Goal: Task Accomplishment & Management: Manage account settings

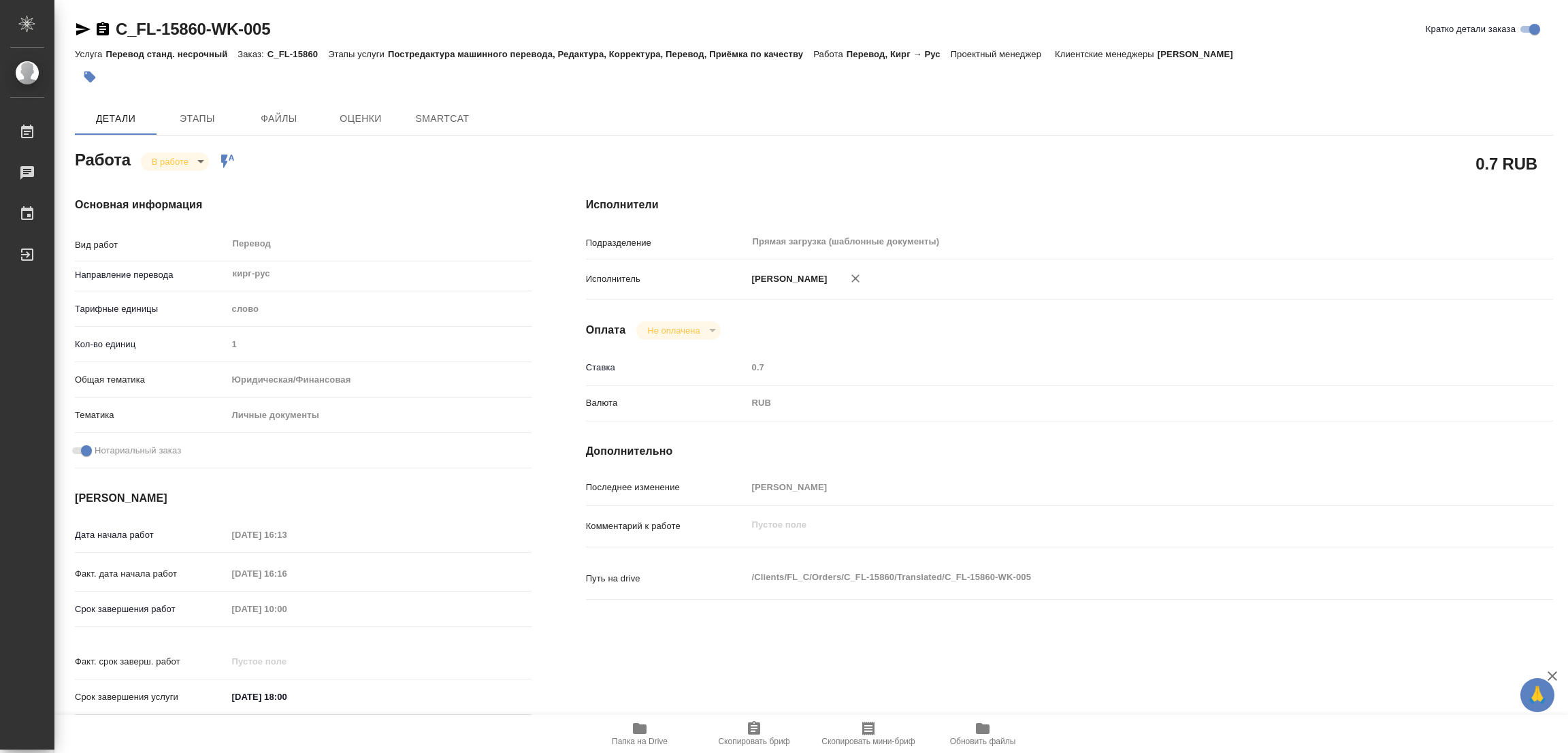
type textarea "x"
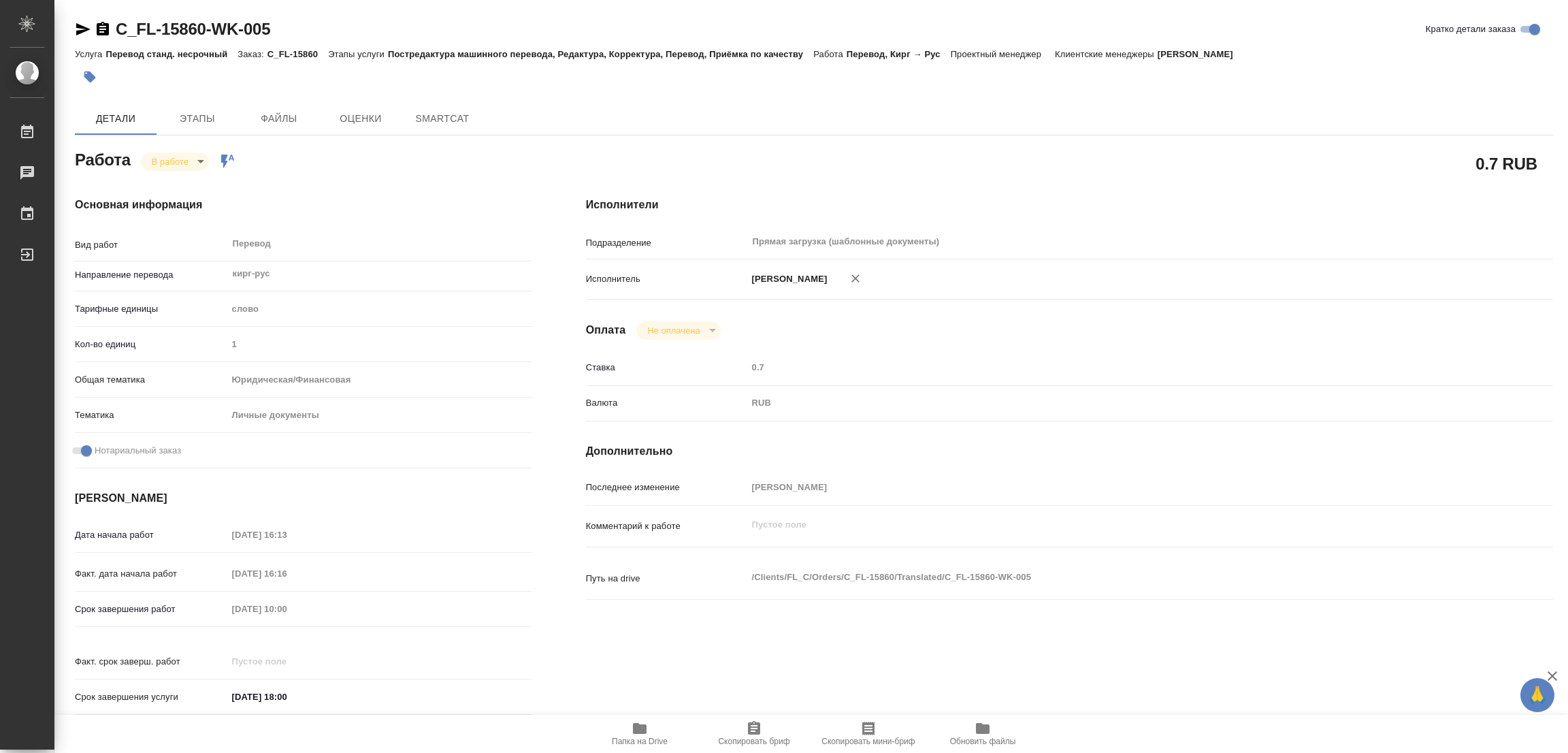
type textarea "x"
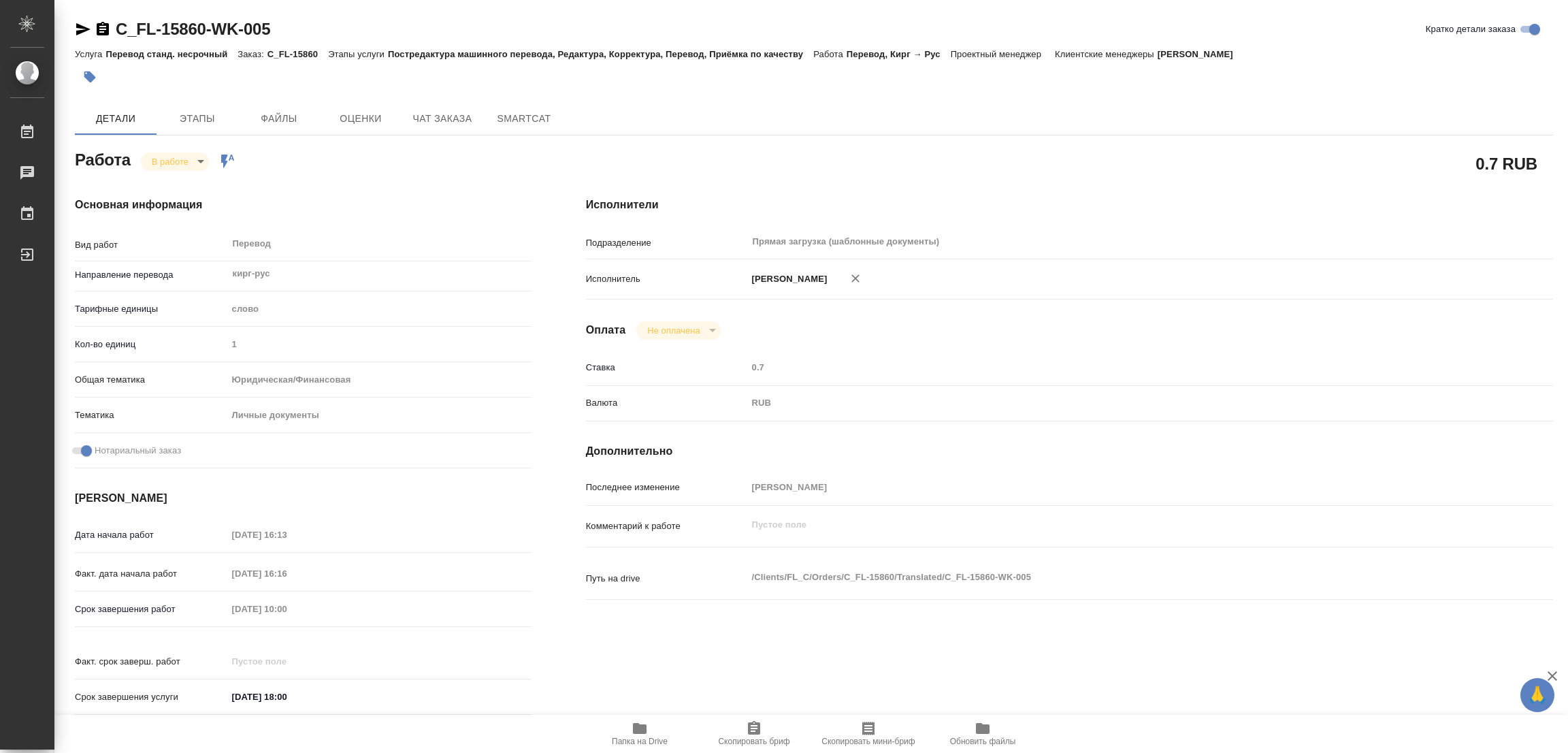
type textarea "x"
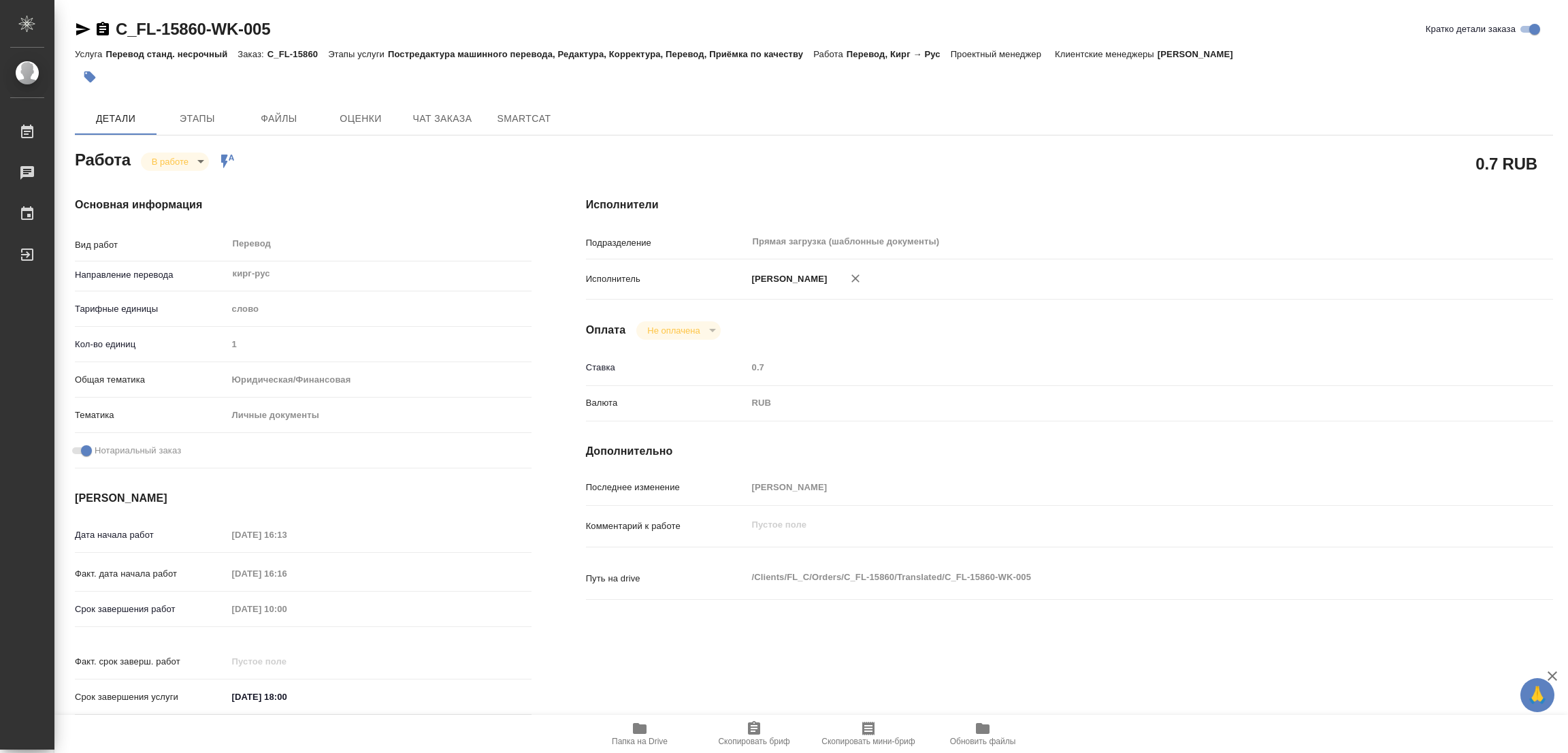
type textarea "x"
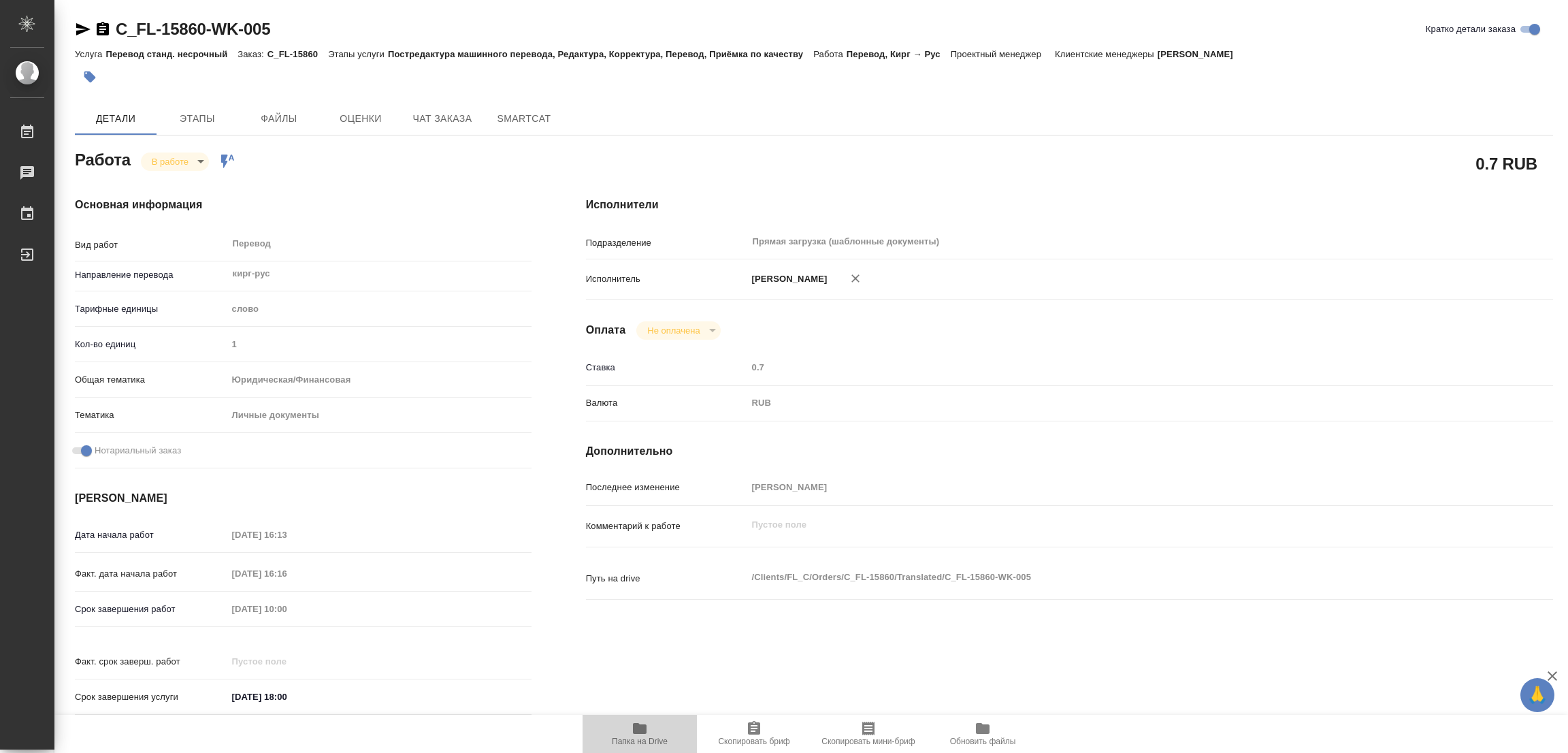
click at [633, 724] on icon "button" at bounding box center [640, 728] width 14 height 11
click at [185, 118] on span "Этапы" at bounding box center [197, 119] width 66 height 17
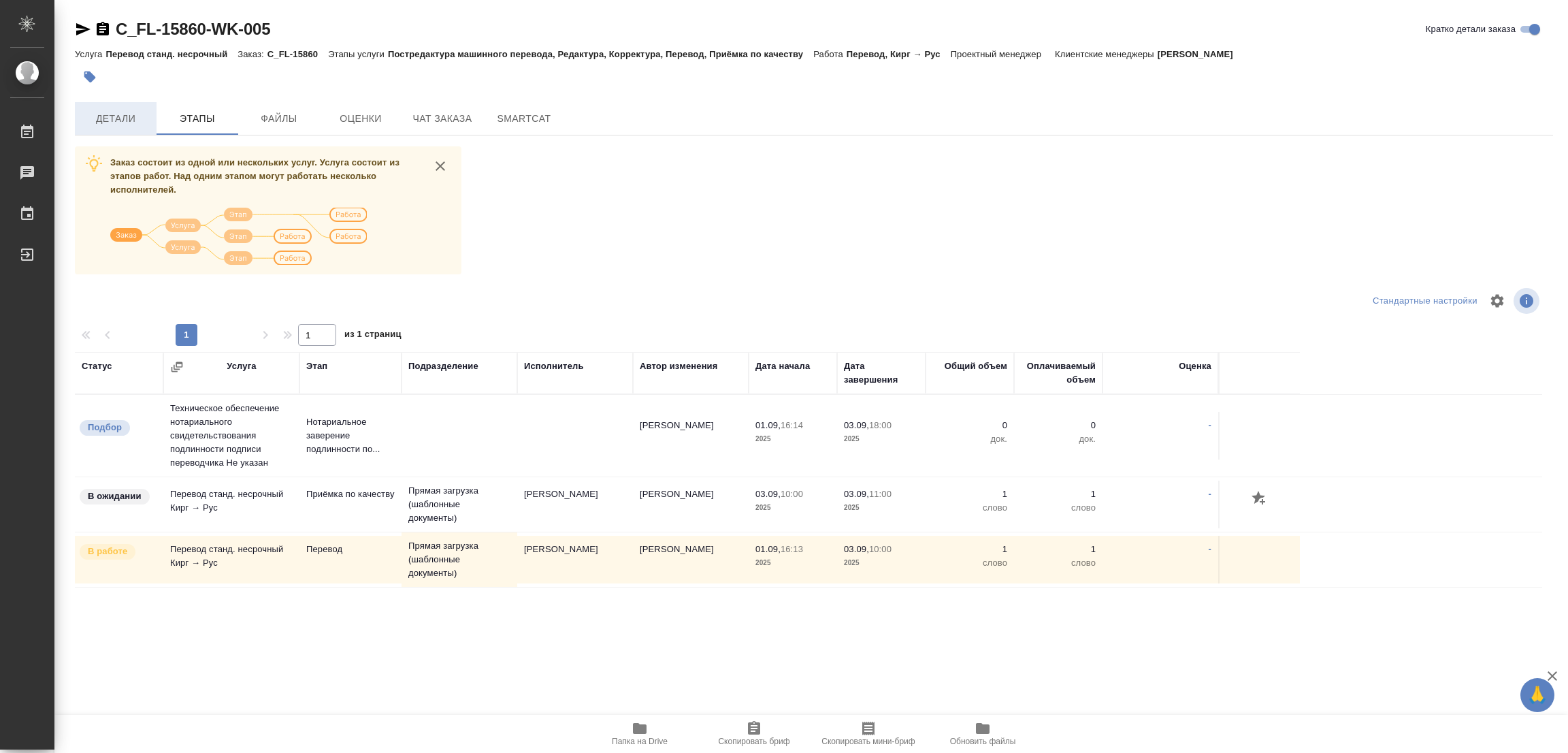
click at [103, 115] on span "Детали" at bounding box center [115, 119] width 66 height 17
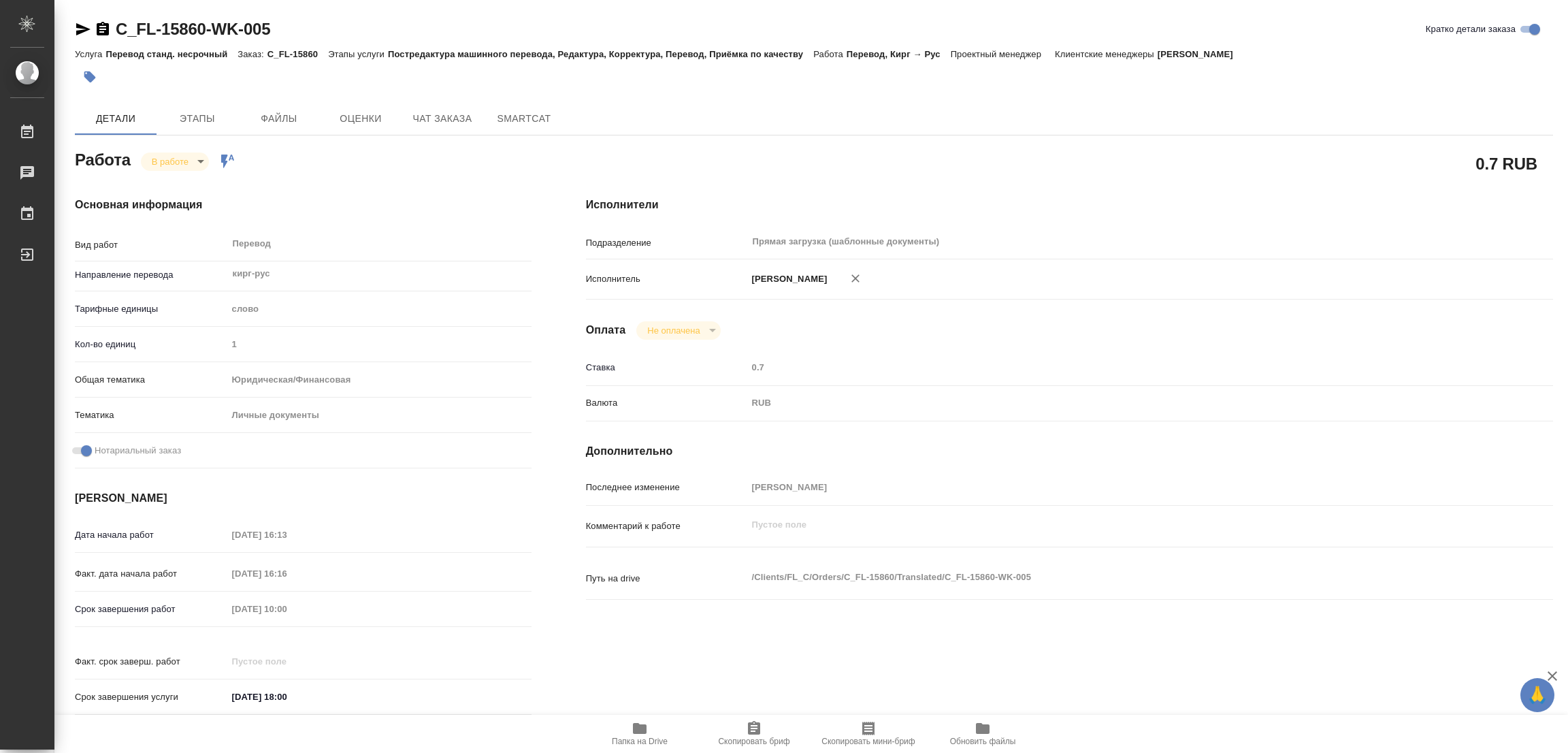
type textarea "x"
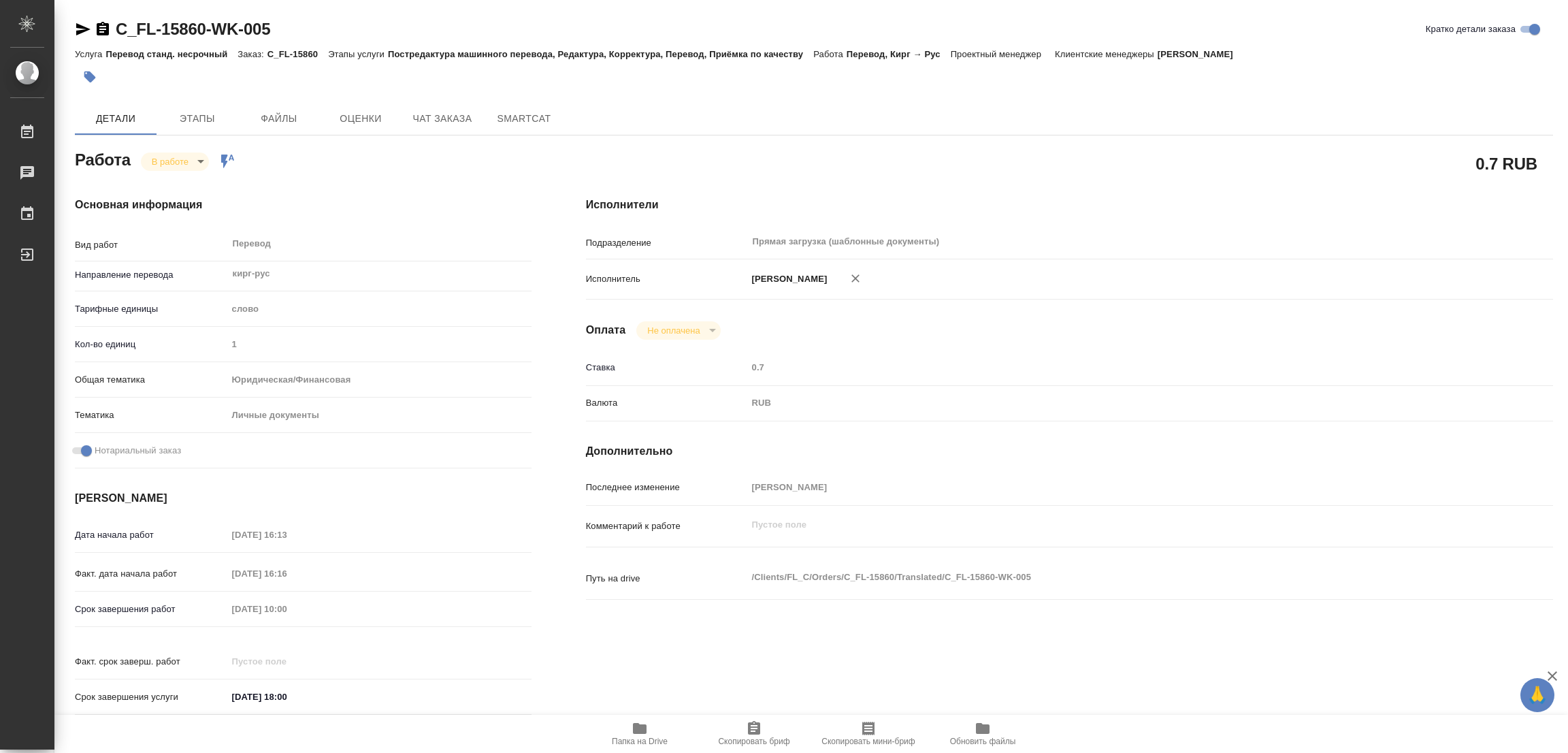
type textarea "x"
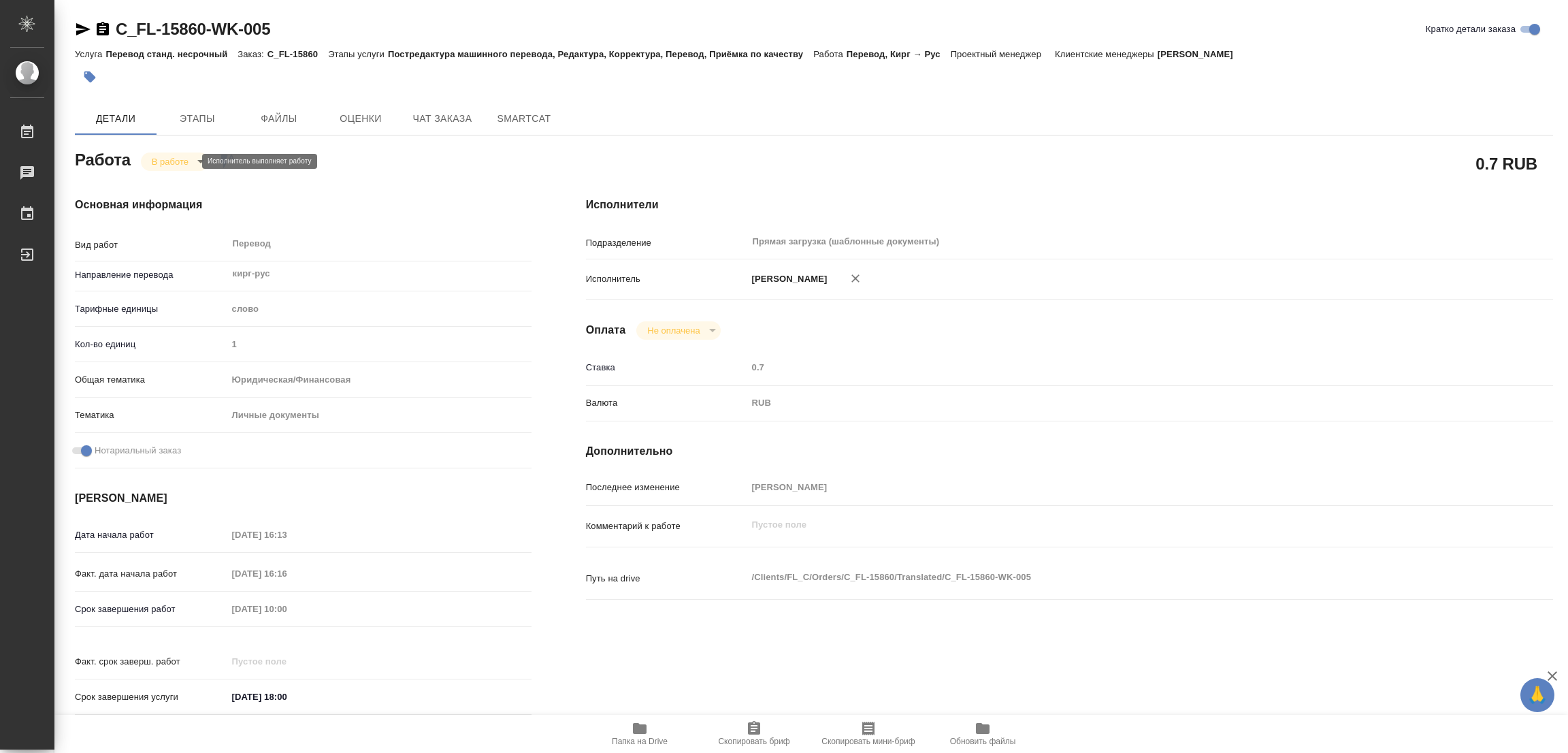
click at [172, 161] on body "🙏 .cls-1 fill:#fff; AWATERA Popova Galina Работы 0 Чаты График Выйти C_FL-15860…" at bounding box center [784, 376] width 1568 height 753
type textarea "x"
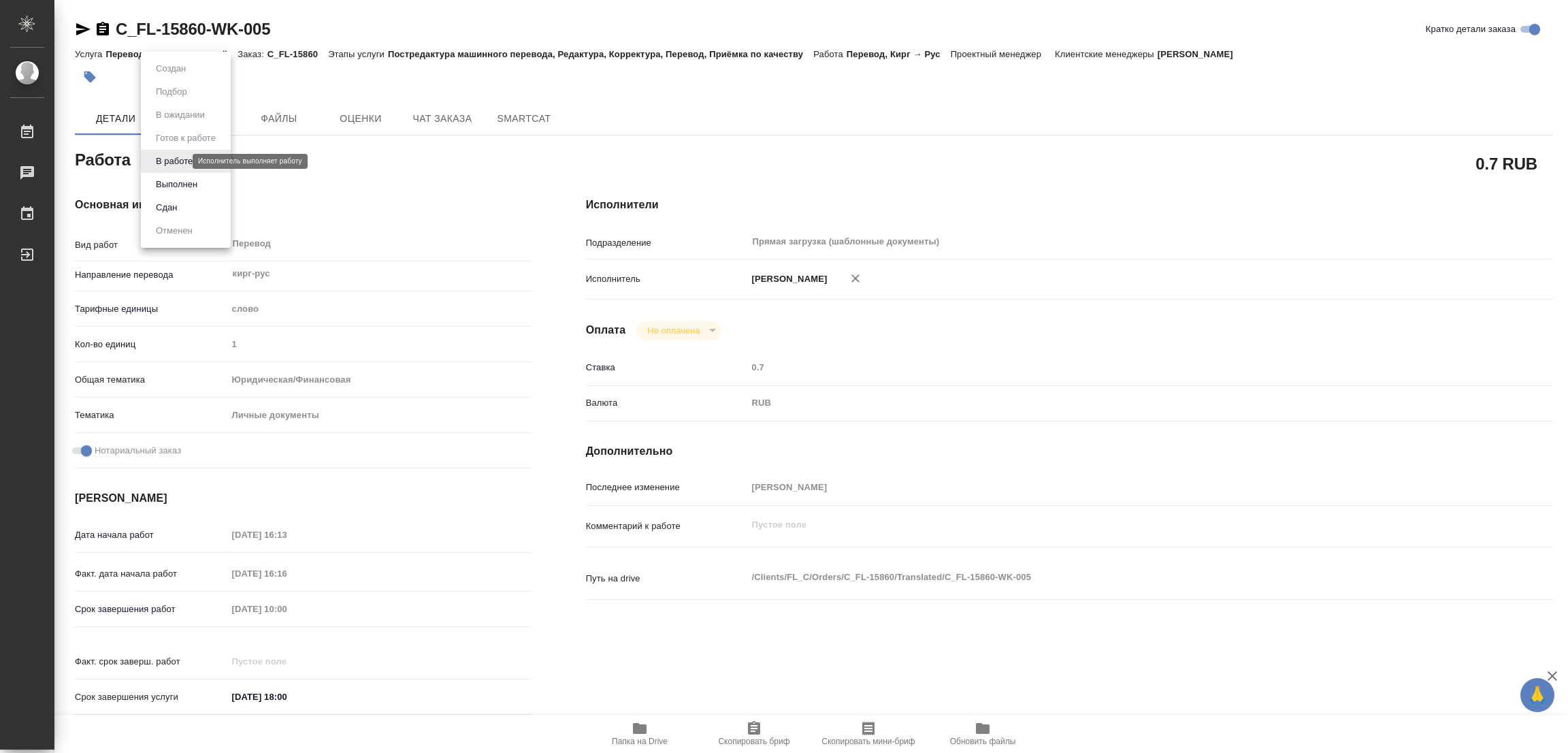
type textarea "x"
click at [166, 177] on button "Выполнен" at bounding box center [177, 184] width 50 height 15
type textarea "x"
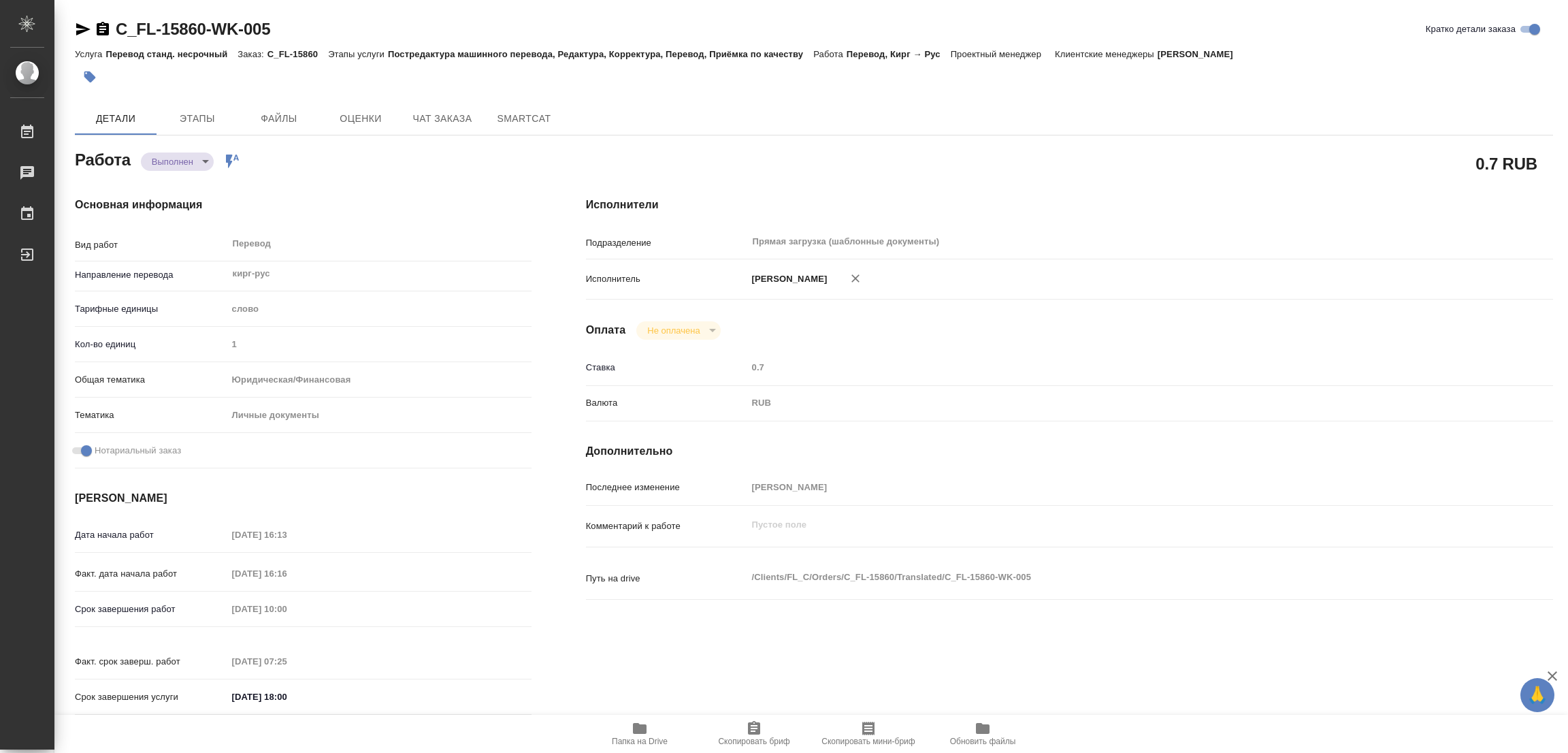
type textarea "x"
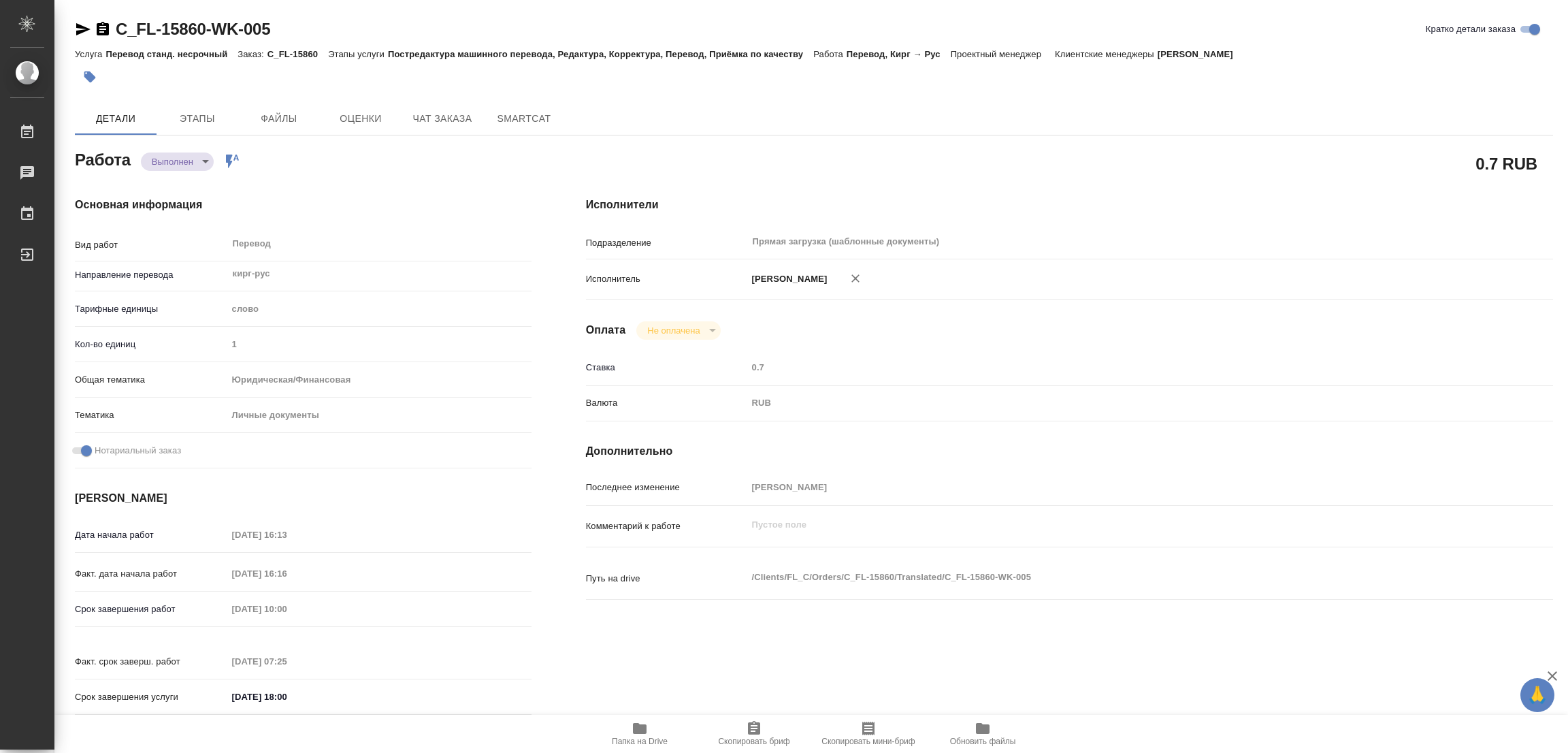
type textarea "x"
click at [88, 79] on icon "button" at bounding box center [90, 77] width 12 height 12
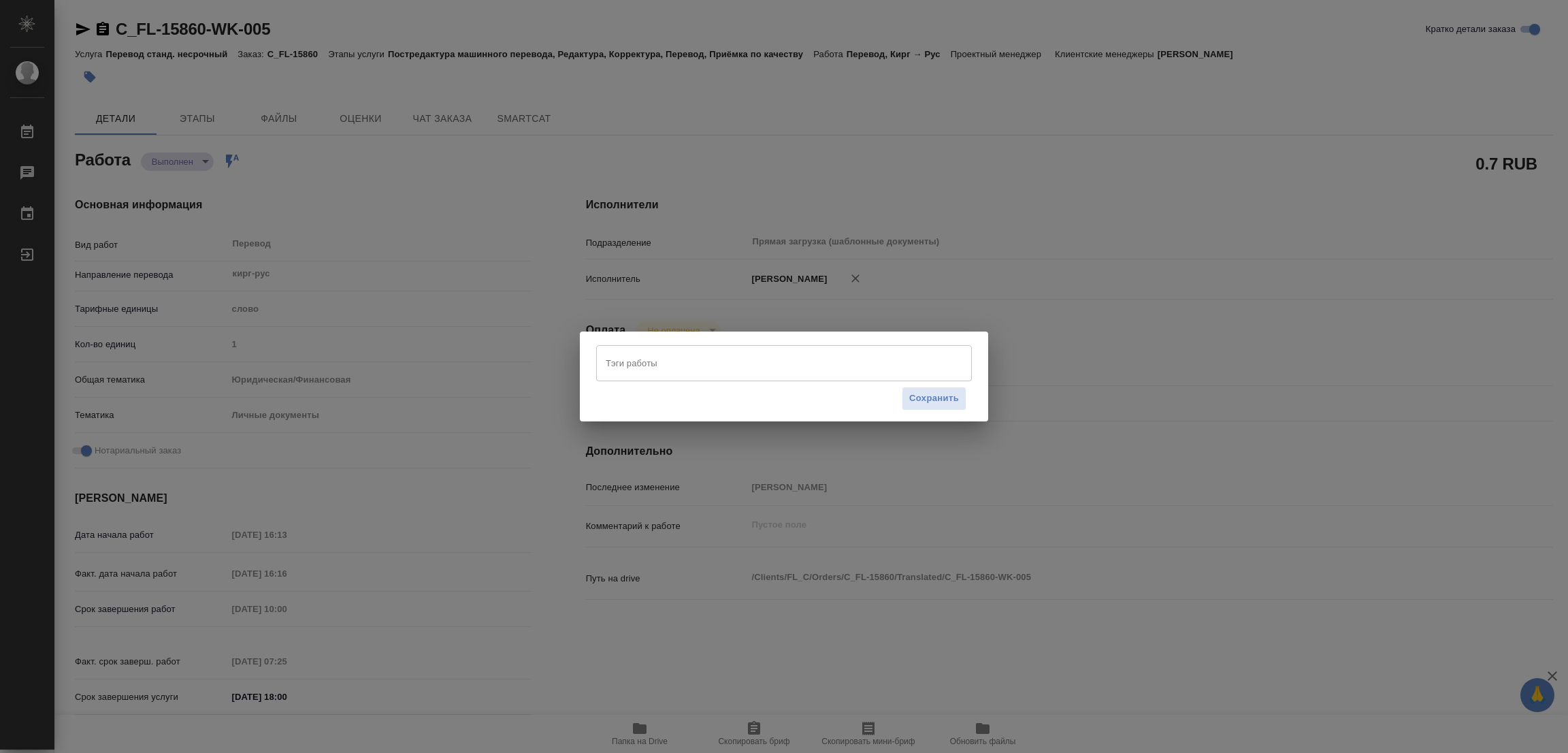
type textarea "x"
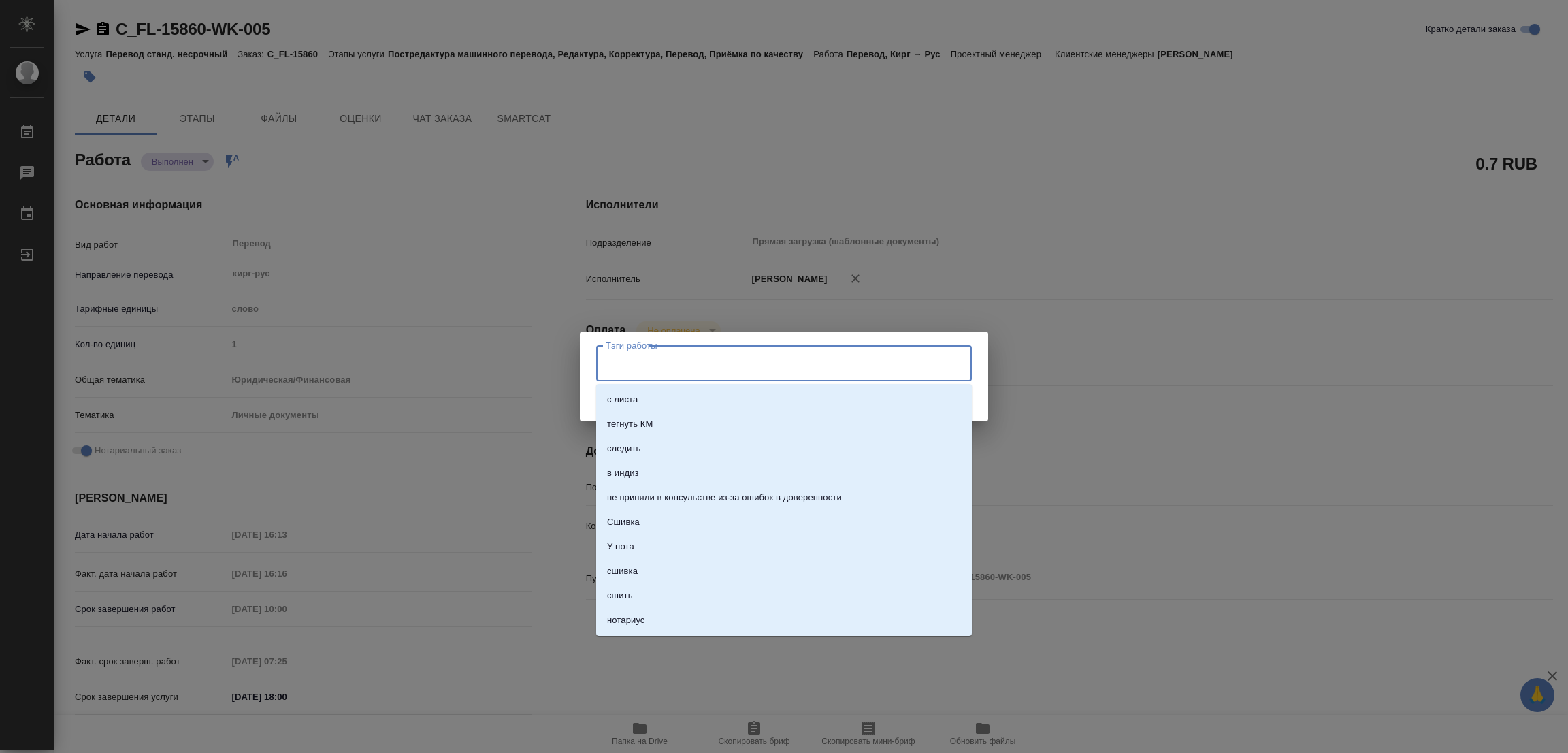
click at [635, 355] on input "Тэги работы" at bounding box center [771, 362] width 338 height 23
type input "стат: 100"
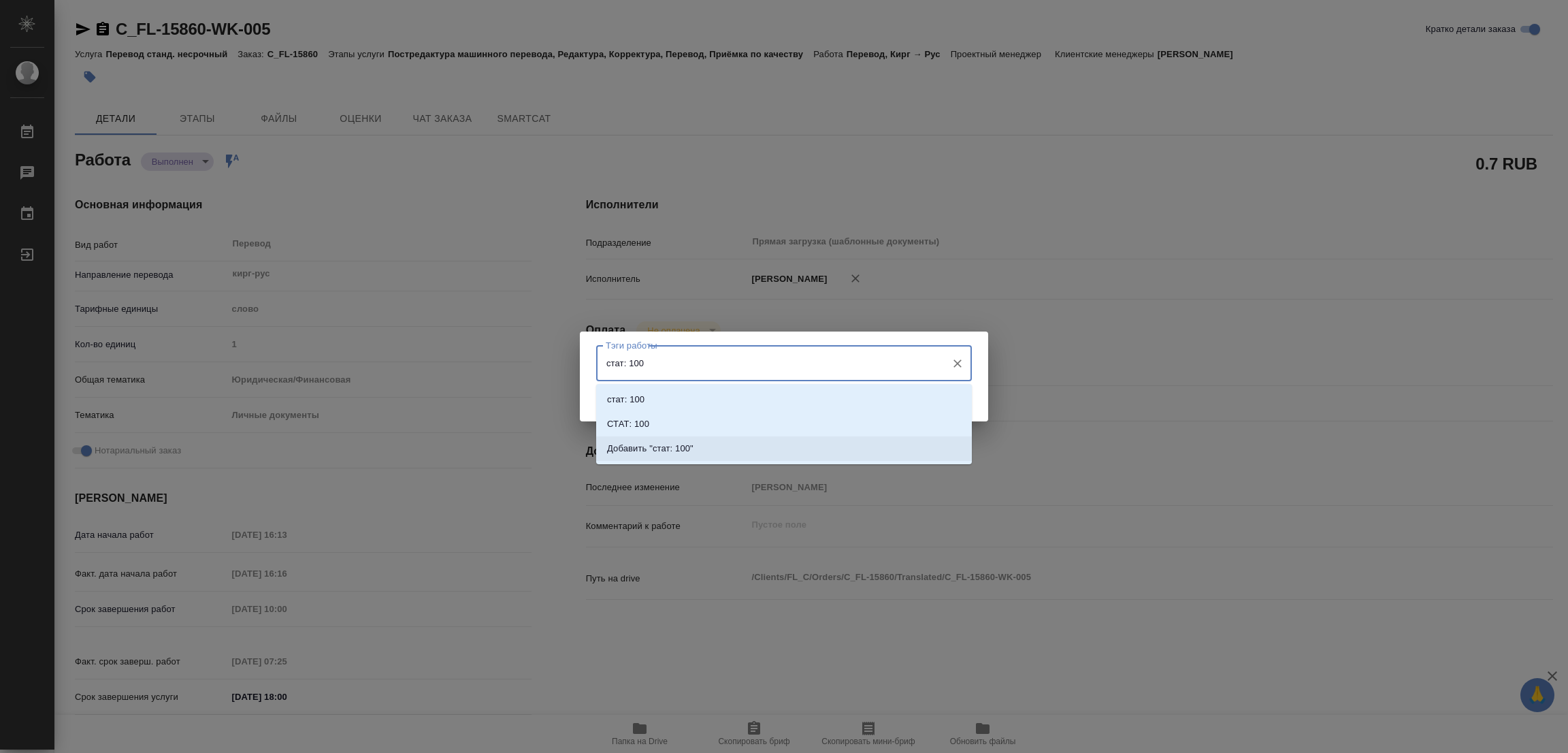
click at [678, 444] on p "Добавить "стат: 100"" at bounding box center [650, 448] width 86 height 14
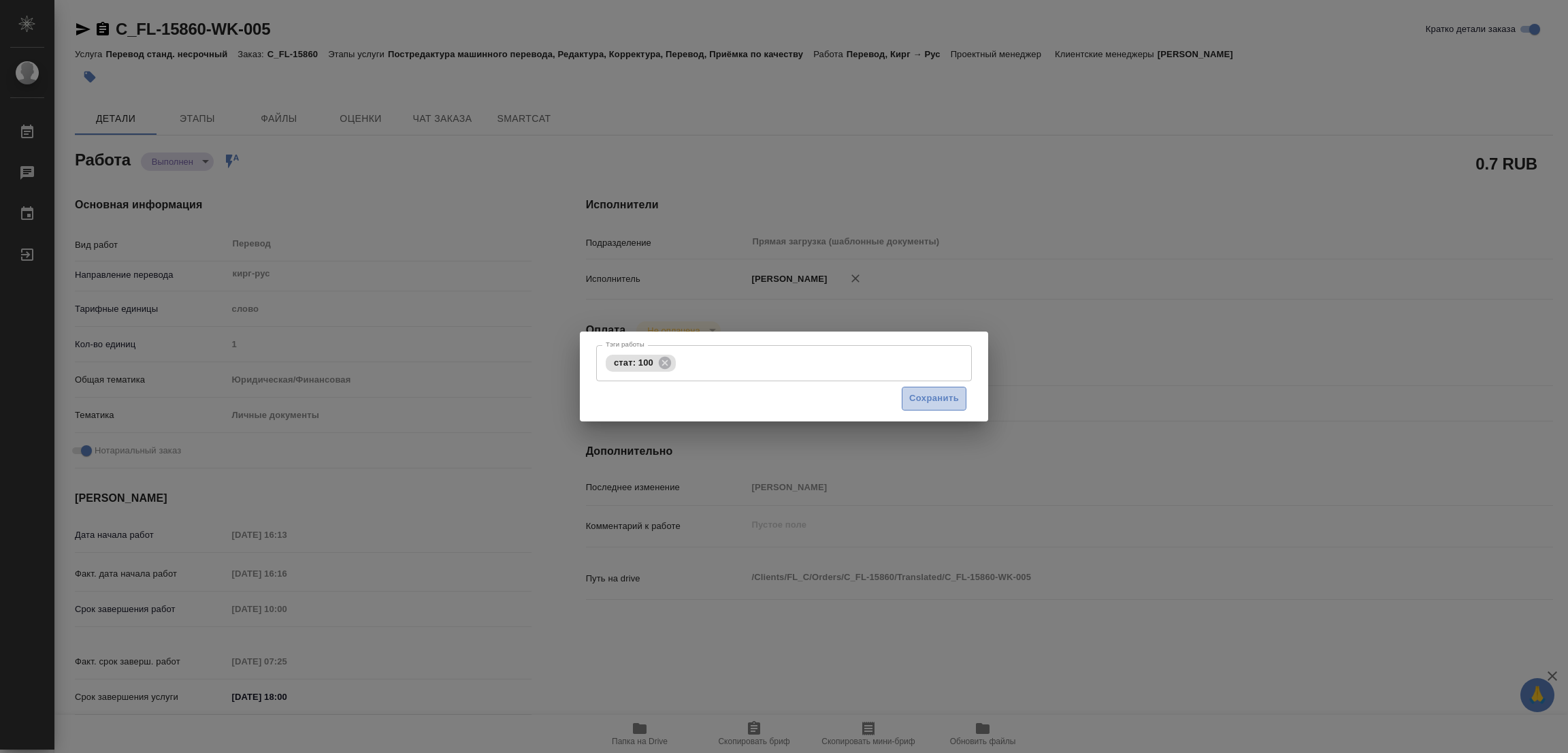
click at [930, 394] on span "Сохранить" at bounding box center [934, 398] width 50 height 16
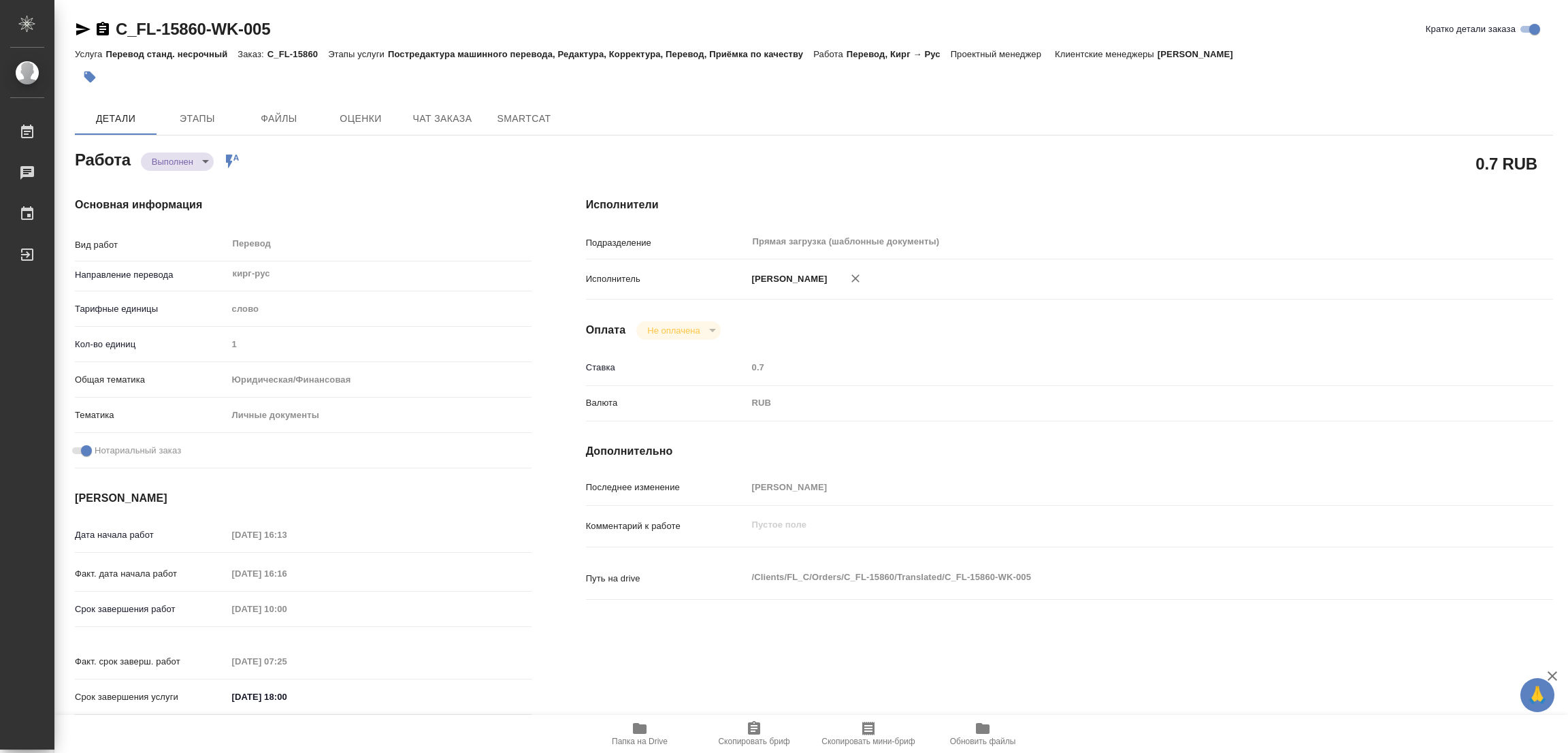
type input "completed"
type textarea "Перевод"
type textarea "x"
type input "кирг-рус"
type input "5a8b1489cc6b4906c91bfd90"
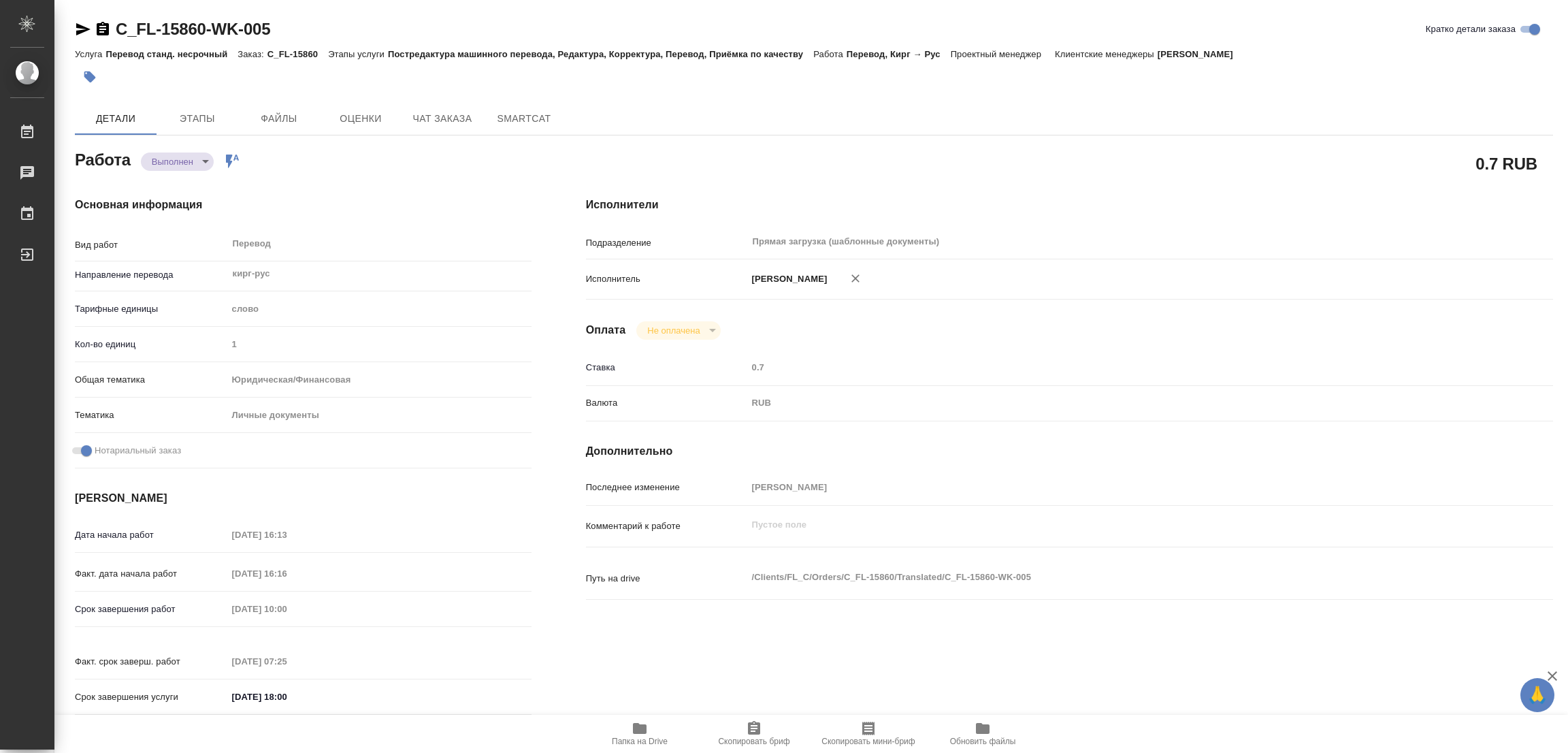
type input "1"
type input "yr-fn"
type input "5a8b8b956a9677013d343cfe"
checkbox input "true"
type input "01.09.2025 16:13"
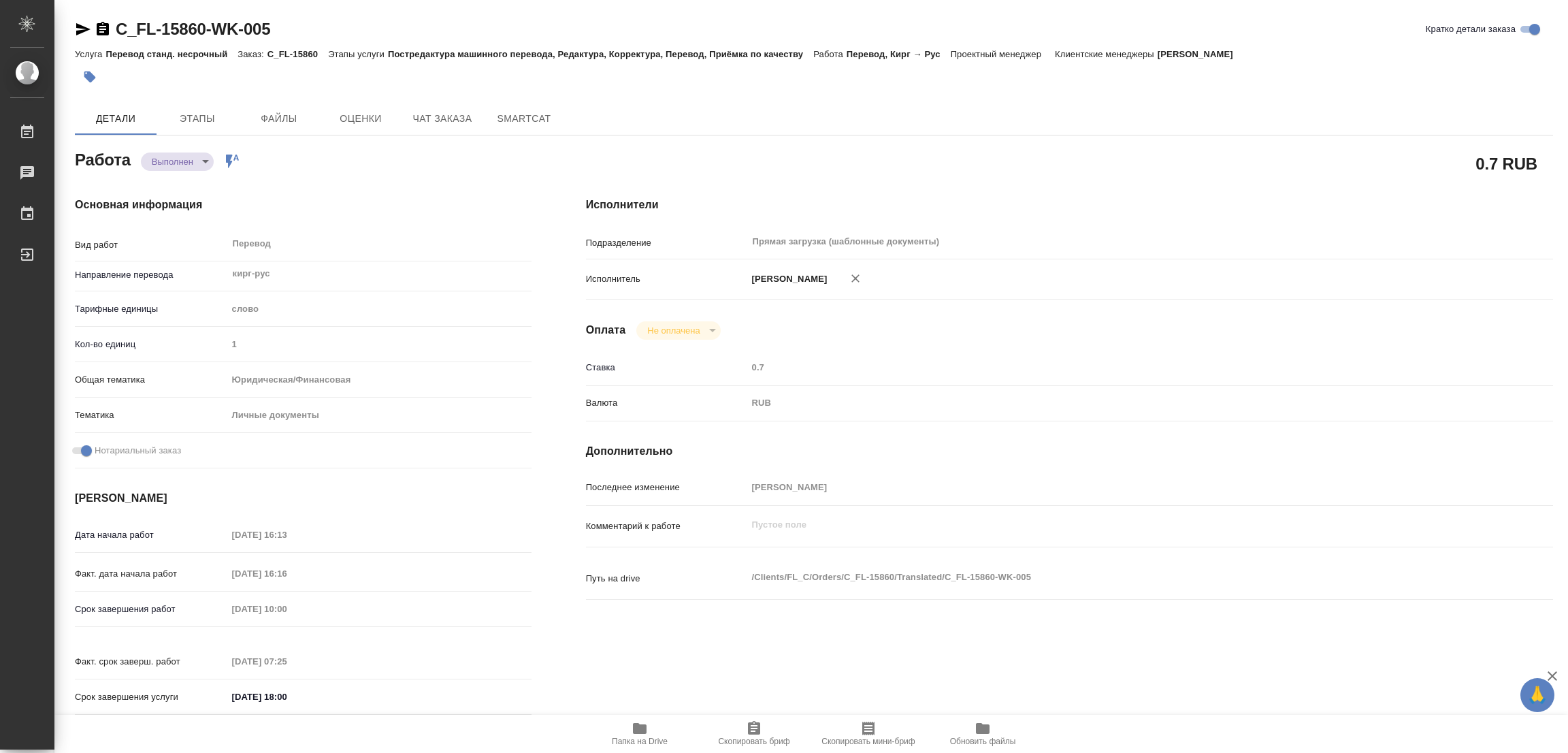
type input "01.09.2025 16:16"
type input "03.09.2025 10:00"
type input "03.09.2025 07:25"
type input "03.09.2025 18:00"
type input "Прямая загрузка (шаблонные документы)"
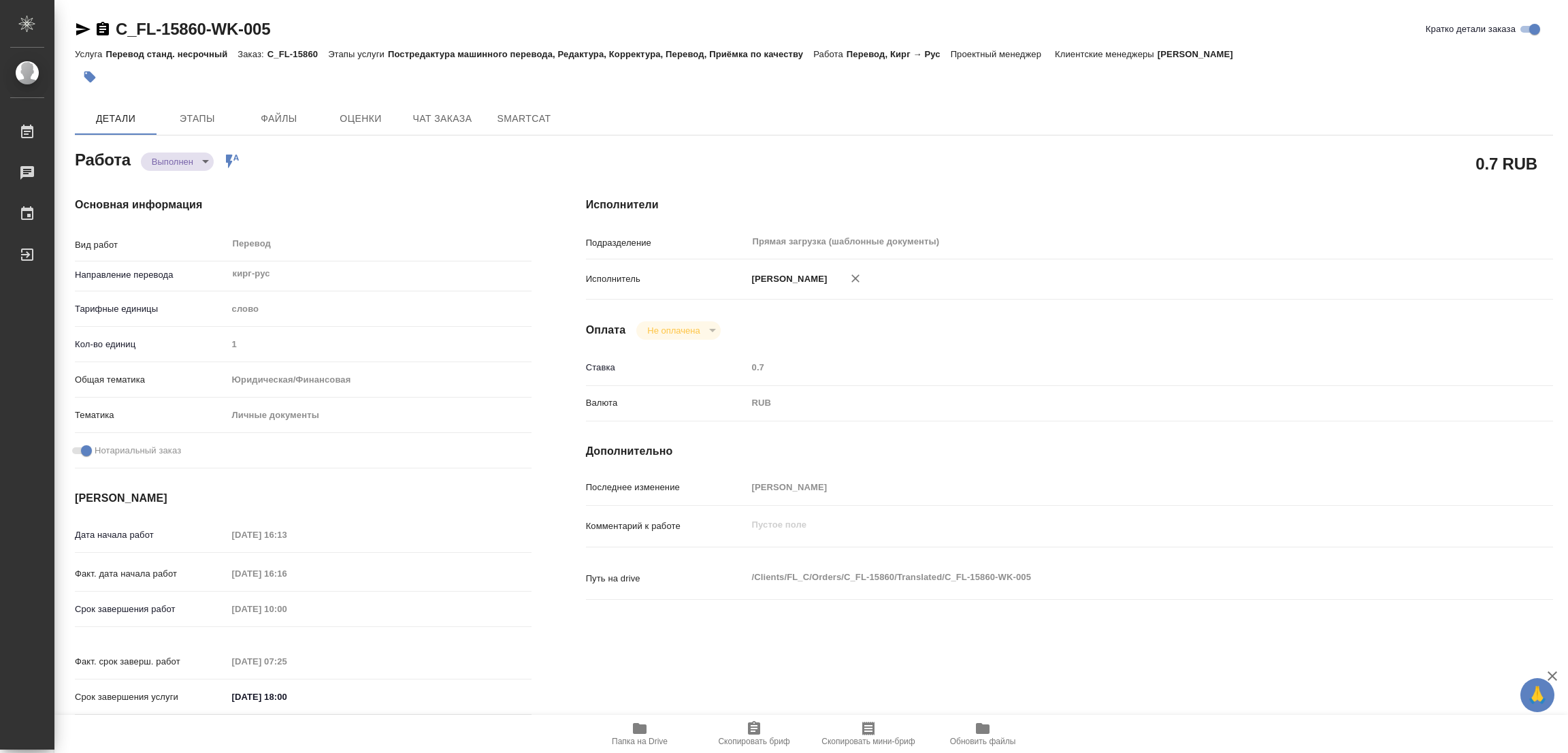
type input "notPayed"
type input "0.7"
type input "RUB"
type input "[PERSON_NAME]"
type textarea "x"
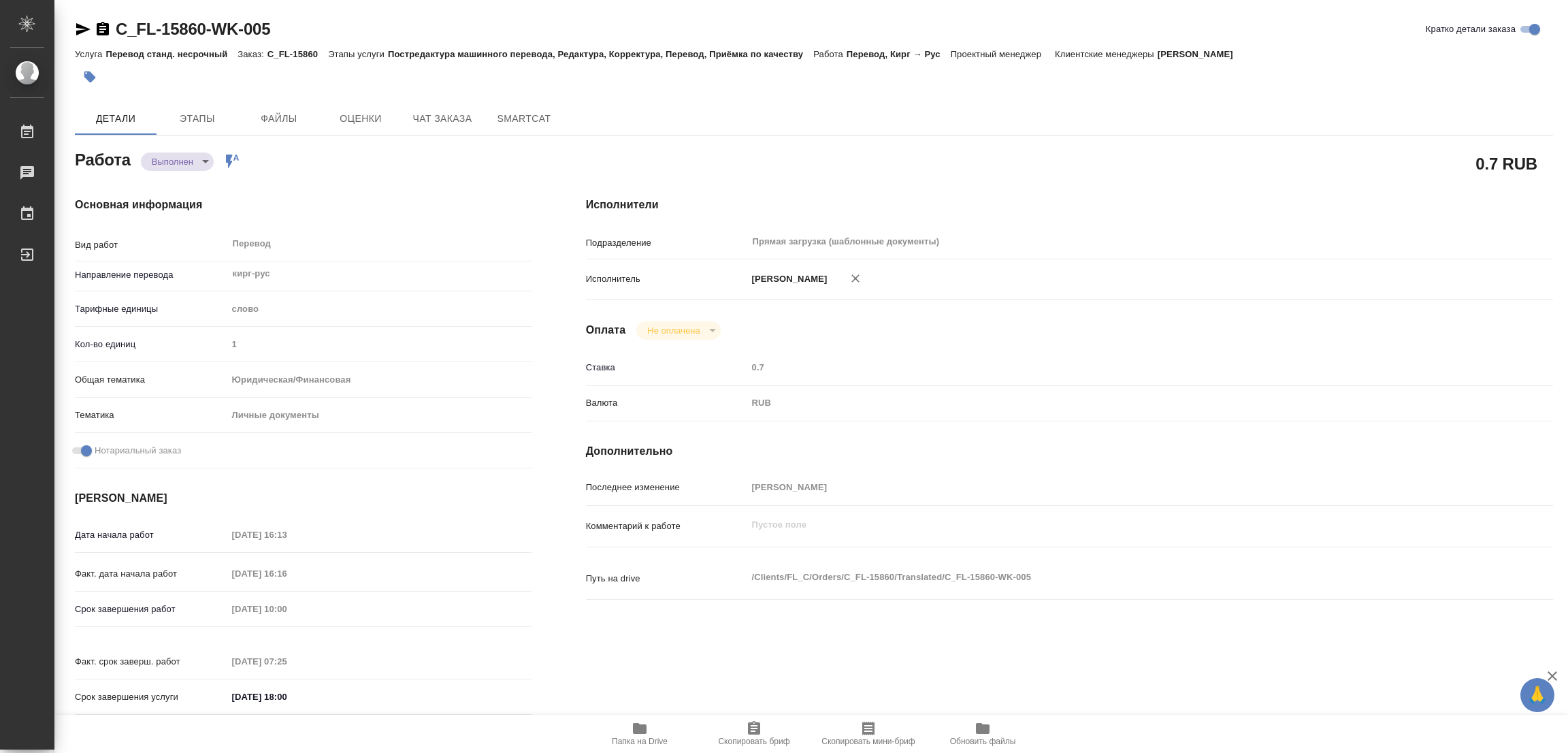
type textarea "/Clients/FL_C/Orders/C_FL-15860/Translated/C_FL-15860-WK-005"
type textarea "x"
type input "C_FL-15860"
type input "Перевод станд. несрочный"
type input "Постредактура машинного перевода, Редактура, Корректура, Перевод, Приёмка по ка…"
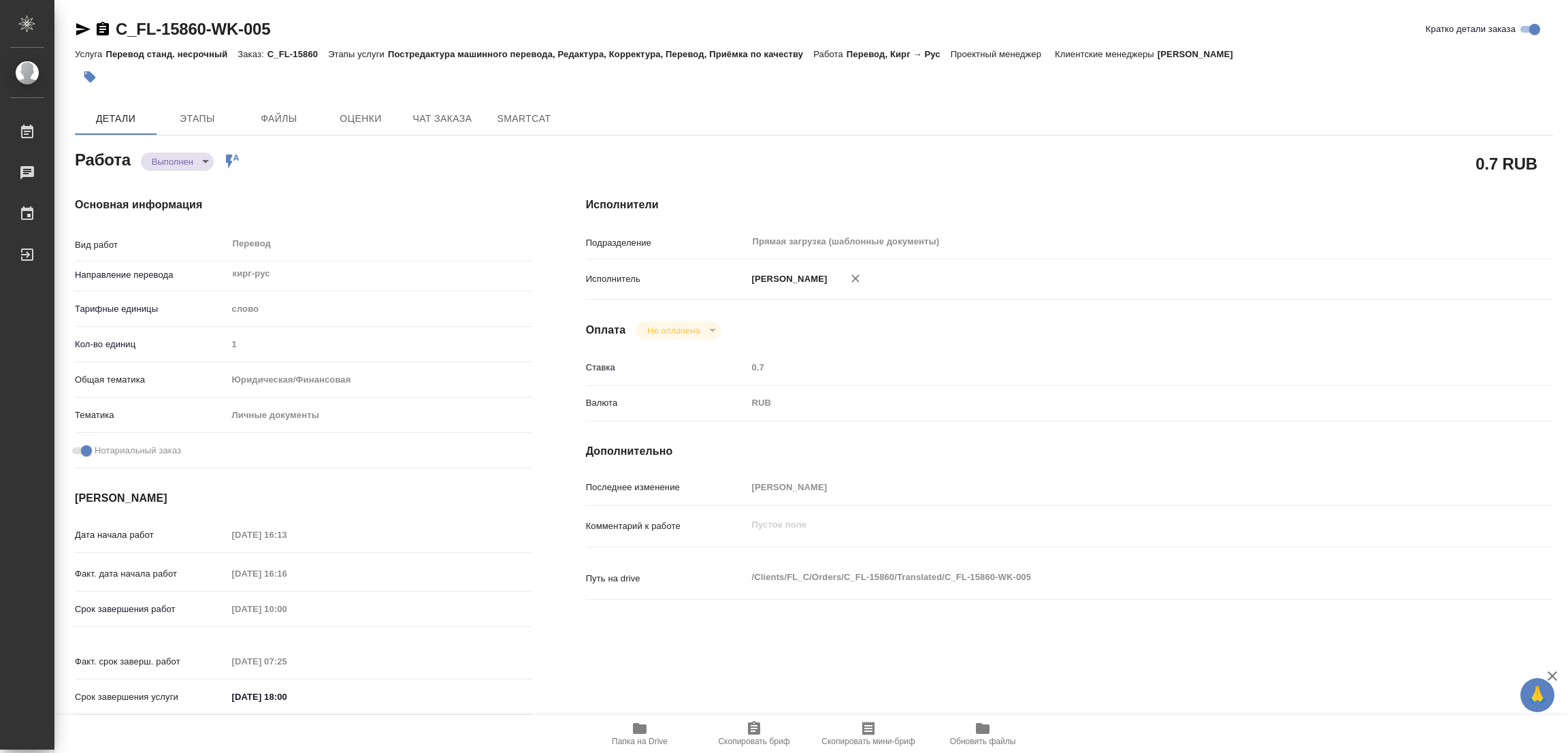
type input "Зайцева Светлана"
type input "/Clients/FL_C/Orders/C_FL-15860"
type textarea "x"
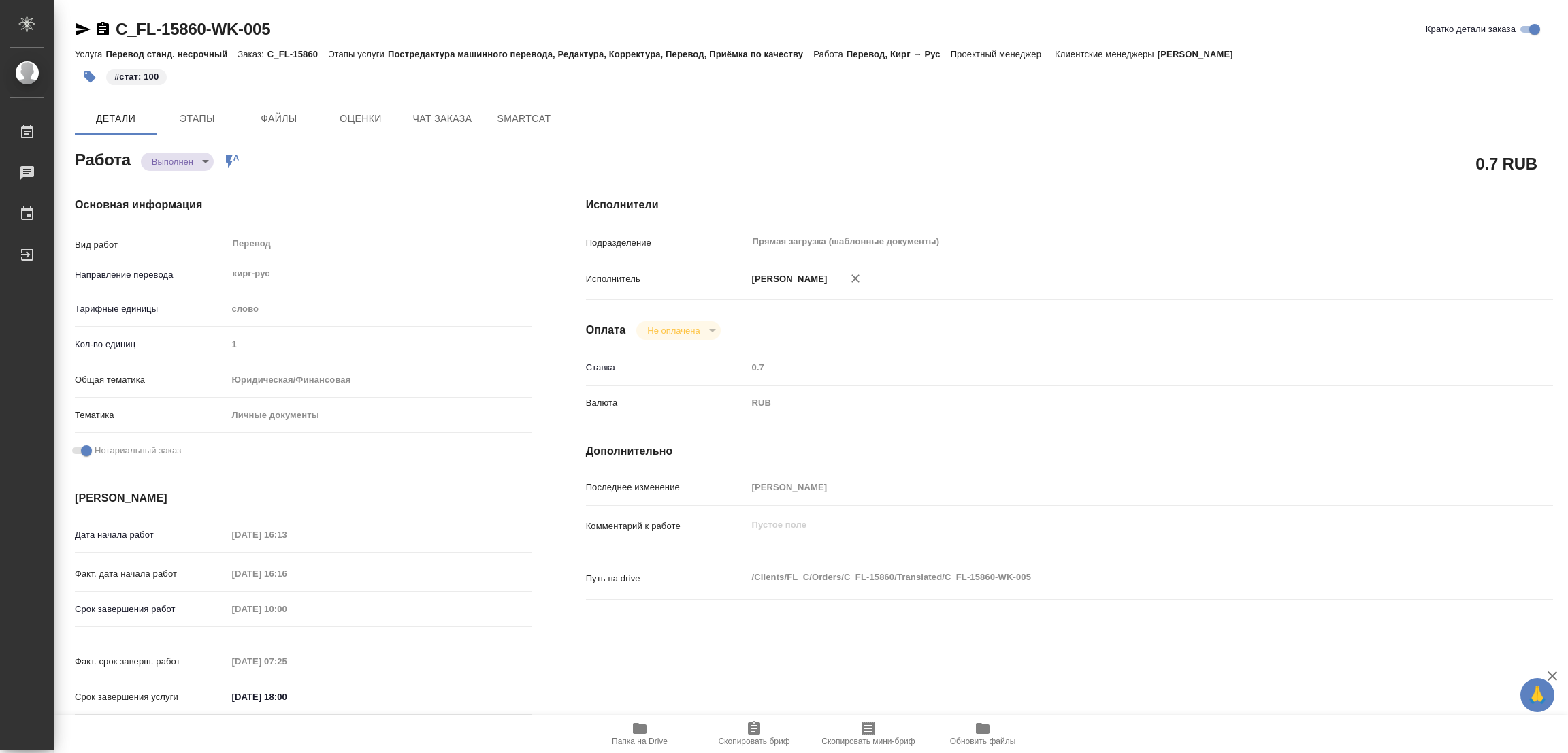
type textarea "x"
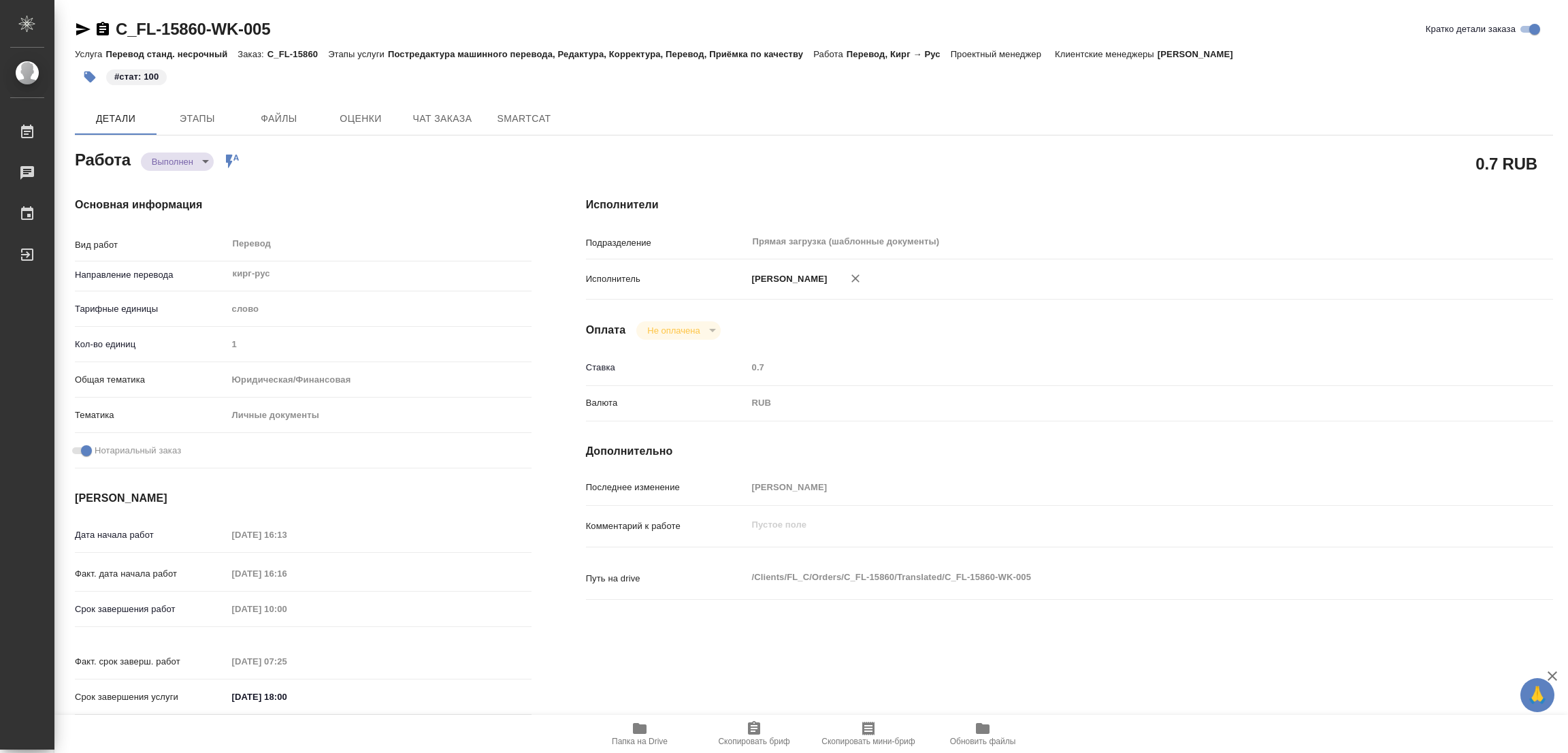
type textarea "x"
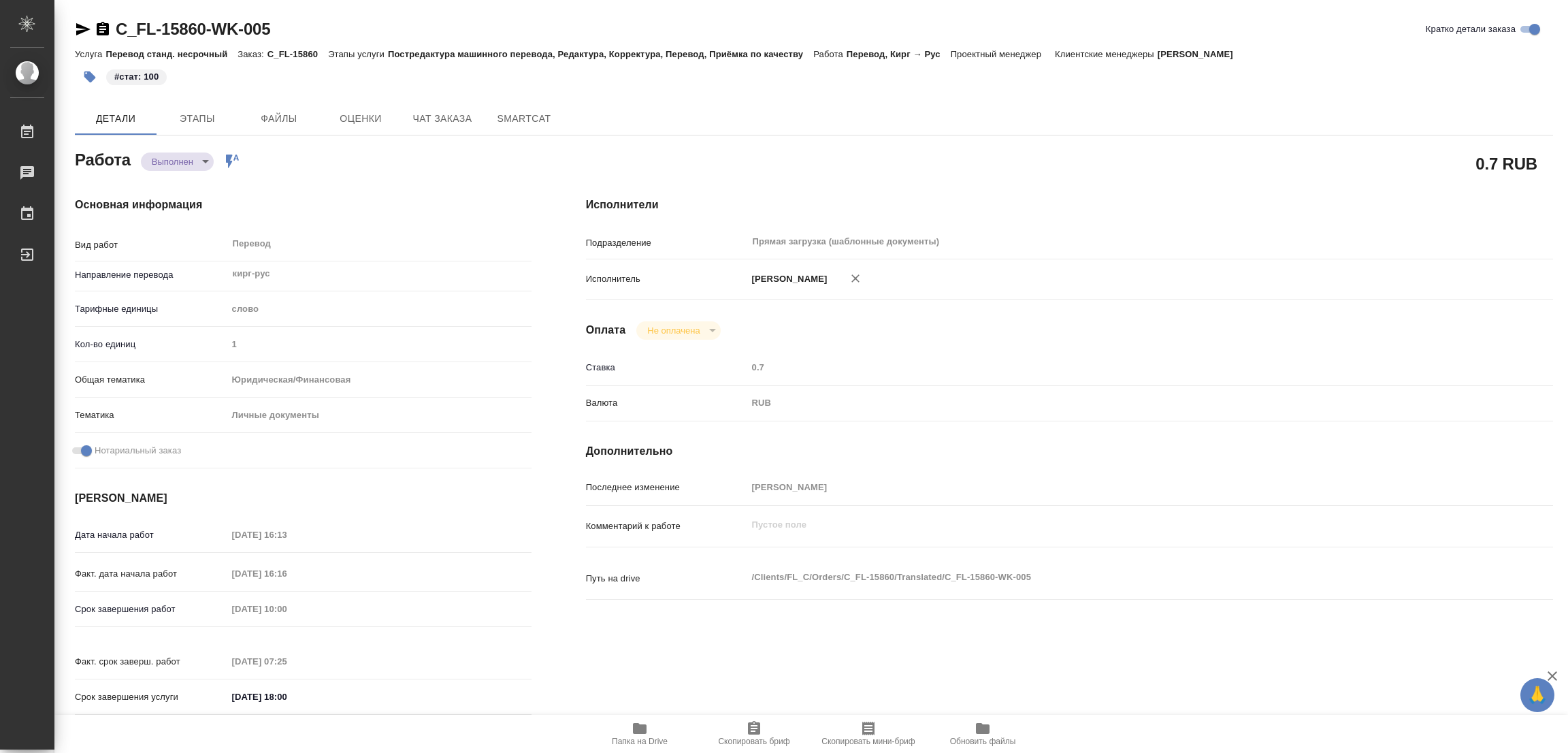
type textarea "x"
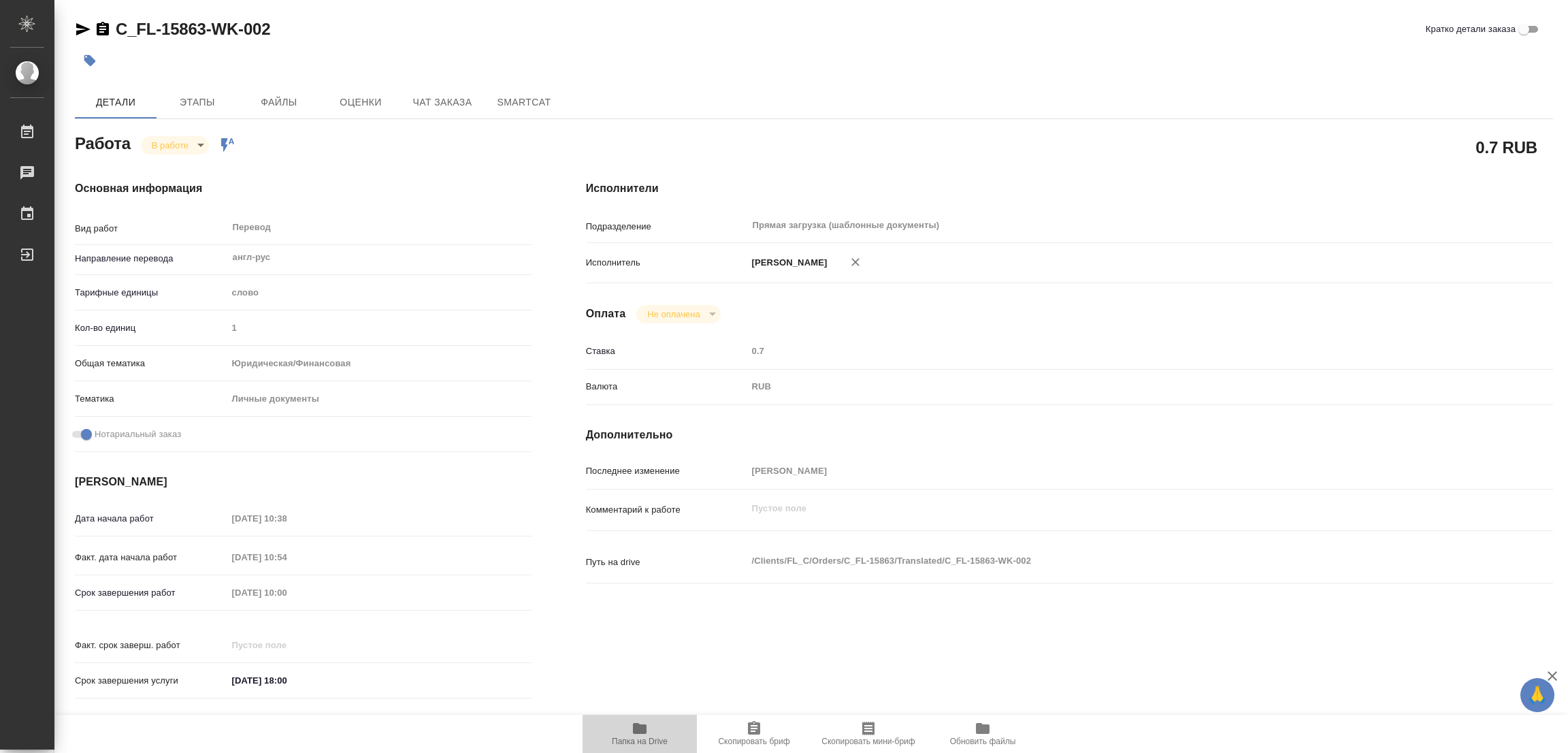
click at [631, 728] on icon "button" at bounding box center [640, 728] width 17 height 17
click at [198, 108] on span "Этапы" at bounding box center [197, 102] width 66 height 17
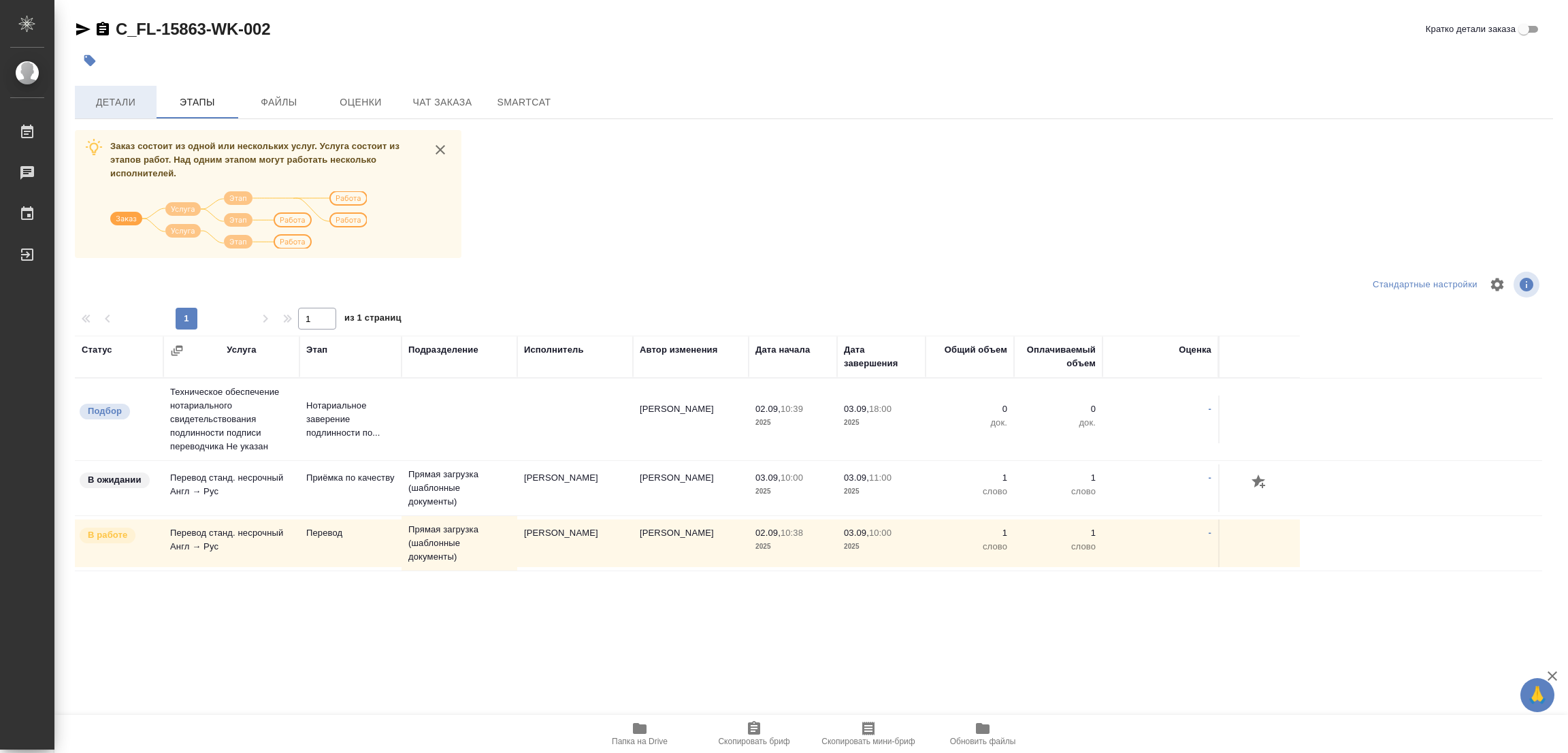
click at [108, 102] on span "Детали" at bounding box center [115, 102] width 66 height 17
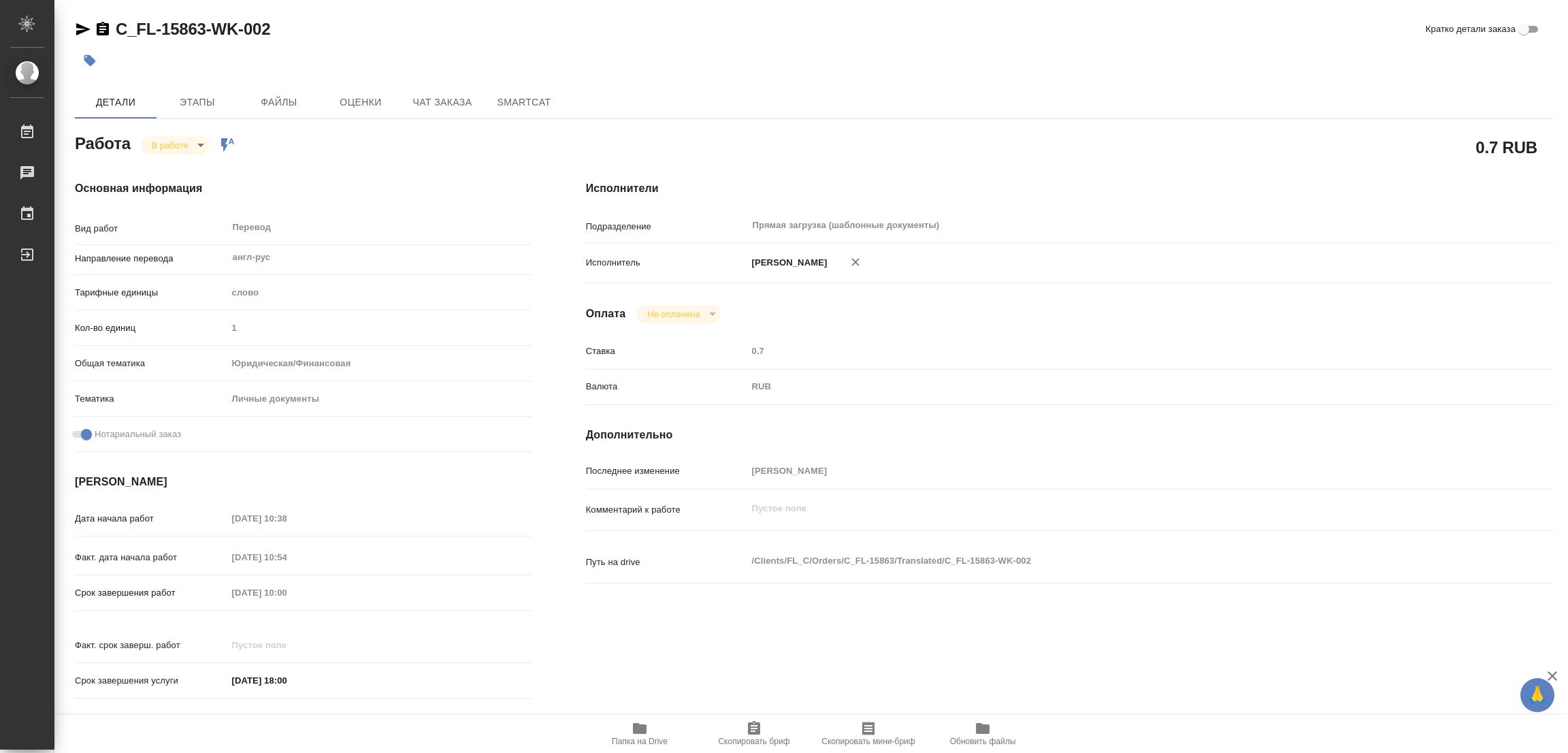
type textarea "x"
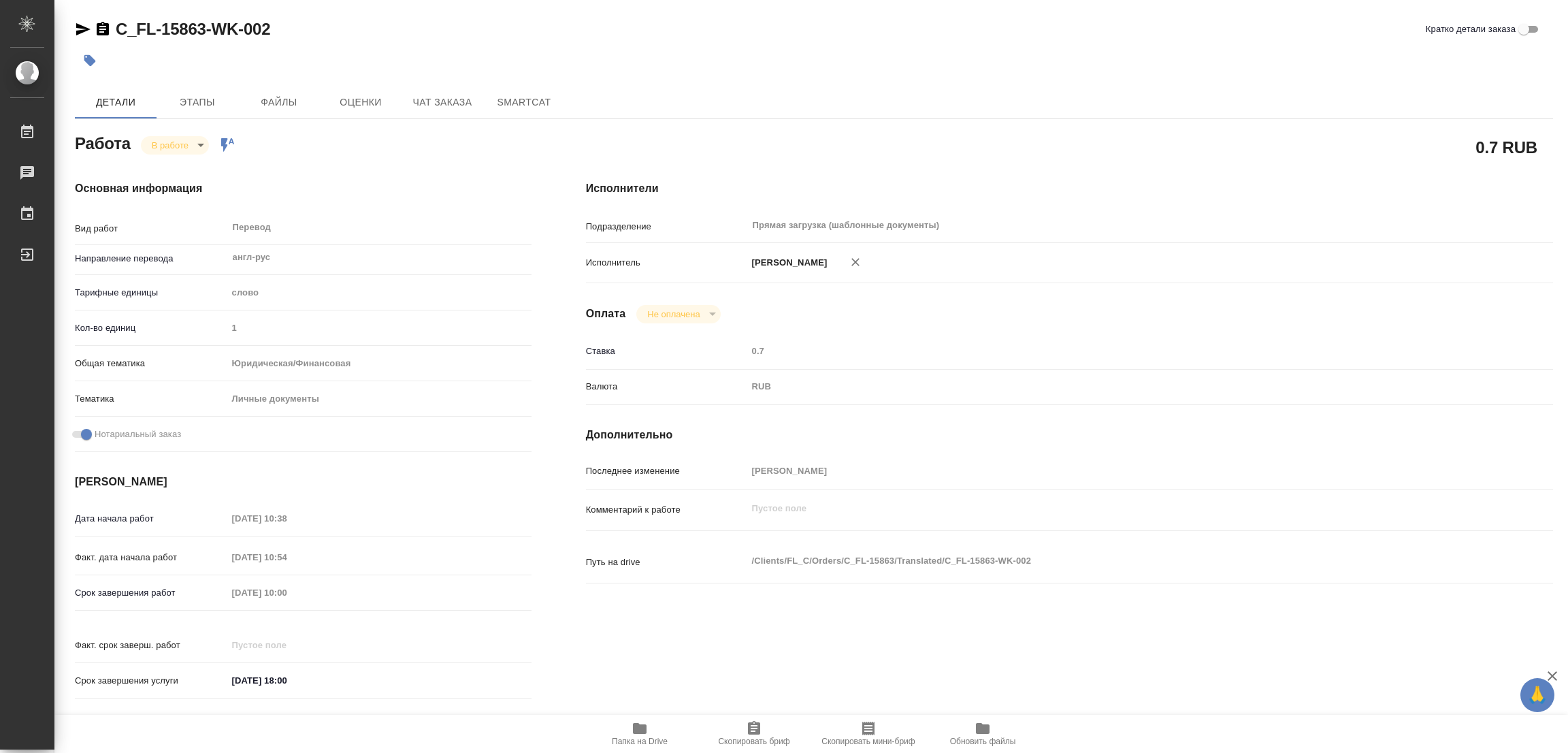
type textarea "x"
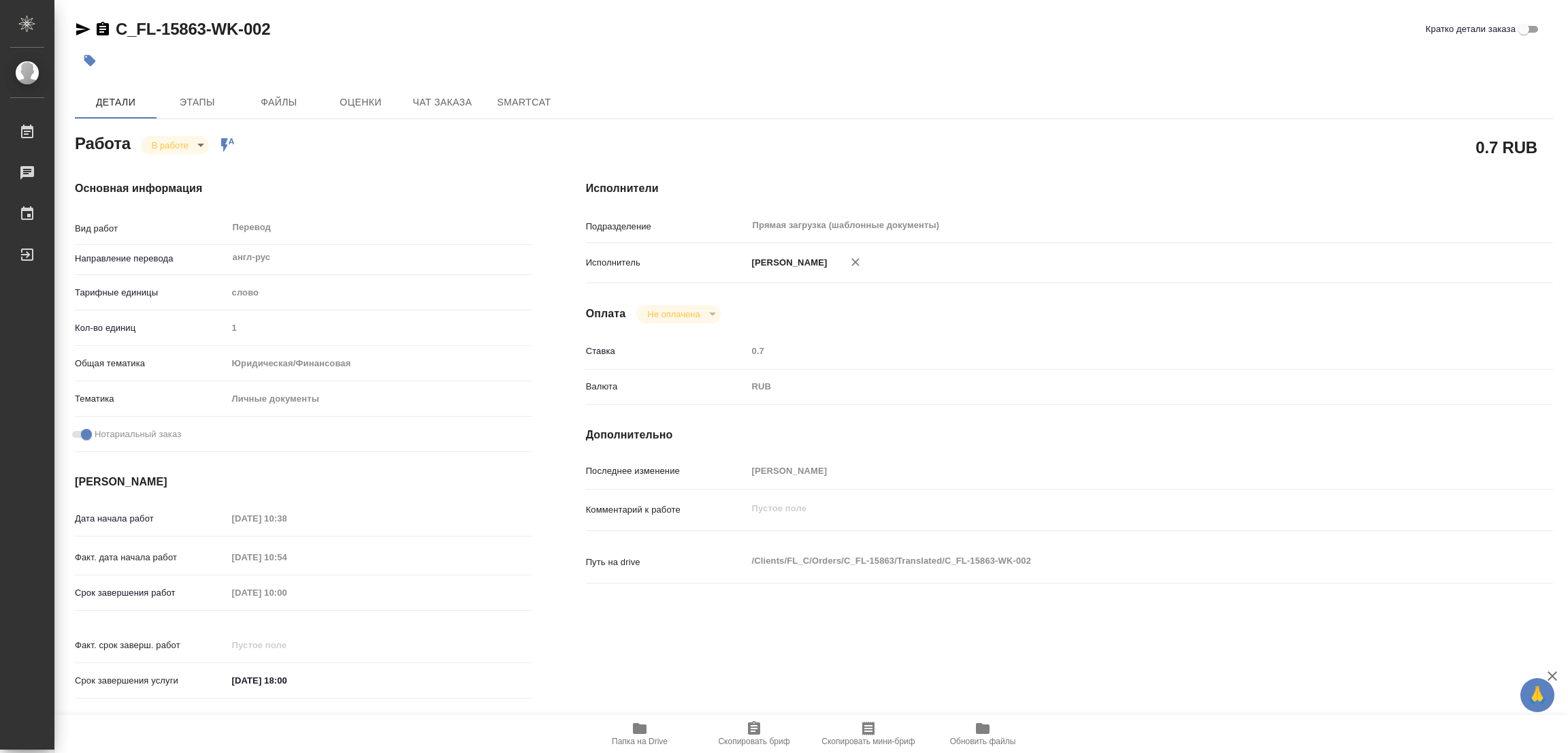
type textarea "x"
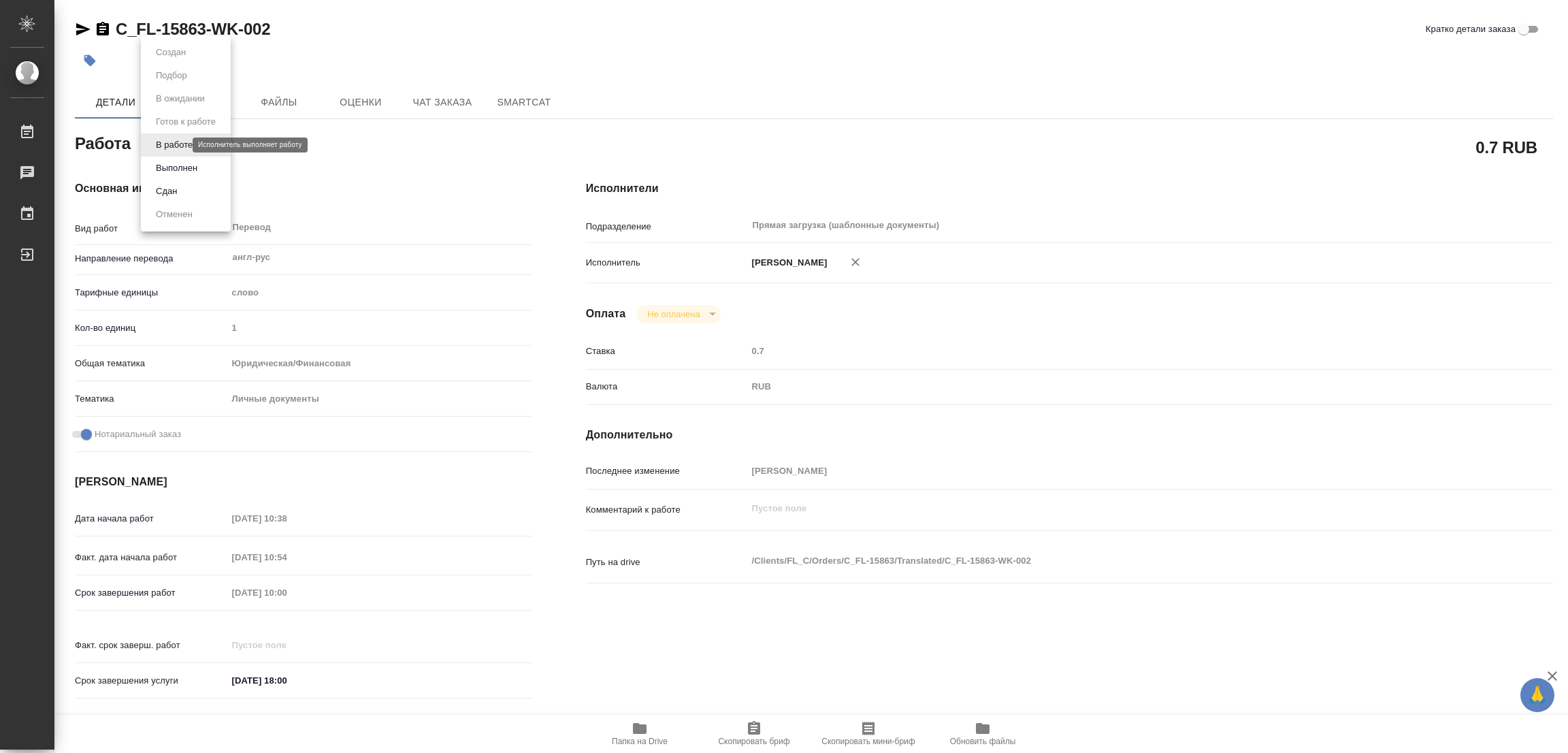
click at [162, 149] on body "🙏 .cls-1 fill:#fff; AWATERA Popova Galina Работы 0 Чаты График Выйти C_FL-15863…" at bounding box center [784, 376] width 1568 height 753
click at [170, 169] on button "Выполнен" at bounding box center [177, 169] width 50 height 15
click at [87, 55] on icon "button" at bounding box center [90, 61] width 12 height 12
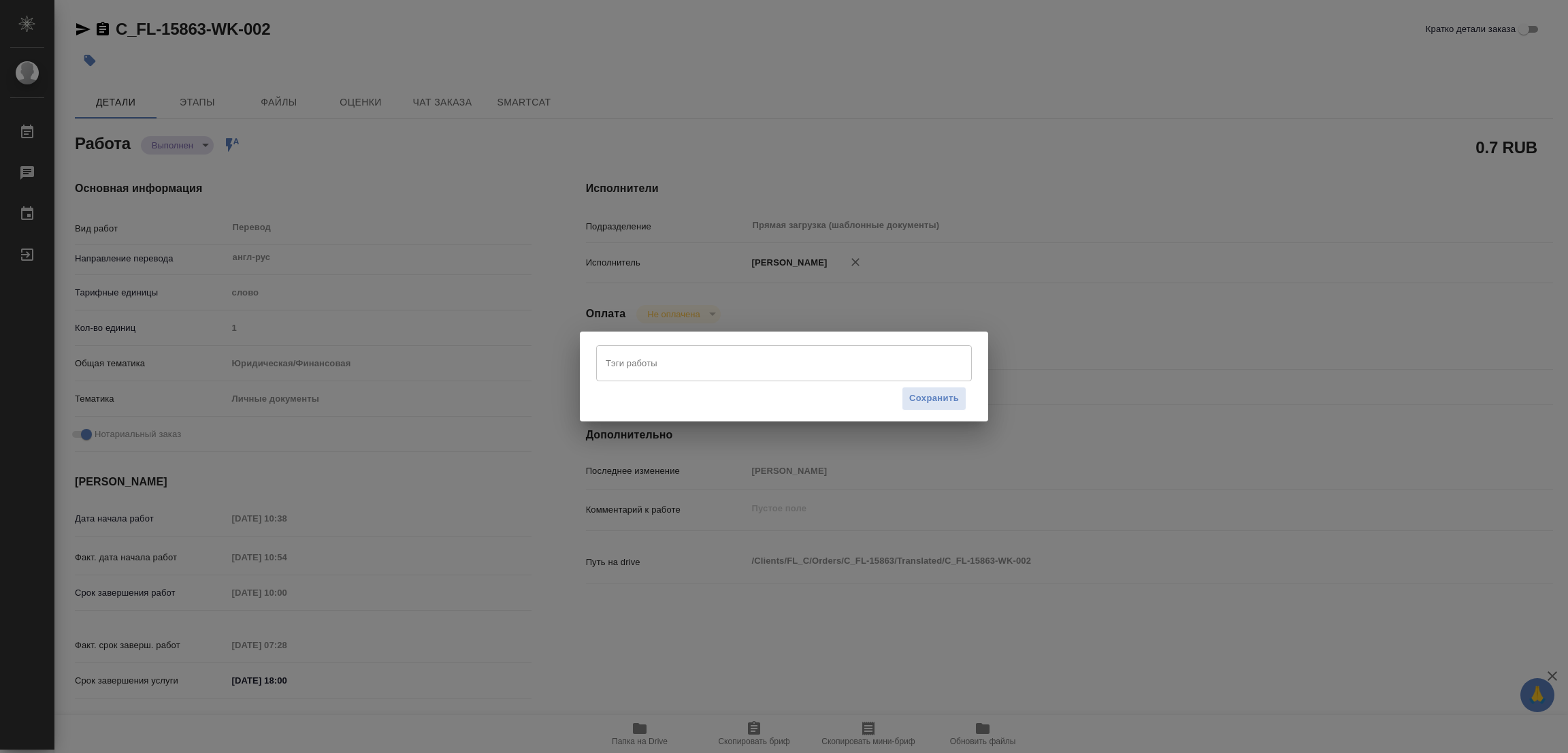
type textarea "x"
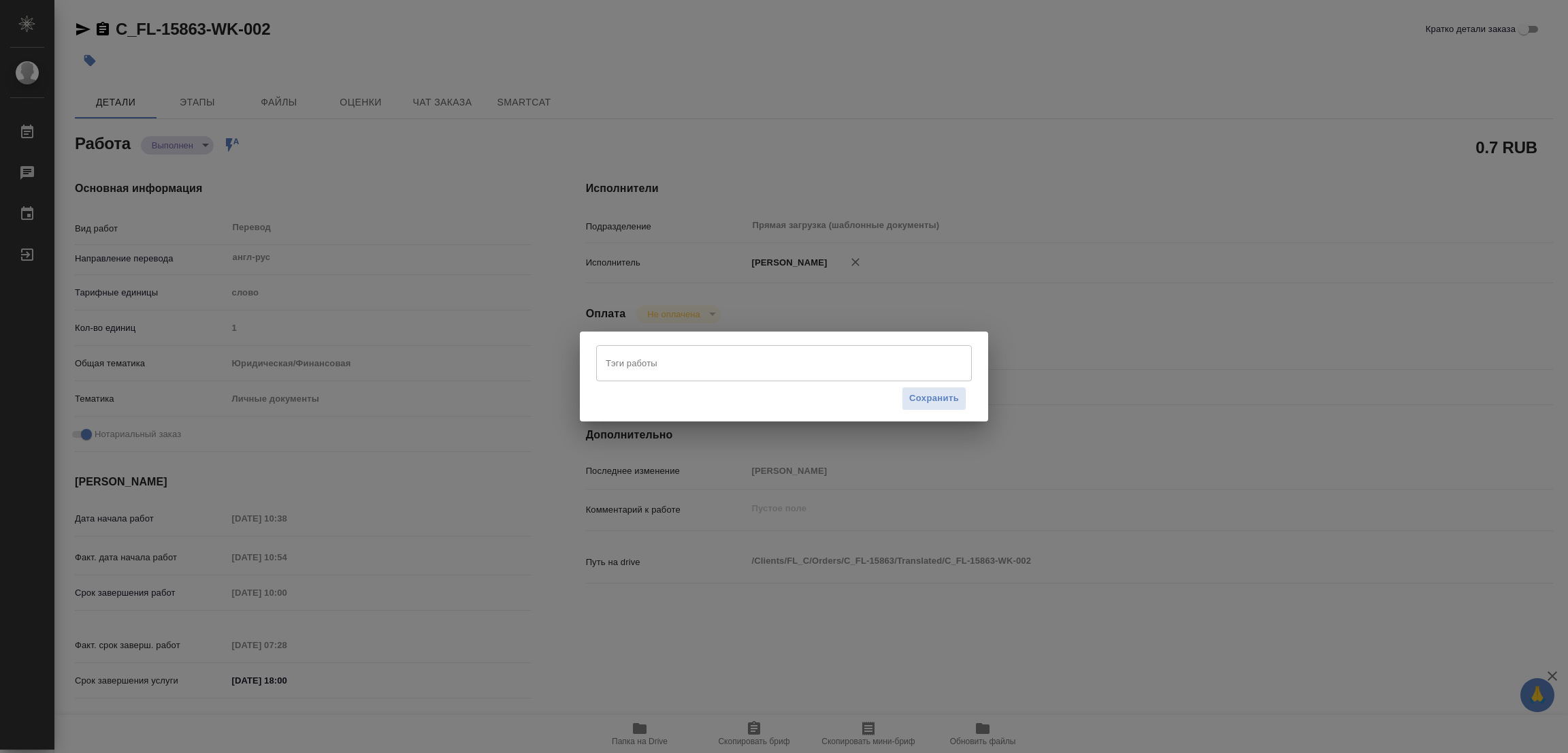
type textarea "x"
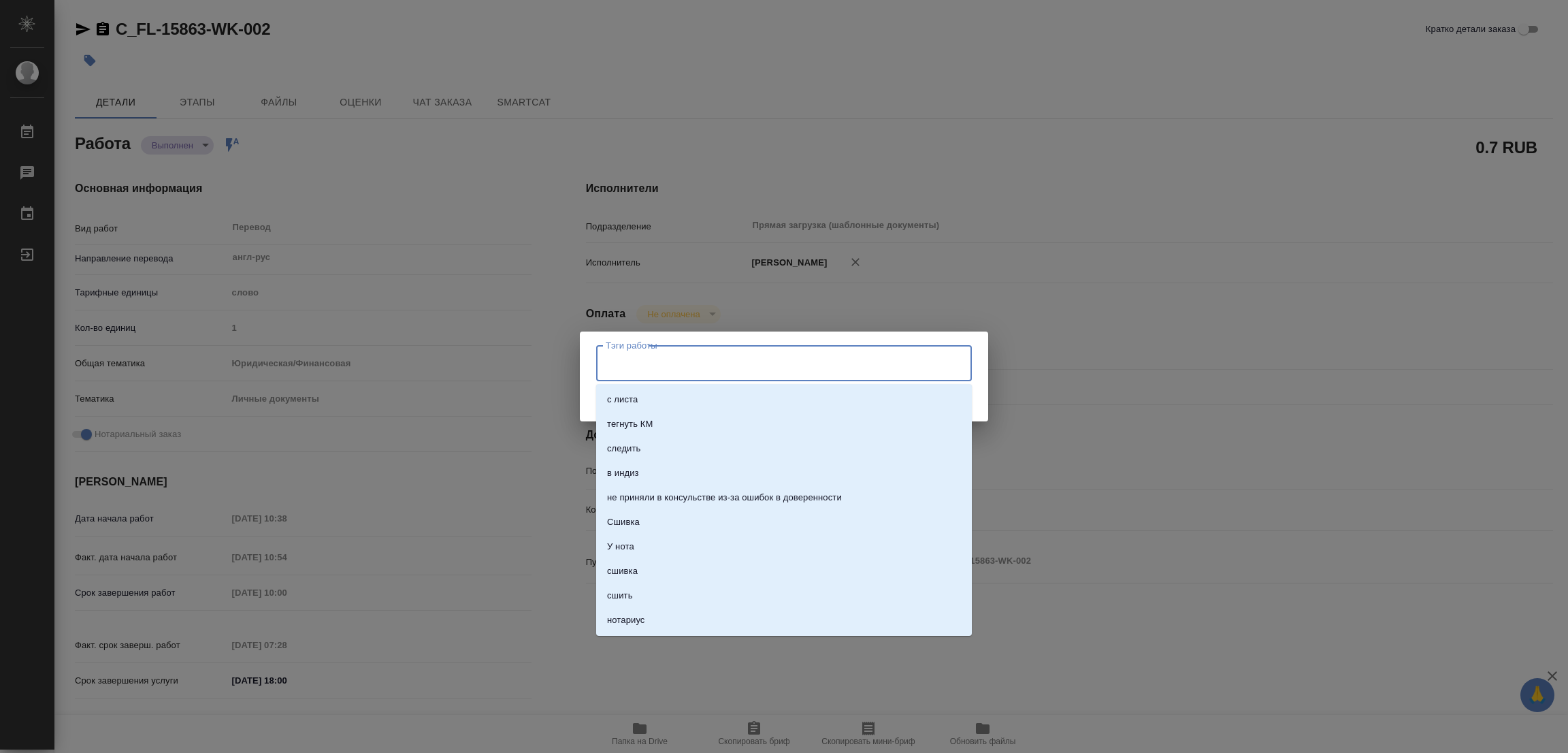
click at [633, 365] on input "Тэги работы" at bounding box center [771, 362] width 338 height 23
type textarea "x"
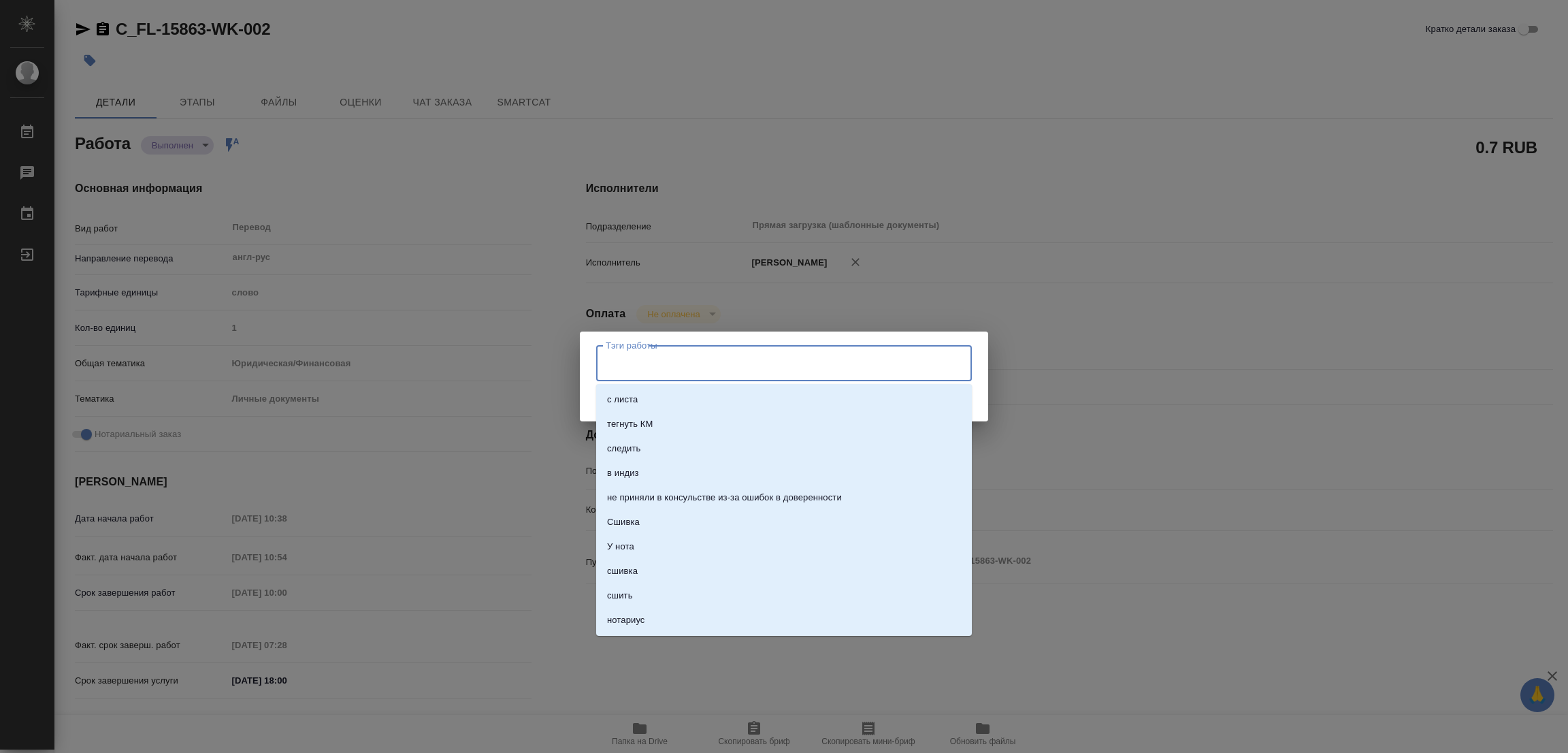
type textarea "x"
type input "стат: 125"
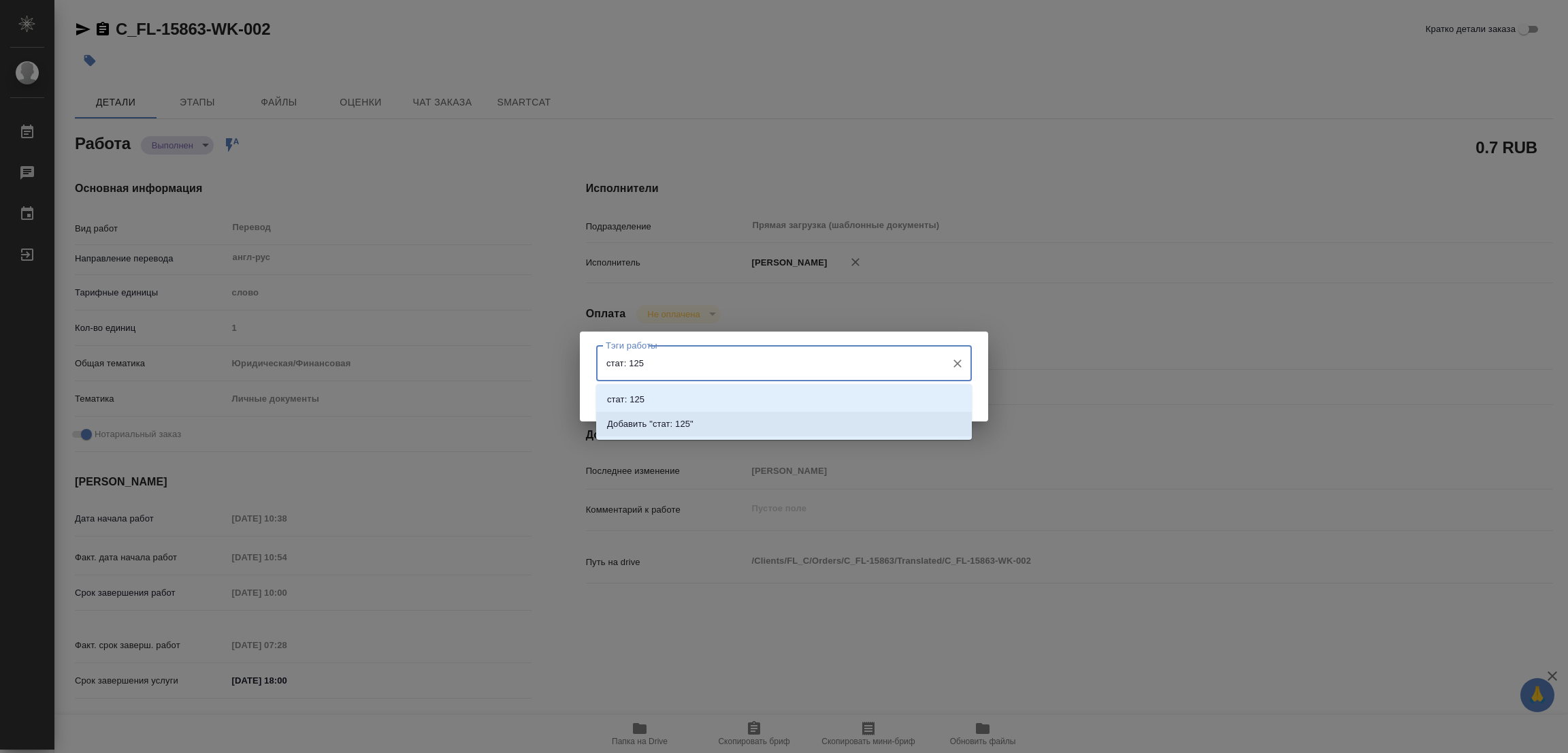
click at [664, 425] on p "Добавить "стат: 125"" at bounding box center [650, 424] width 86 height 14
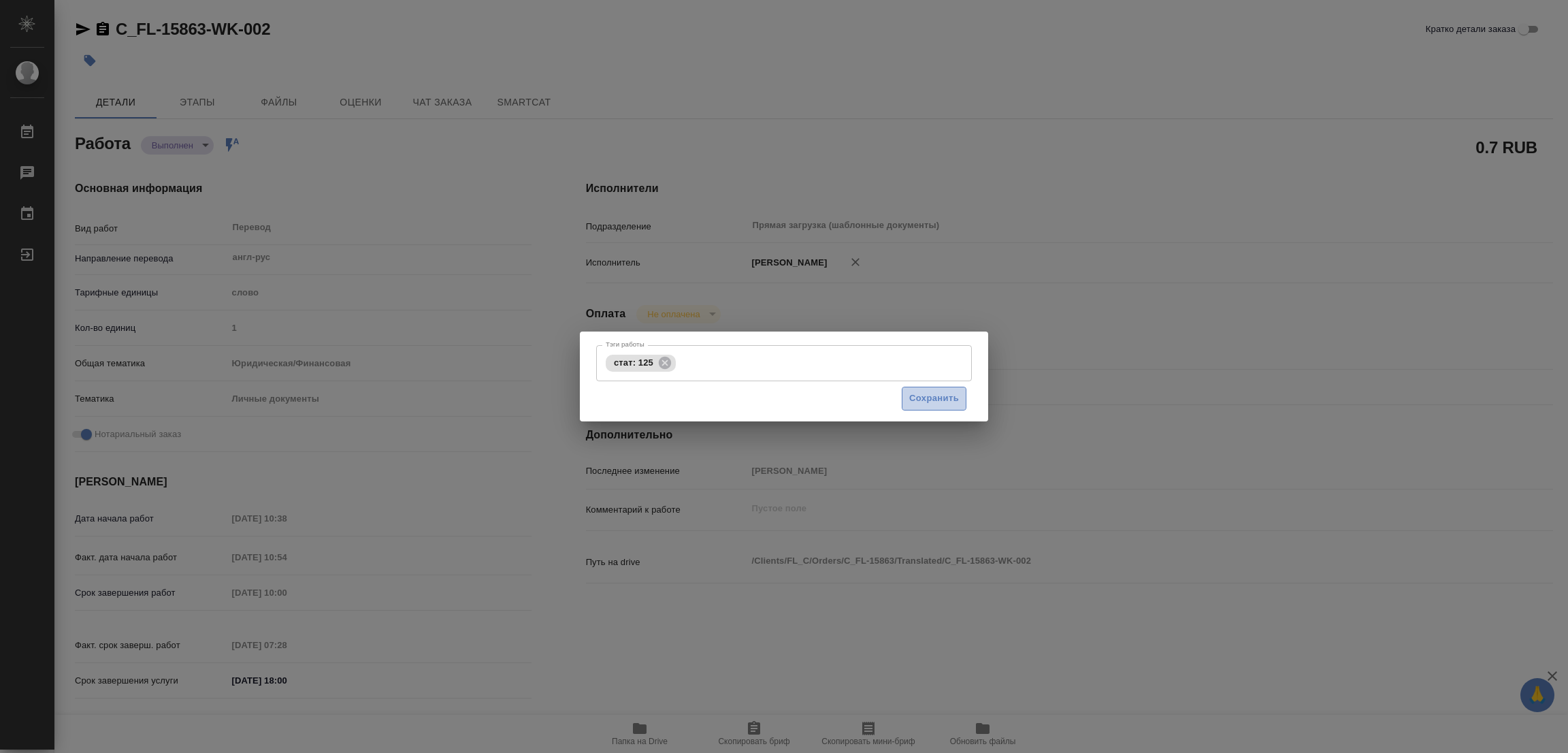
click at [938, 391] on span "Сохранить" at bounding box center [934, 398] width 50 height 16
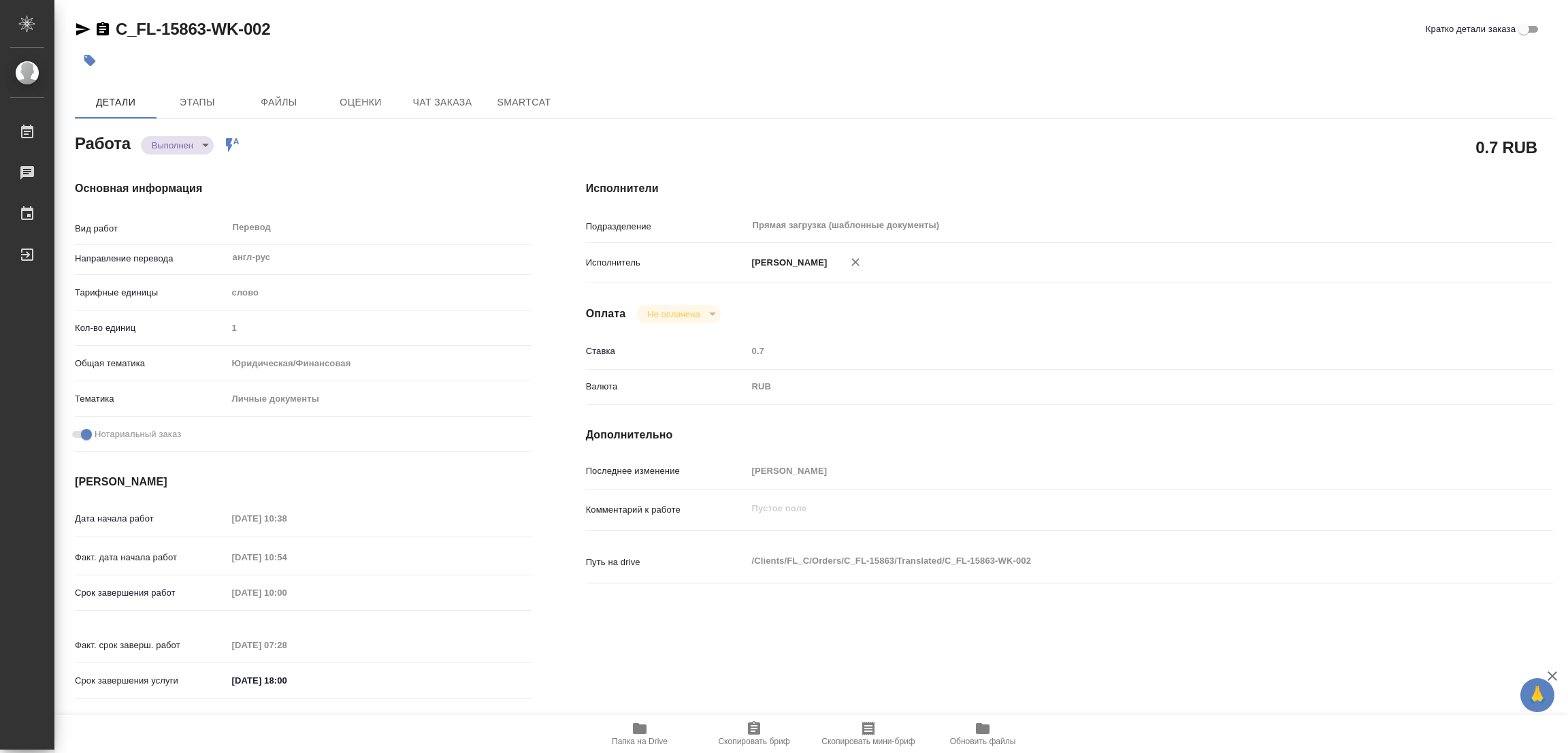
type input "completed"
type textarea "Перевод"
type textarea "x"
type input "англ-рус"
type input "5a8b1489cc6b4906c91bfd90"
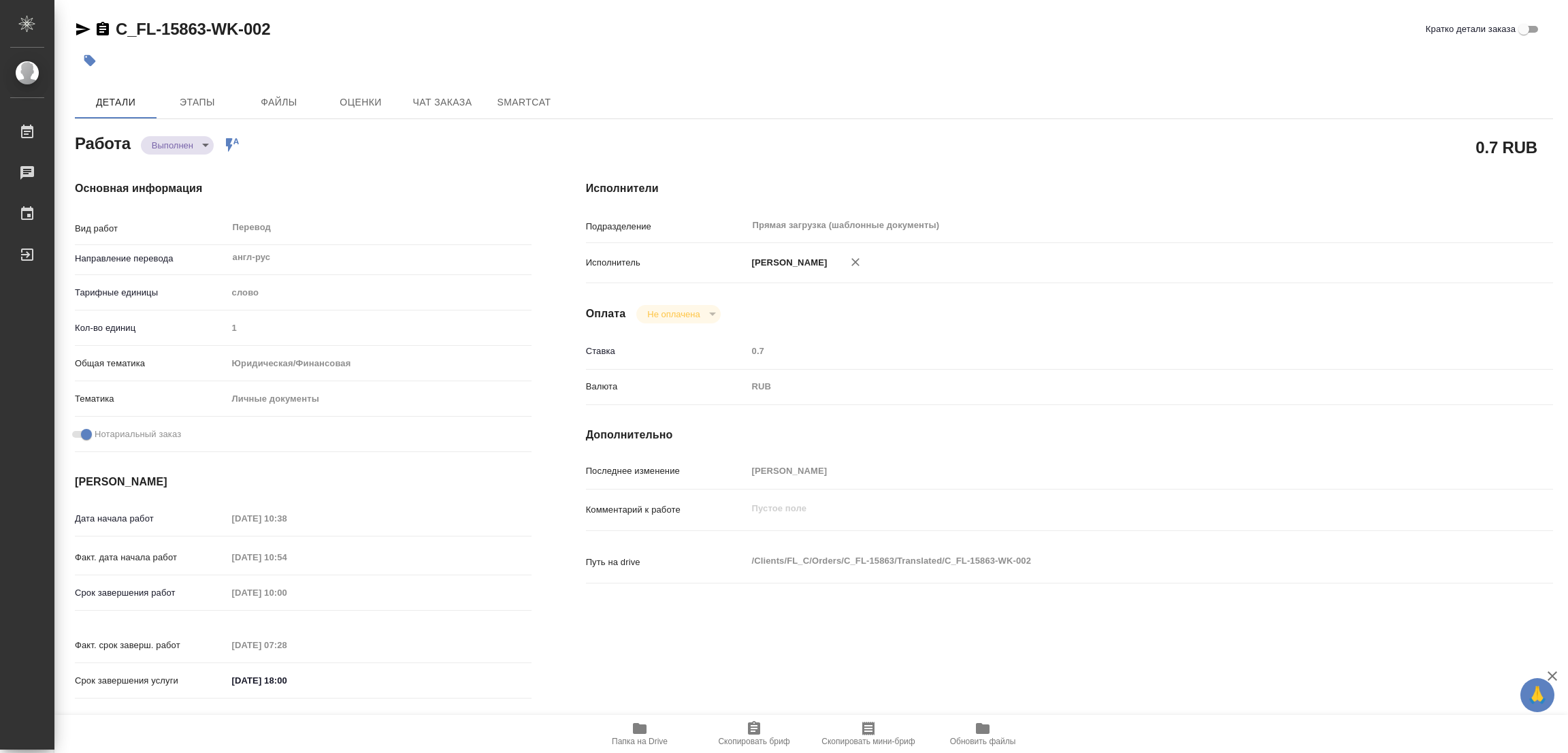
type input "1"
type input "yr-fn"
type input "5a8b8b956a9677013d343cfe"
checkbox input "true"
type input "02.09.2025 10:38"
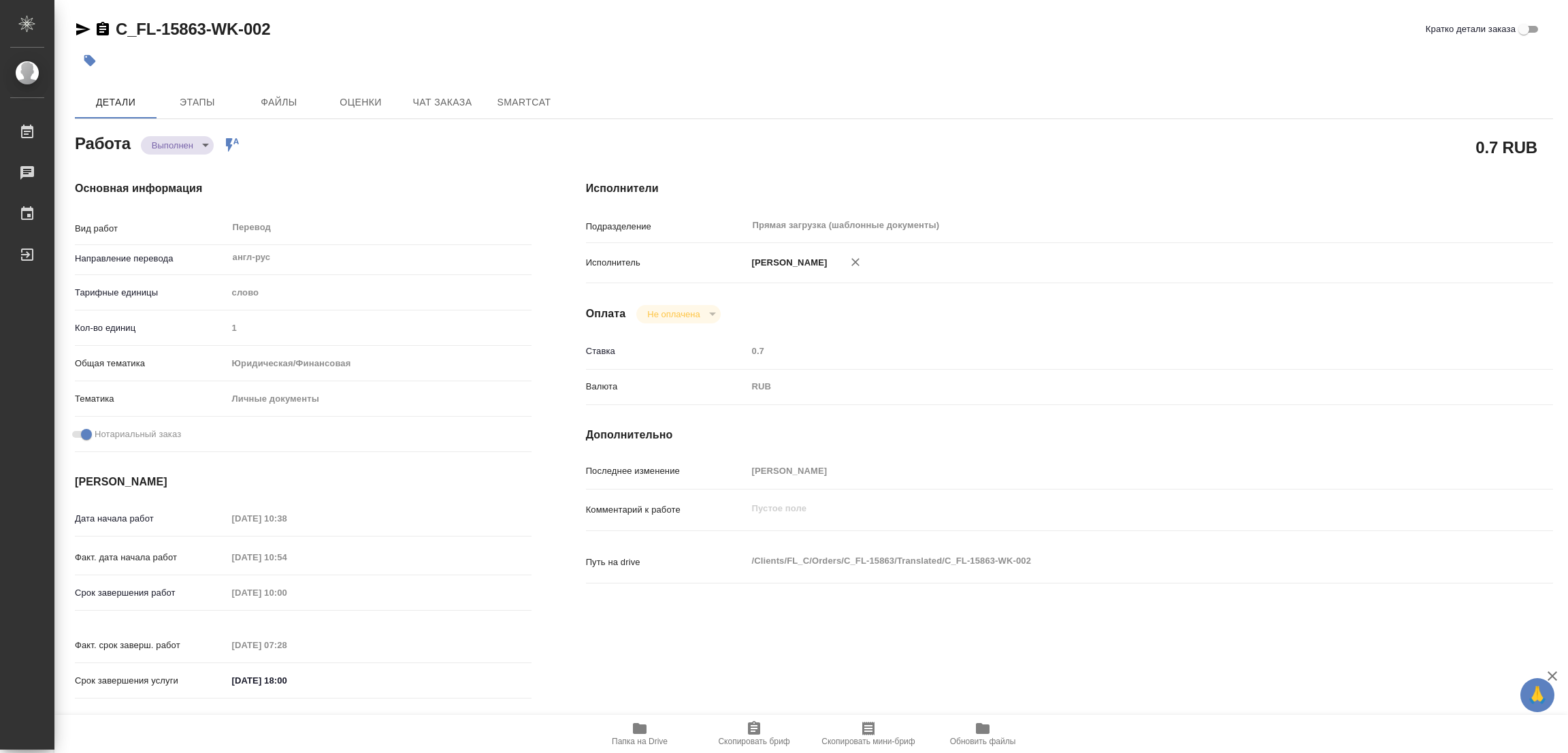
type input "02.09.2025 10:54"
type input "03.09.2025 10:00"
type input "03.09.2025 07:28"
type input "03.09.2025 18:00"
type input "Прямая загрузка (шаблонные документы)"
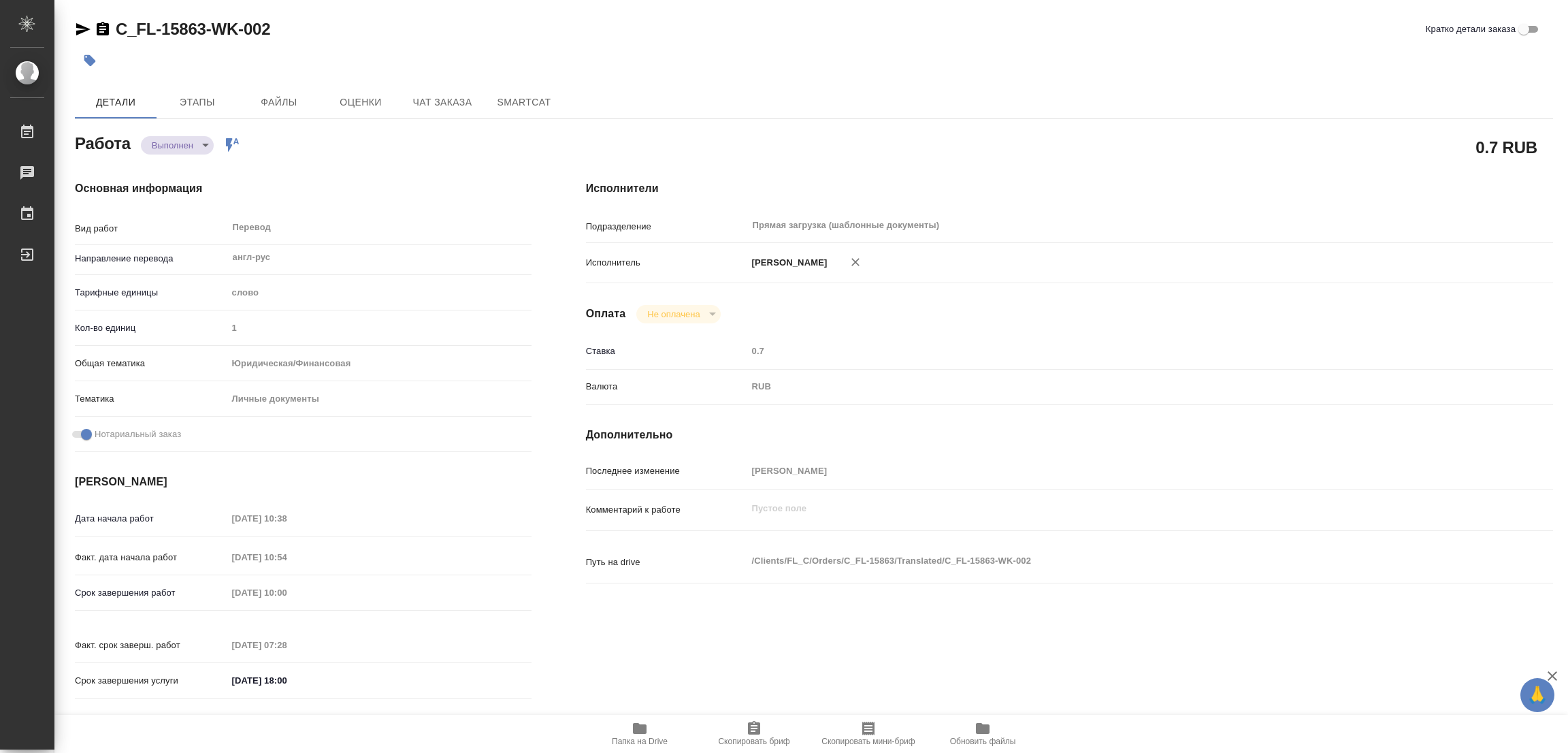
type input "notPayed"
type input "0.7"
type input "RUB"
type input "[PERSON_NAME]"
type textarea "x"
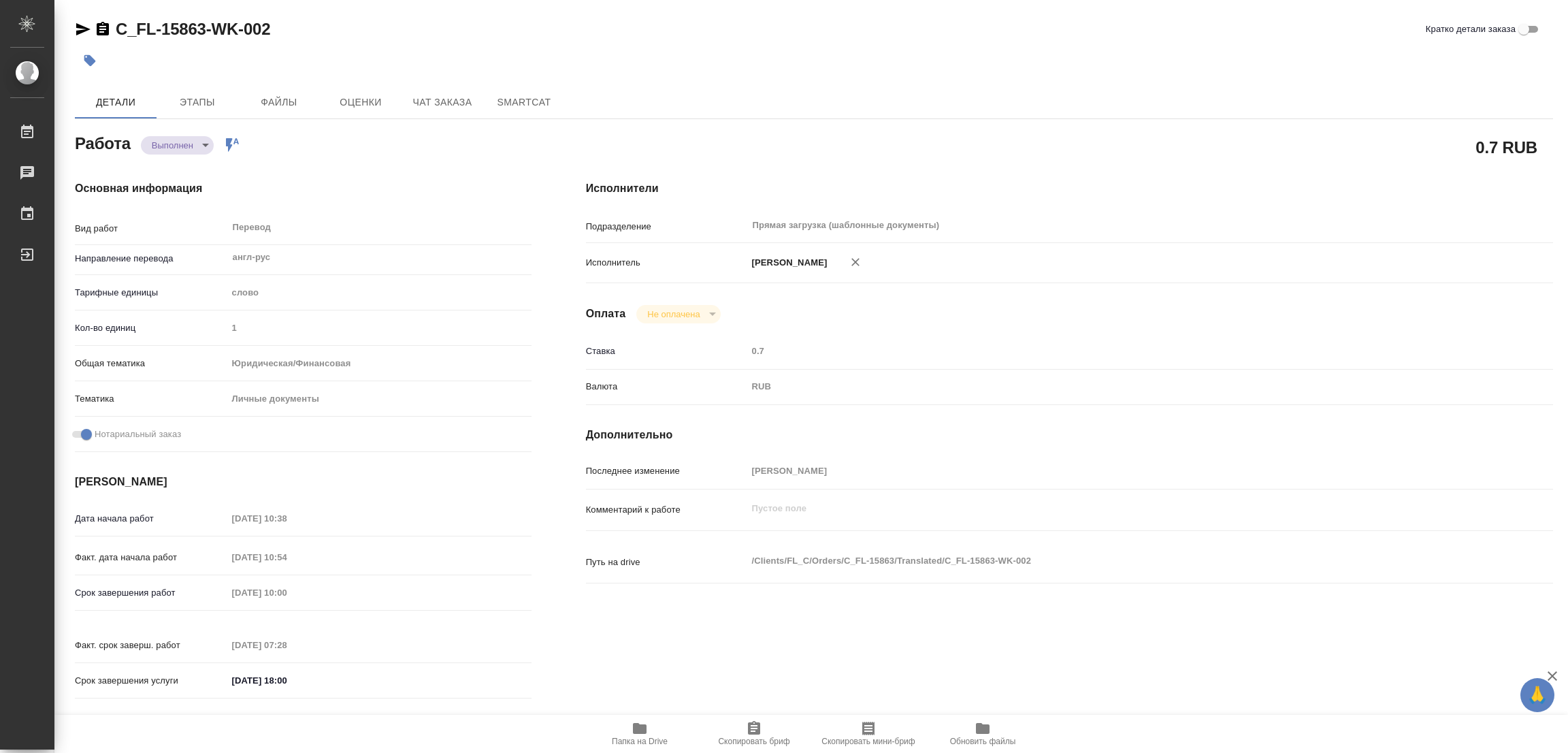
type textarea "/Clients/FL_C/Orders/C_FL-15863/Translated/C_FL-15863-WK-002"
type textarea "x"
type input "C_FL-15863"
type input "Перевод станд. несрочный"
type input "Редактура, Постредактура машинного перевода, Перевод, Приёмка по качеству, Корр…"
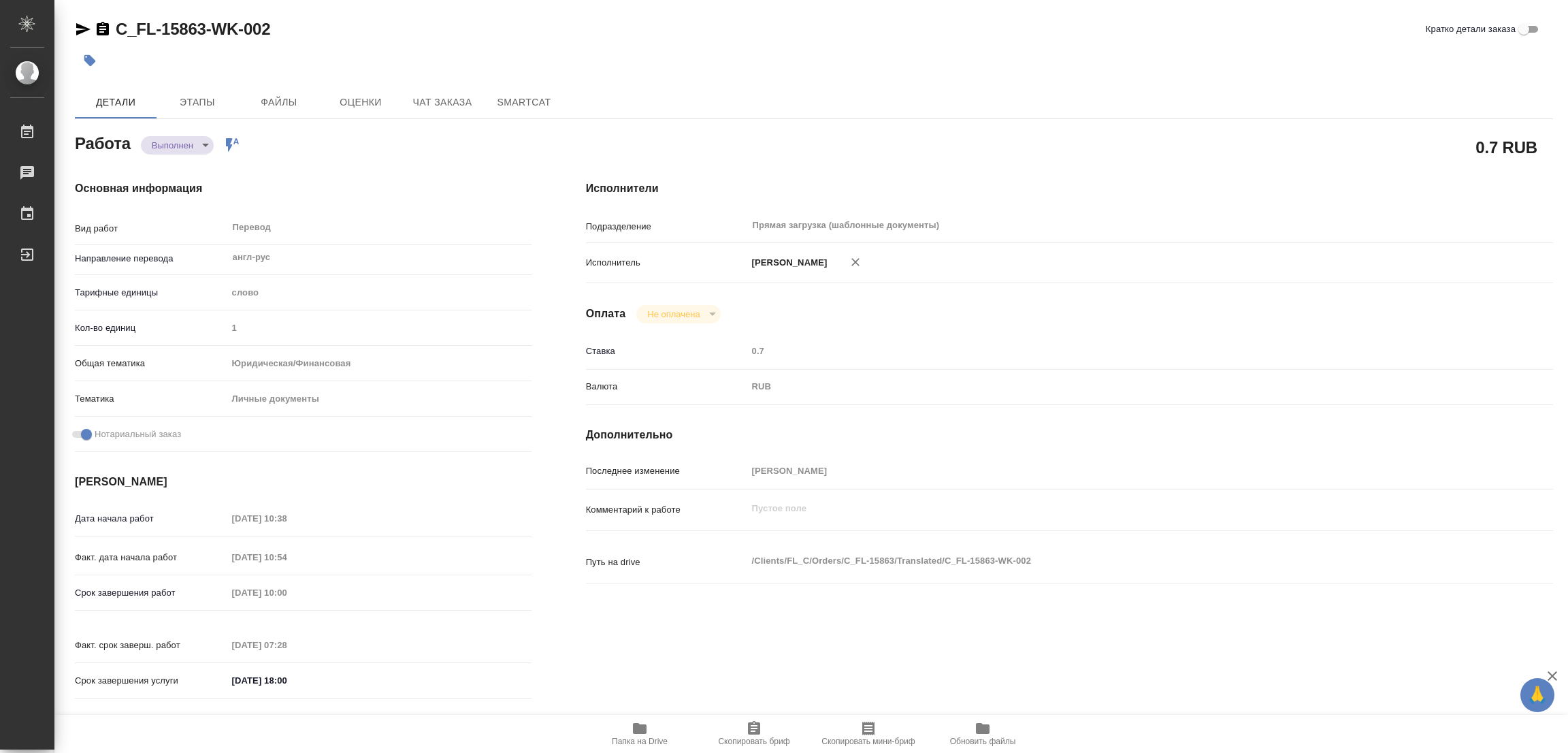
type input "Зайцева Светлана"
type input "/Clients/FL_C/Orders/C_FL-15863"
type textarea "Гаджиева Парвана Али Кызы"
type textarea "x"
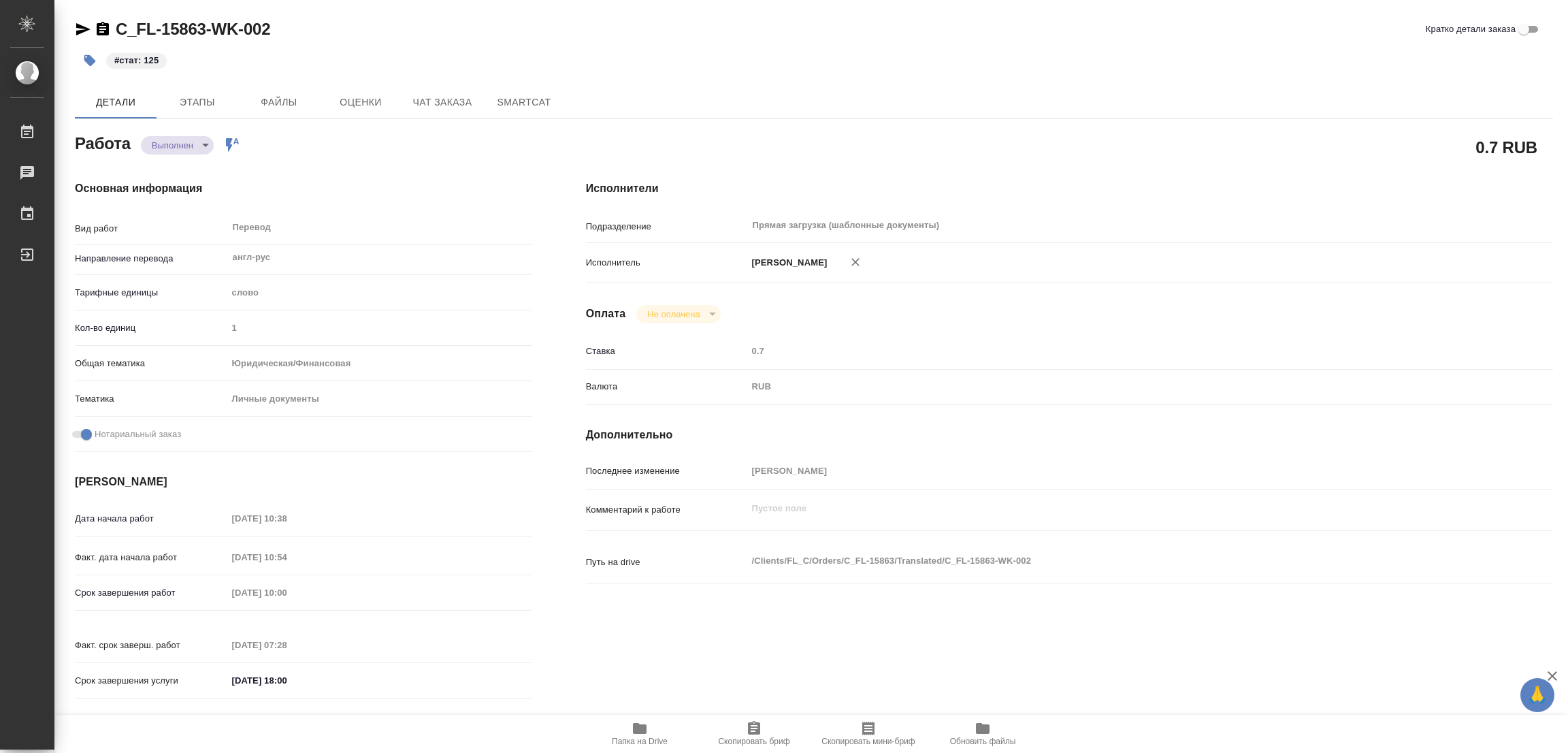
type textarea "x"
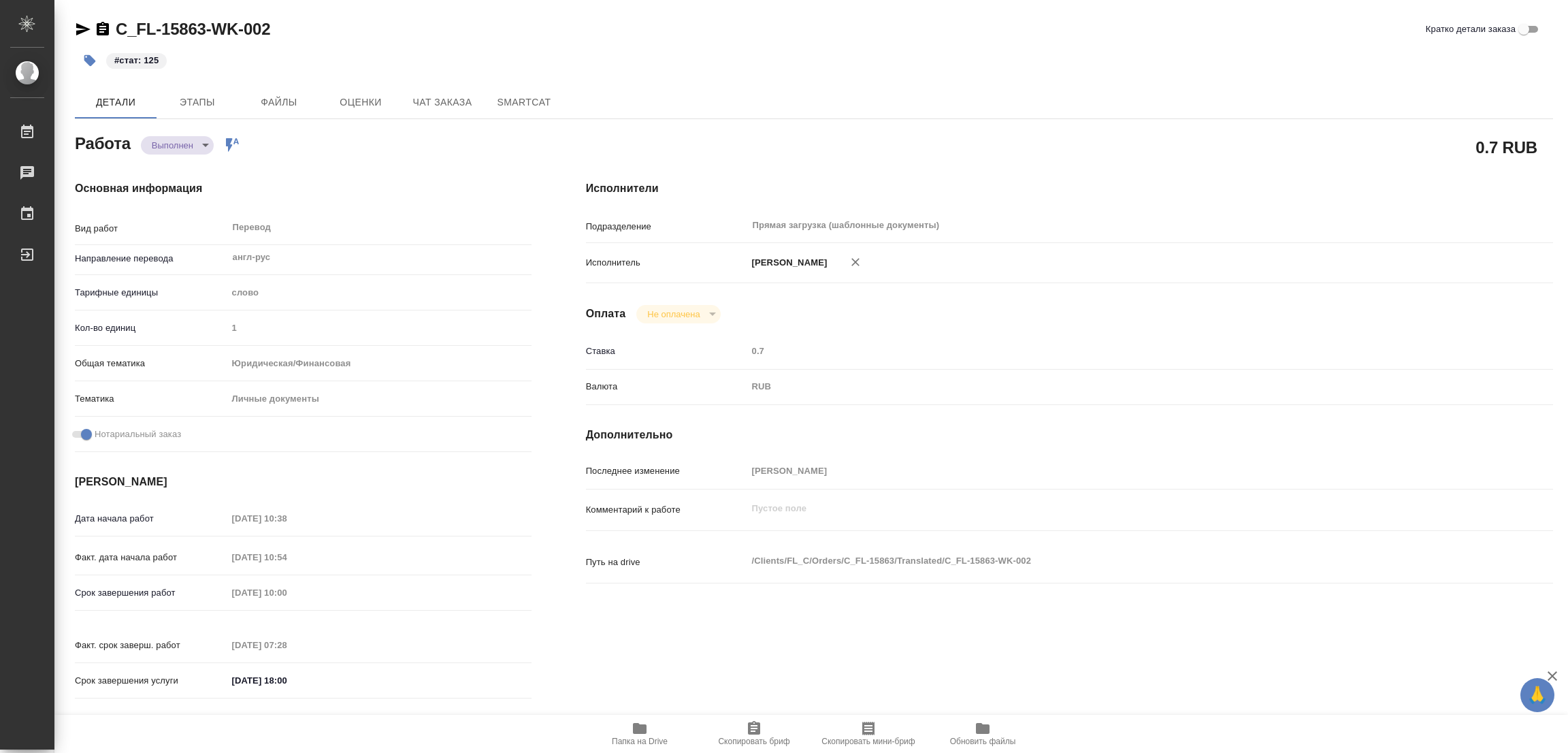
type textarea "x"
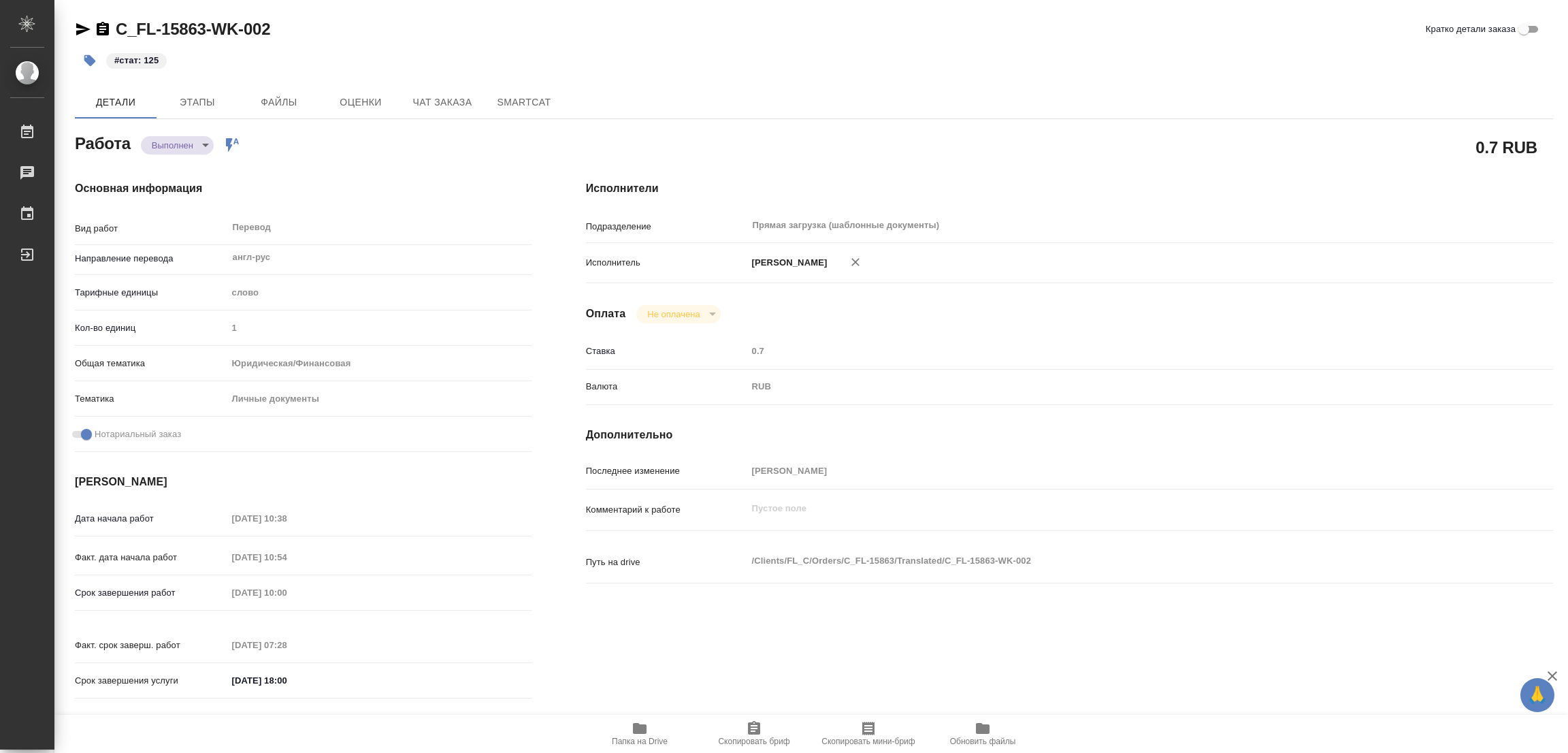
type textarea "x"
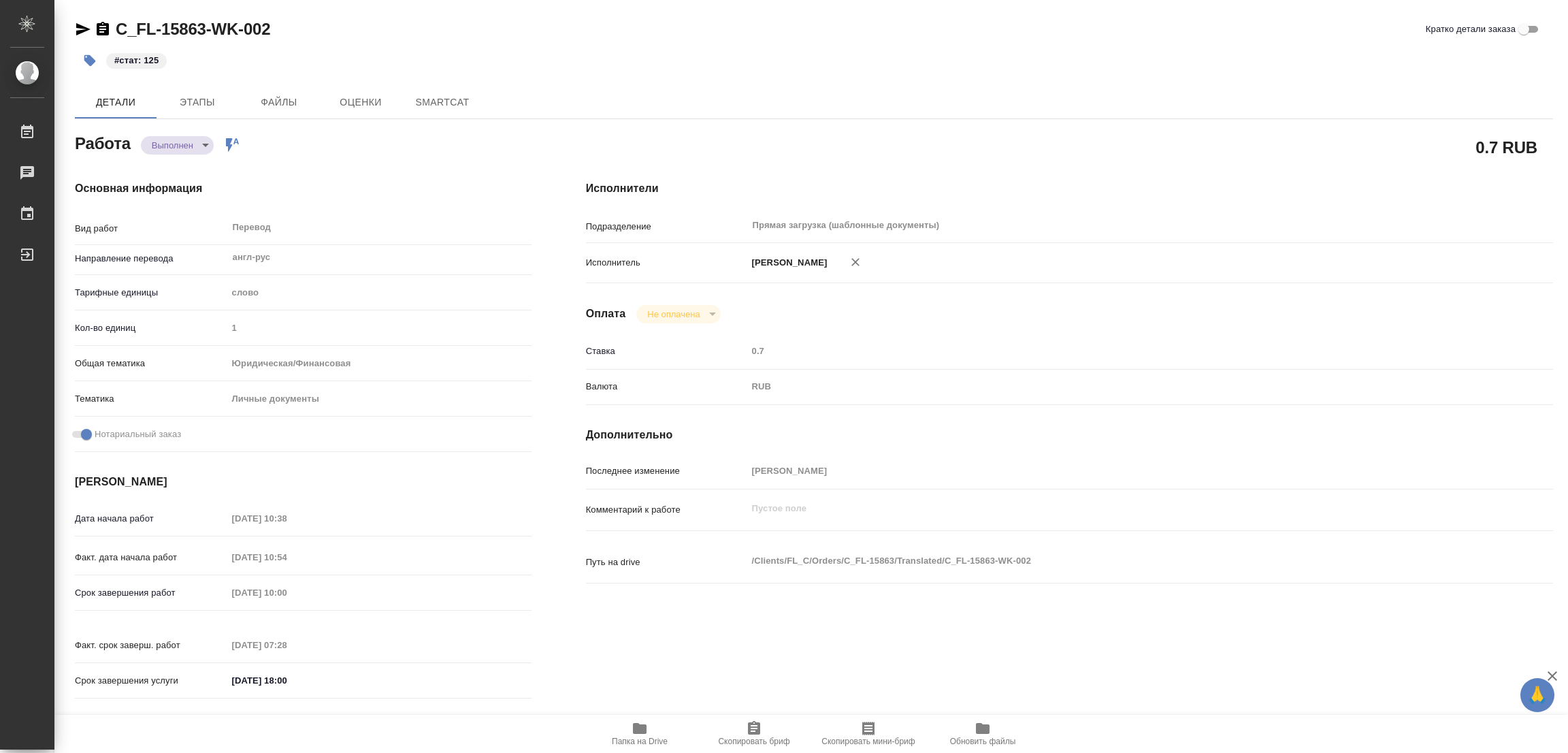
type textarea "x"
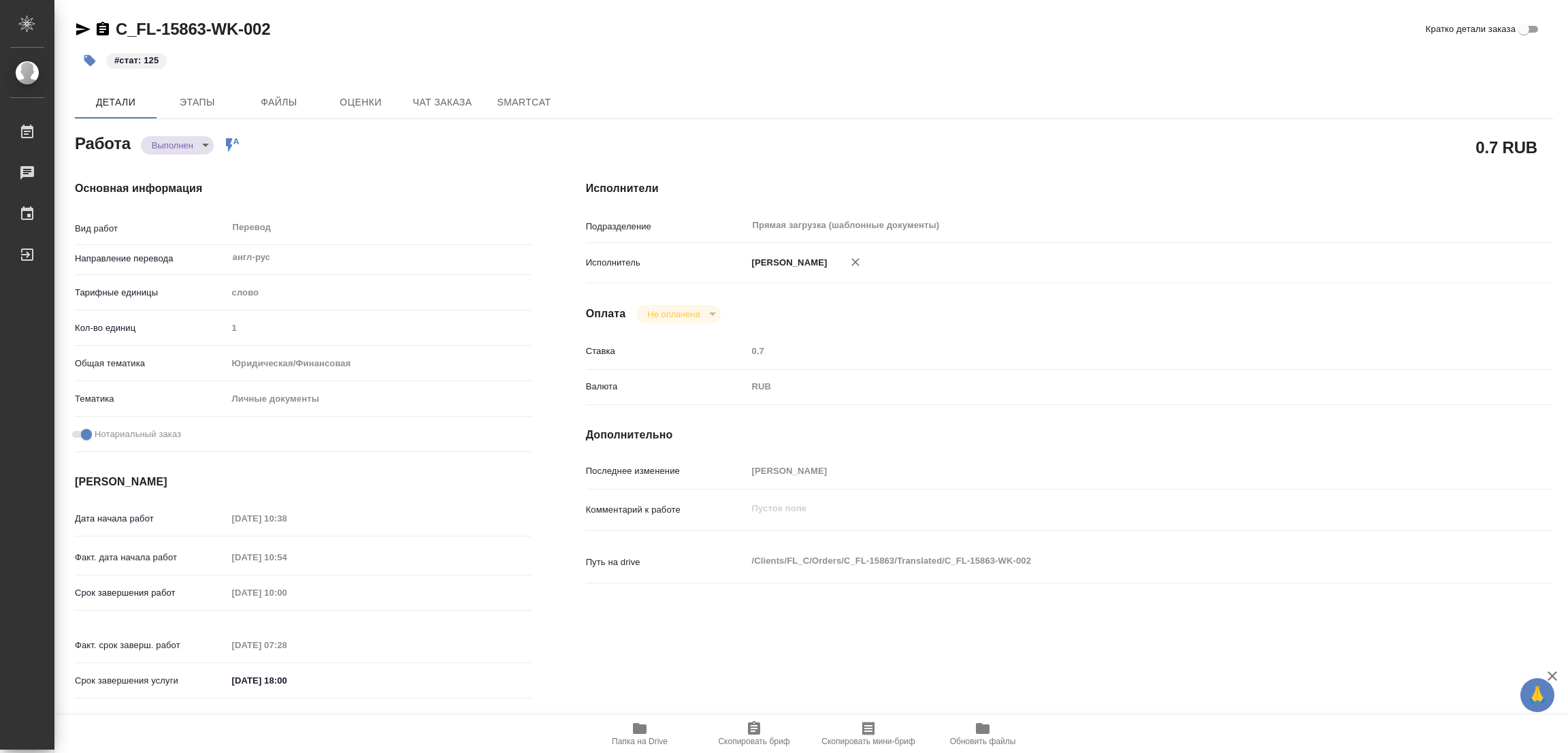
type textarea "x"
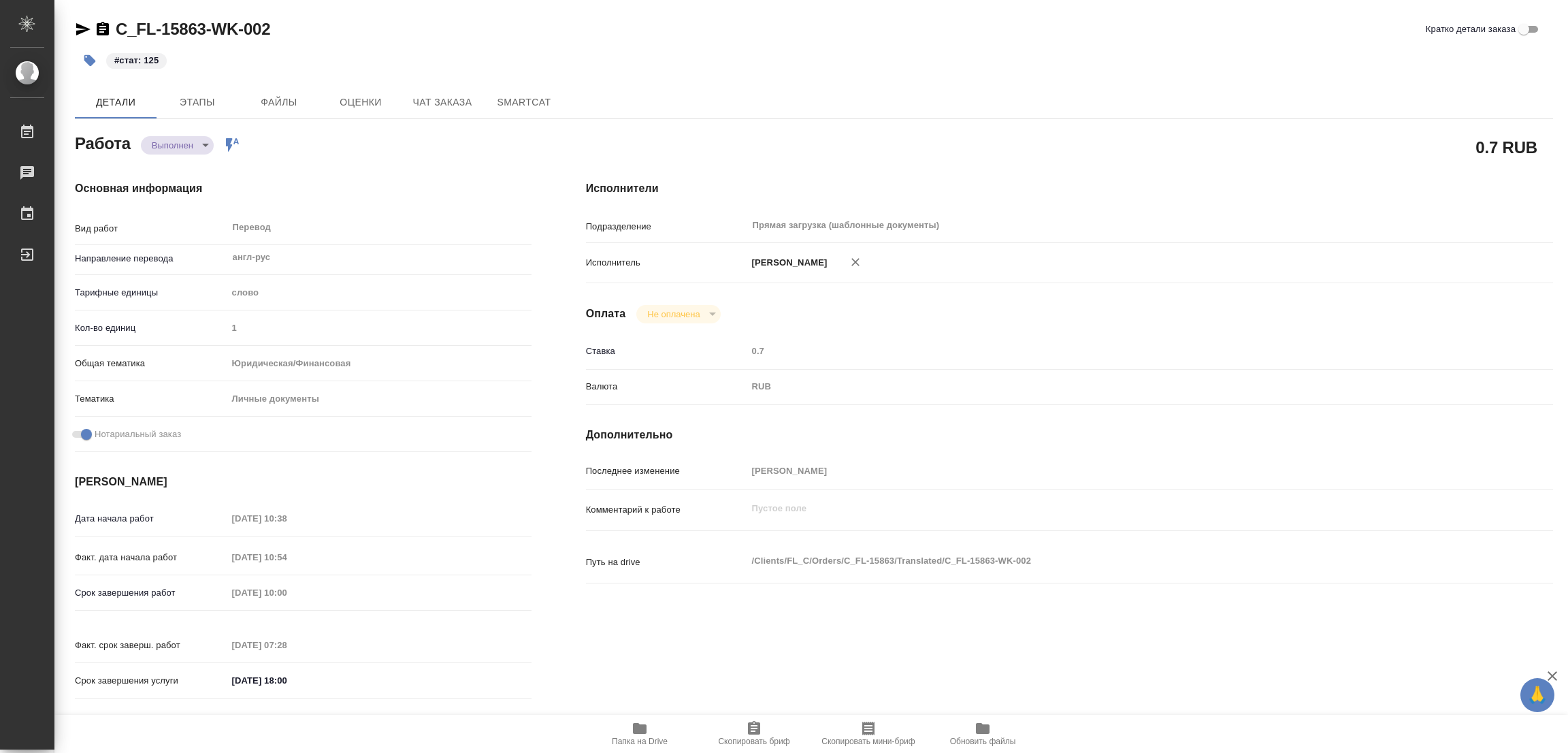
type textarea "x"
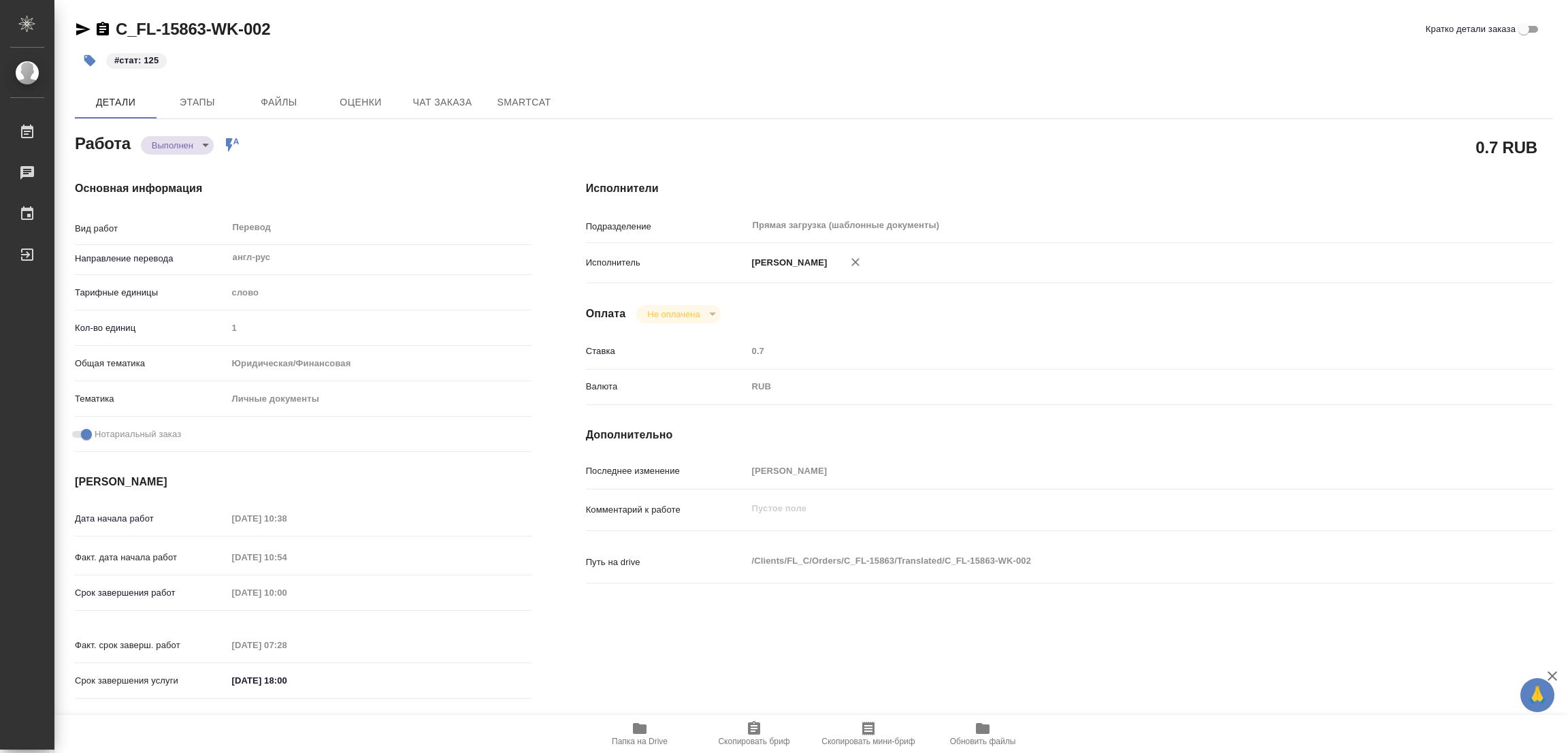
click at [602, 49] on div "#стат: 125" at bounding box center [567, 60] width 986 height 30
type textarea "x"
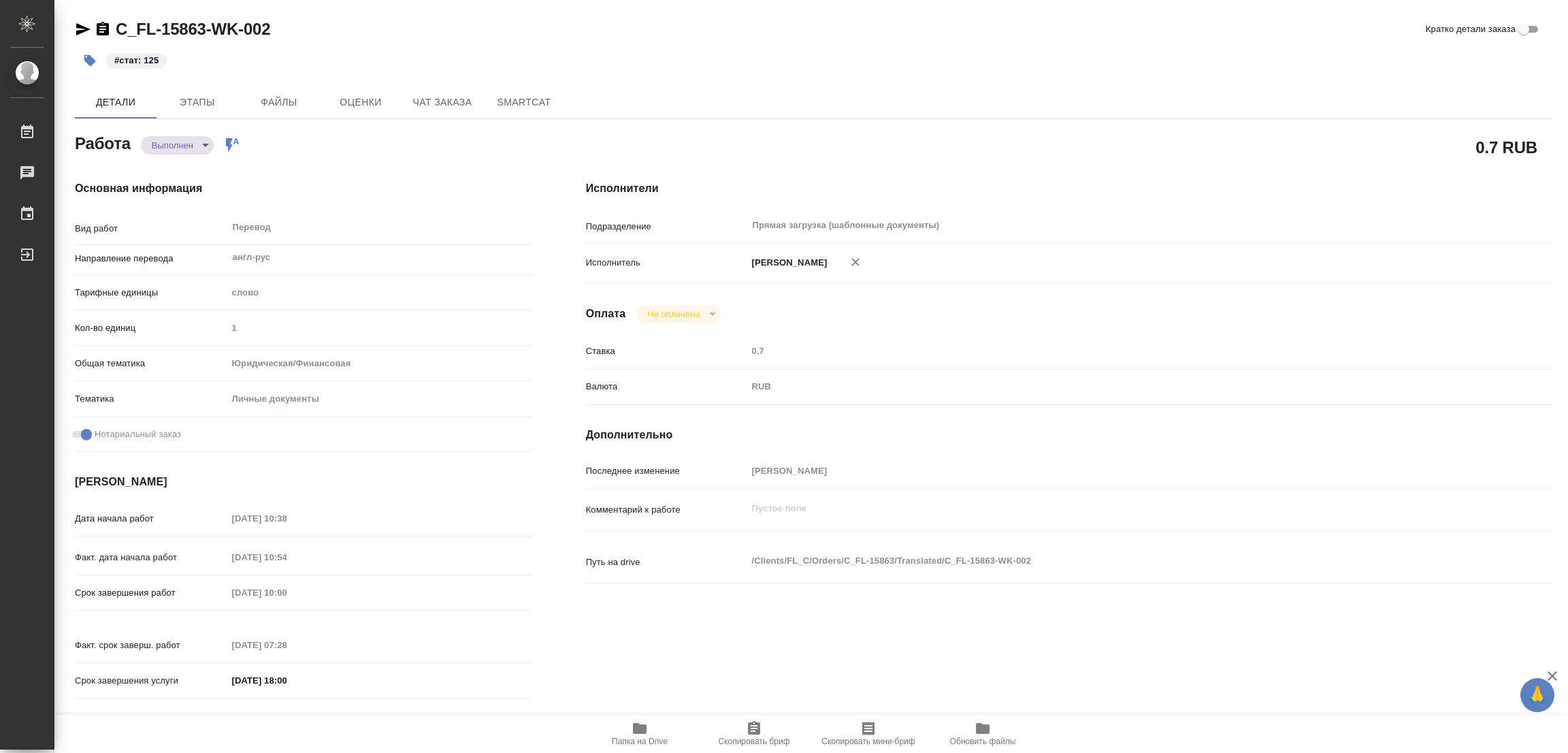
type textarea "x"
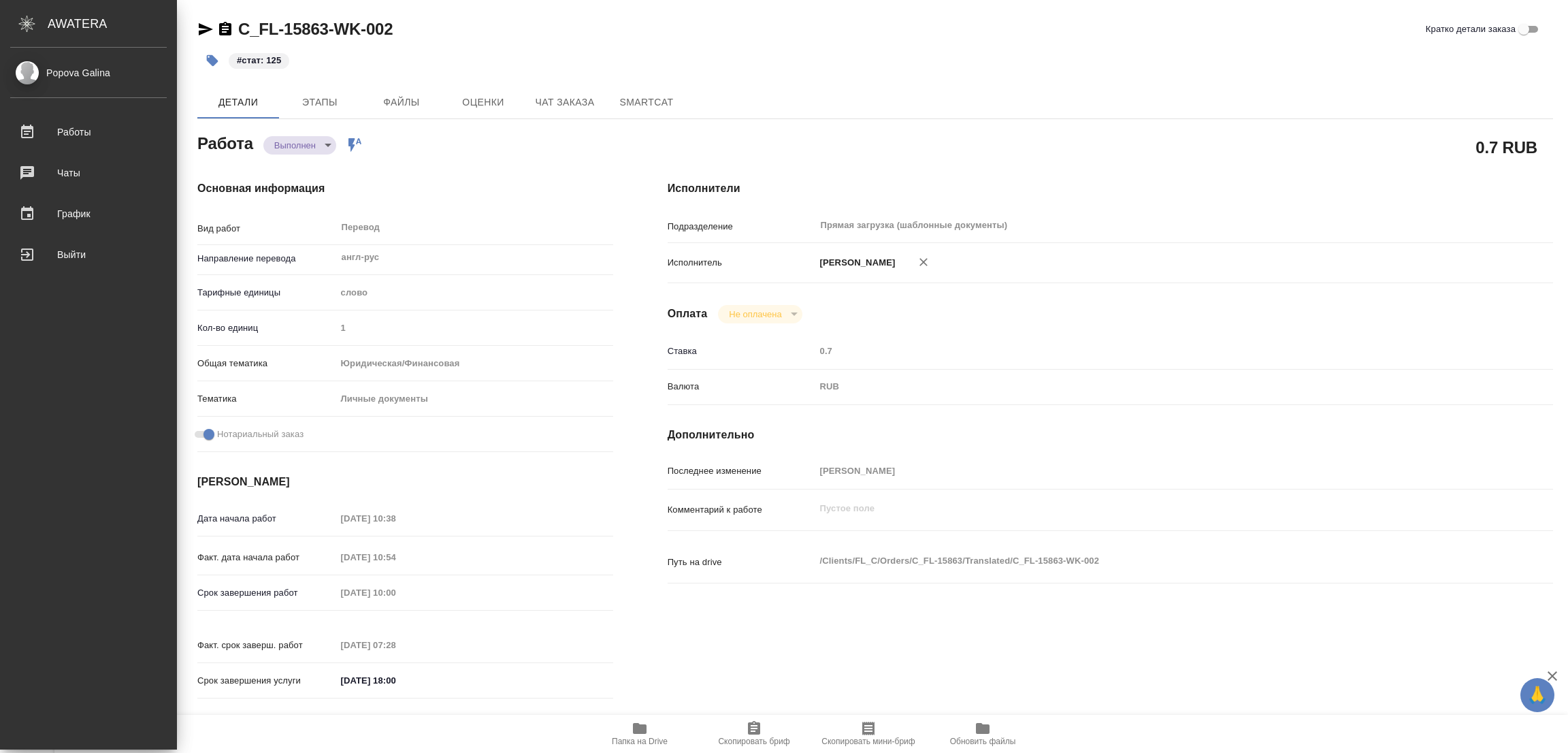
type textarea "x"
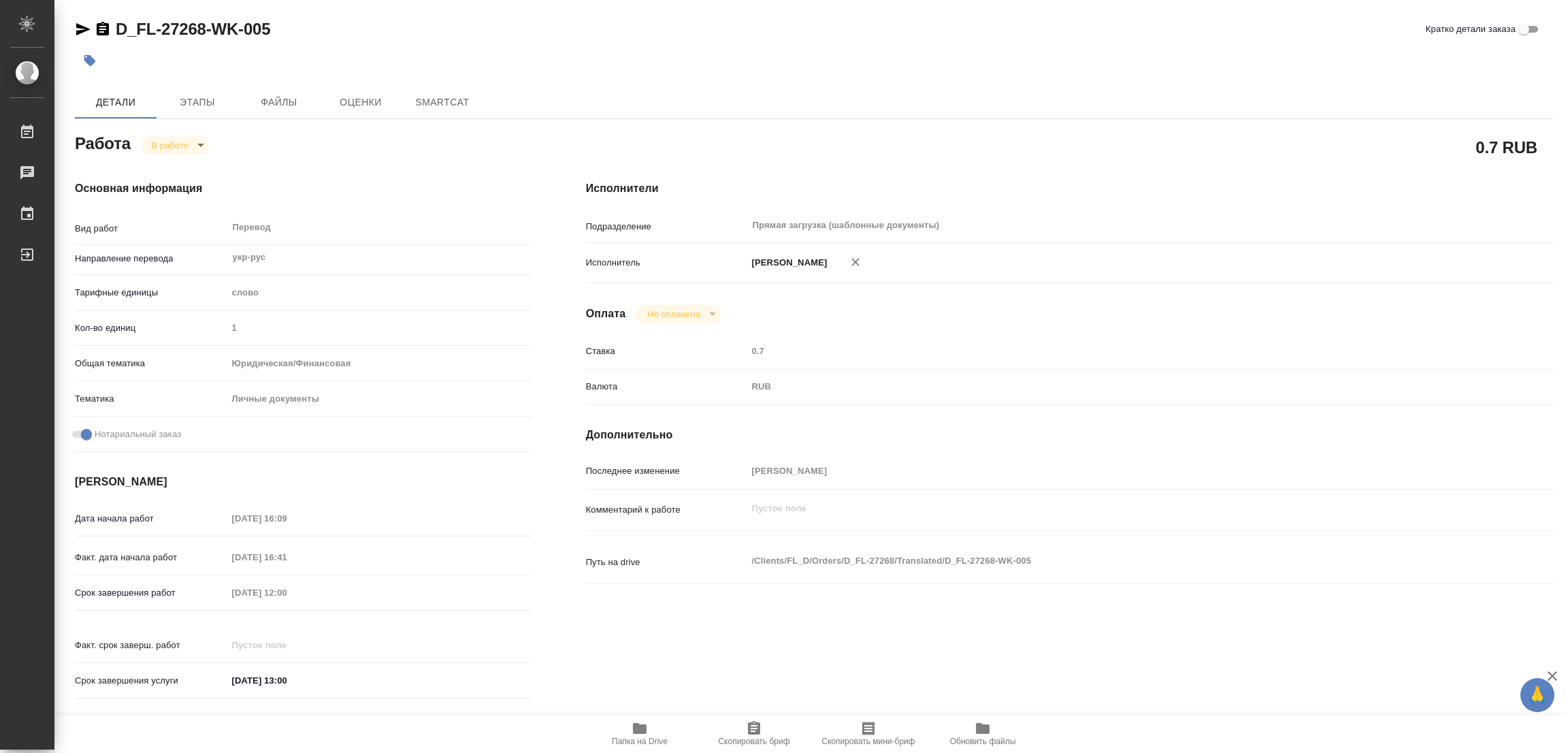
type textarea "x"
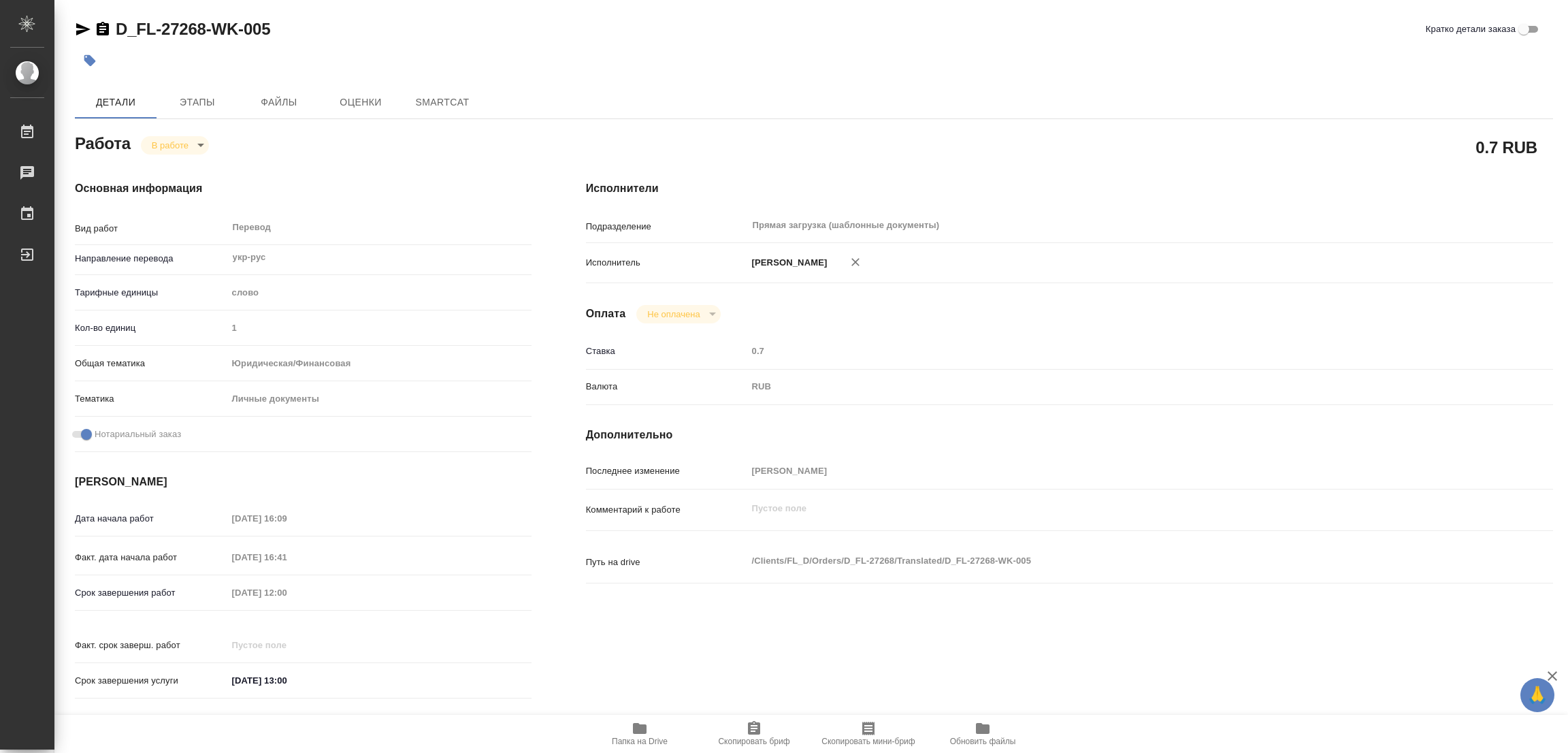
type textarea "x"
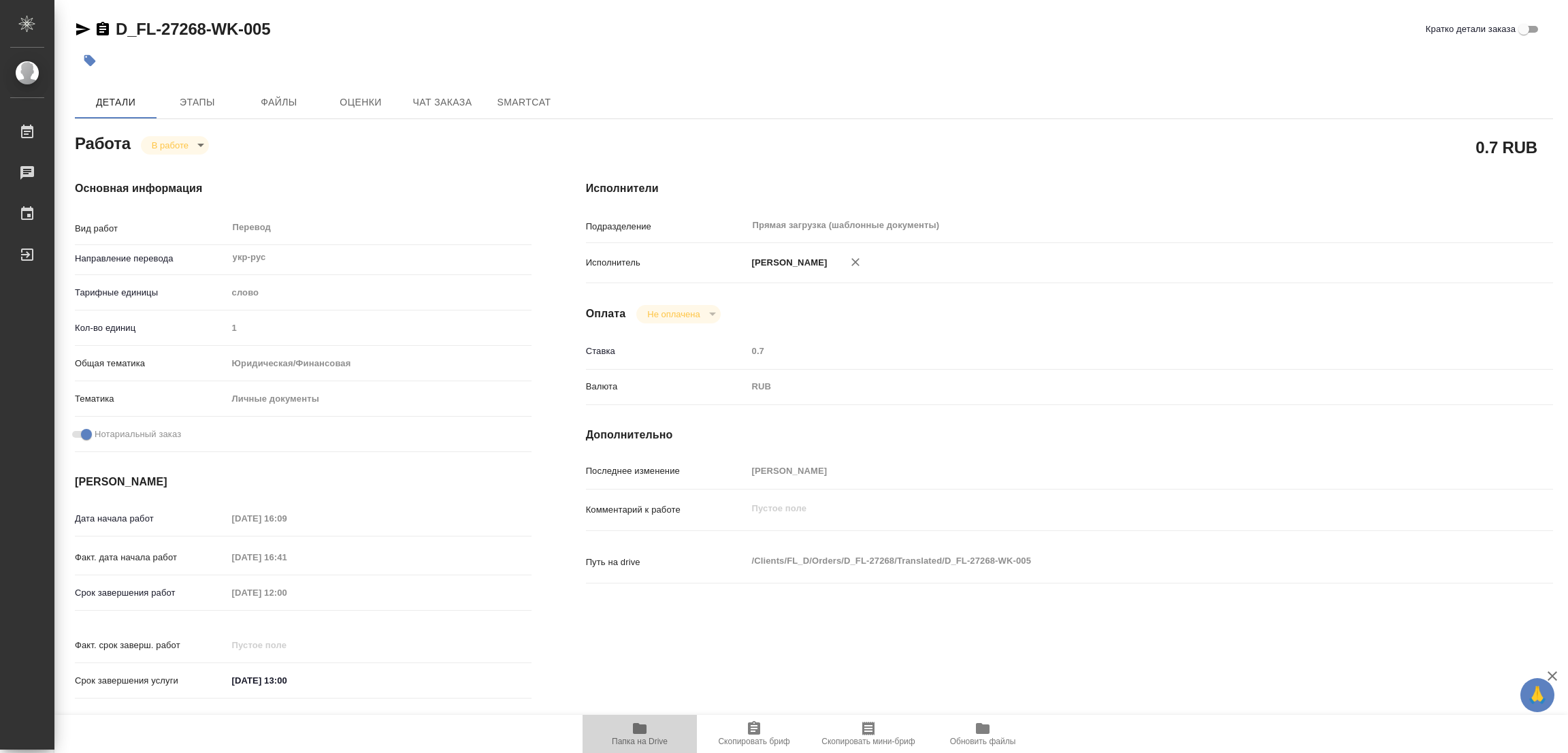
click at [640, 732] on icon "button" at bounding box center [640, 728] width 14 height 11
type textarea "x"
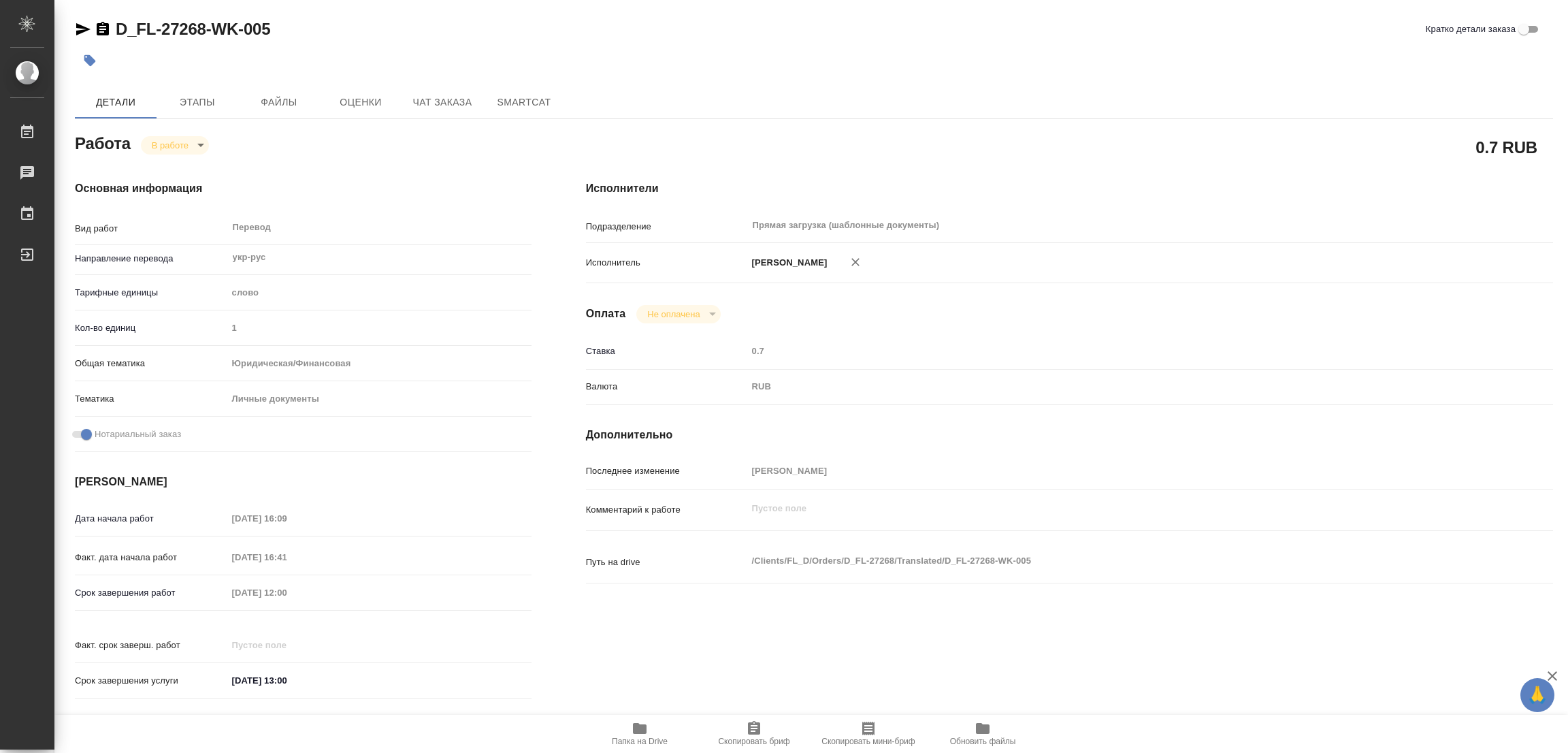
type textarea "x"
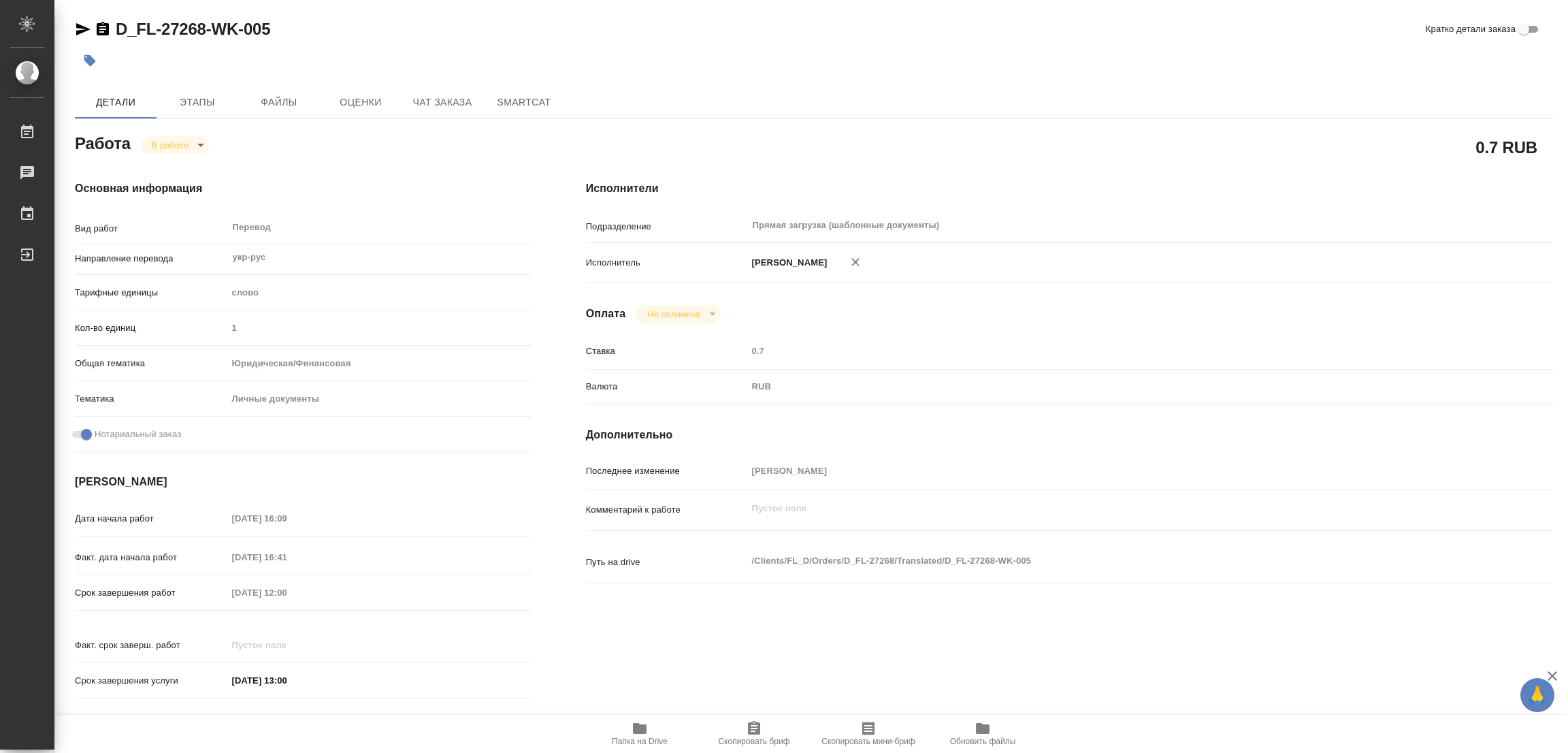
type textarea "x"
click at [185, 94] on span "Этапы" at bounding box center [197, 102] width 66 height 17
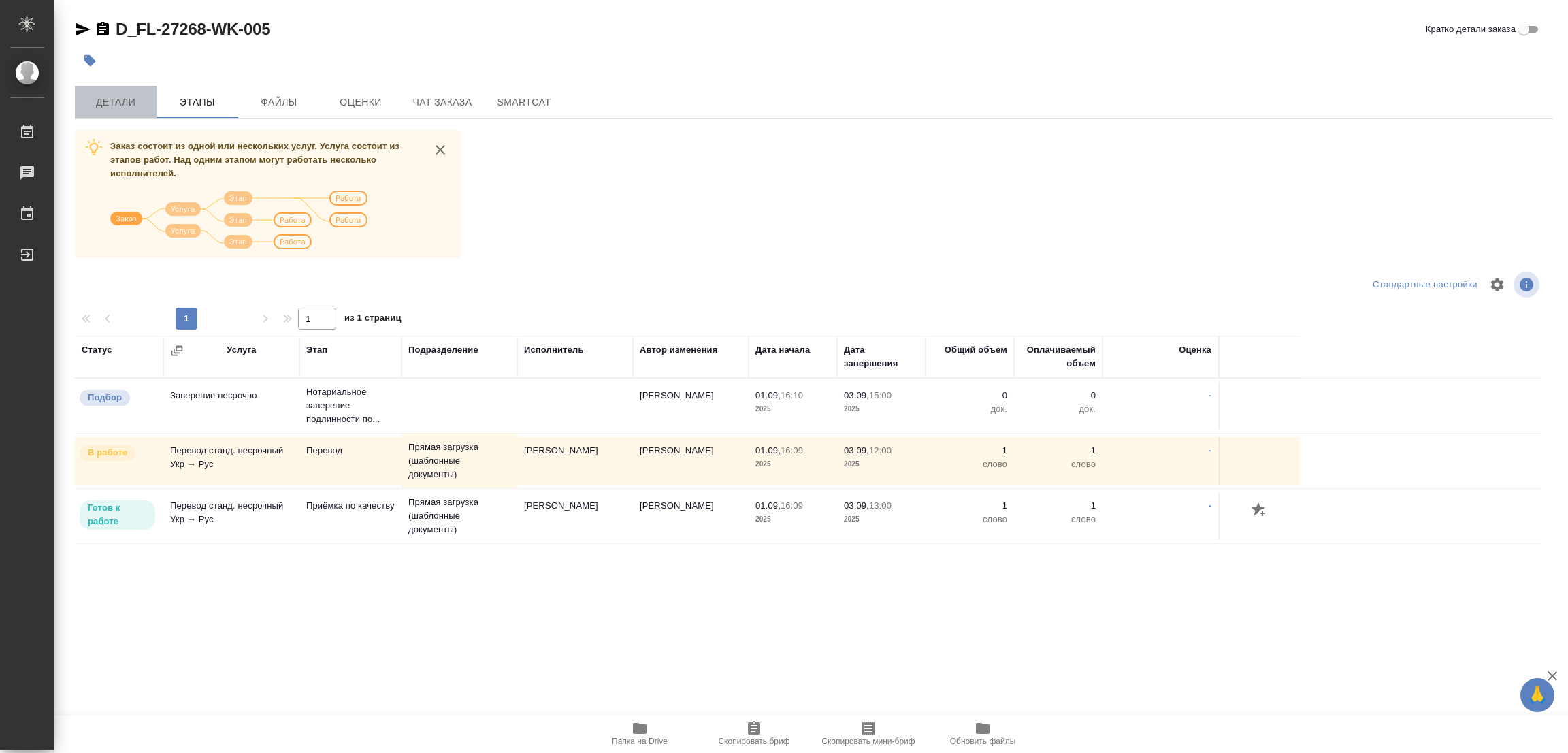
click at [116, 100] on span "Детали" at bounding box center [115, 102] width 66 height 17
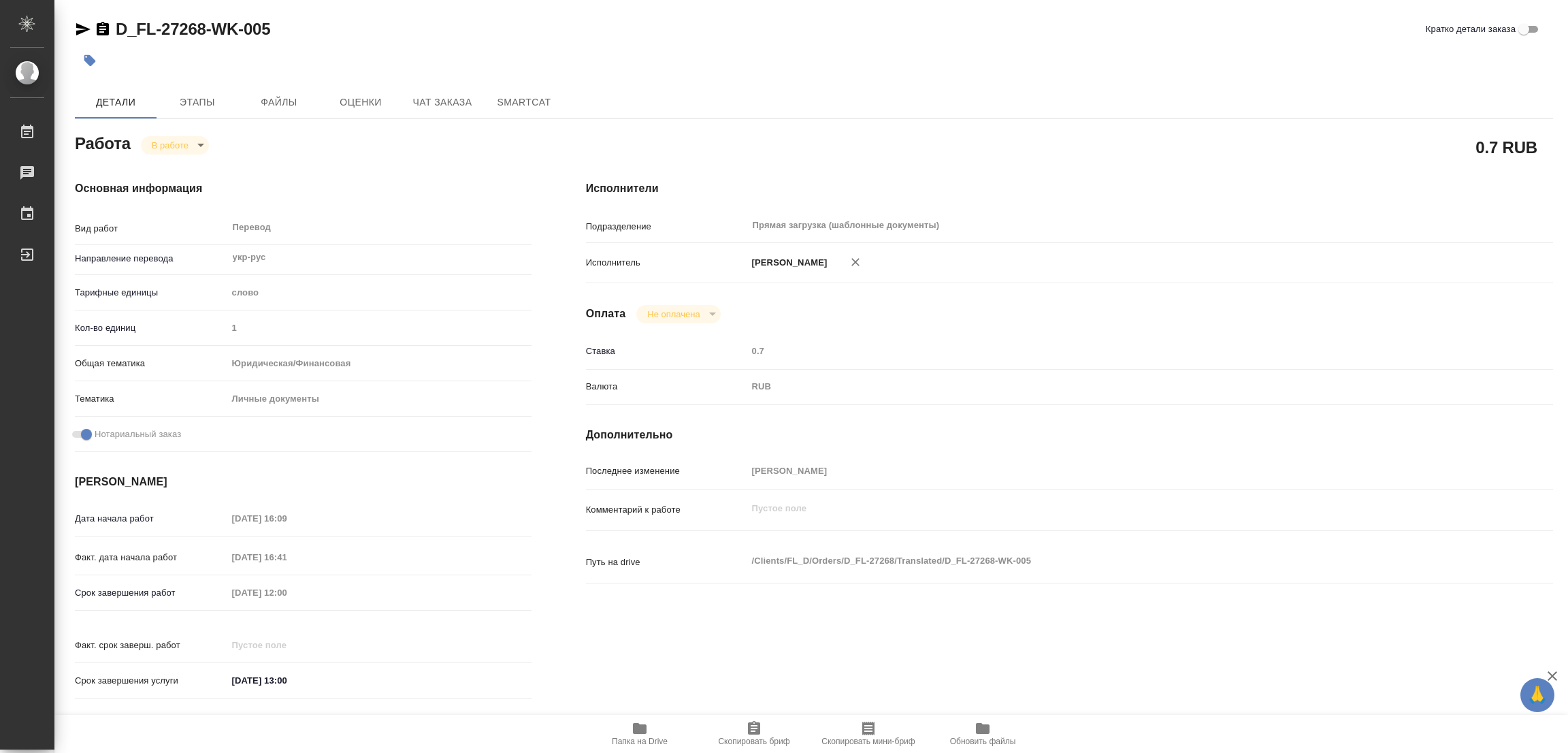
type textarea "x"
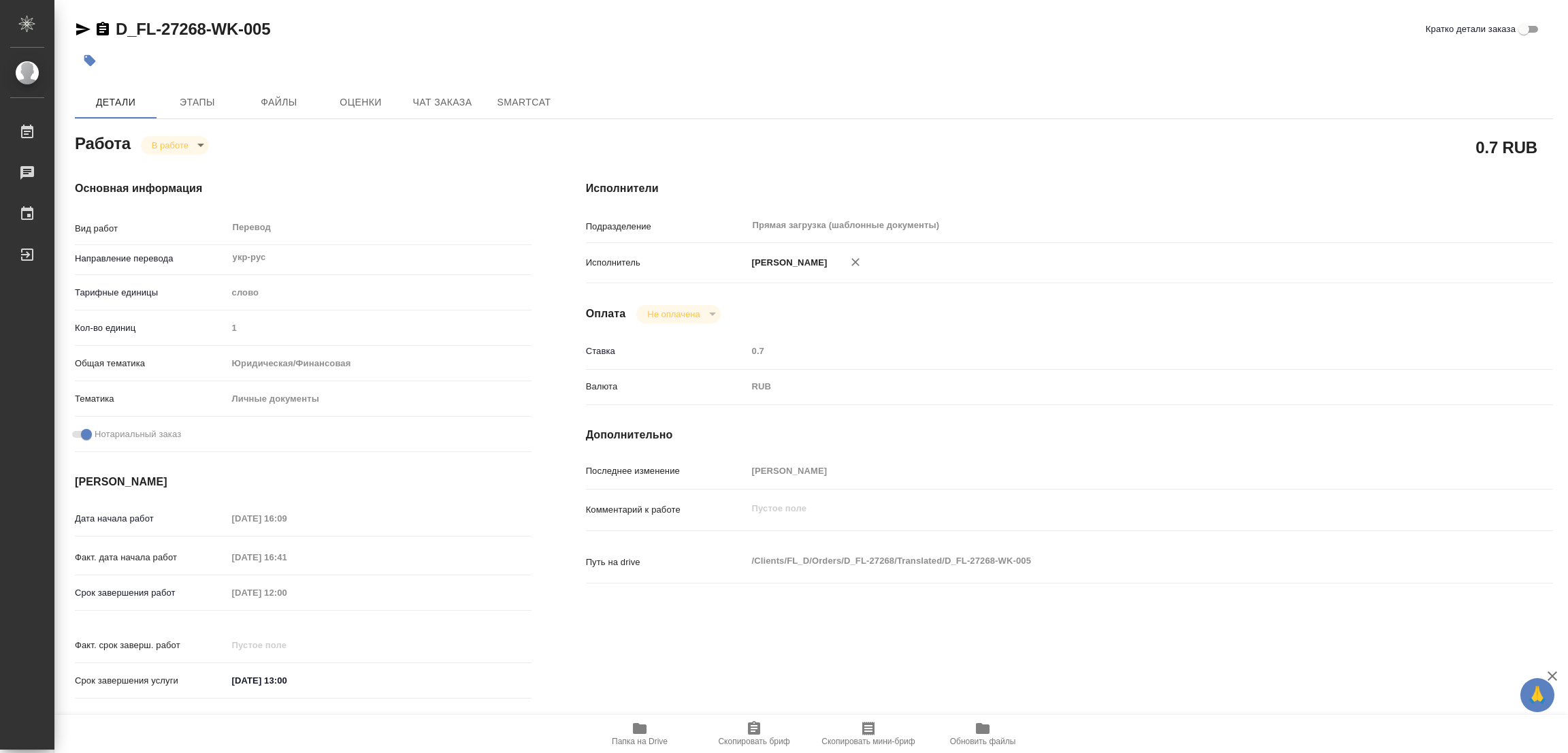
type textarea "x"
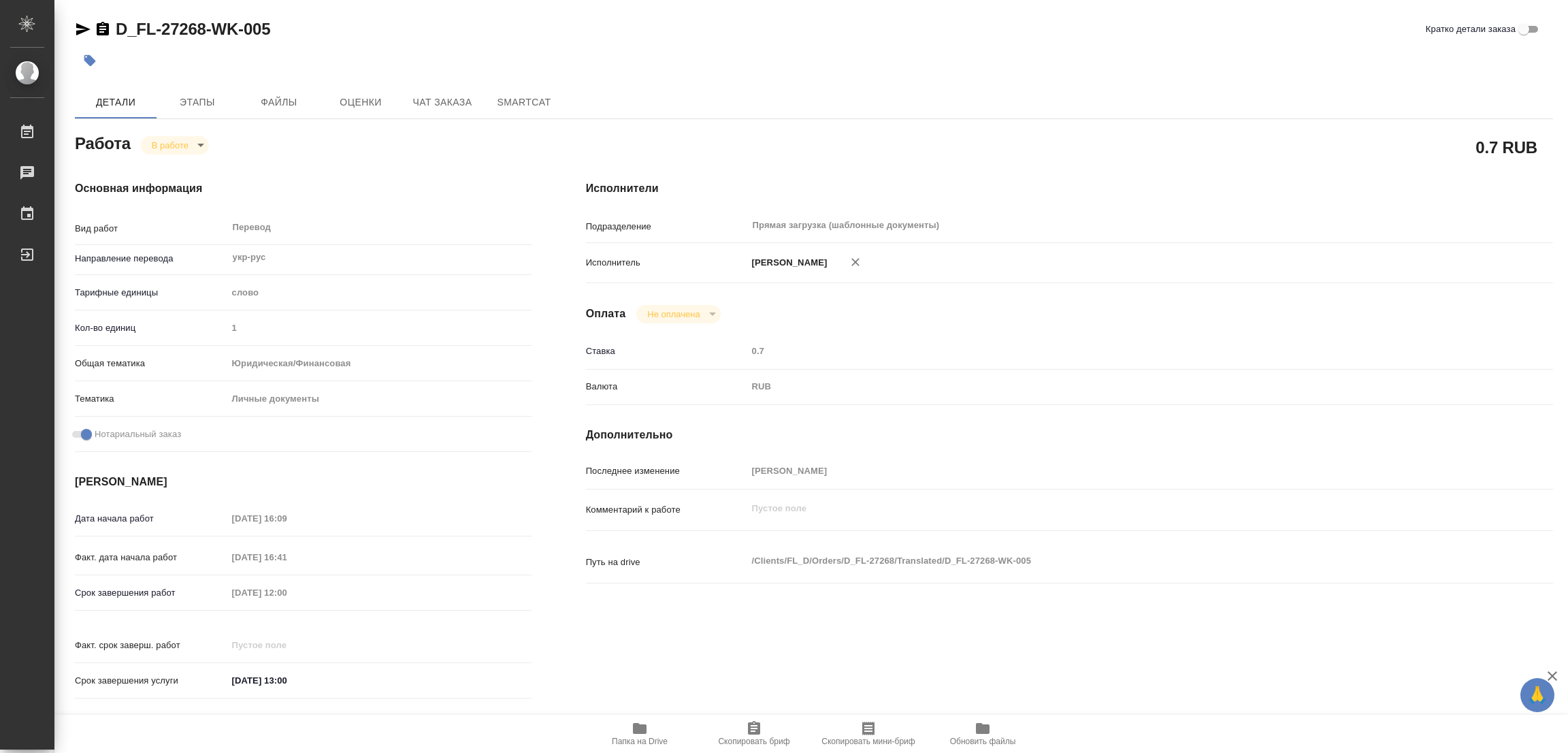
type textarea "x"
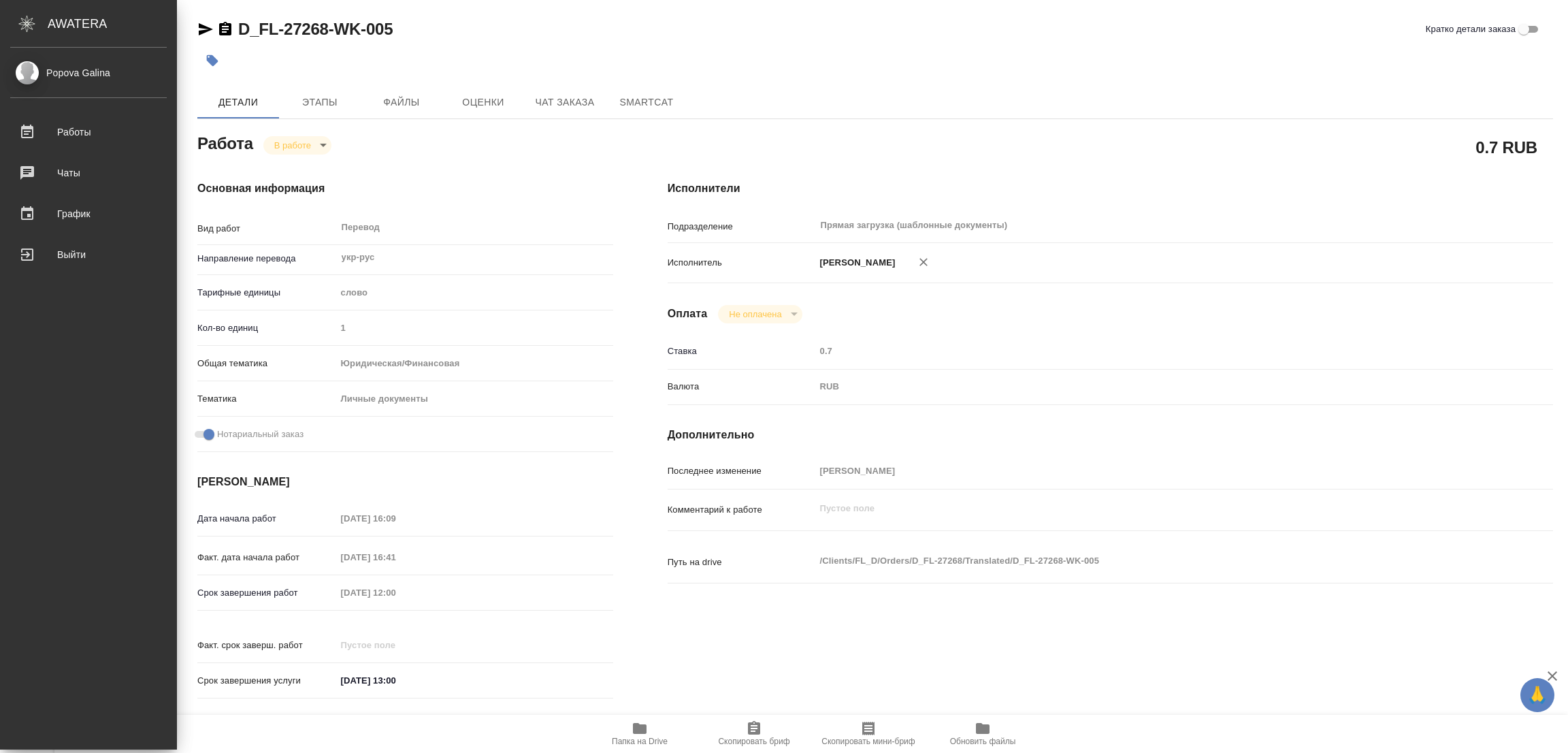
type textarea "x"
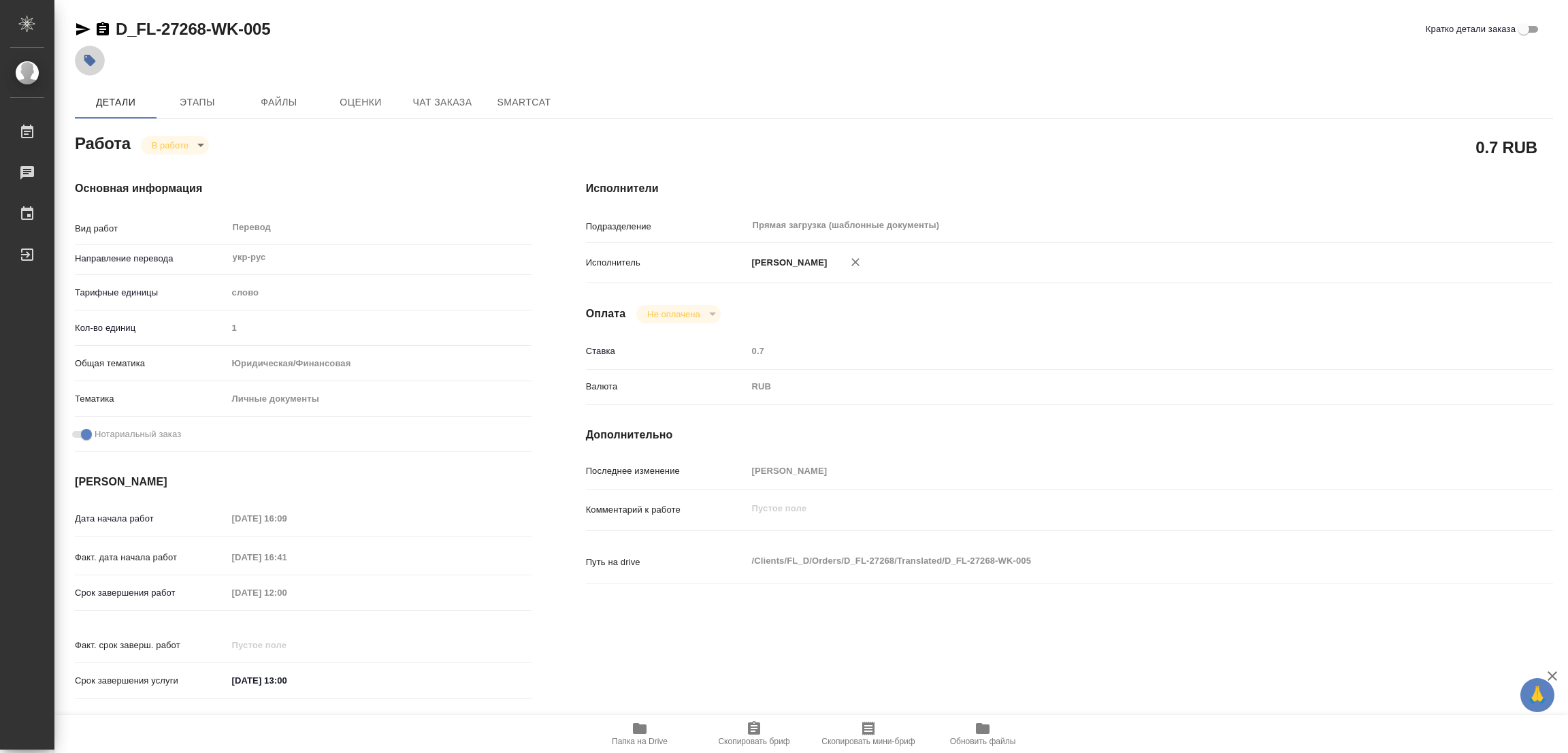
click at [88, 57] on icon "button" at bounding box center [90, 61] width 12 height 12
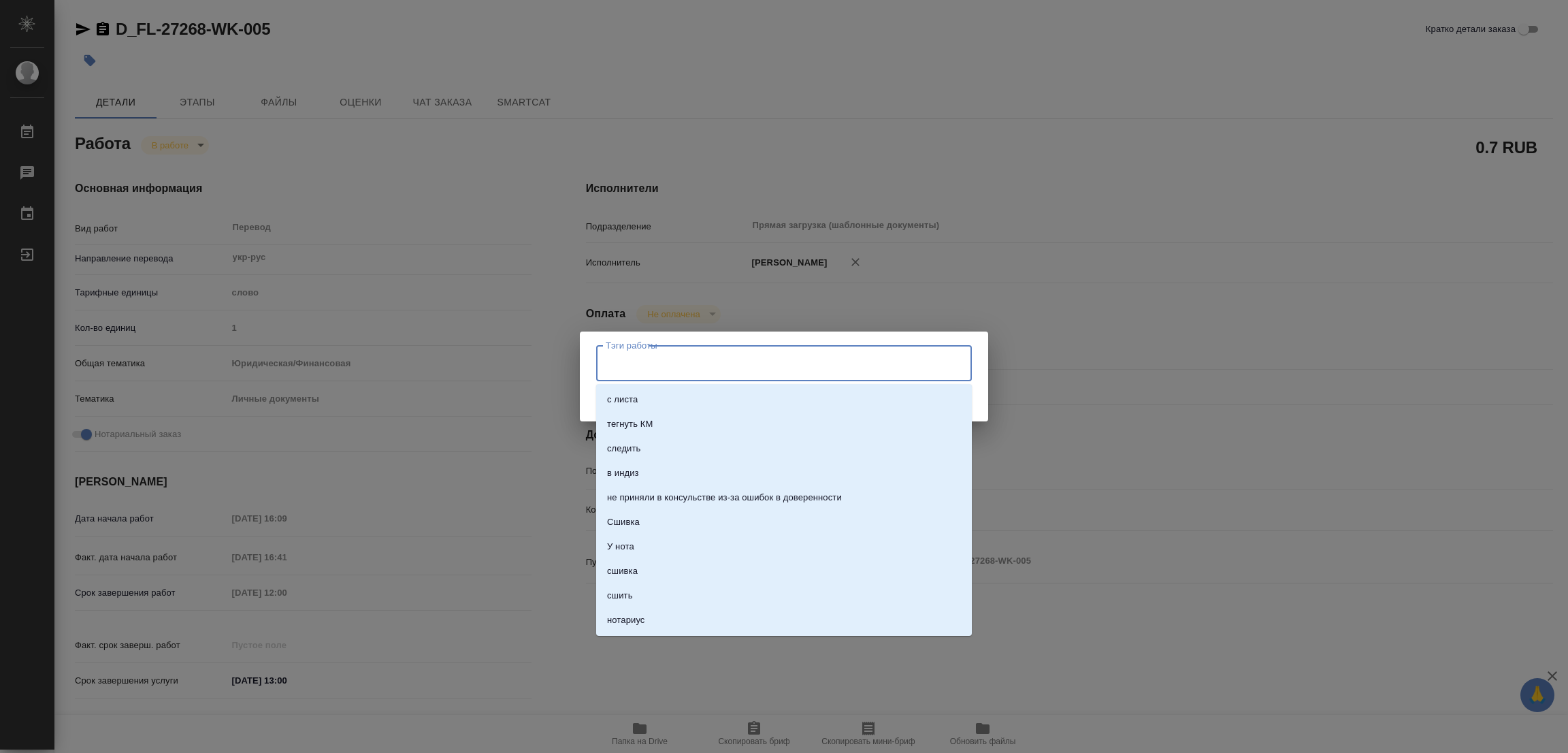
drag, startPoint x: 634, startPoint y: 364, endPoint x: 625, endPoint y: 361, distance: 9.5
click at [633, 365] on input "Тэги работы" at bounding box center [771, 362] width 338 height 23
type input "стат: 200"
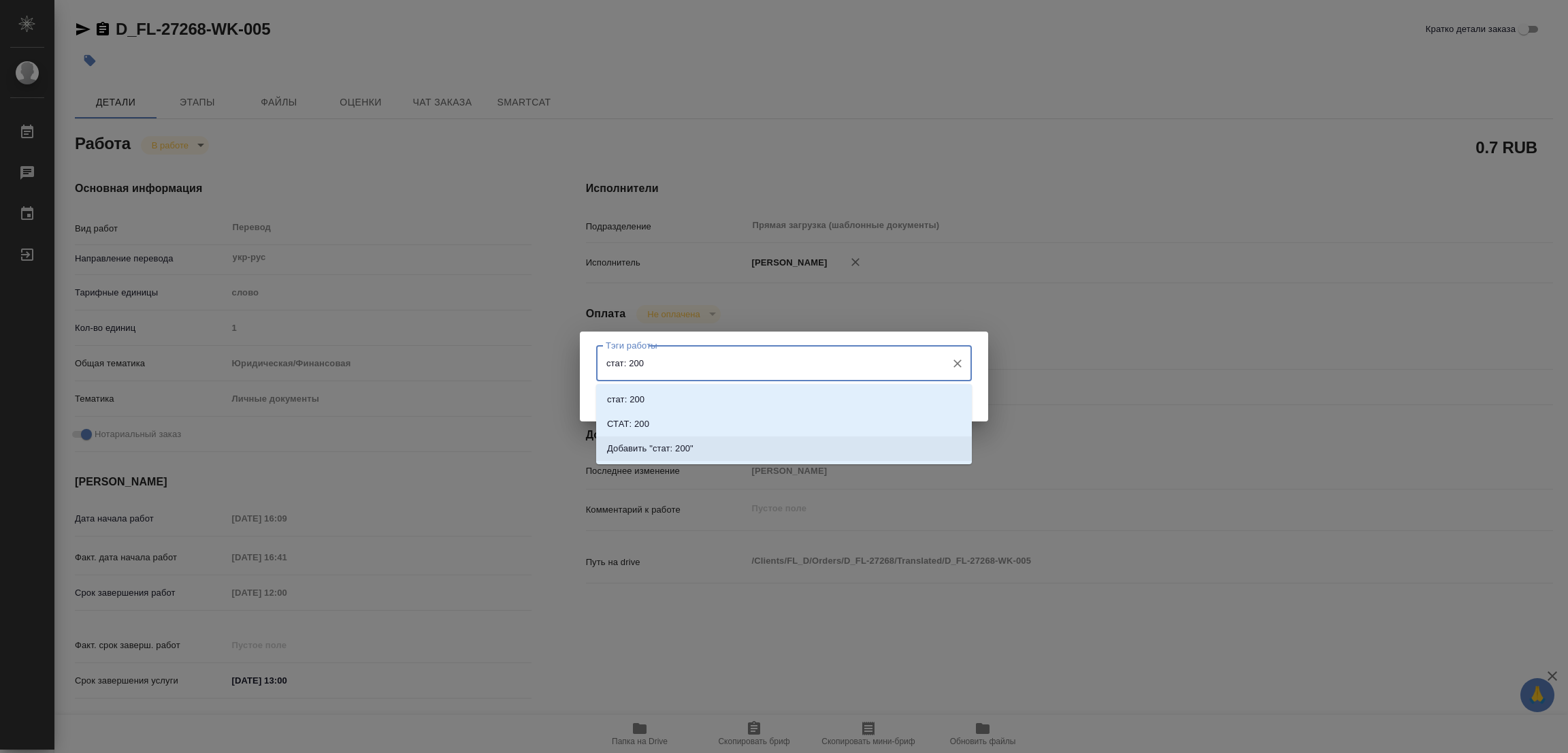
click at [687, 444] on p "Добавить "стат: 200"" at bounding box center [650, 448] width 86 height 14
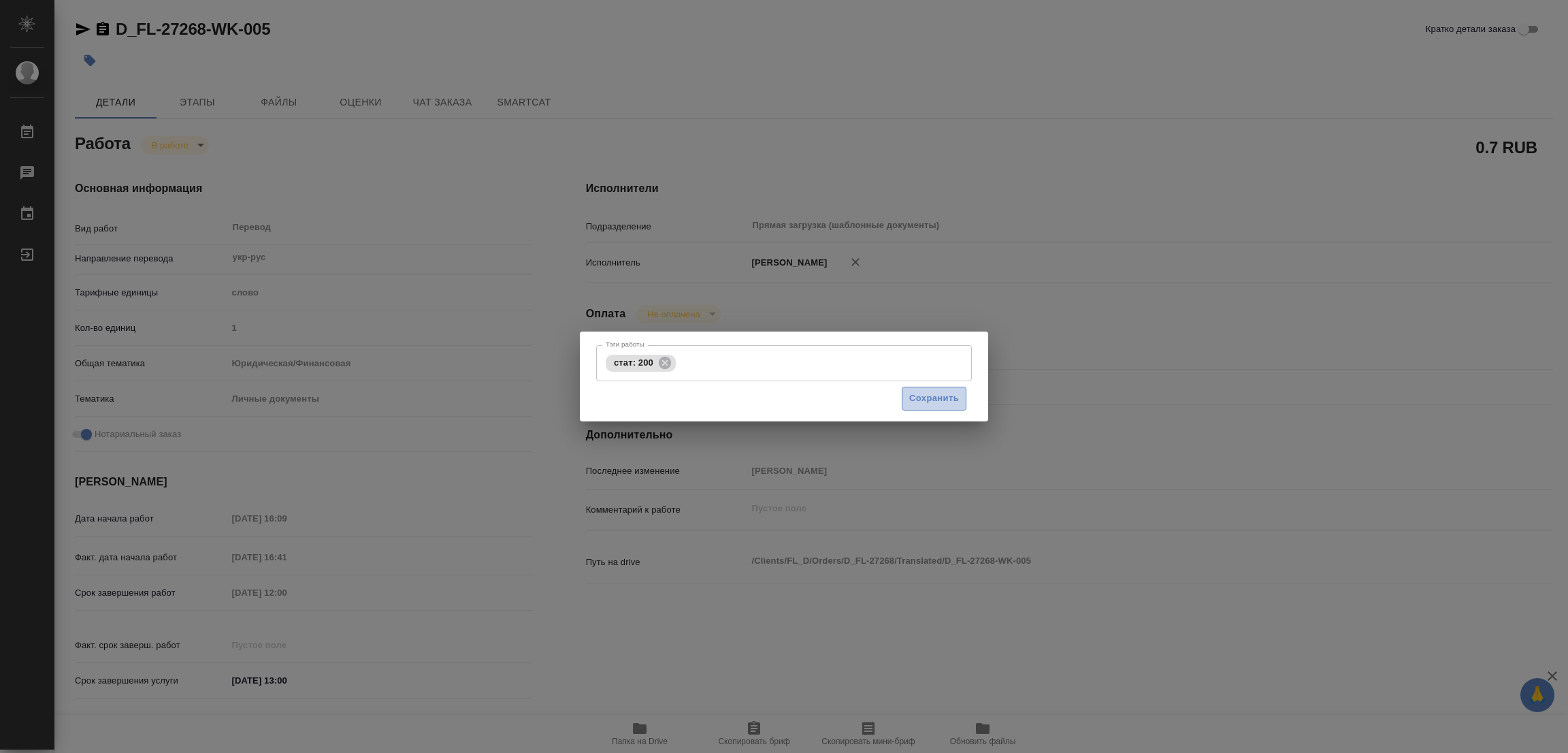
click at [946, 395] on span "Сохранить" at bounding box center [934, 398] width 50 height 16
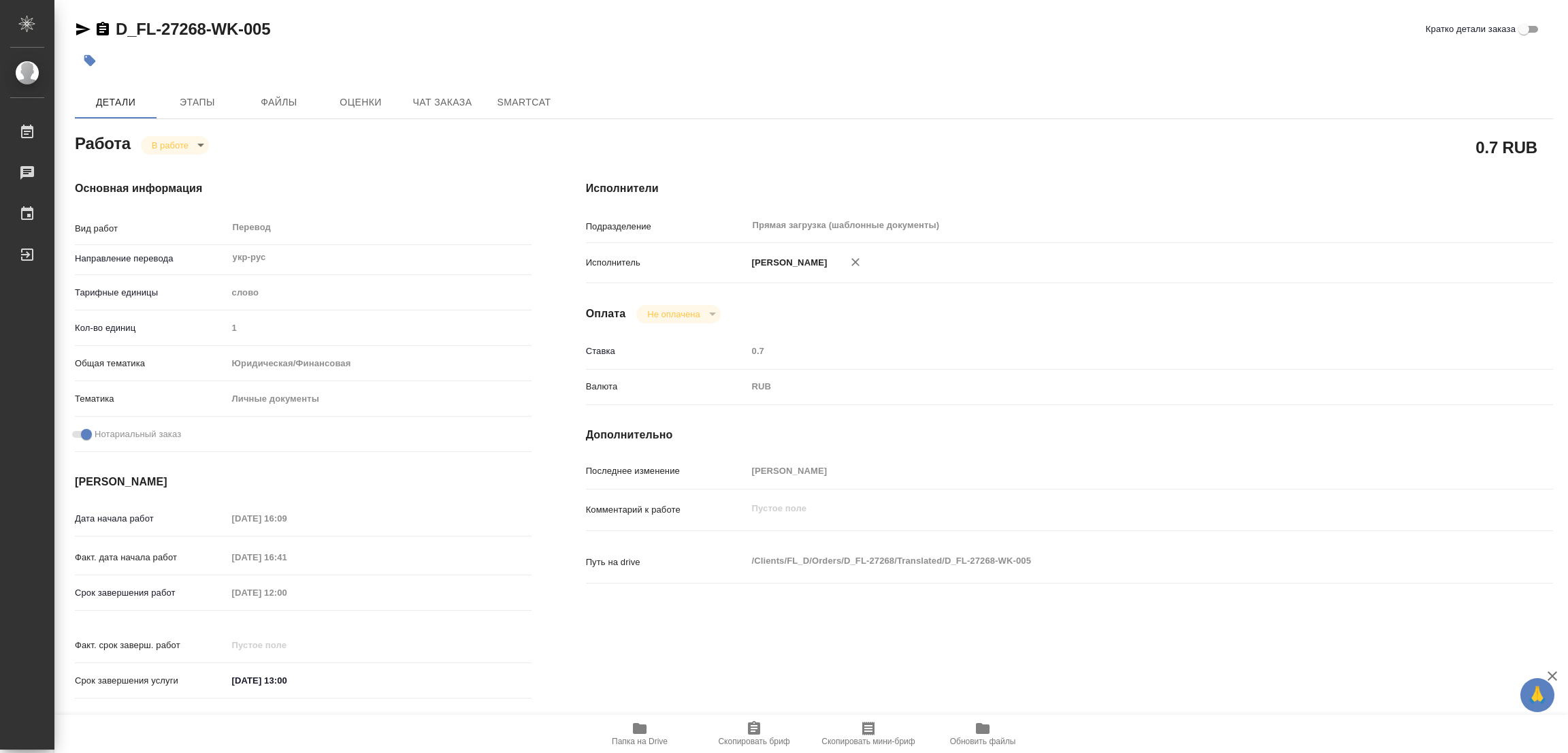
type input "inProgress"
type textarea "Перевод"
type textarea "x"
type input "укр-рус"
type input "5a8b1489cc6b4906c91bfd90"
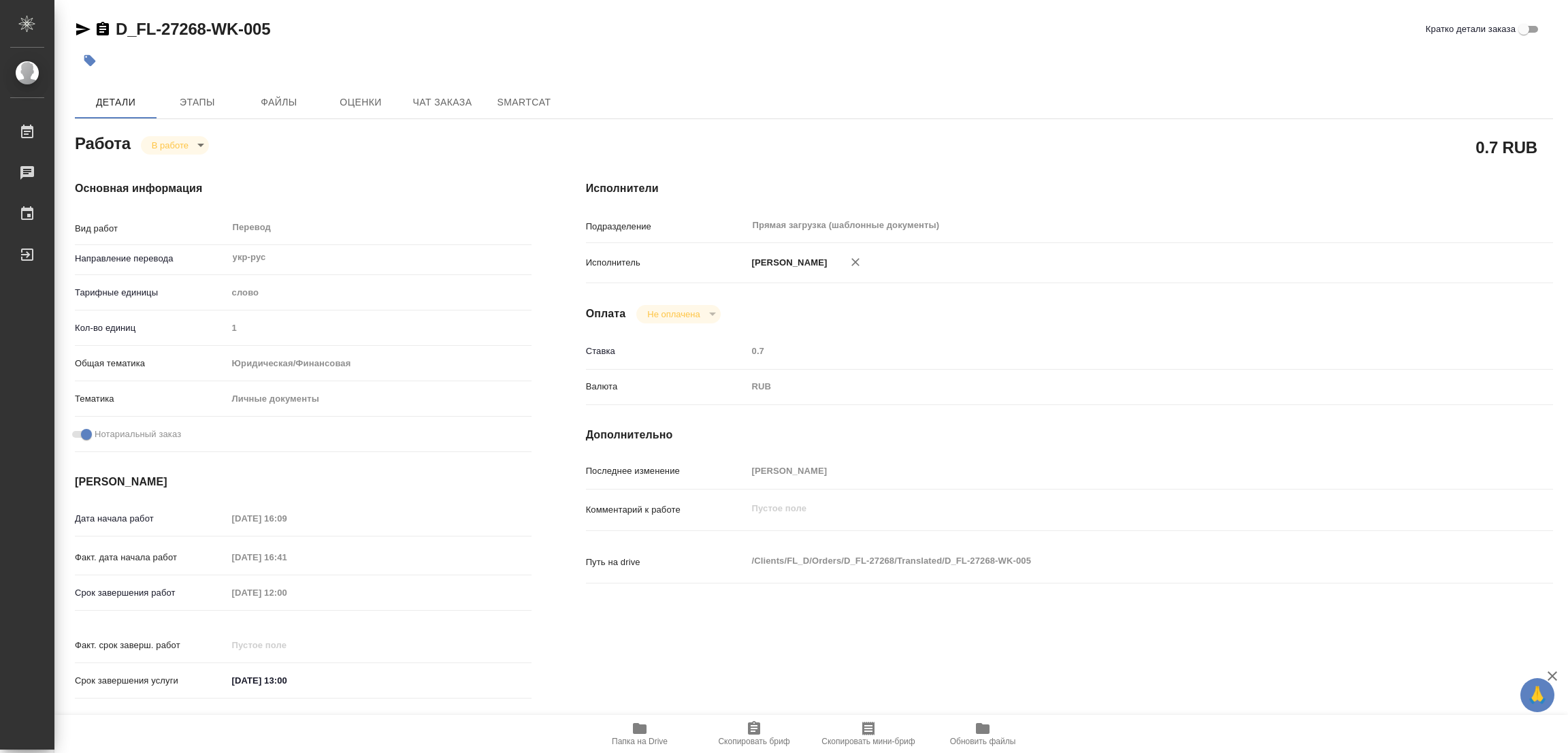
type input "1"
type input "yr-fn"
type input "5a8b8b956a9677013d343cfe"
checkbox input "true"
type input "[DATE] 16:09"
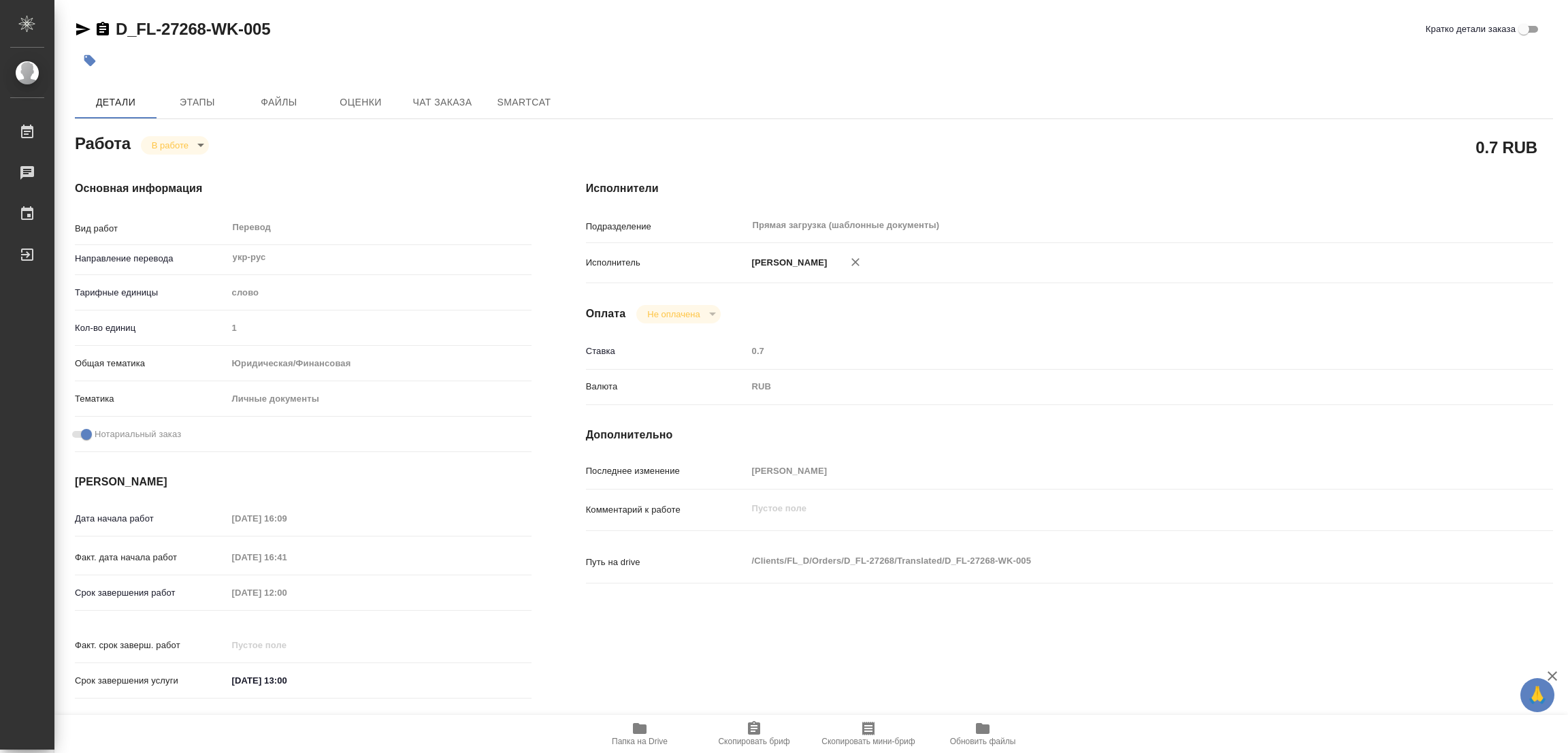
type input "[DATE] 16:41"
type input "[DATE] 12:00"
type input "[DATE] 13:00"
type input "Прямая загрузка (шаблонные документы)"
type input "notPayed"
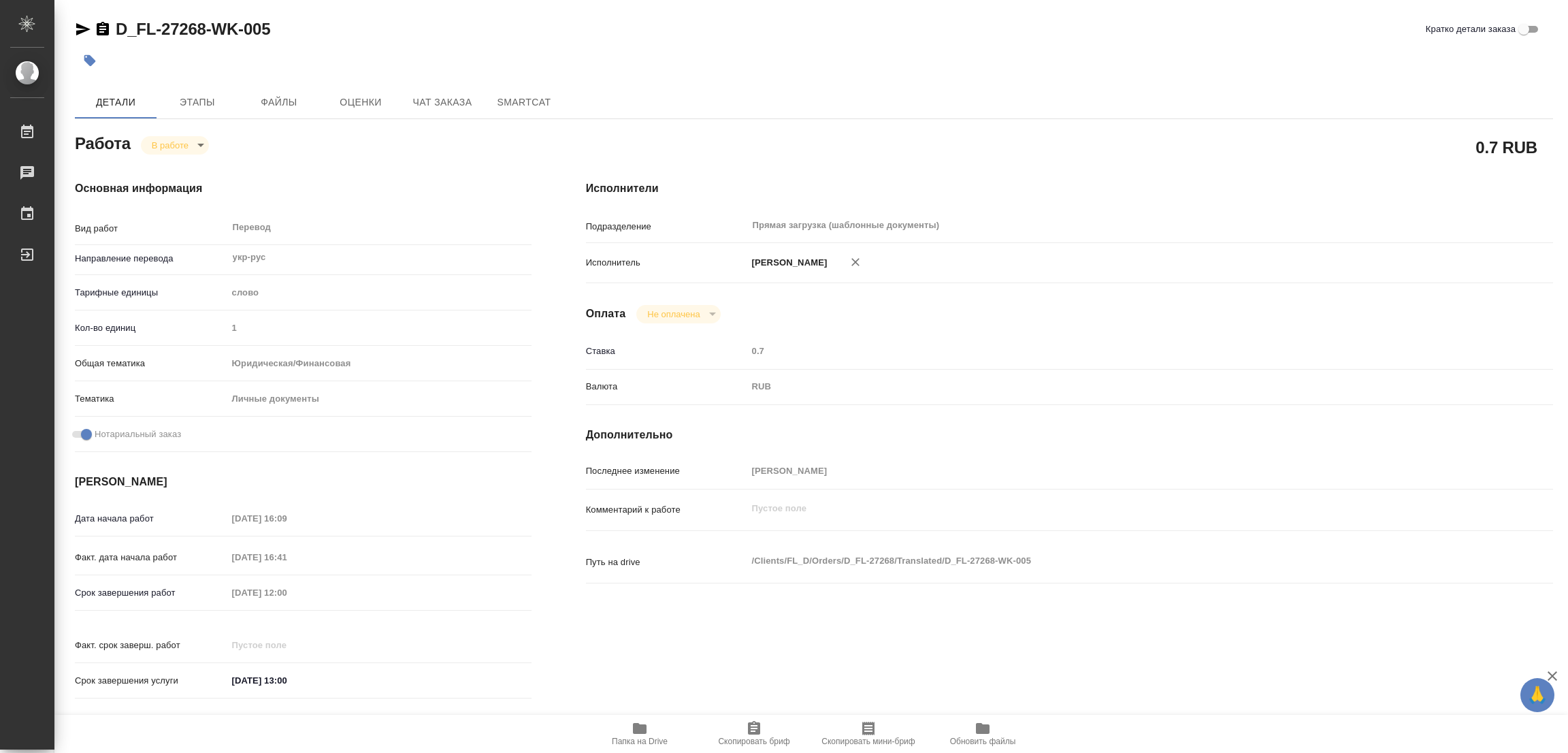
type input "0.7"
type input "RUB"
type input "[PERSON_NAME]"
type textarea "x"
type textarea "/Clients/FL_D/Orders/D_FL-27268/Translated/D_FL-27268-WK-005"
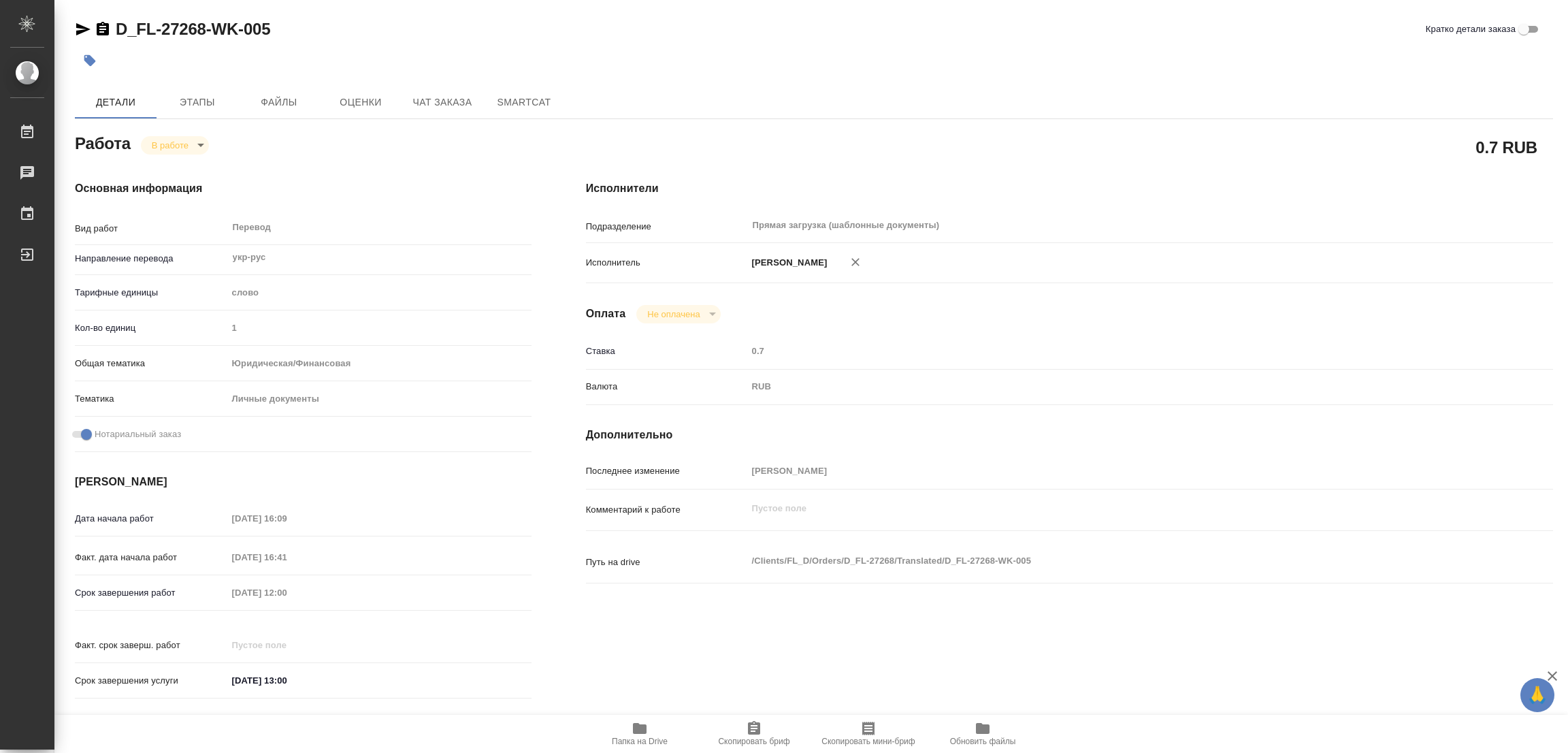
type textarea "x"
type input "D_FL-27268"
type input "Перевод станд. несрочный"
type input "Редактура, Постредактура машинного перевода, Приёмка по качеству, Перевод, Корр…"
type input "[PERSON_NAME]"
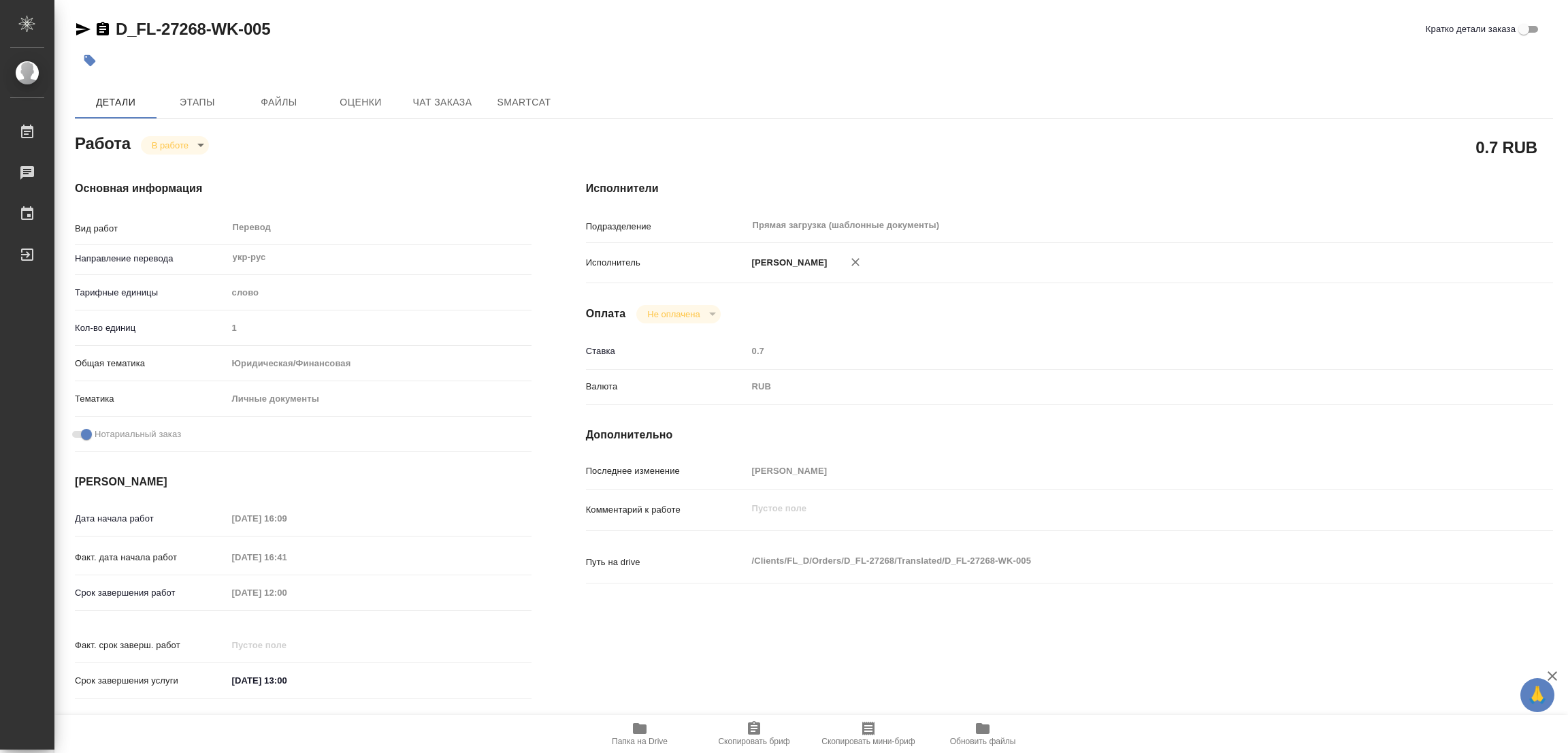
type input "/Clients/FL_D/Orders/D_FL-27268"
type textarea "x"
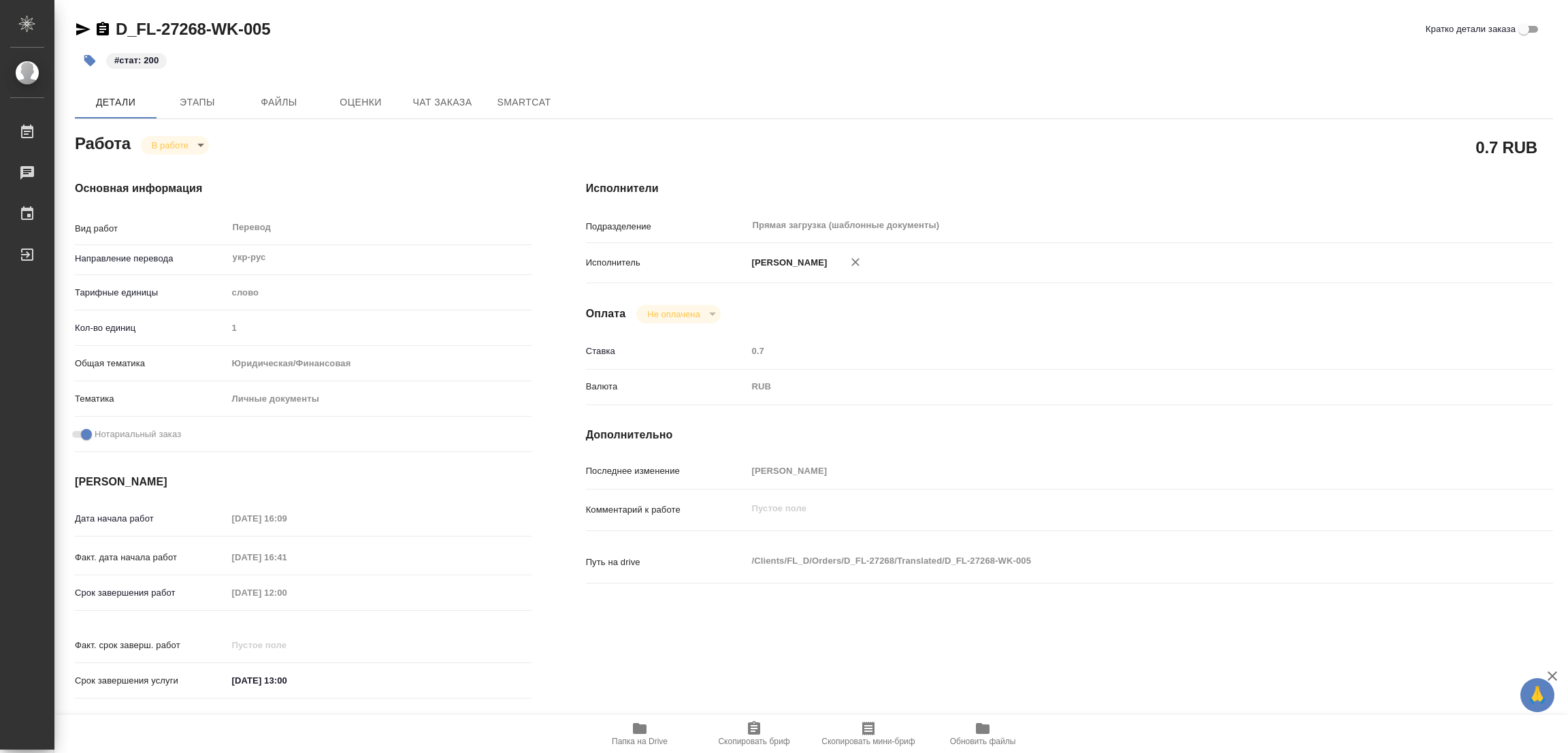
type textarea "x"
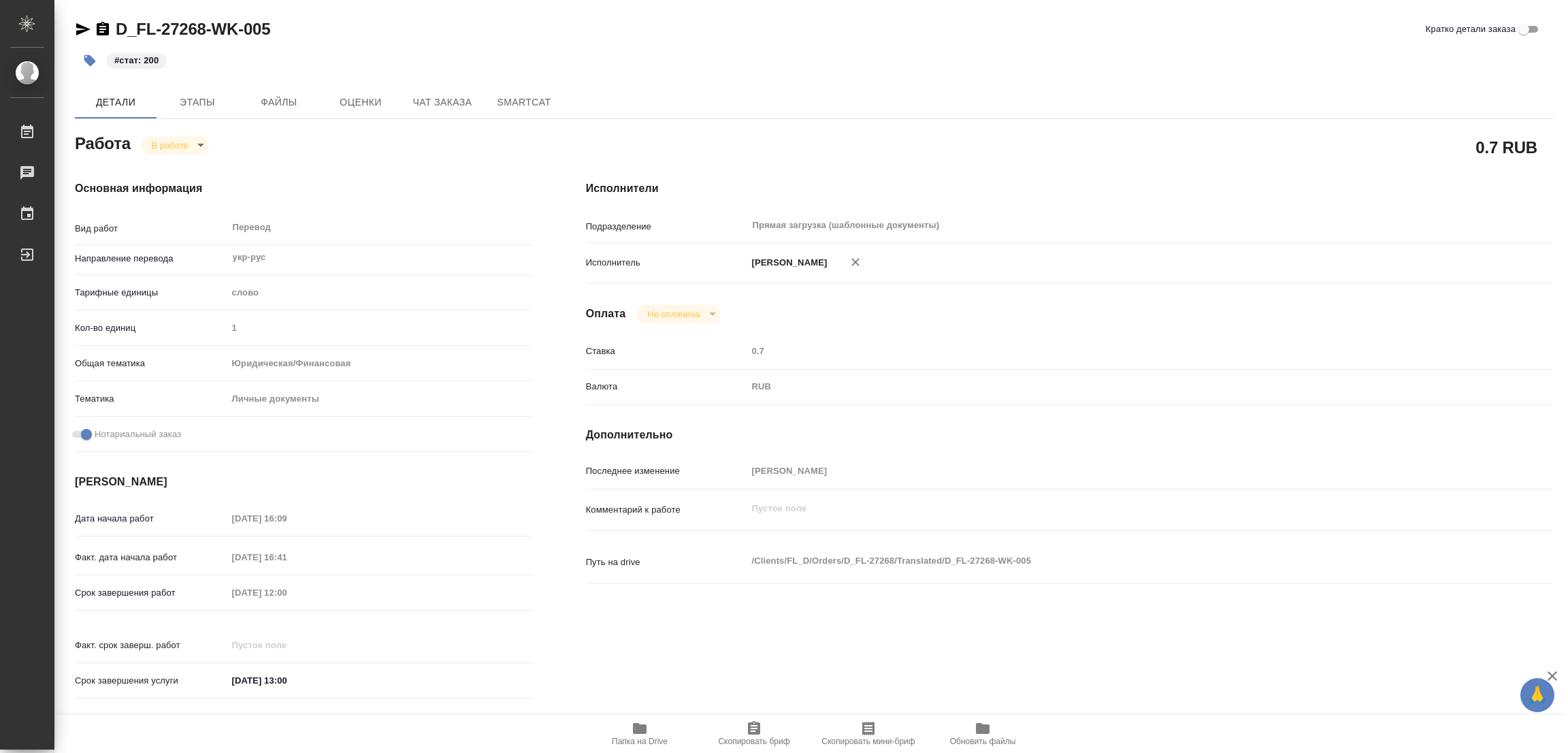
type textarea "x"
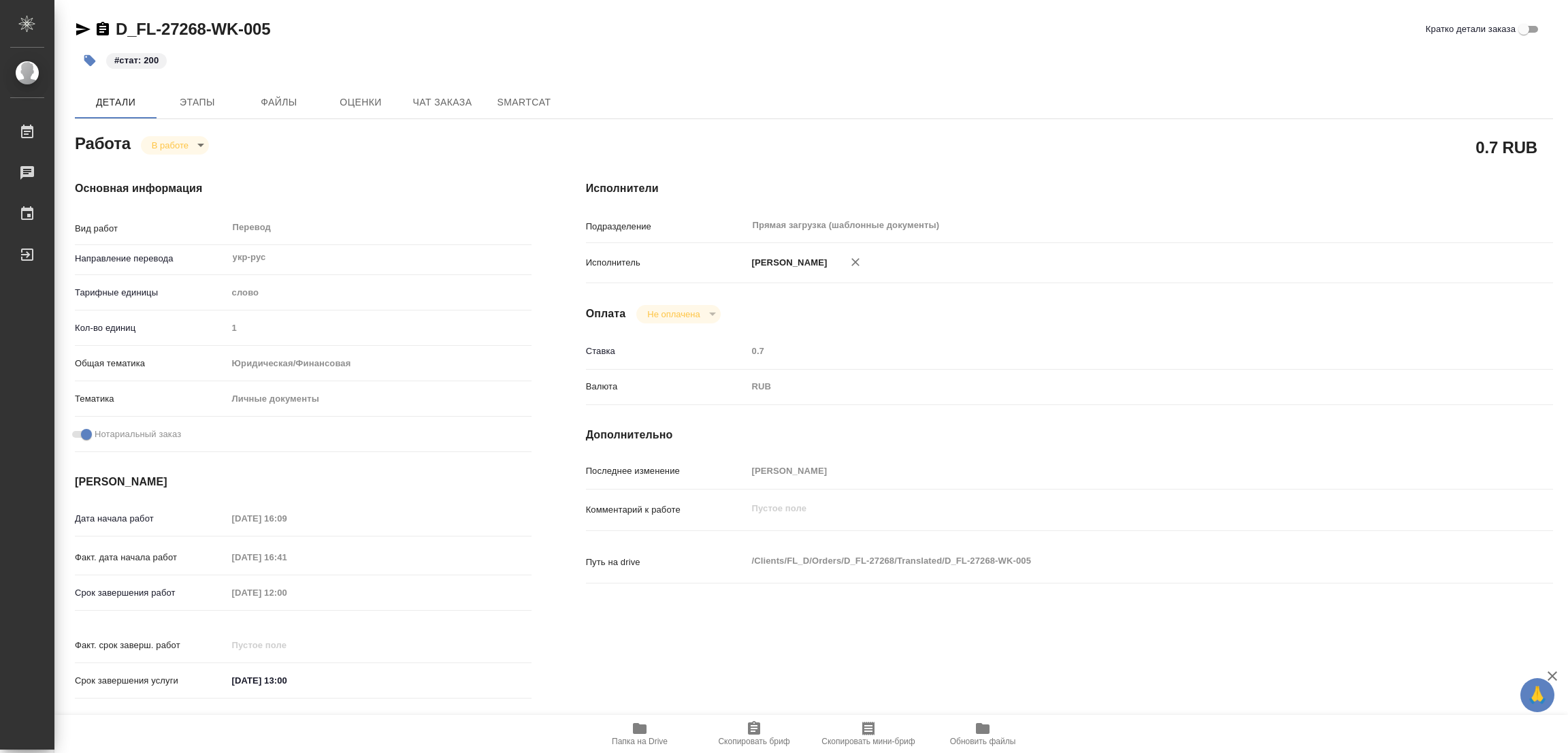
type textarea "x"
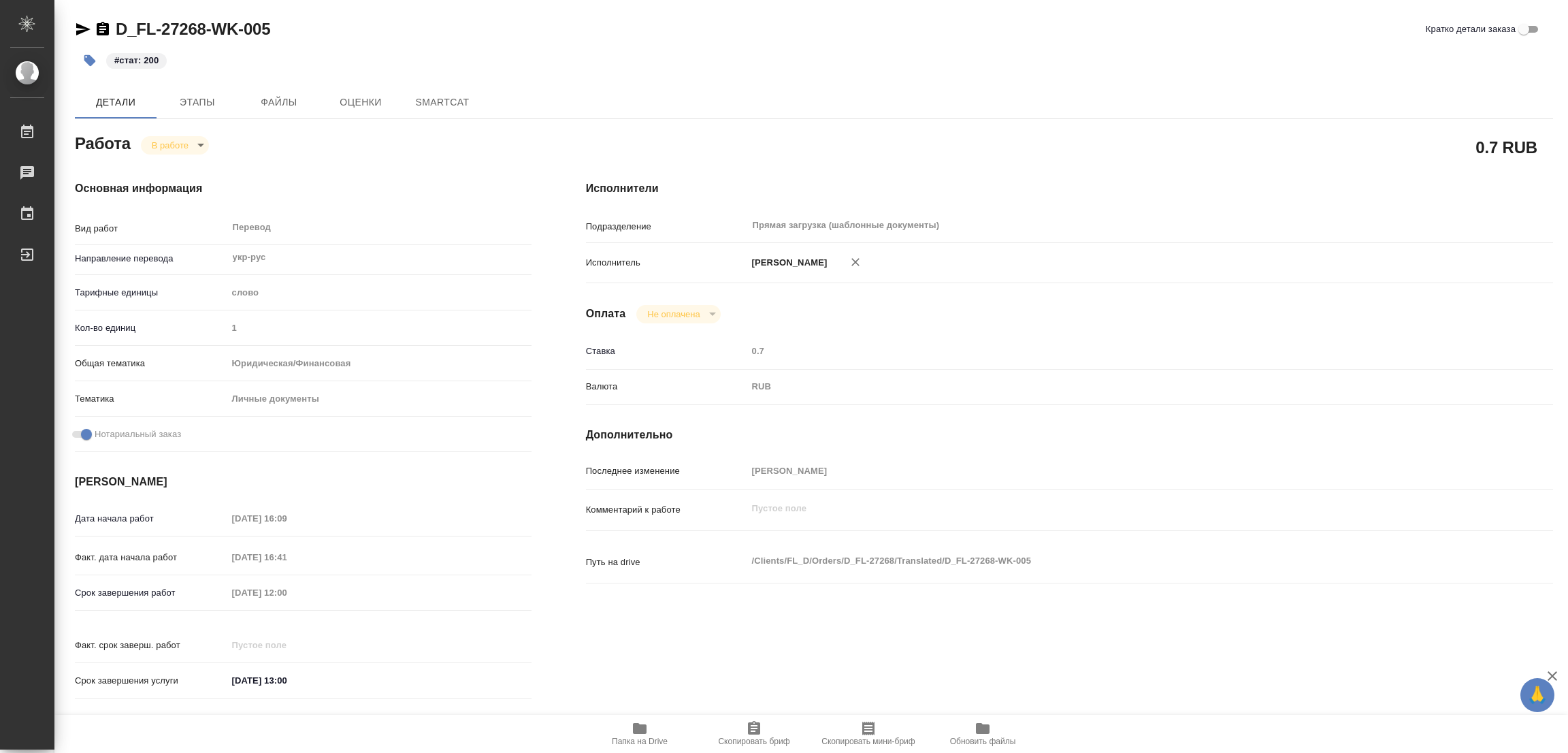
type textarea "x"
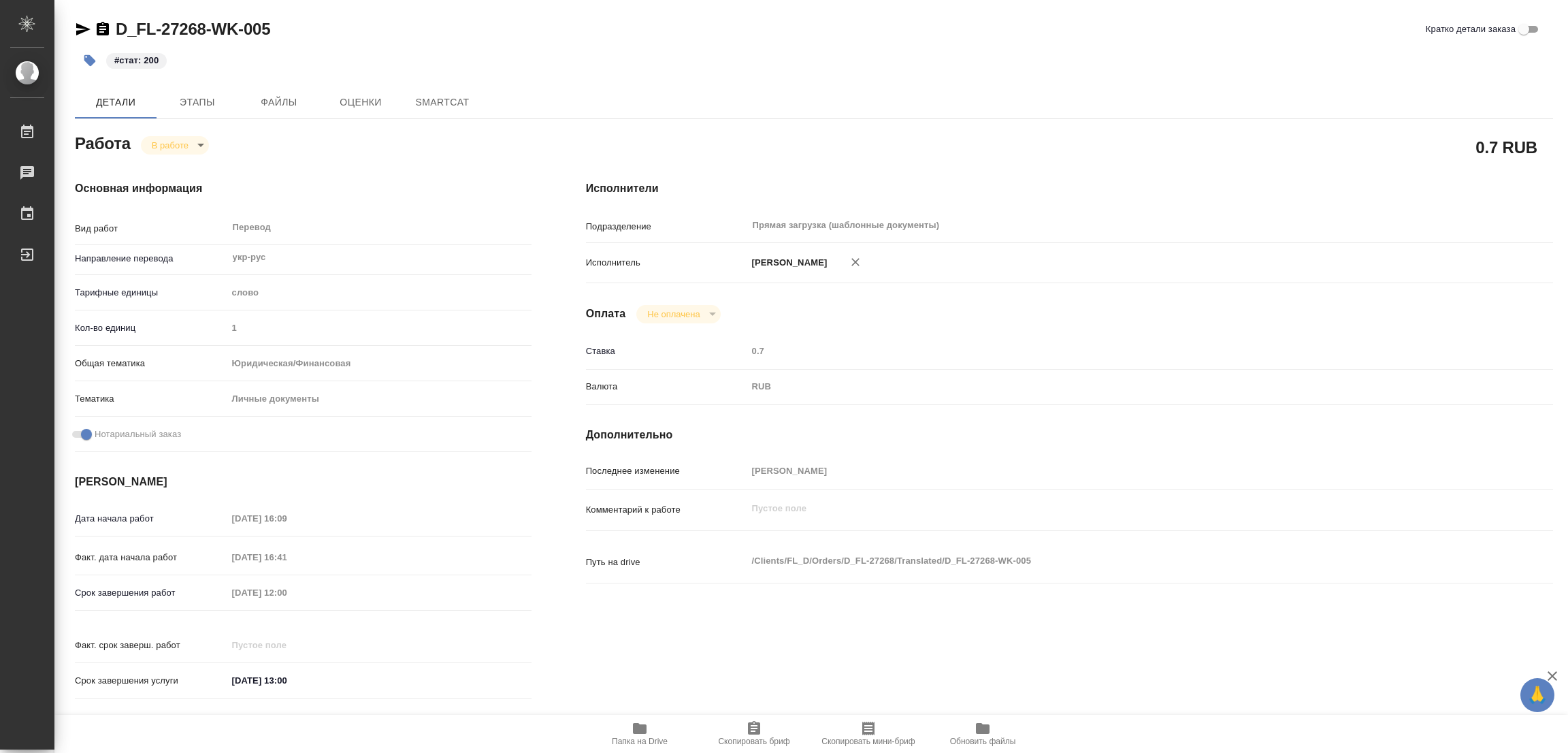
type textarea "x"
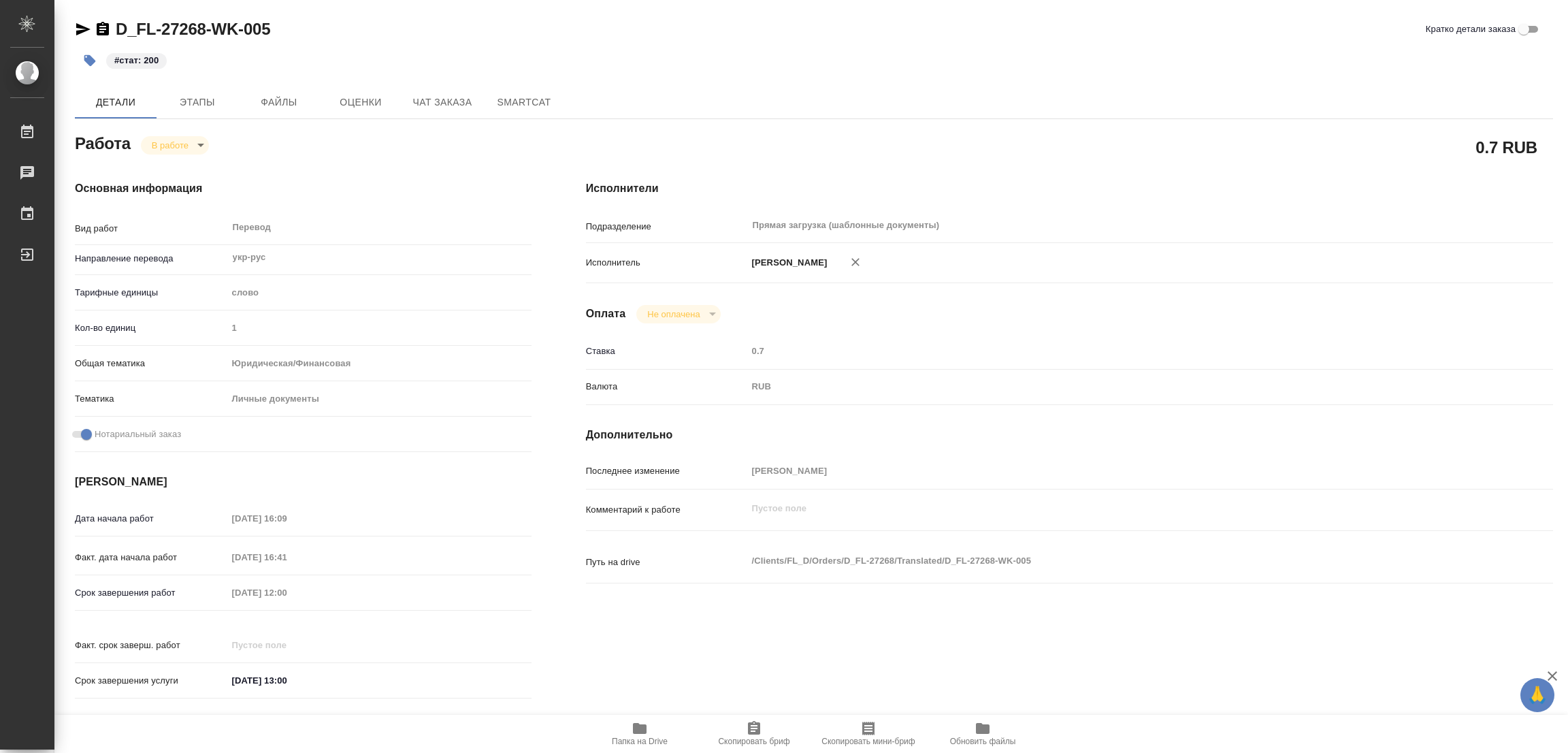
type textarea "x"
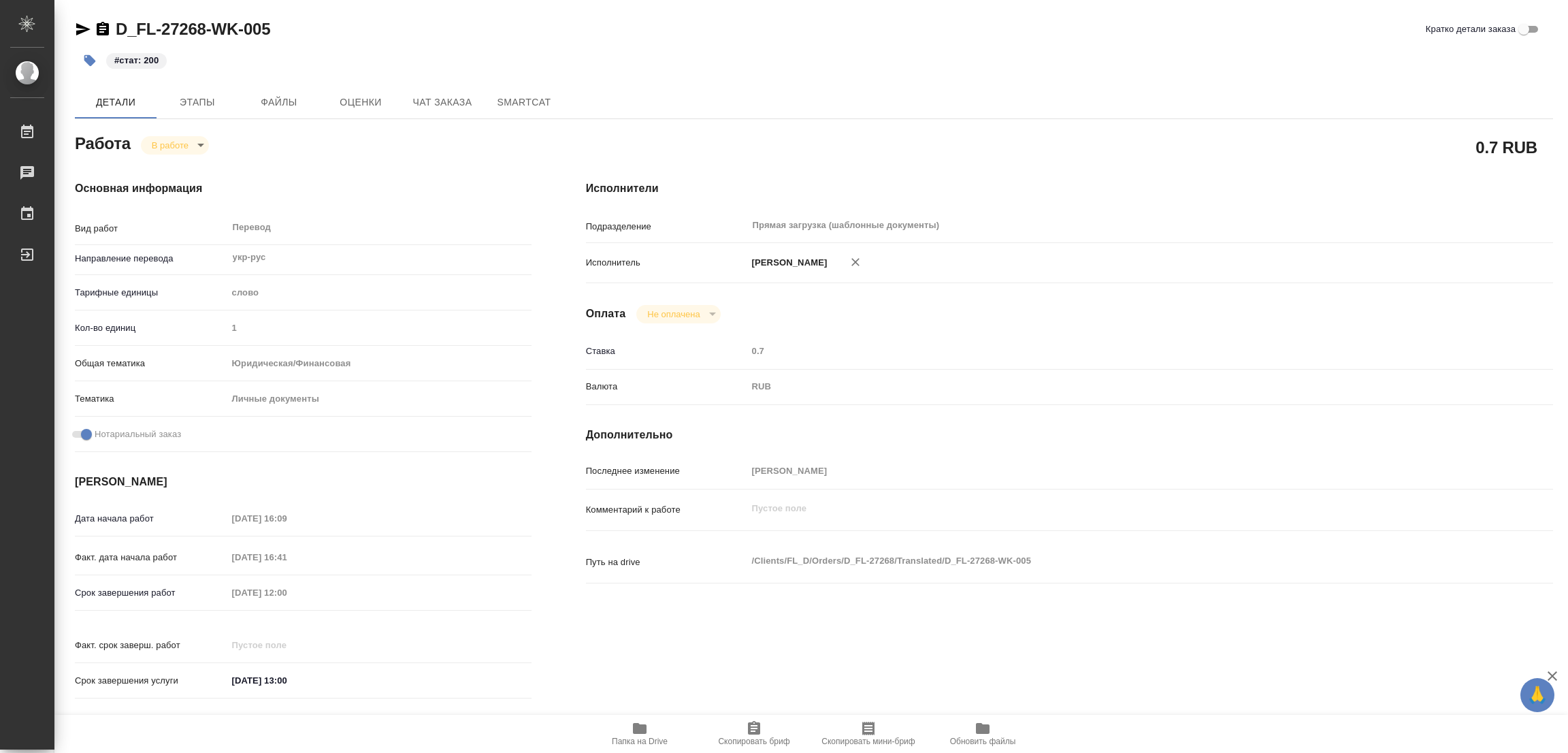
type textarea "x"
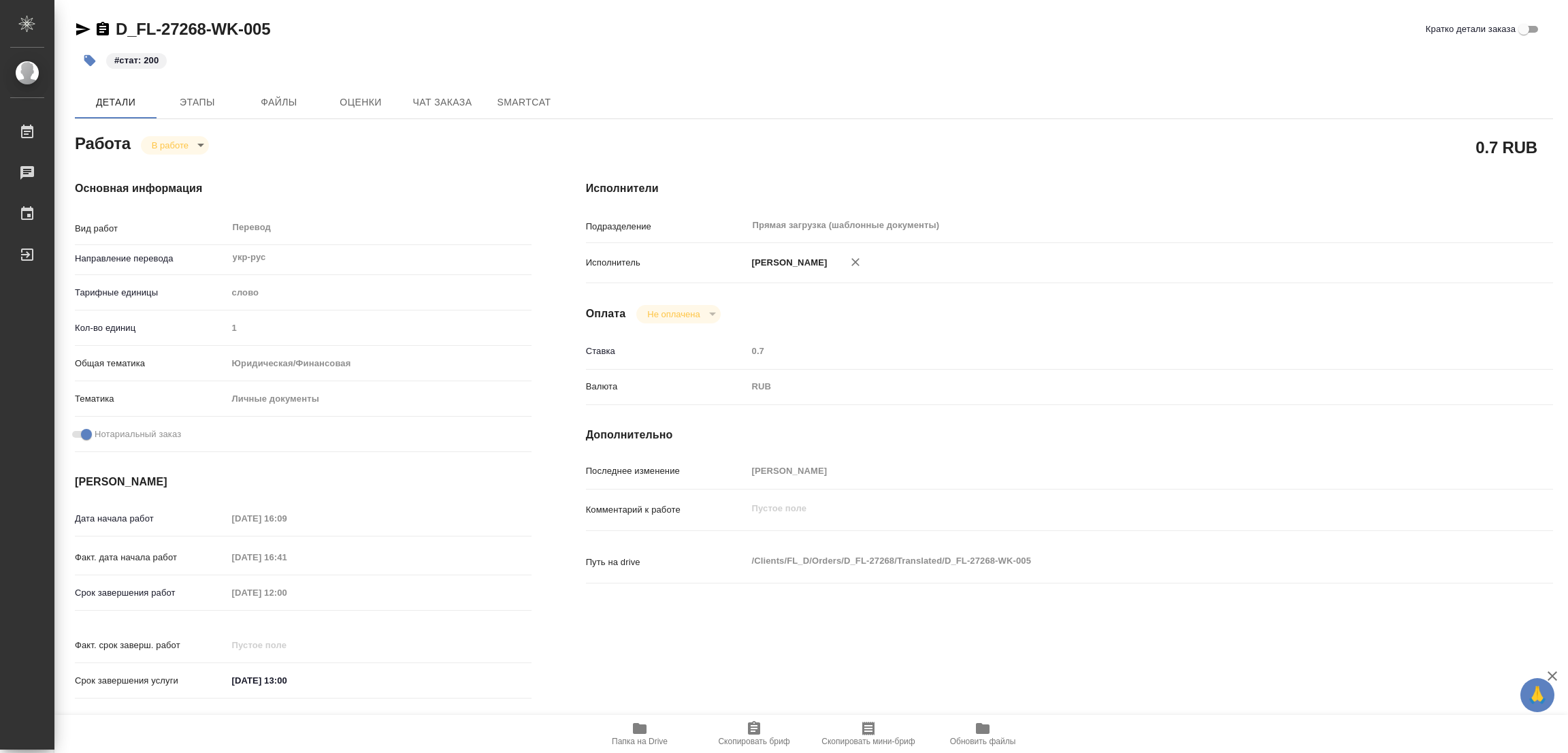
type textarea "x"
click at [691, 62] on div "#стат: 200" at bounding box center [567, 60] width 986 height 30
type textarea "x"
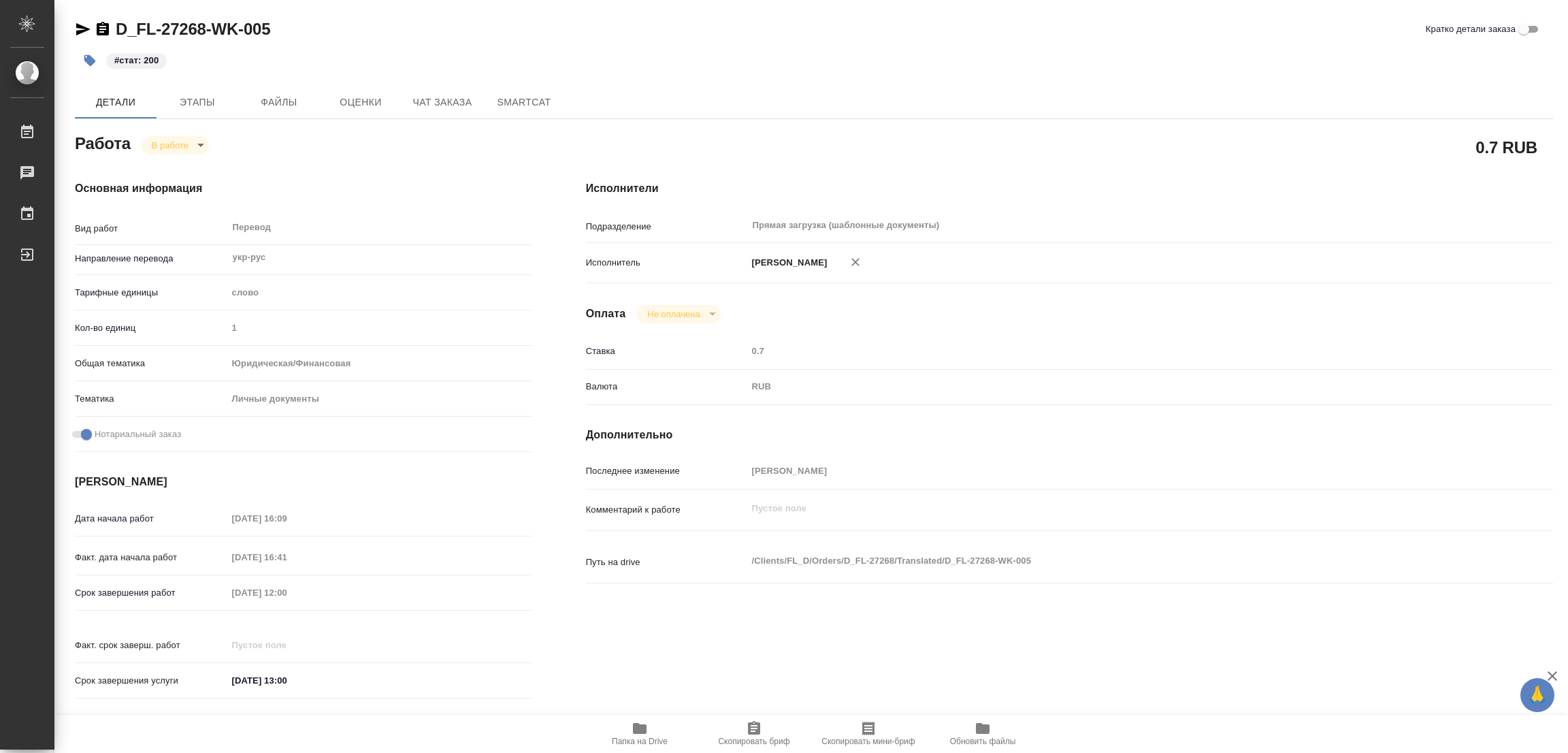
type textarea "x"
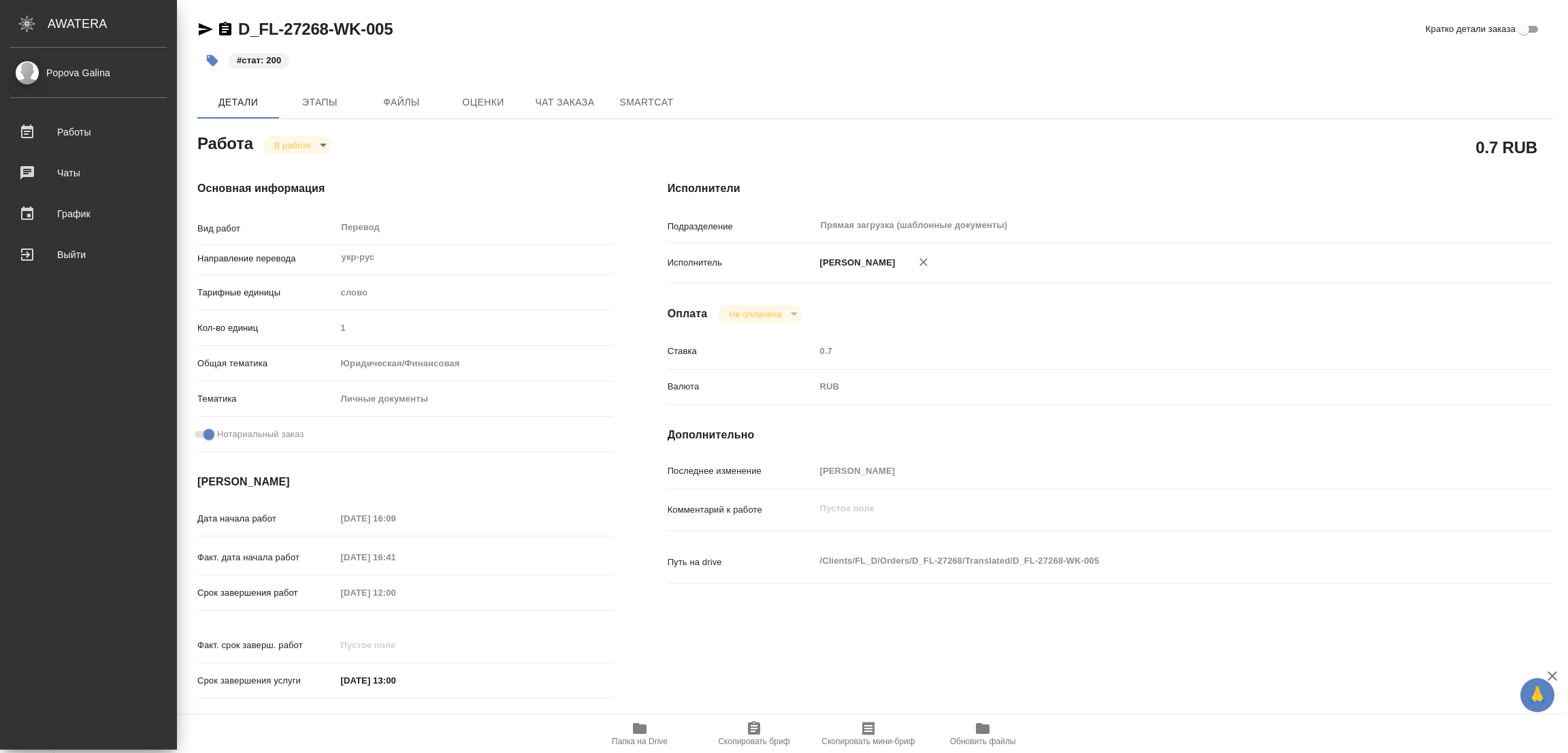
type textarea "x"
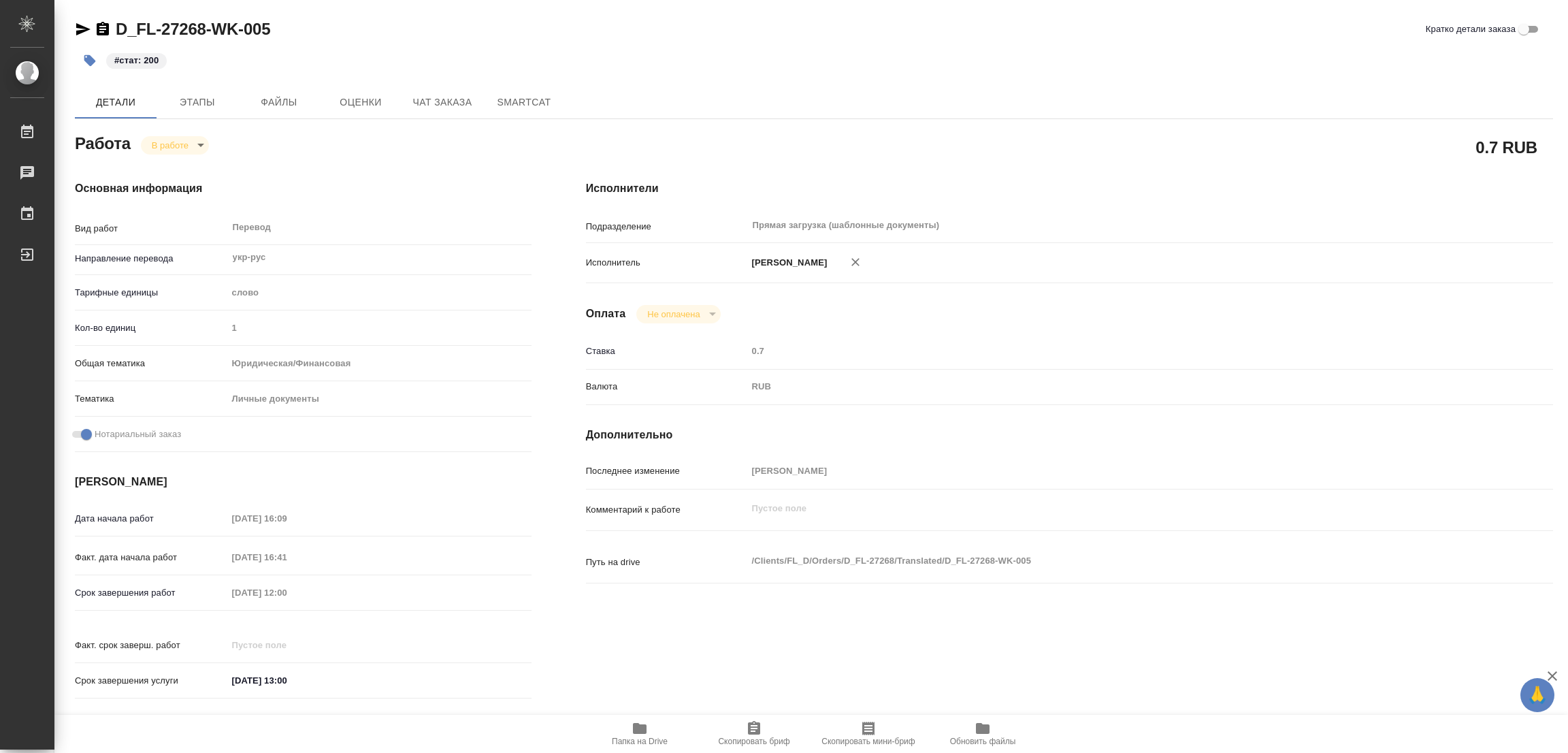
type textarea "x"
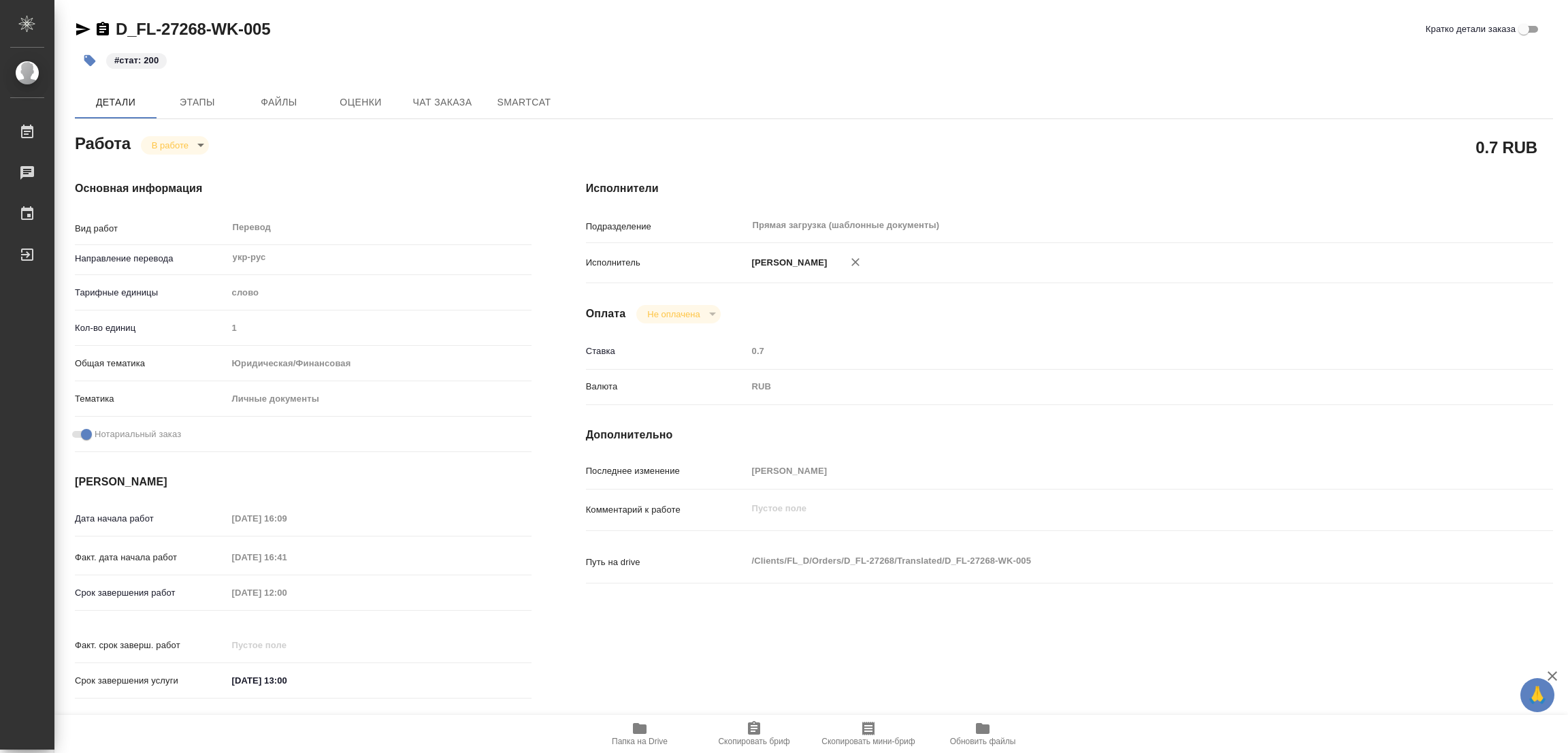
type textarea "x"
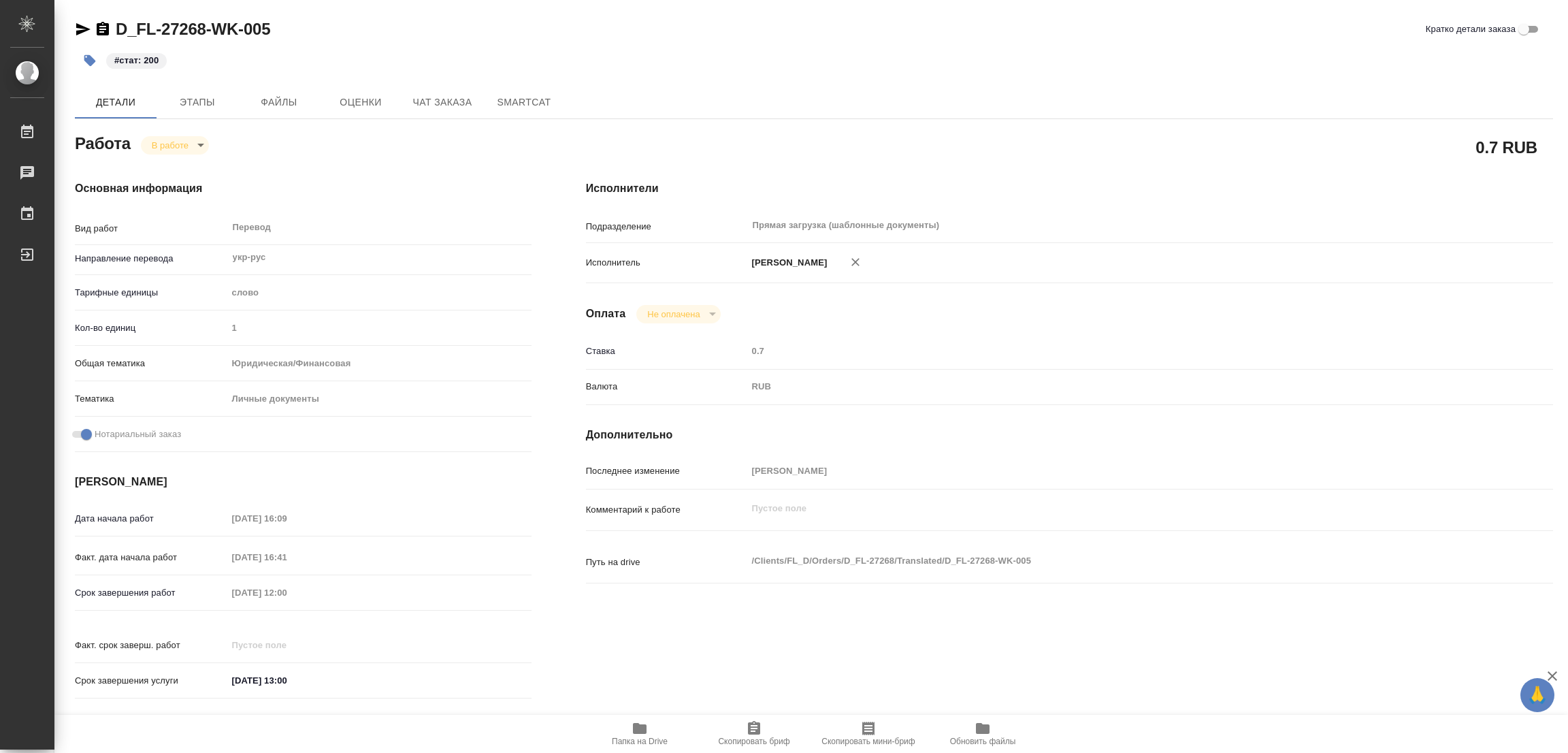
click at [766, 88] on div "Детали Этапы Файлы Оценки Чат заказа SmartCat" at bounding box center [814, 102] width 1478 height 32
click at [176, 147] on body "🙏 .cls-1 fill:#fff; AWATERA Popova Galina Работы 0 Чаты График Выйти D_FL-27268…" at bounding box center [784, 376] width 1568 height 753
click at [176, 147] on button "В работе" at bounding box center [174, 145] width 45 height 15
click at [176, 147] on body "🙏 .cls-1 fill:#fff; AWATERA Popova Galina Работы 0 Чаты График Выйти D_FL-27268…" at bounding box center [784, 376] width 1568 height 753
click at [173, 161] on button "Выполнен" at bounding box center [177, 169] width 50 height 15
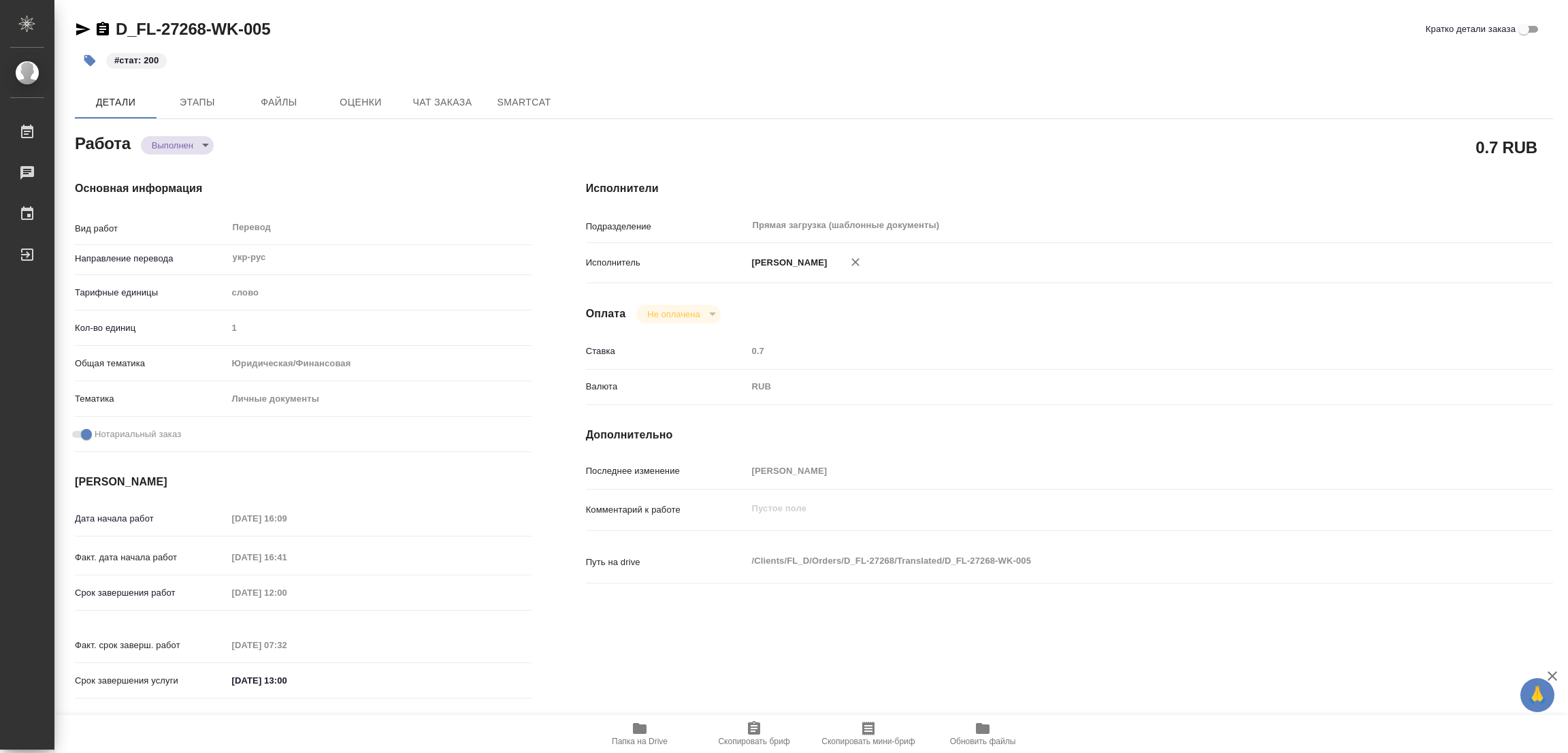
type textarea "x"
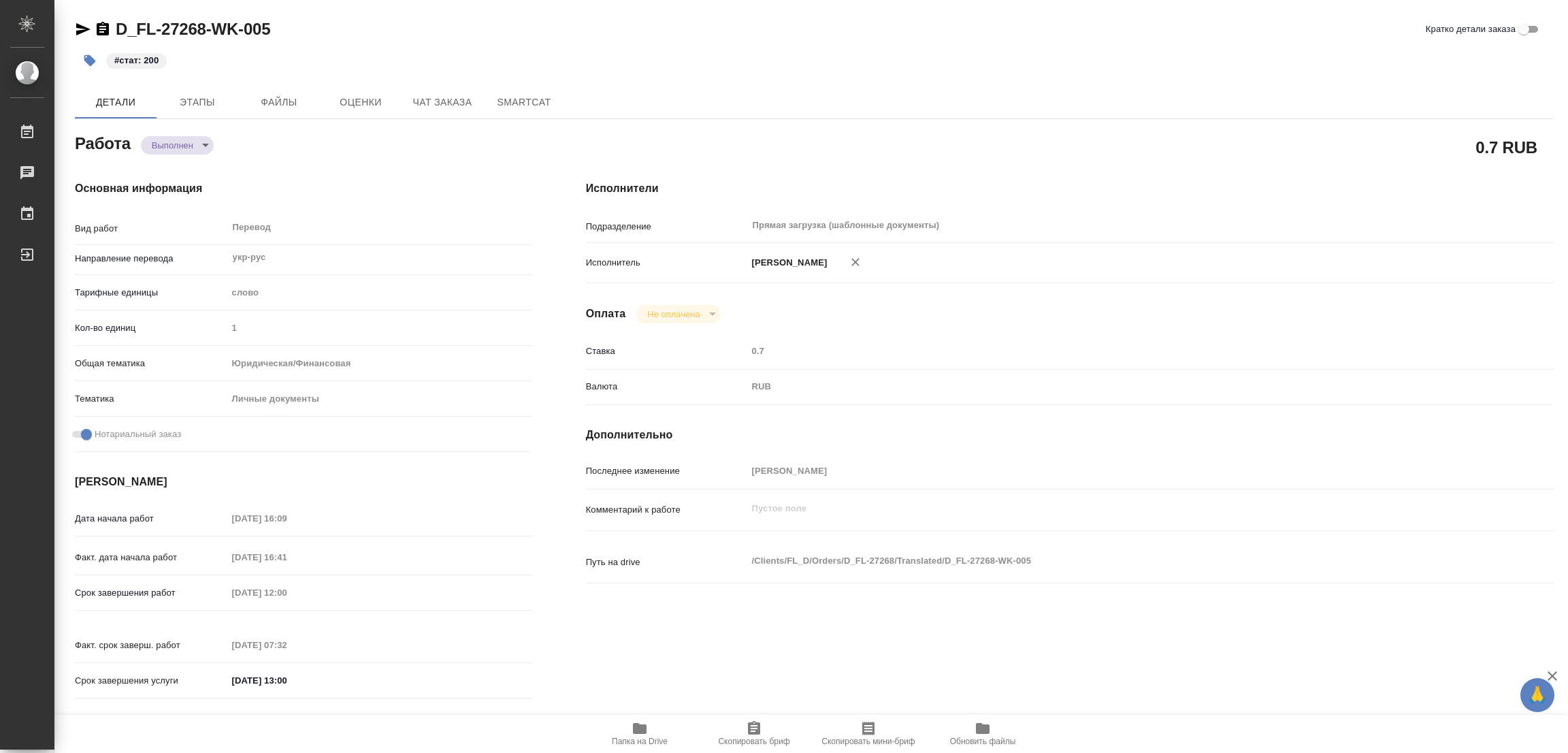
type textarea "x"
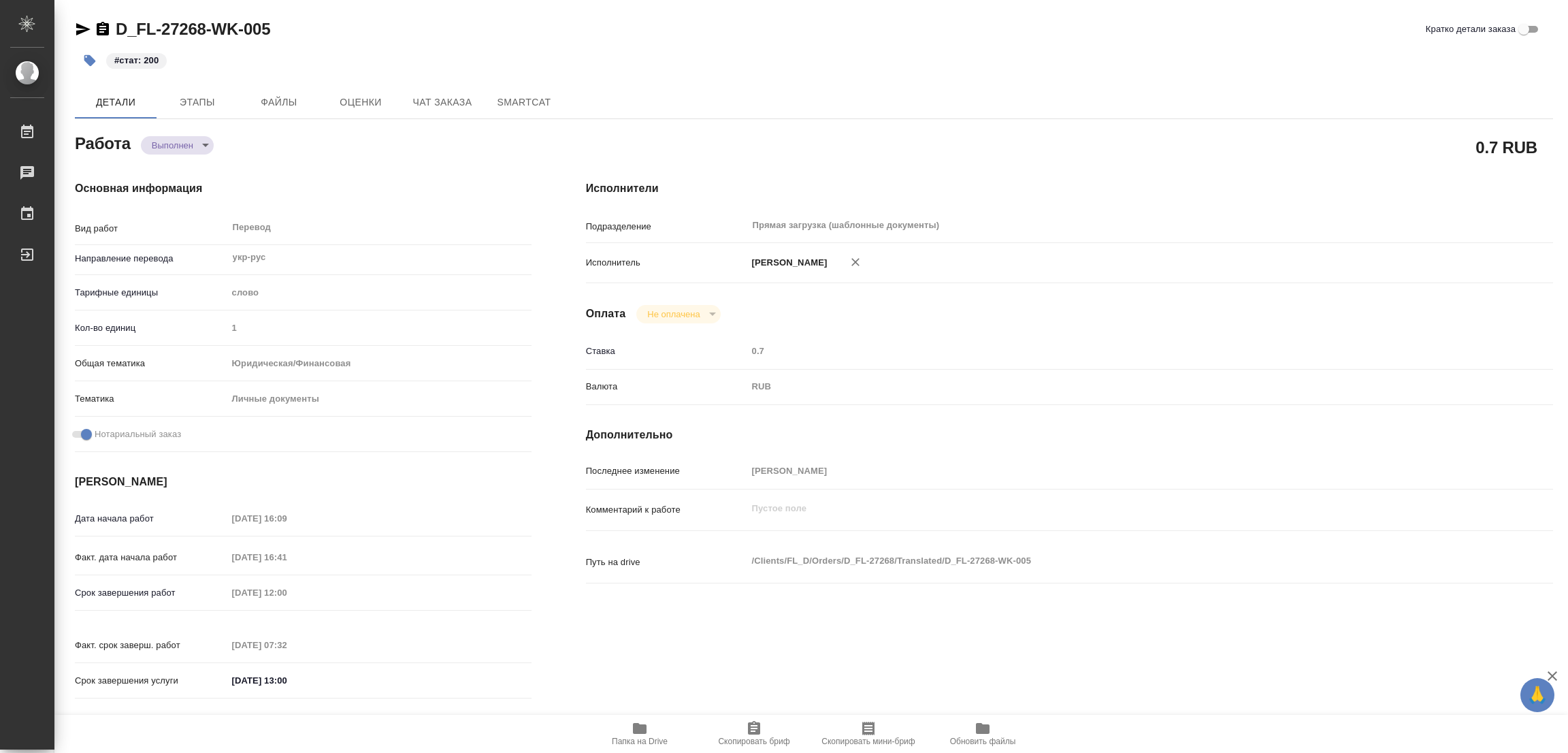
type textarea "x"
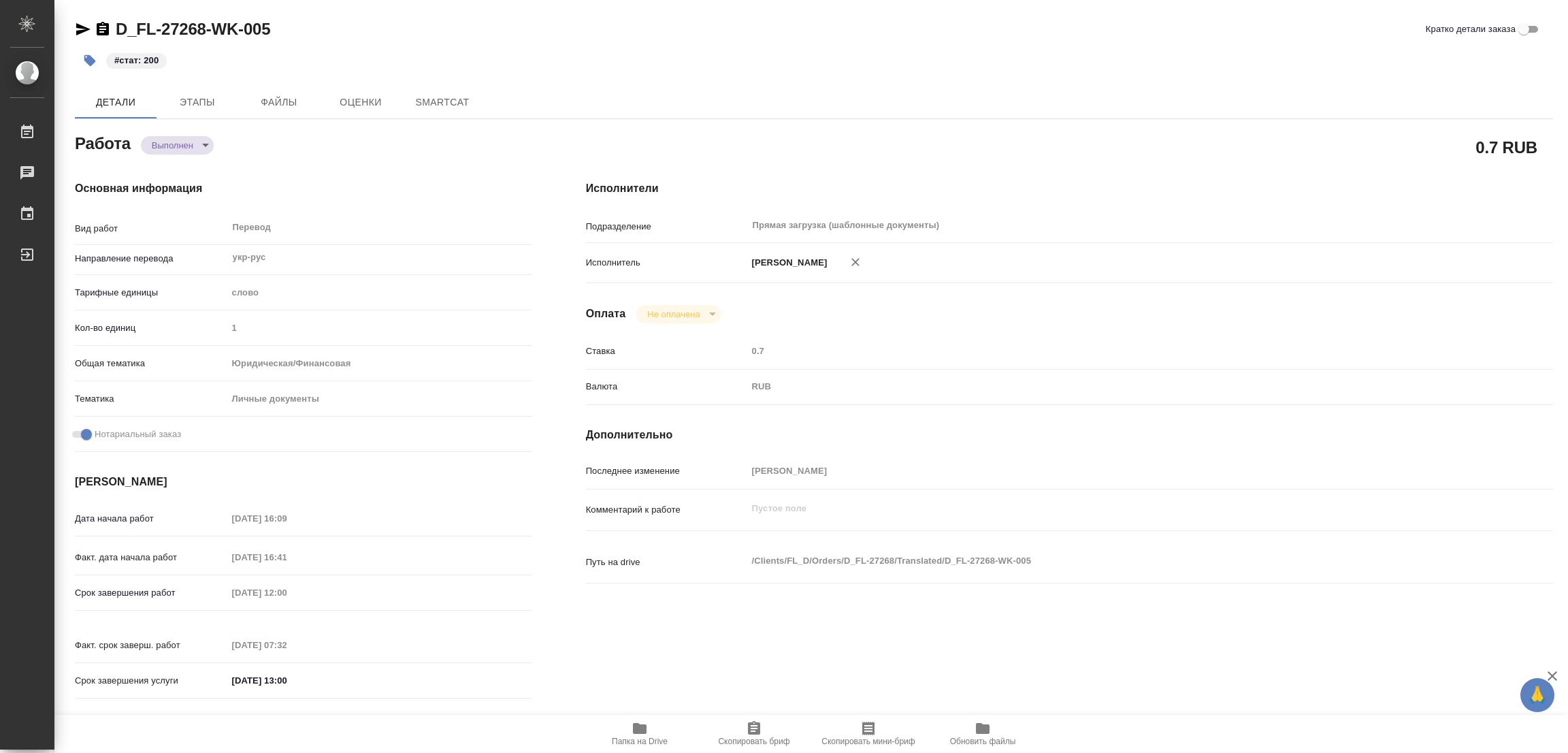
type textarea "x"
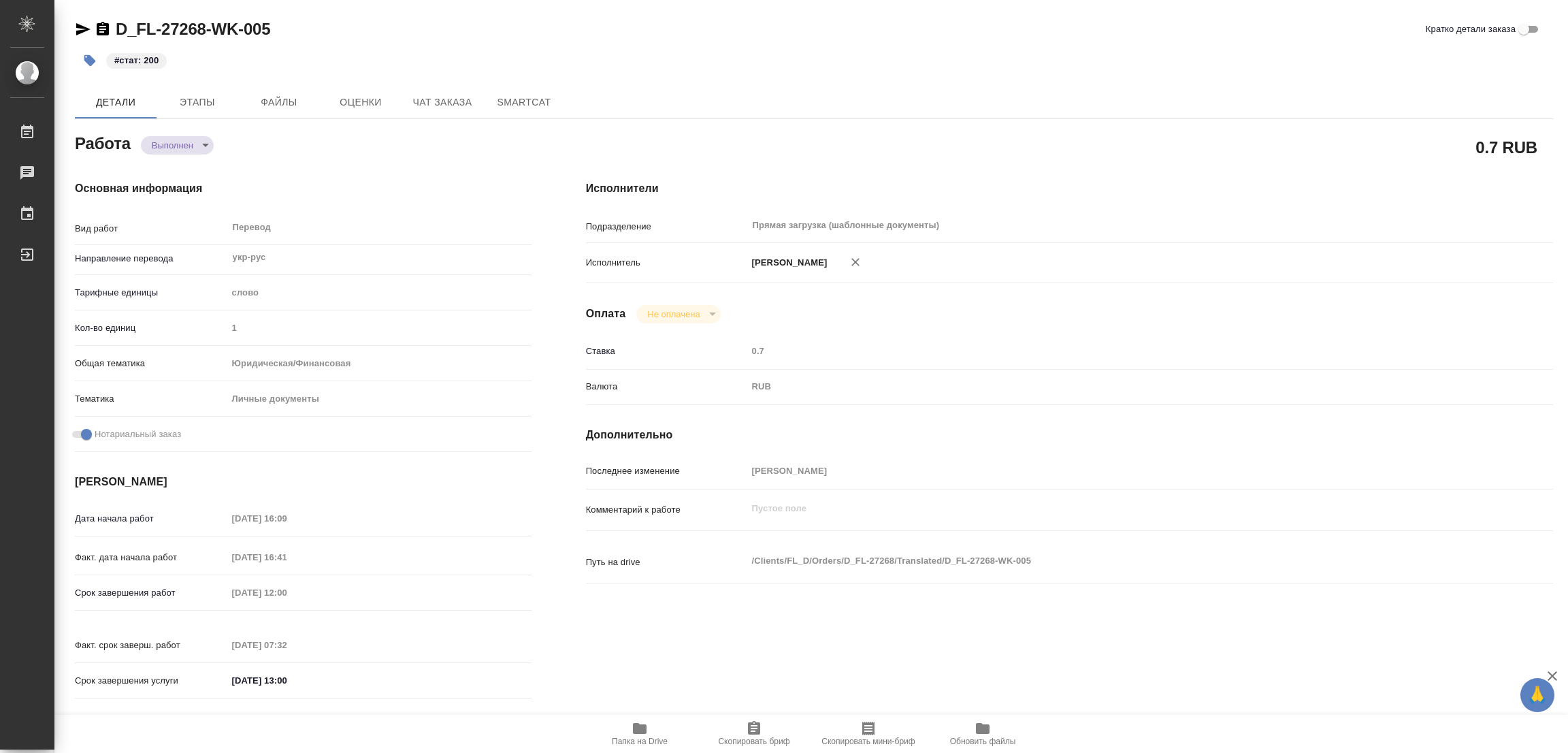
type textarea "x"
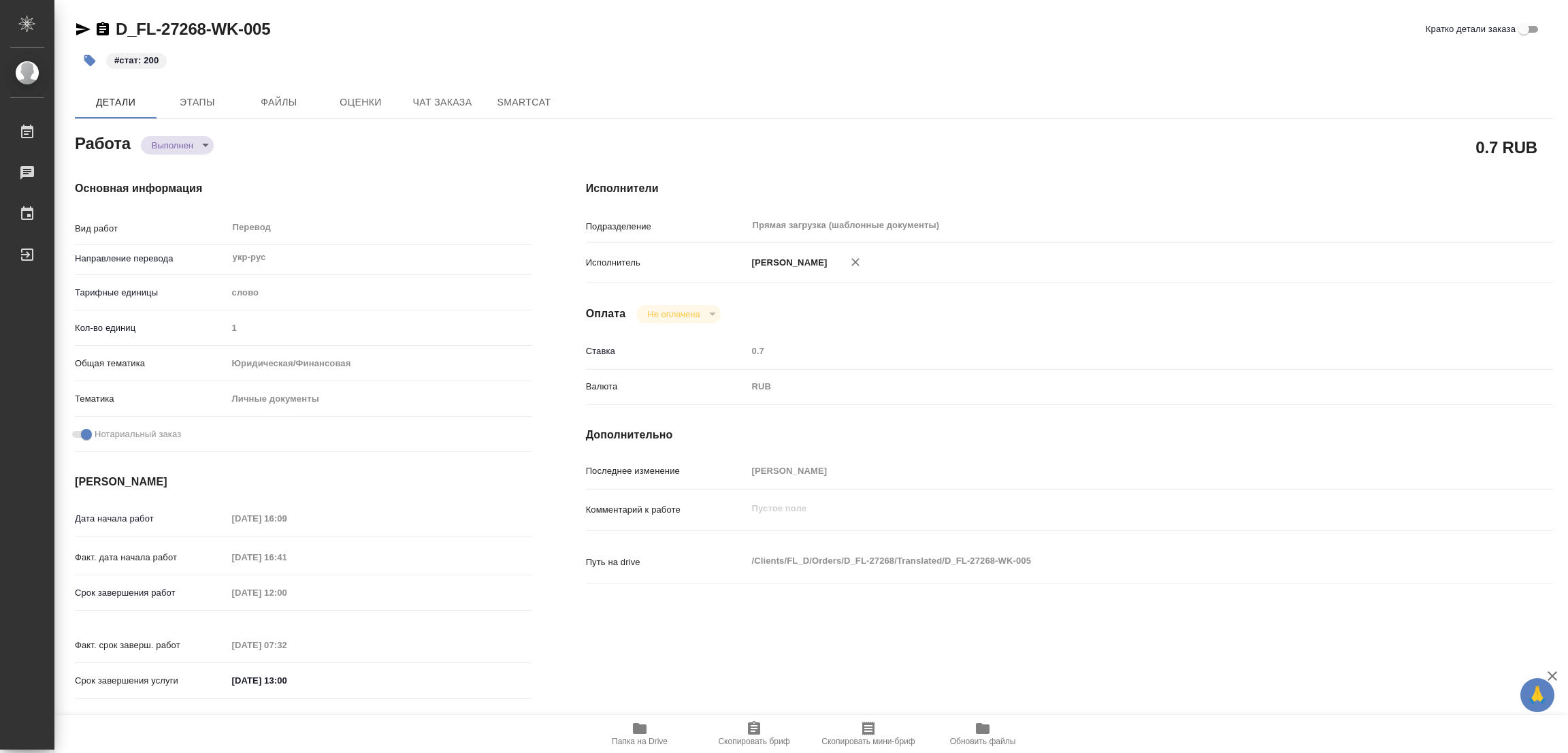
type textarea "x"
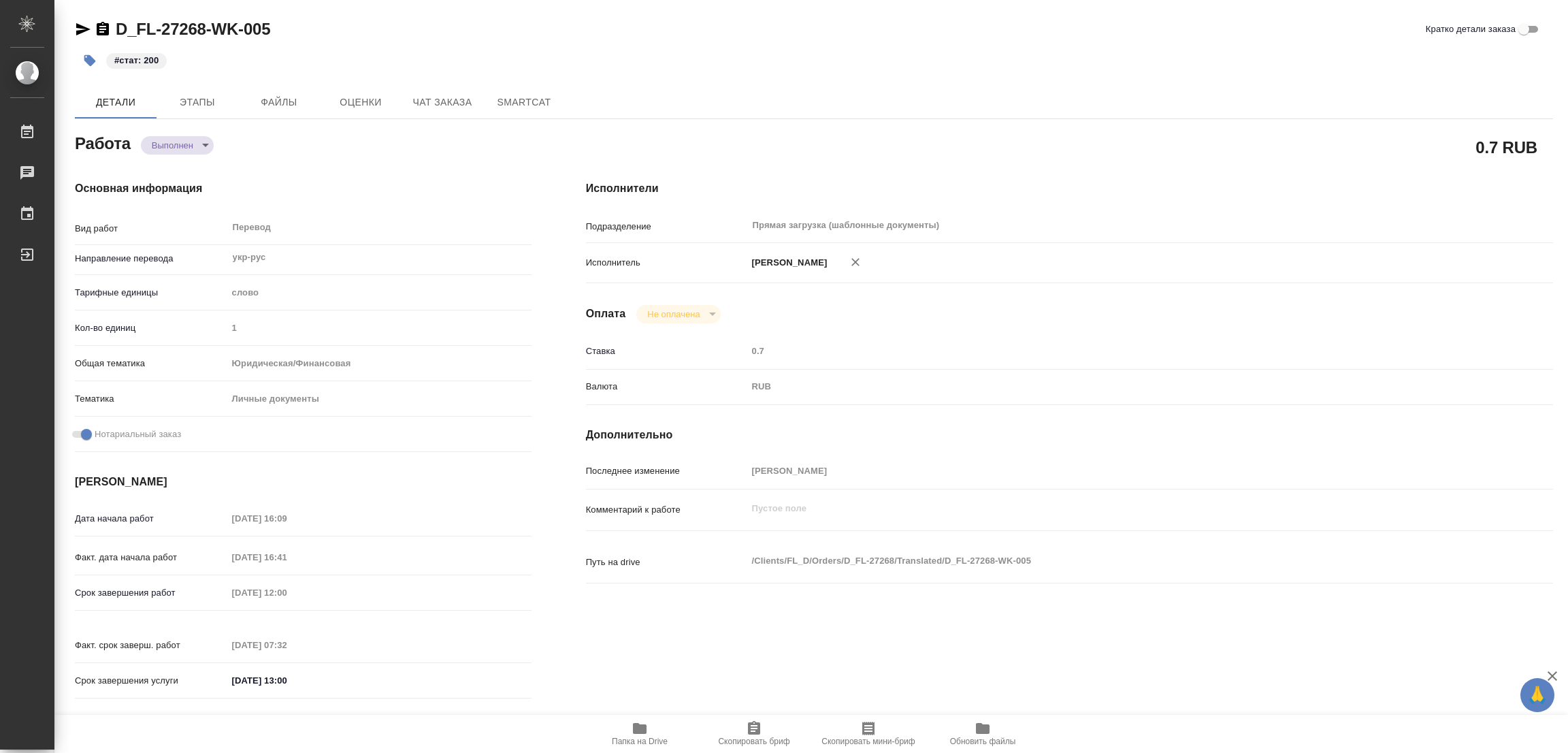
type textarea "x"
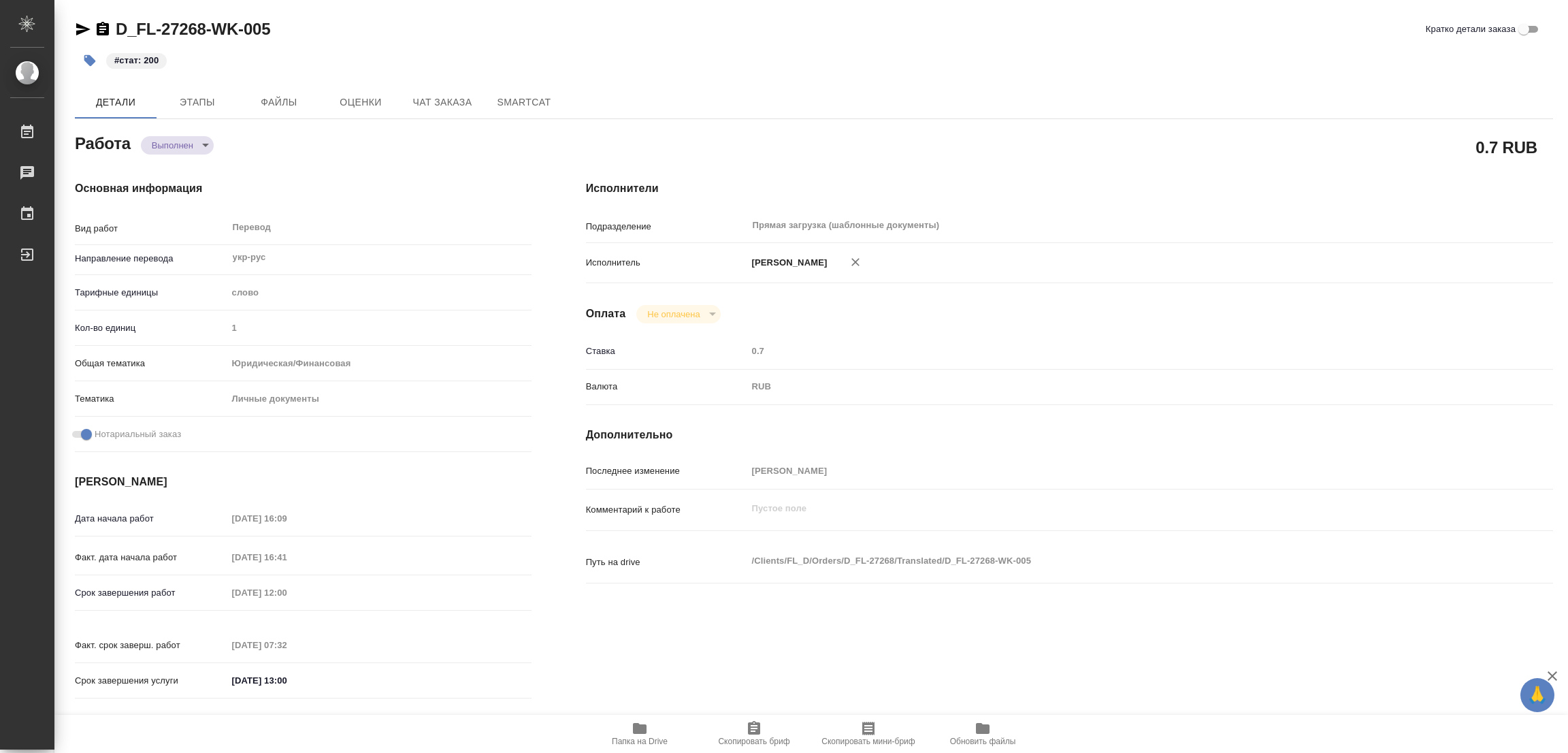
drag, startPoint x: 648, startPoint y: 33, endPoint x: 860, endPoint y: 3, distance: 214.1
click at [652, 34] on div "D_FL-27268-WK-005 [PERSON_NAME] детали заказа" at bounding box center [814, 30] width 1478 height 22
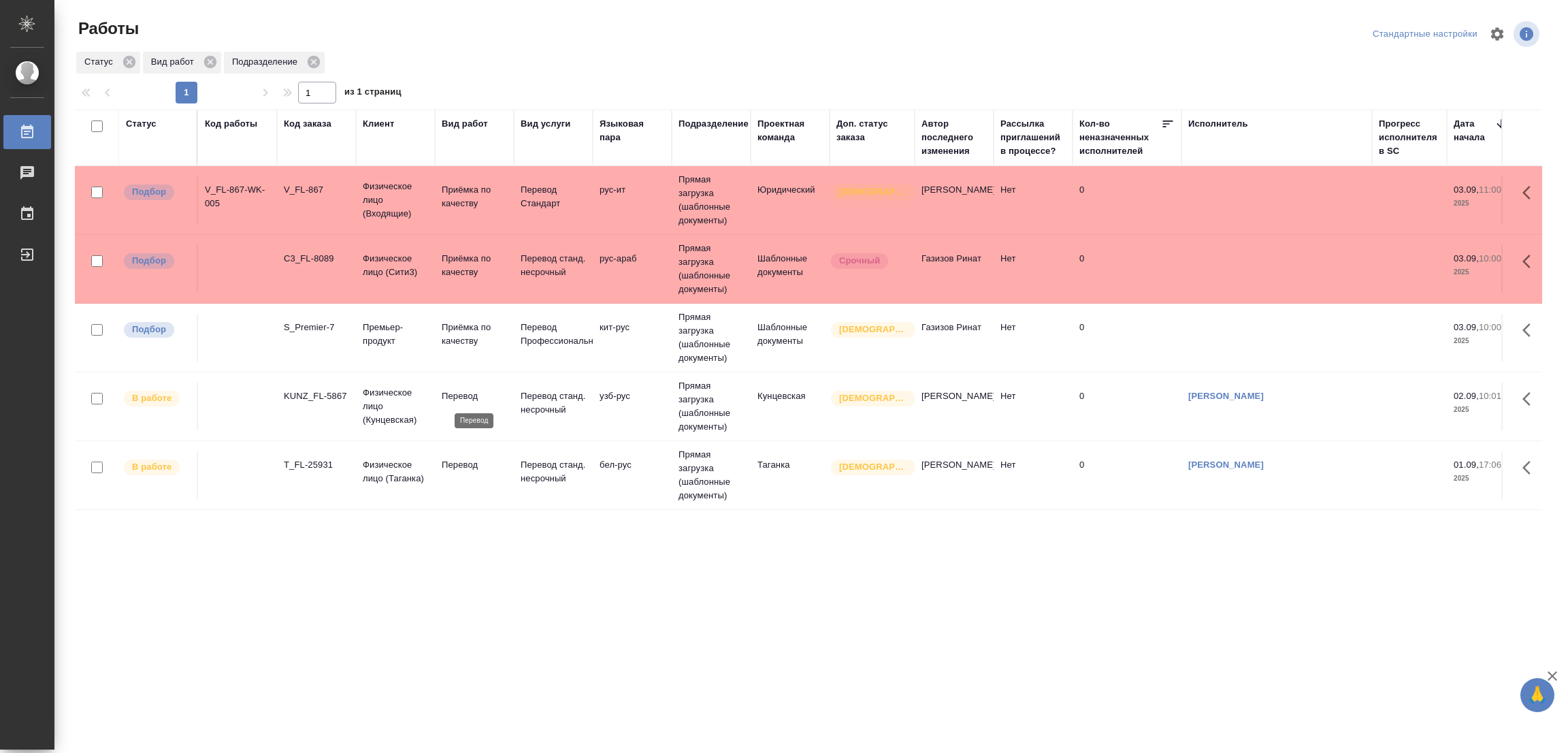
click at [464, 392] on p "Перевод" at bounding box center [474, 397] width 66 height 14
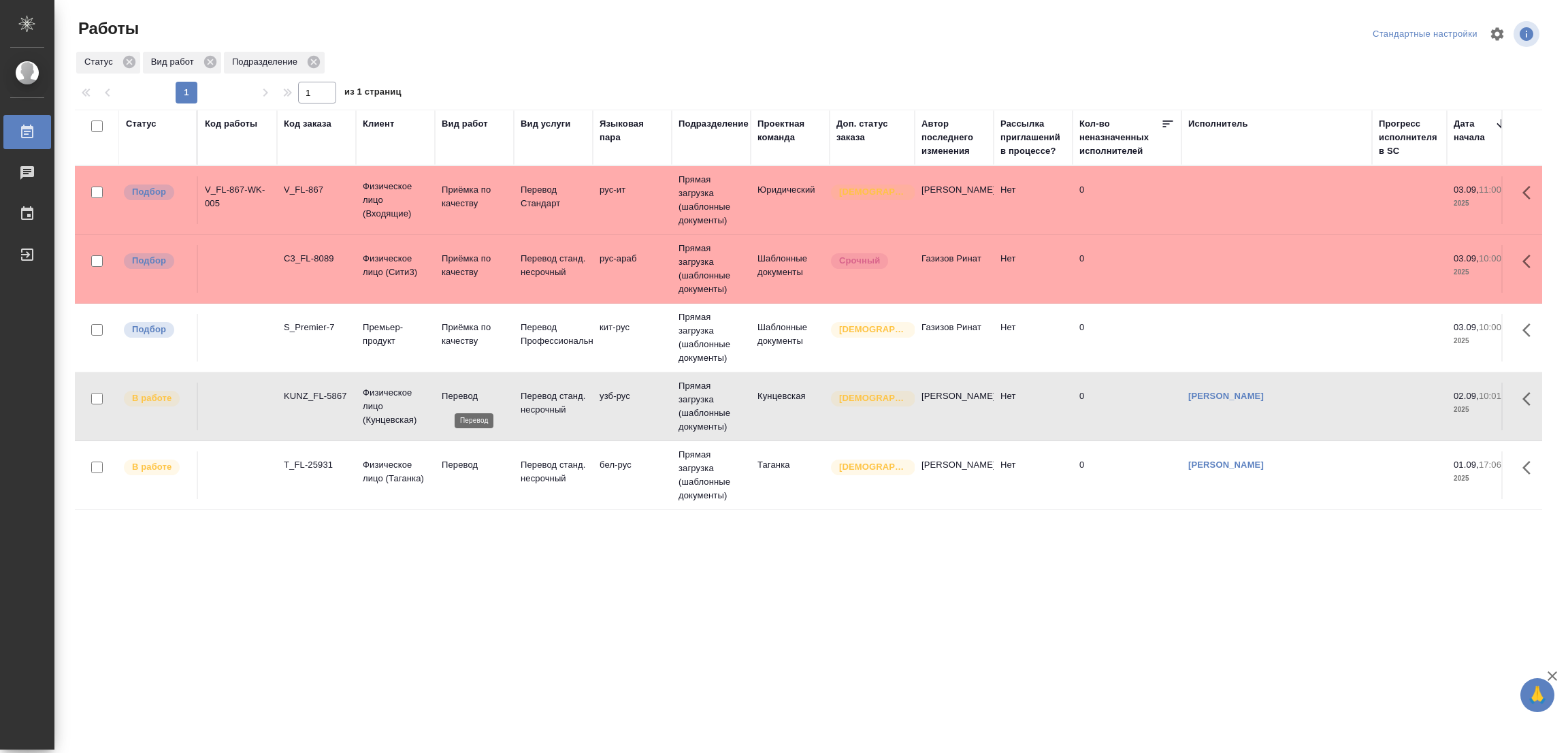
click at [464, 392] on p "Перевод" at bounding box center [474, 397] width 66 height 14
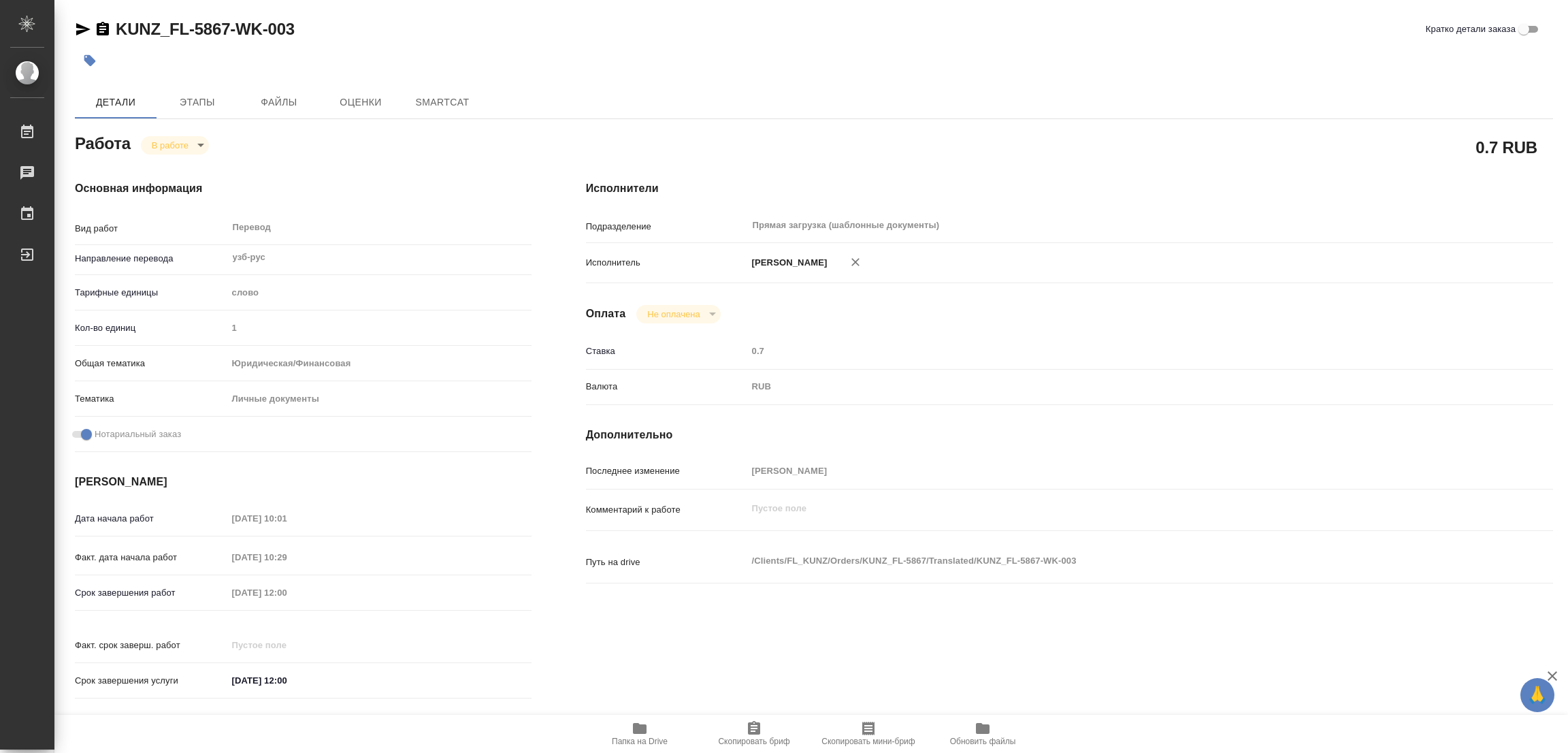
type textarea "x"
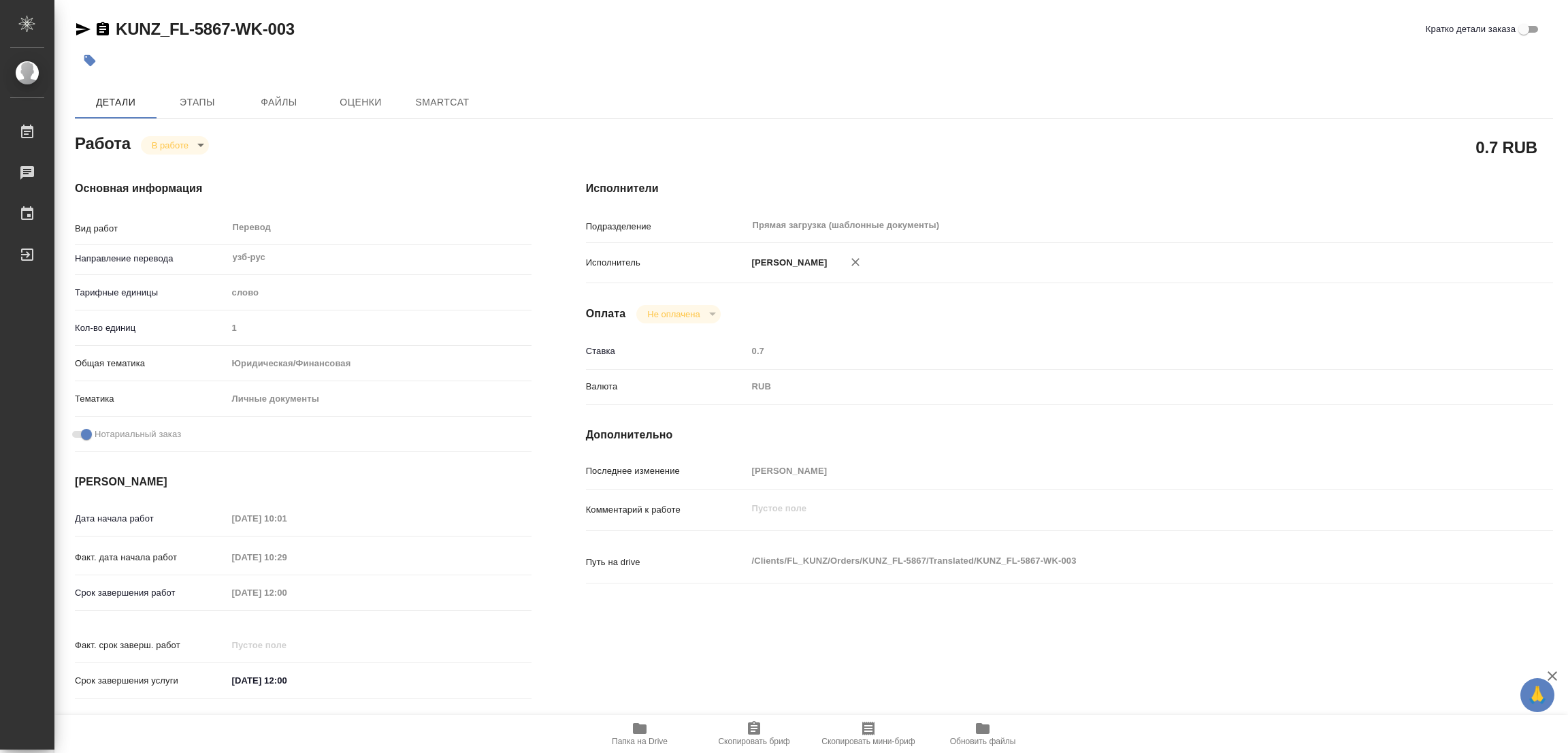
type textarea "x"
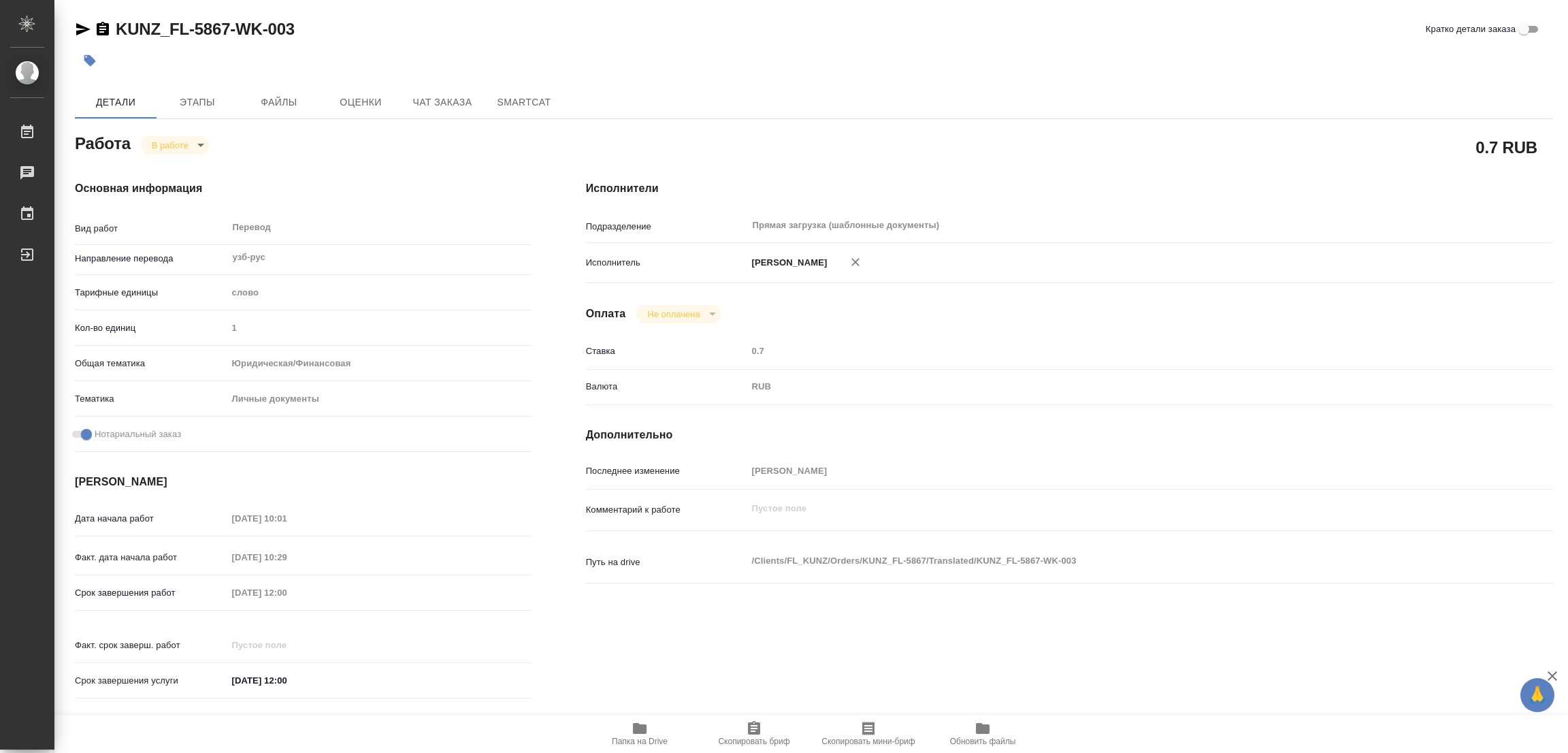
click at [639, 718] on button "Папка на Drive" at bounding box center [640, 733] width 115 height 38
type textarea "x"
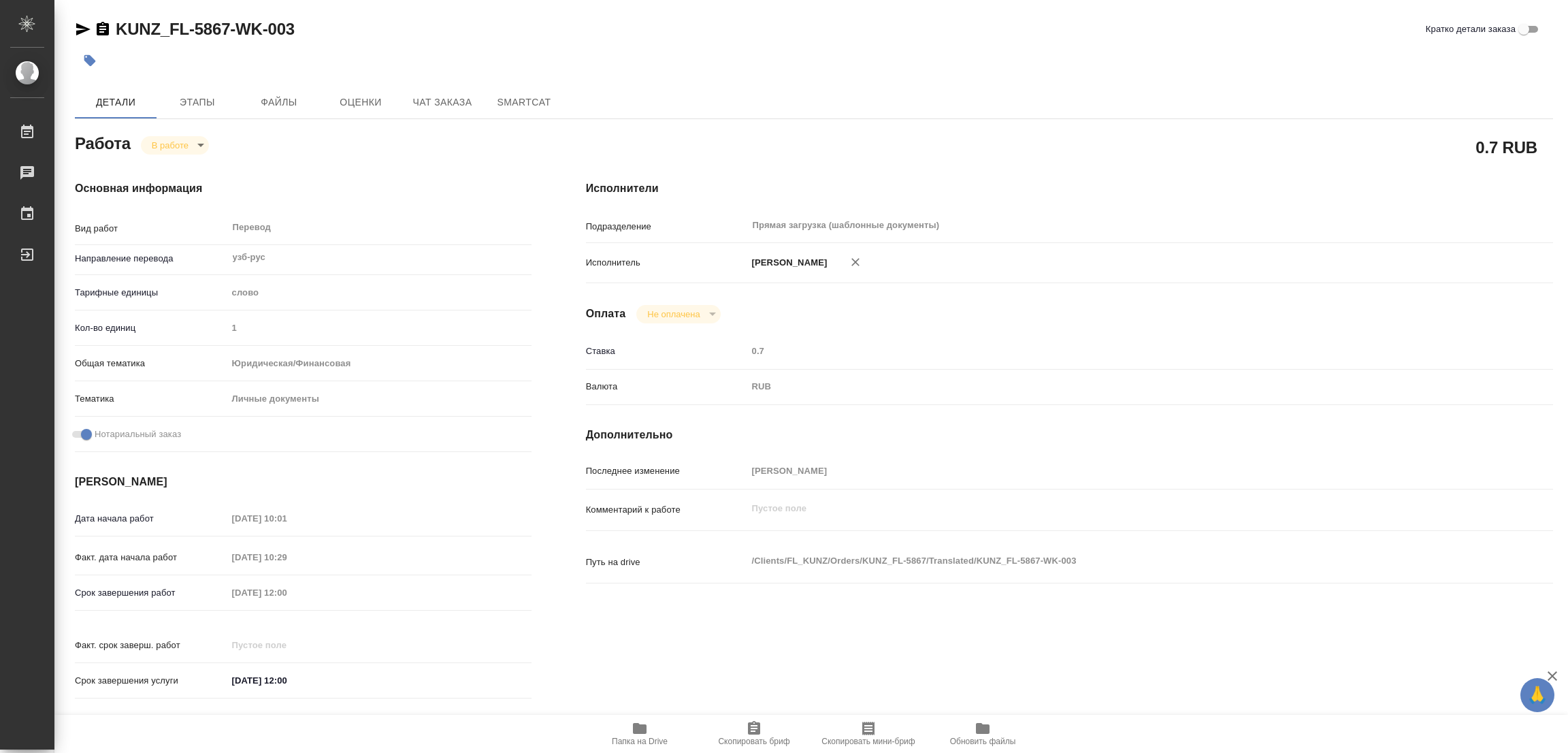
type textarea "x"
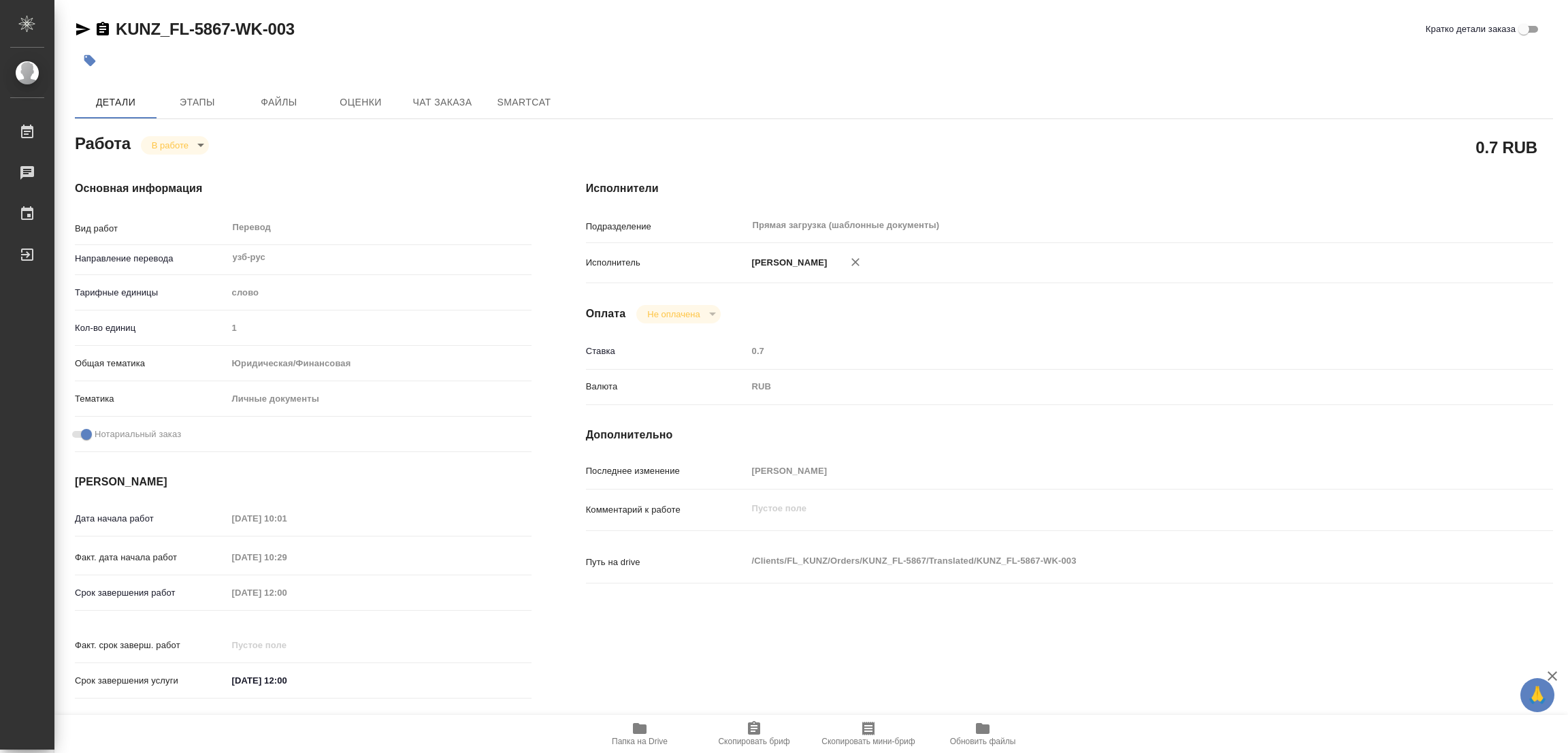
type textarea "x"
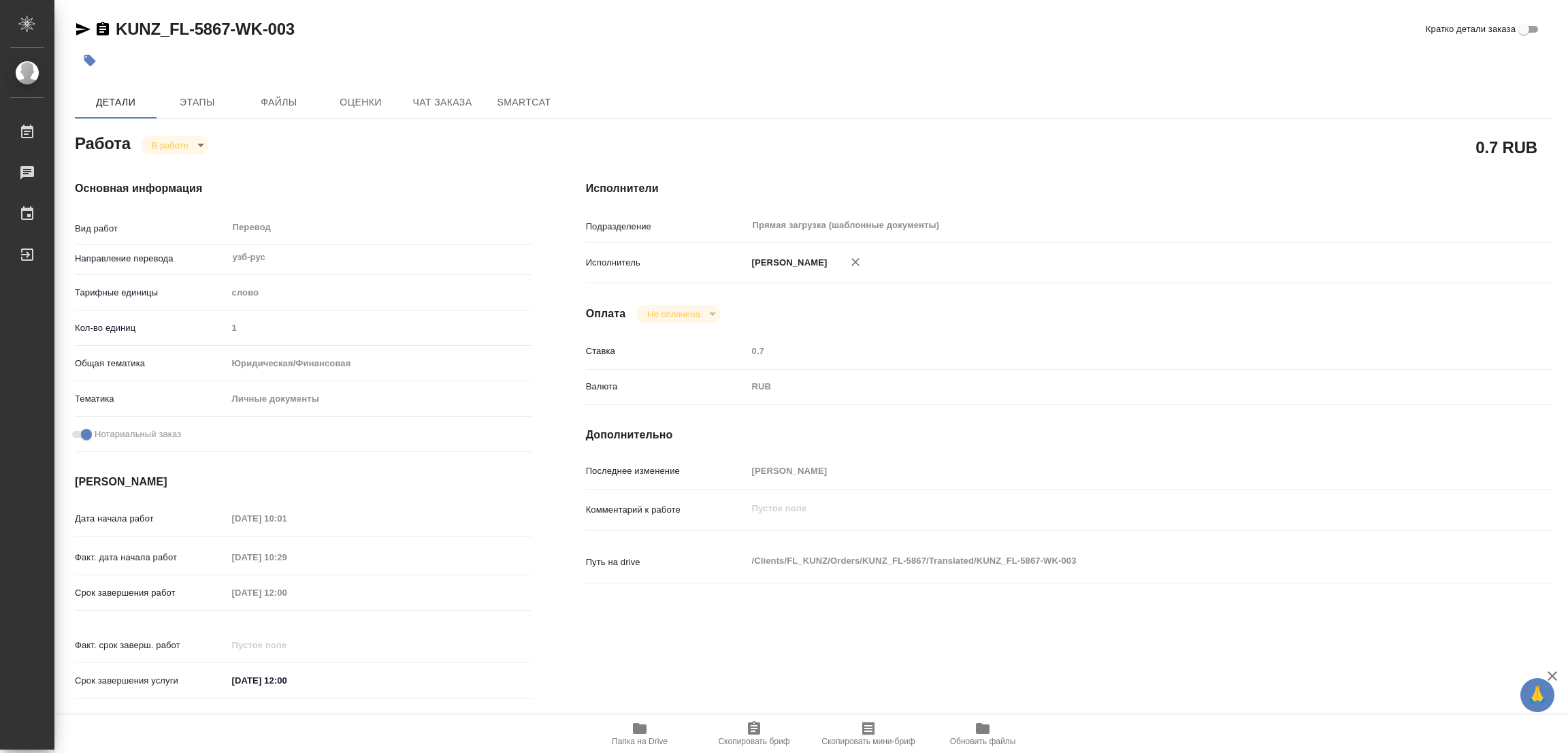
type textarea "x"
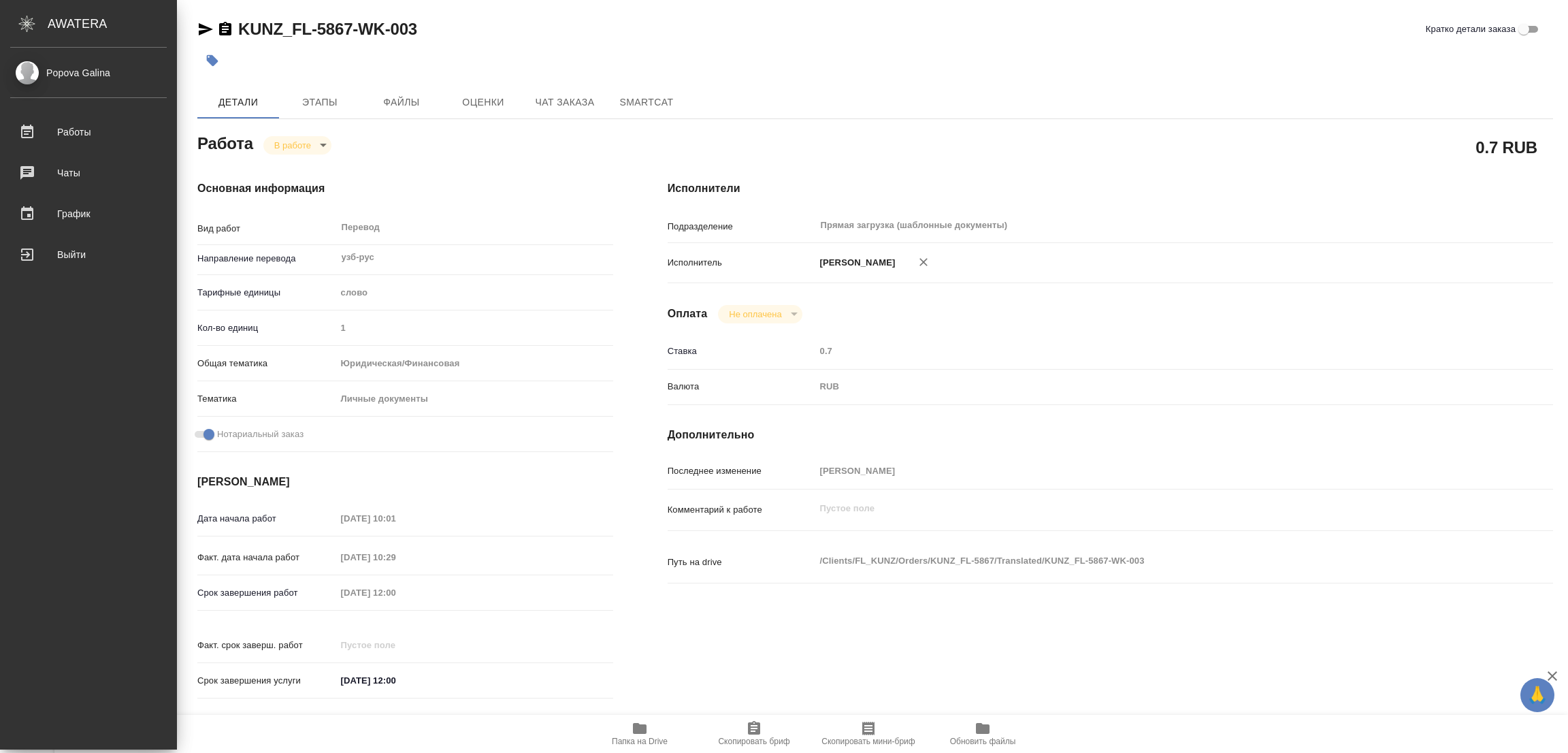
type textarea "x"
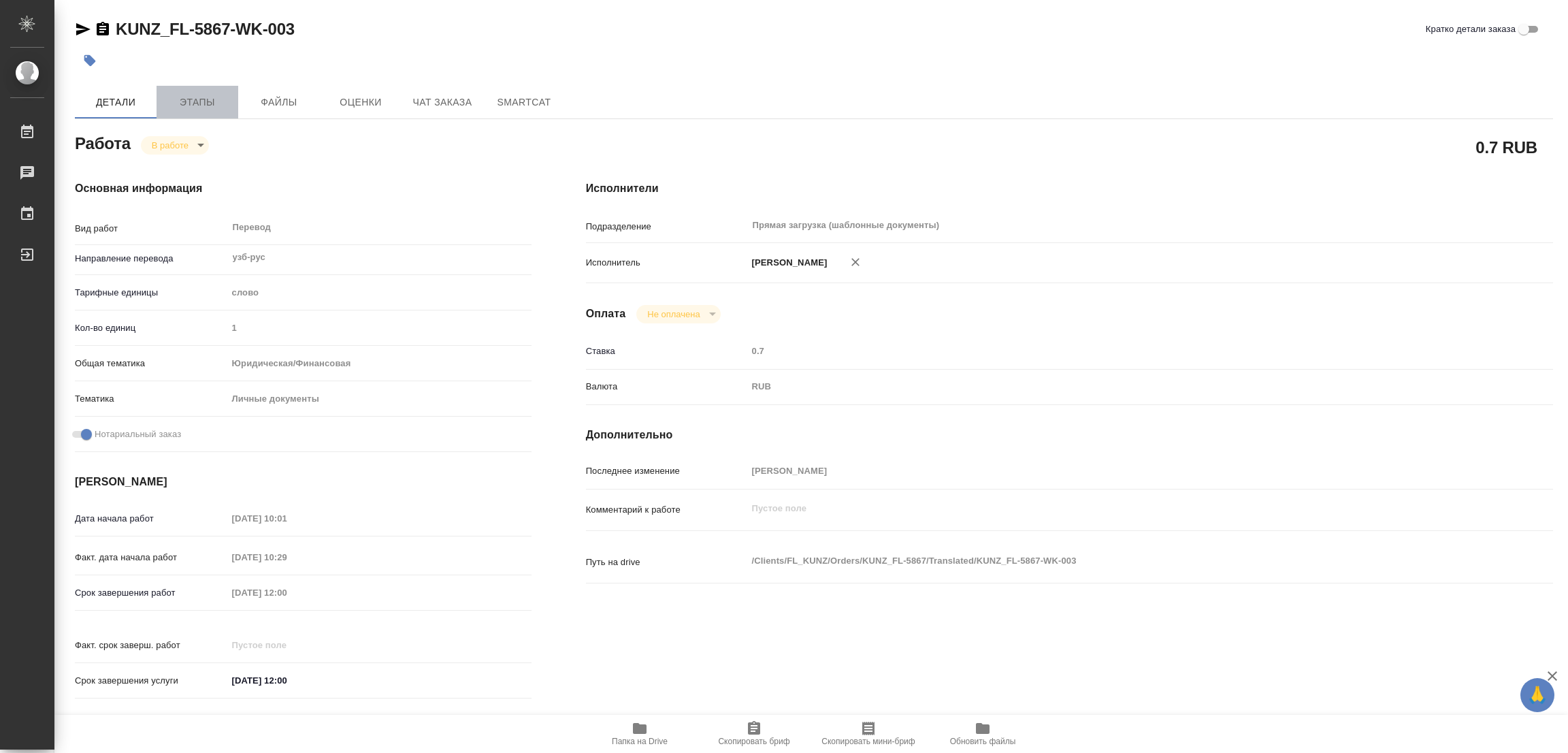
click at [193, 98] on span "Этапы" at bounding box center [197, 102] width 66 height 17
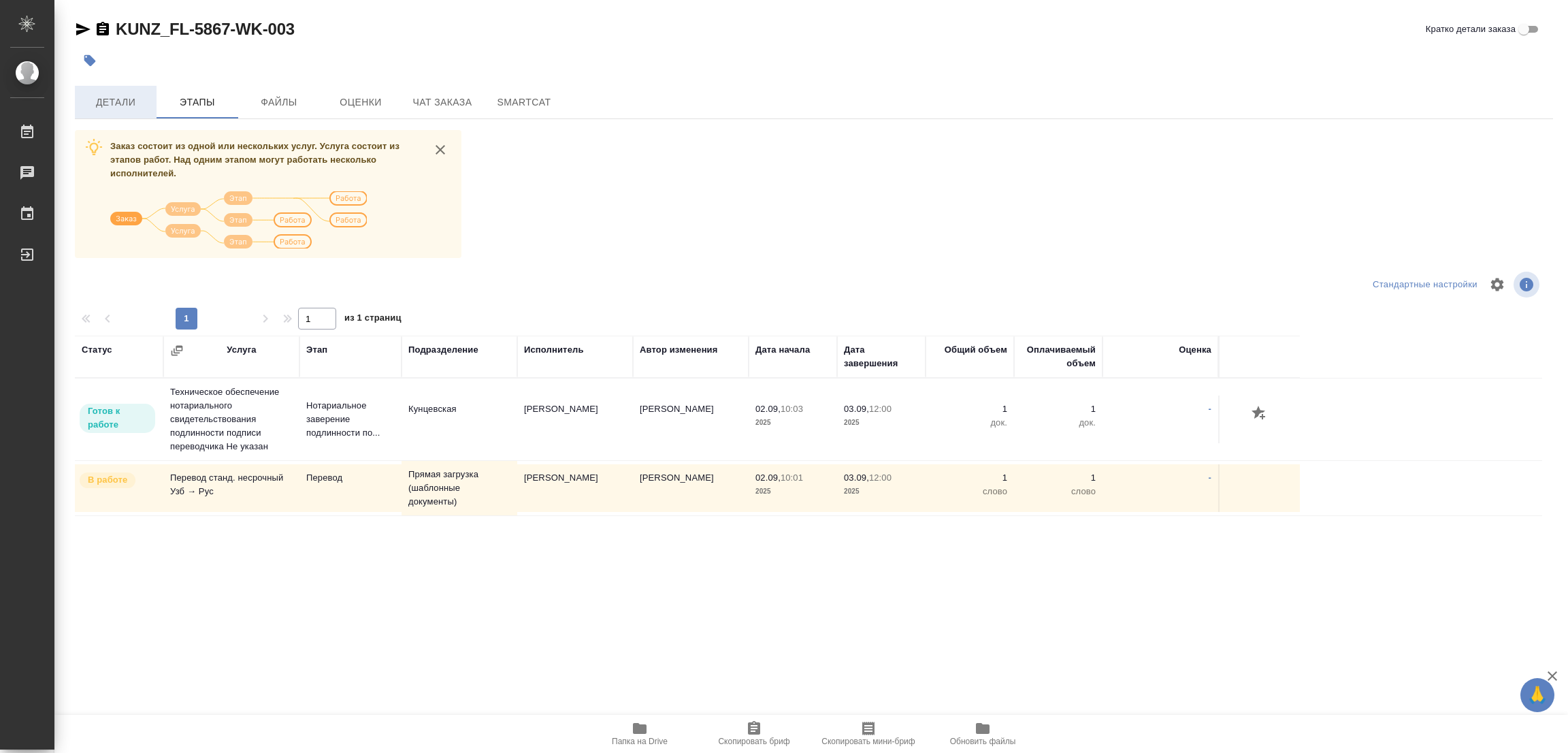
click at [103, 100] on span "Детали" at bounding box center [115, 102] width 66 height 17
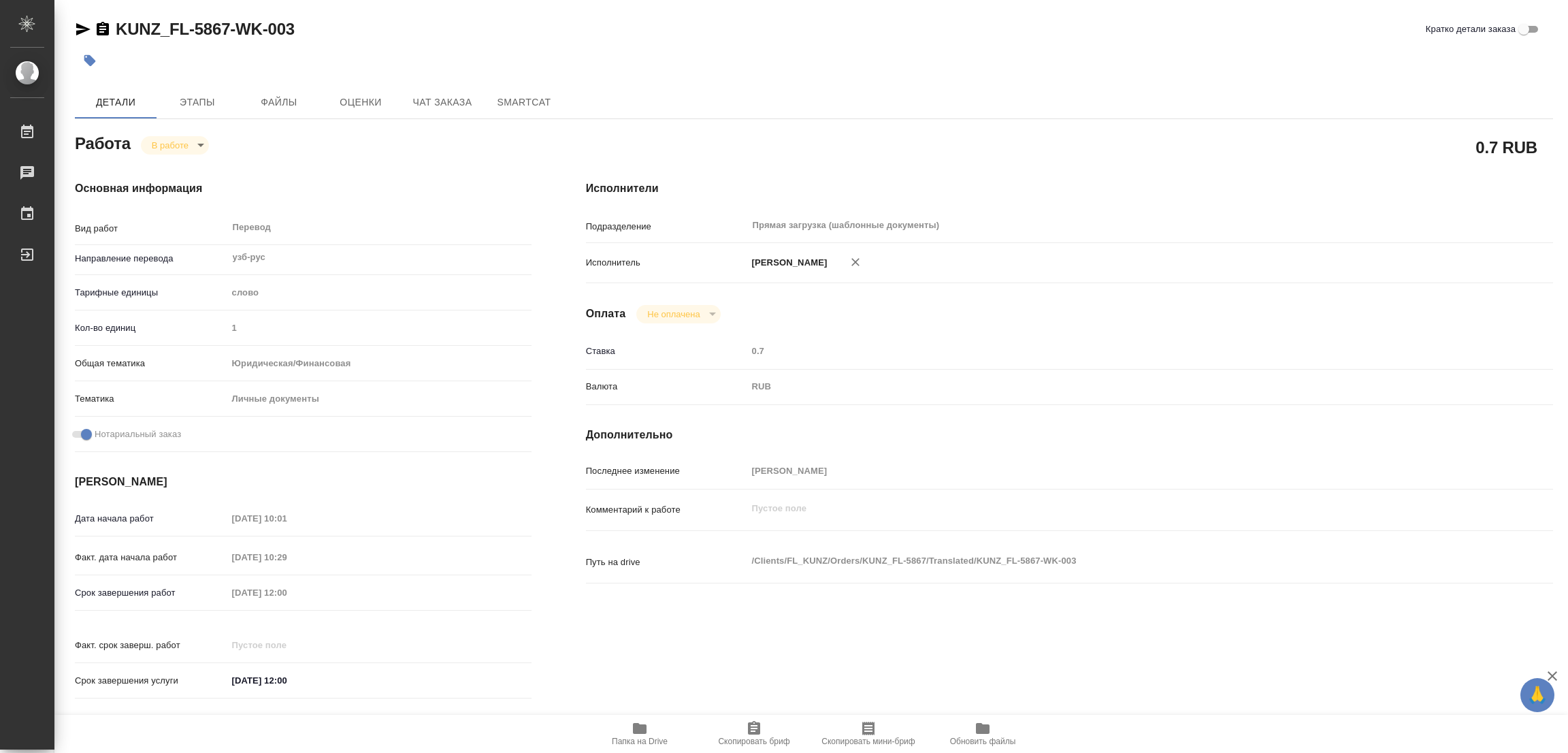
type textarea "x"
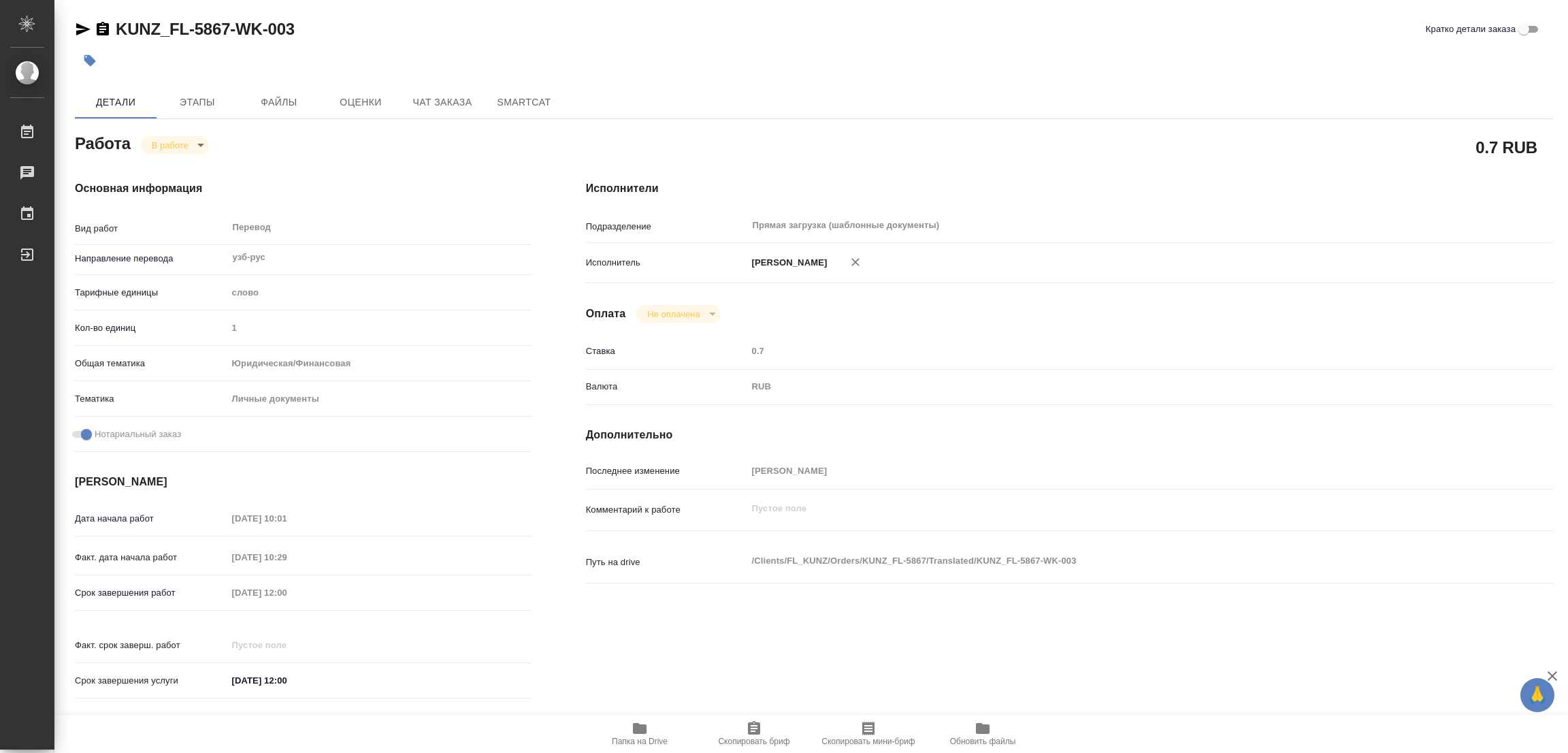
type textarea "x"
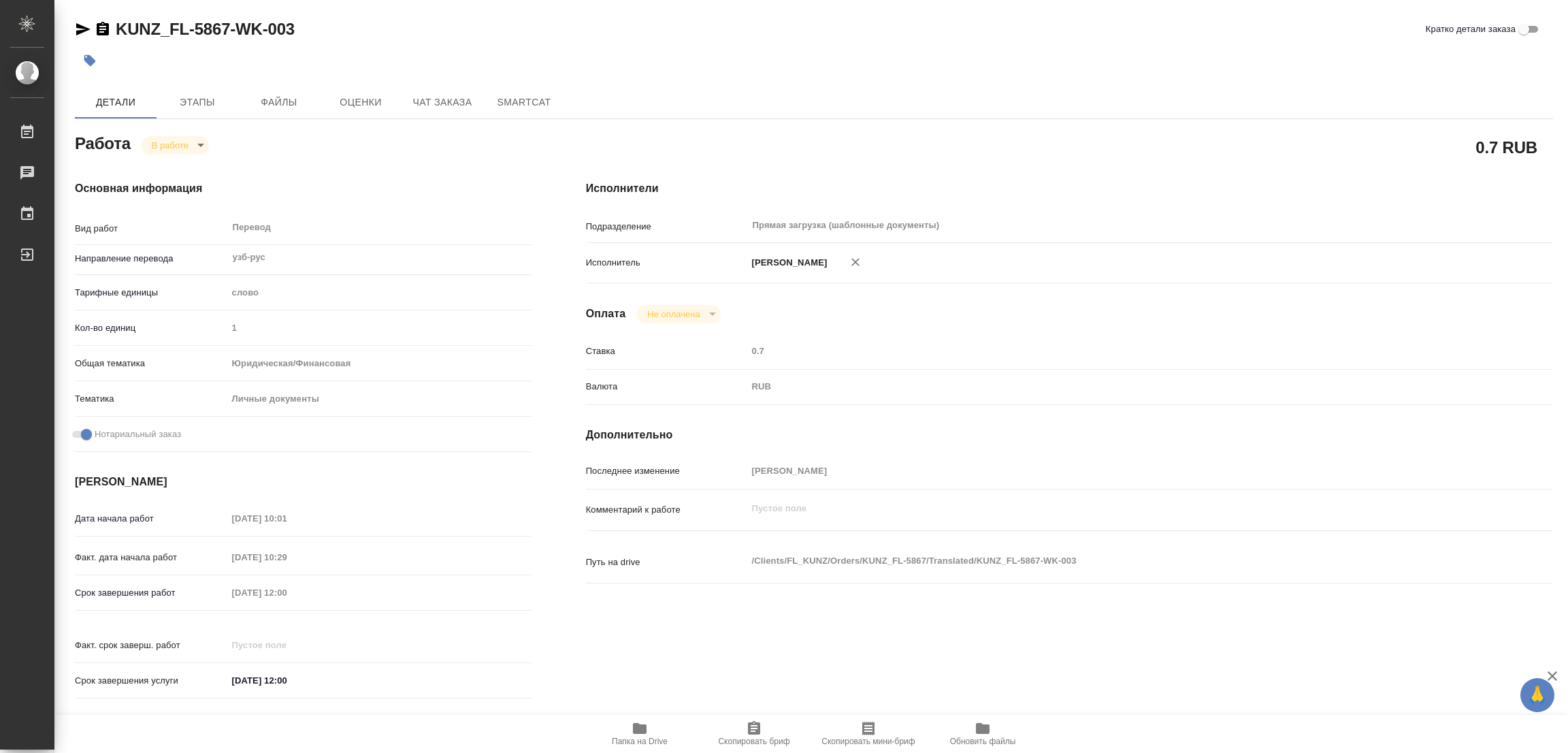
type textarea "x"
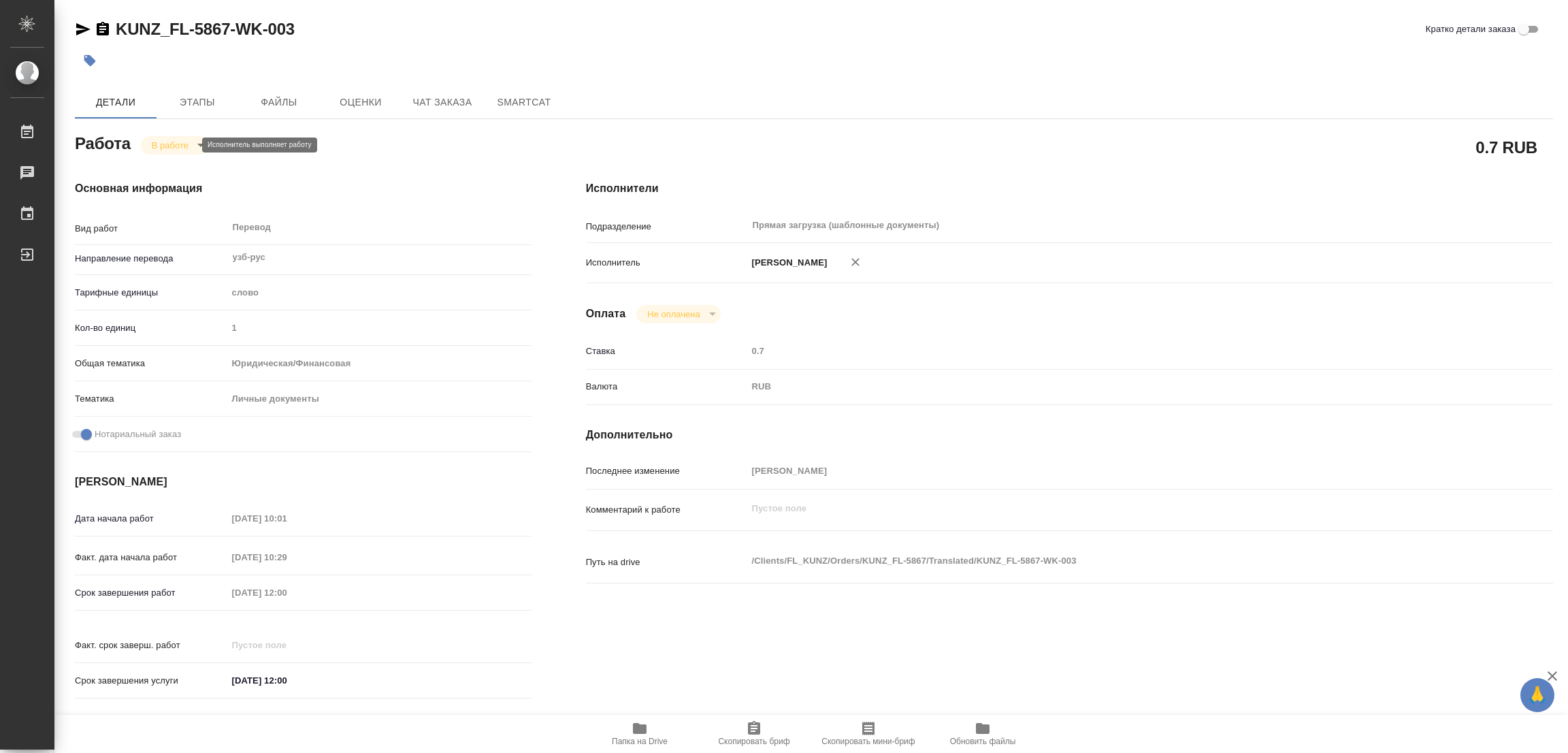
click at [160, 146] on body "🙏 .cls-1 fill:#fff; AWATERA [PERSON_NAME] Работы 0 Чаты График Выйти KUNZ_FL-58…" at bounding box center [784, 376] width 1568 height 753
click at [165, 161] on button "Выполнен" at bounding box center [177, 169] width 50 height 15
type textarea "x"
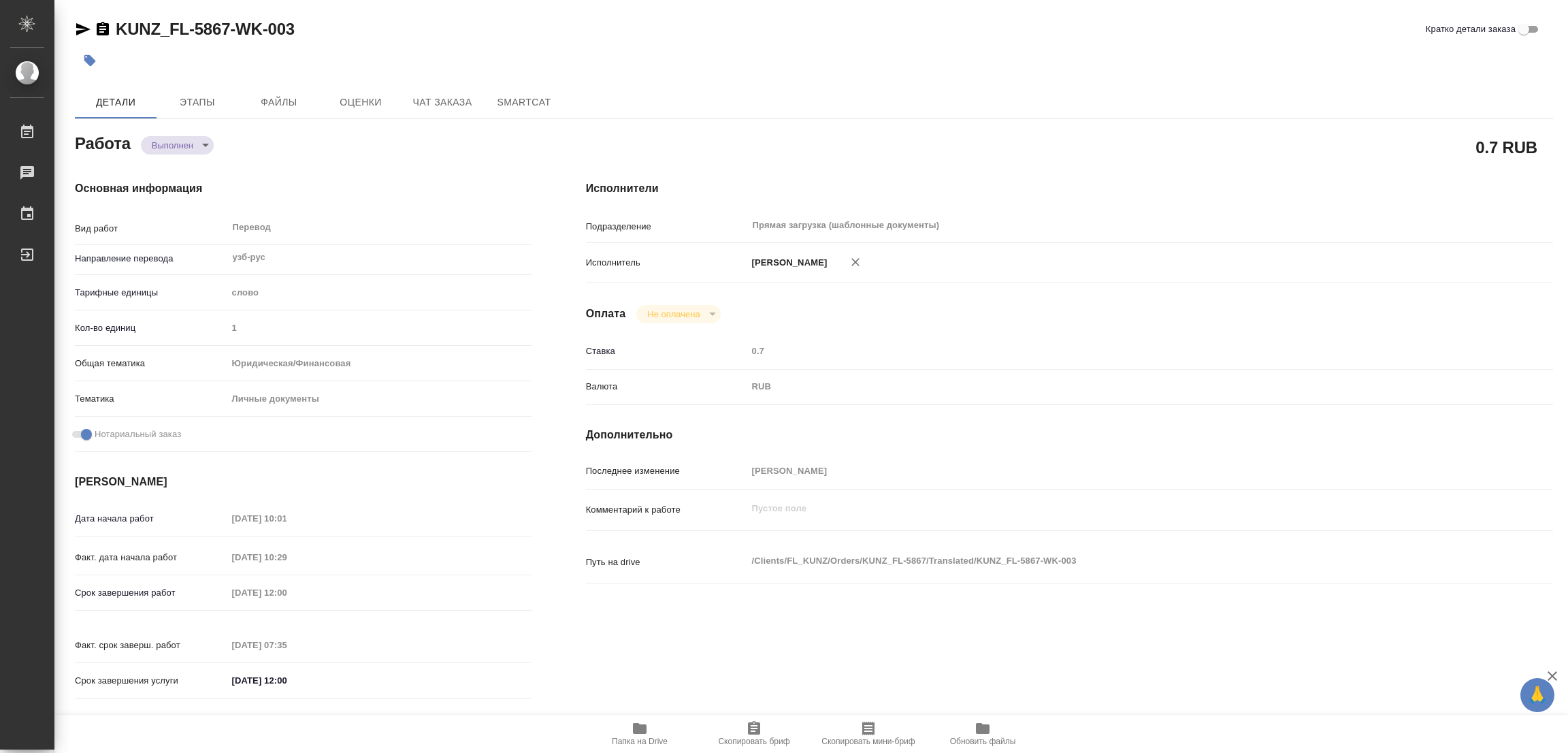
type textarea "x"
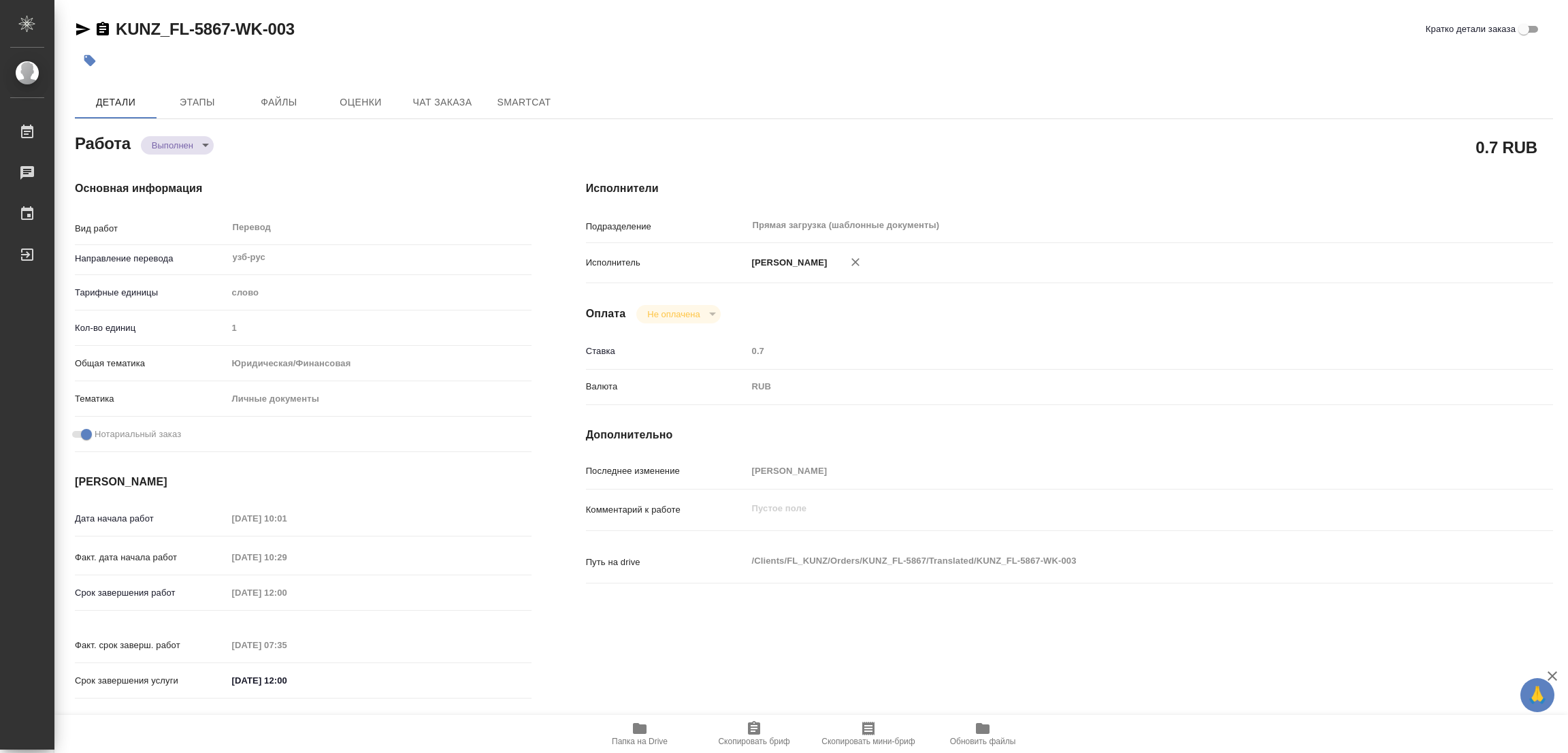
type textarea "x"
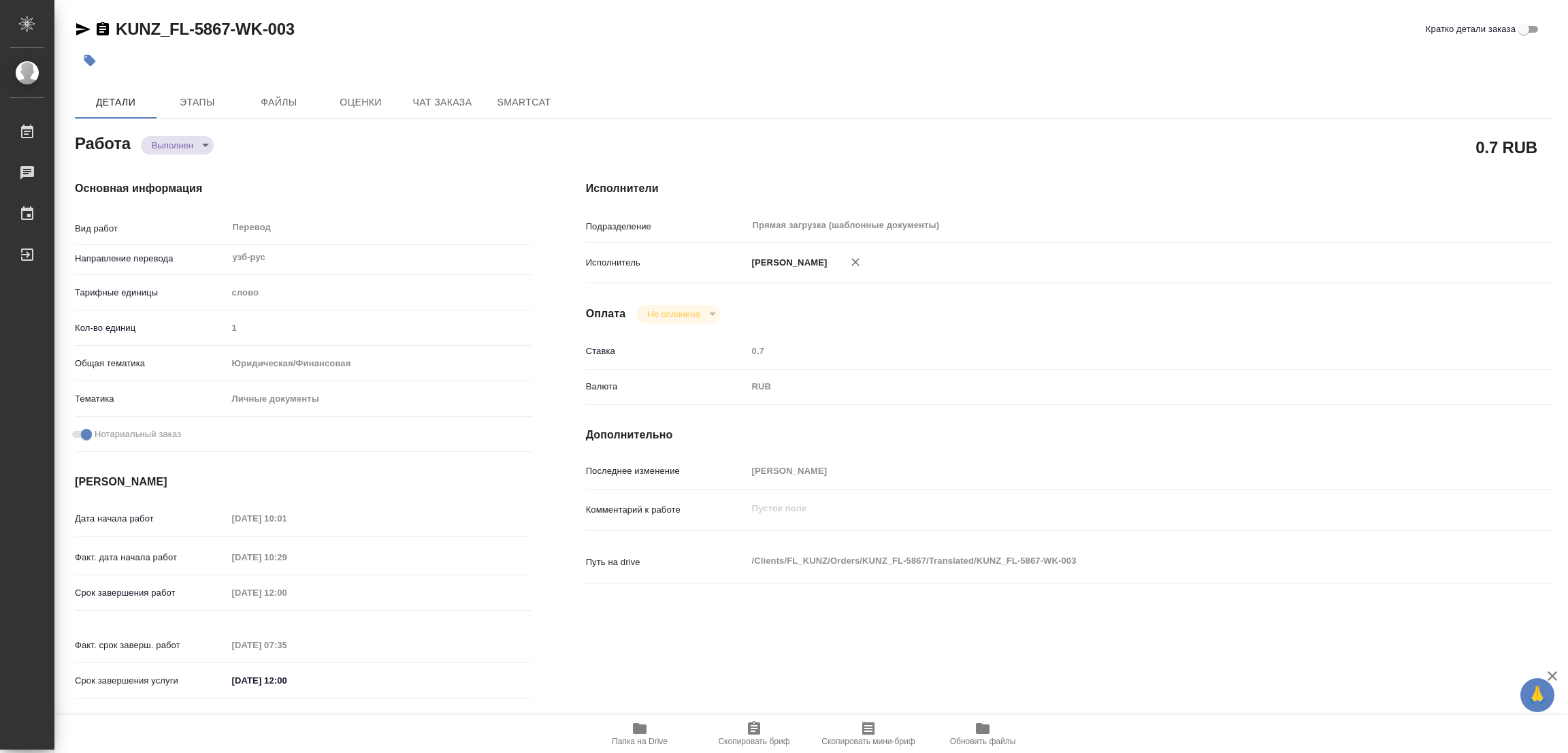
type textarea "x"
click at [460, 29] on div "KUNZ_FL-5867-WK-003 Кратко детали заказа" at bounding box center [814, 30] width 1478 height 22
click at [700, 87] on div "Детали Этапы Файлы Оценки Чат заказа SmartCat" at bounding box center [814, 102] width 1478 height 32
click at [88, 55] on icon "button" at bounding box center [90, 61] width 12 height 12
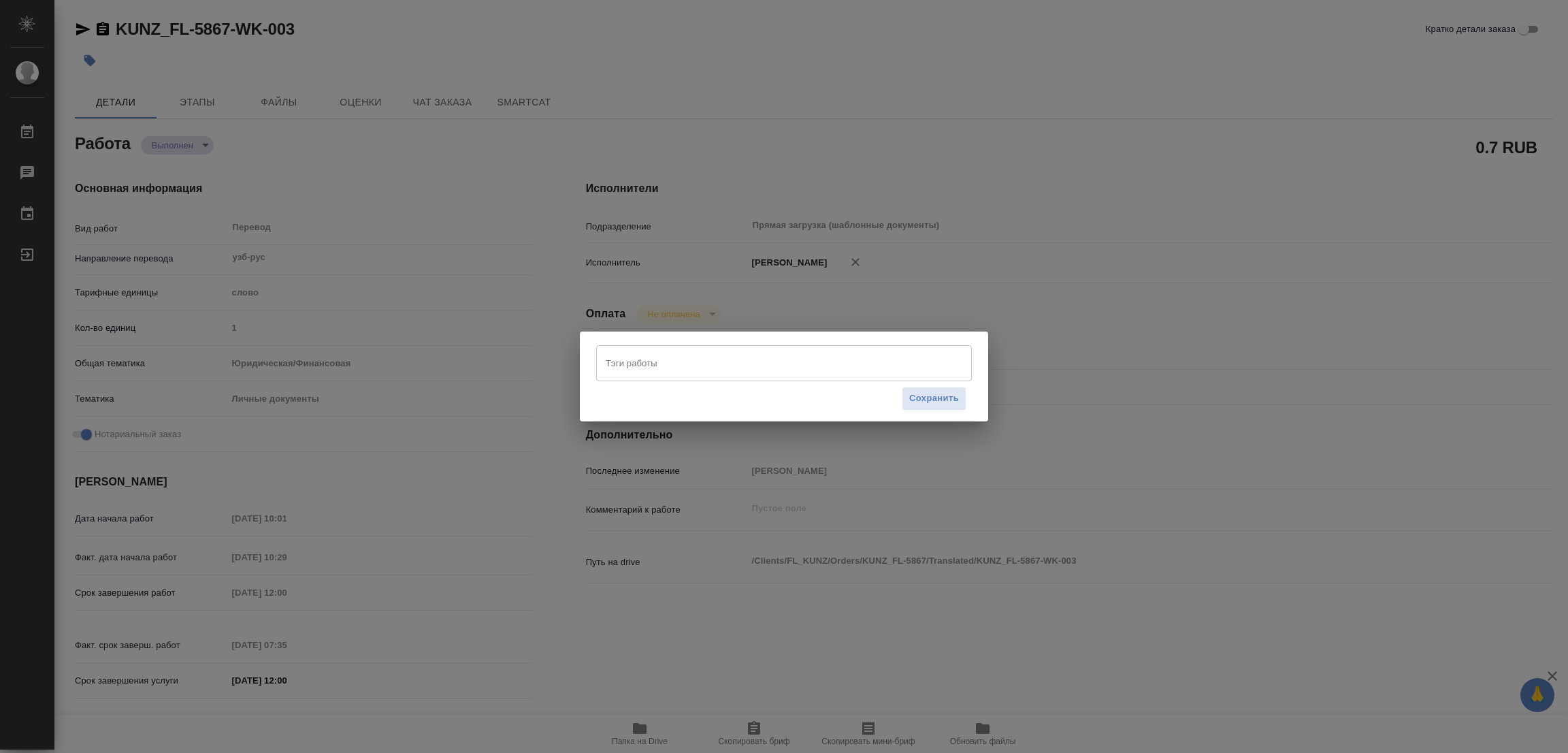
click at [628, 360] on input "Тэги работы" at bounding box center [771, 362] width 338 height 23
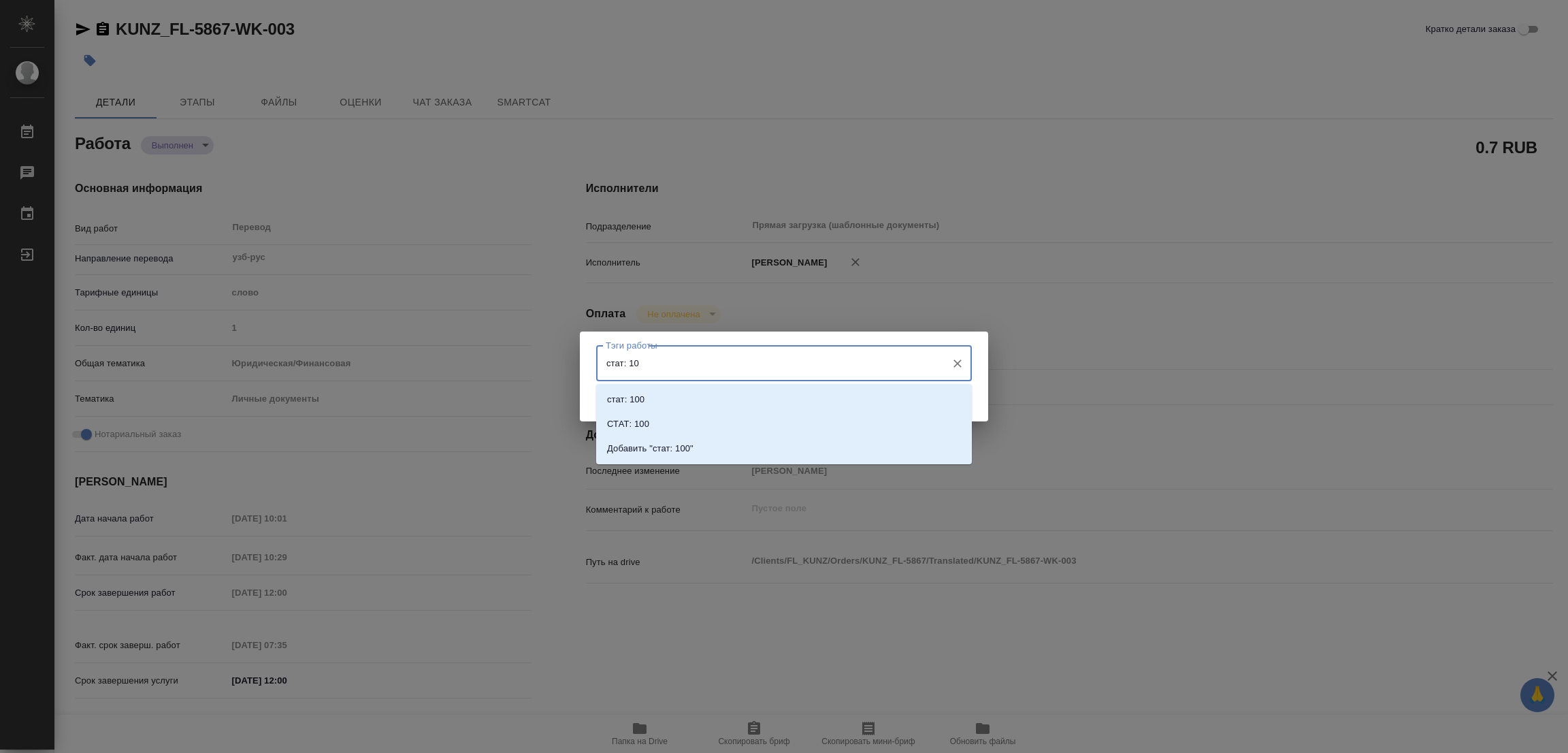
type input "стат: 100"
click at [667, 446] on p "Добавить "стат: 100"" at bounding box center [650, 448] width 86 height 14
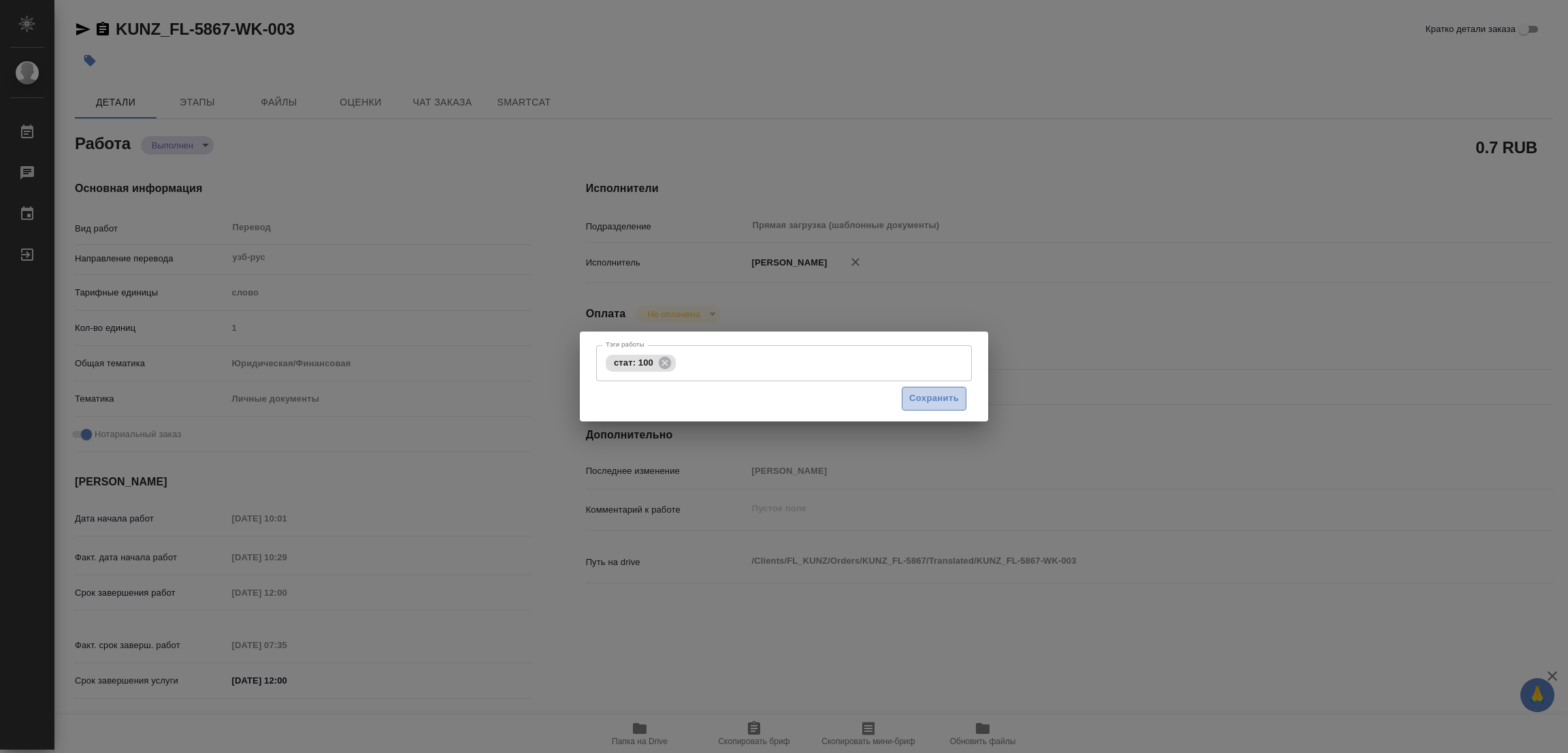
click at [948, 393] on span "Сохранить" at bounding box center [934, 398] width 50 height 16
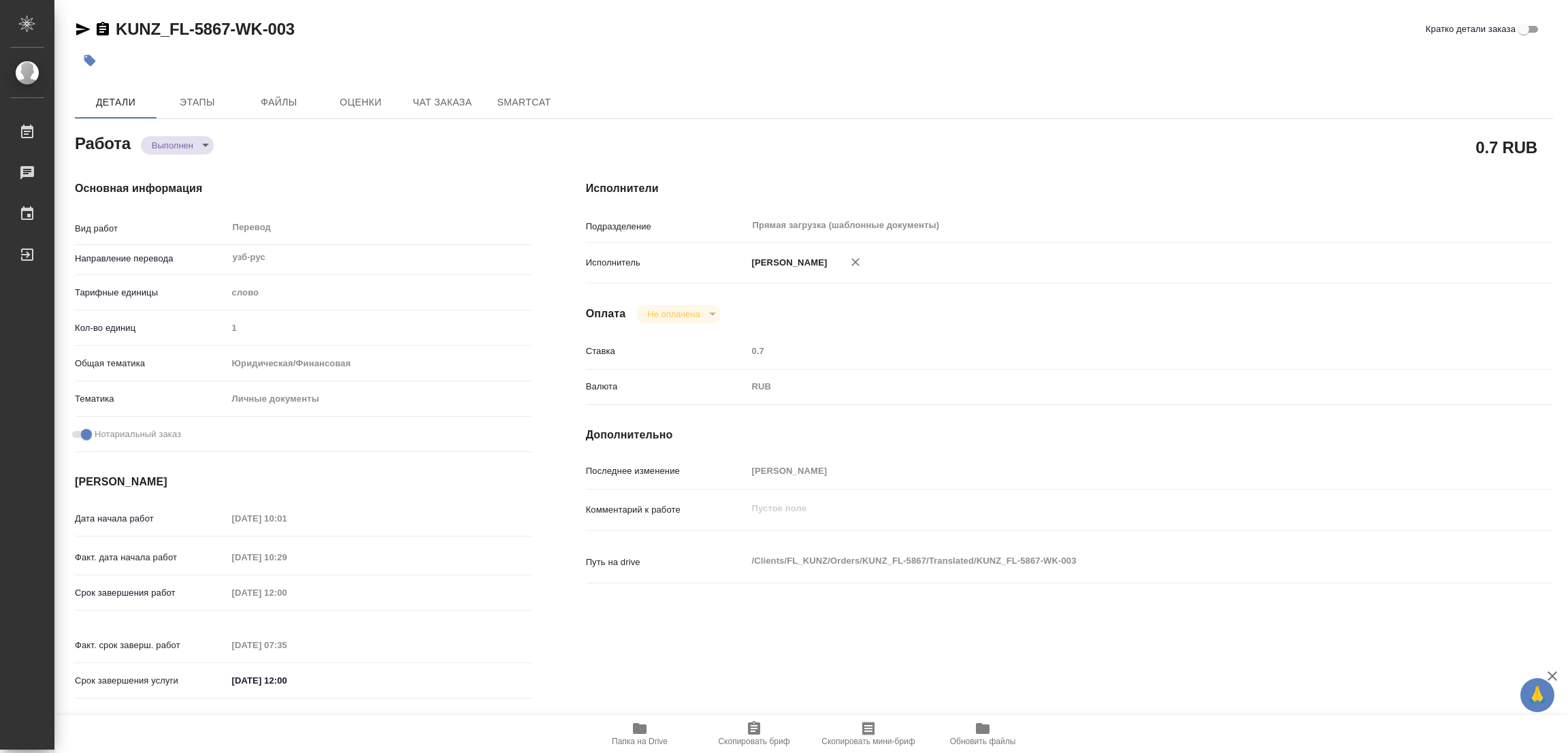
type input "completed"
type textarea "Перевод"
type textarea "x"
type input "узб-рус"
type input "5a8b1489cc6b4906c91bfd90"
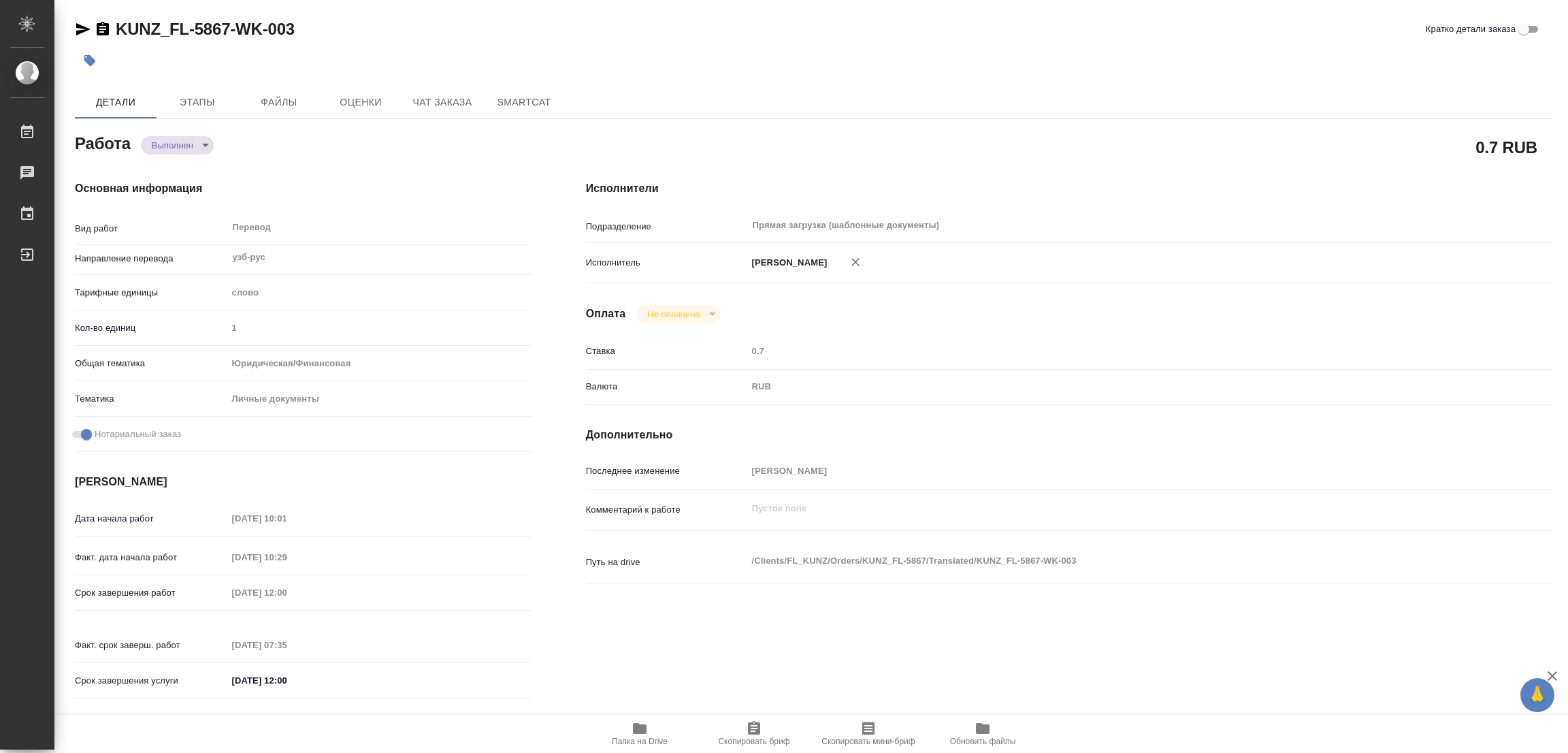
type input "1"
type input "yr-fn"
type input "5a8b8b956a9677013d343cfe"
checkbox input "true"
type input "[DATE] 10:01"
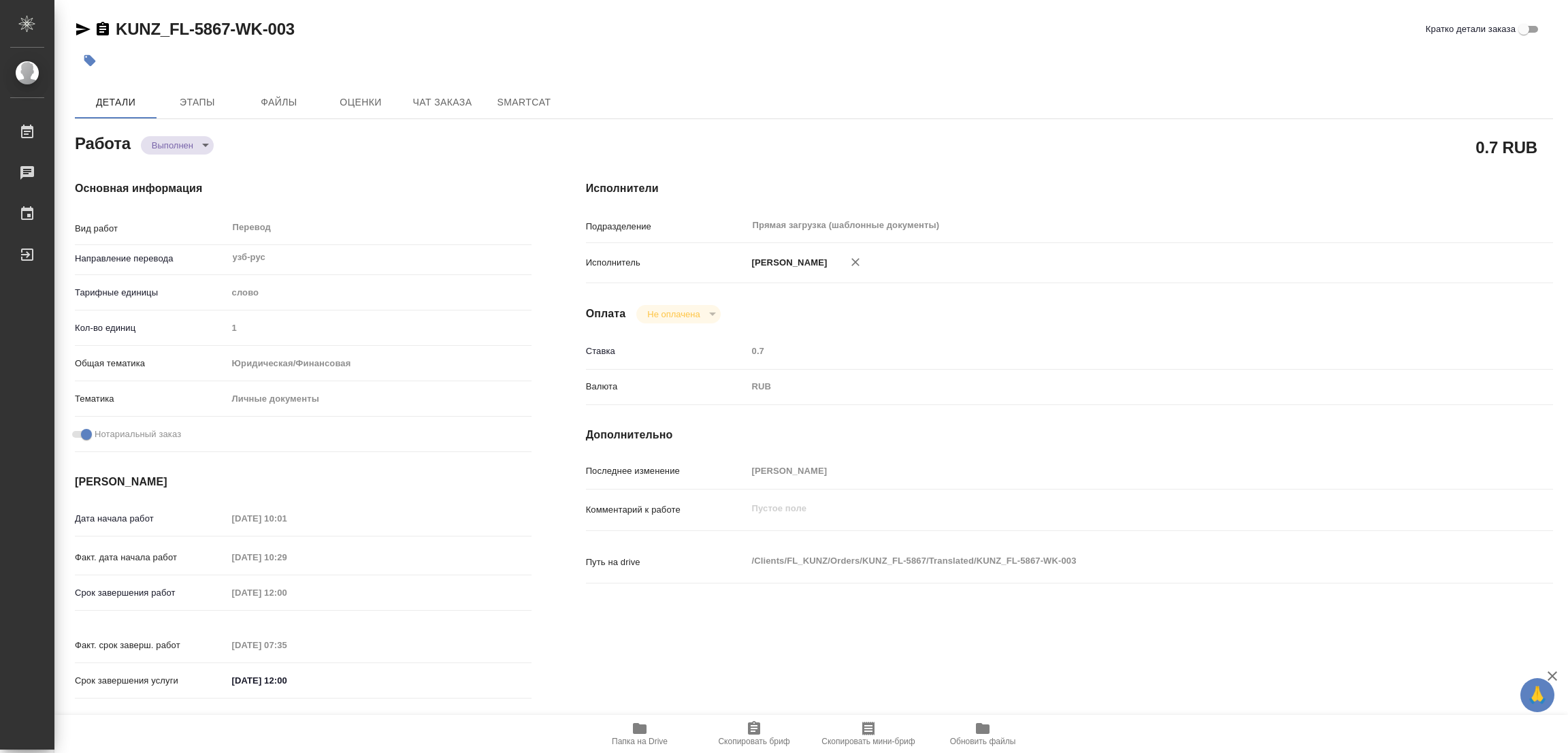
type input "[DATE] 10:29"
type input "[DATE] 12:00"
type input "[DATE] 07:35"
type input "[DATE] 12:00"
type input "Прямая загрузка (шаблонные документы)"
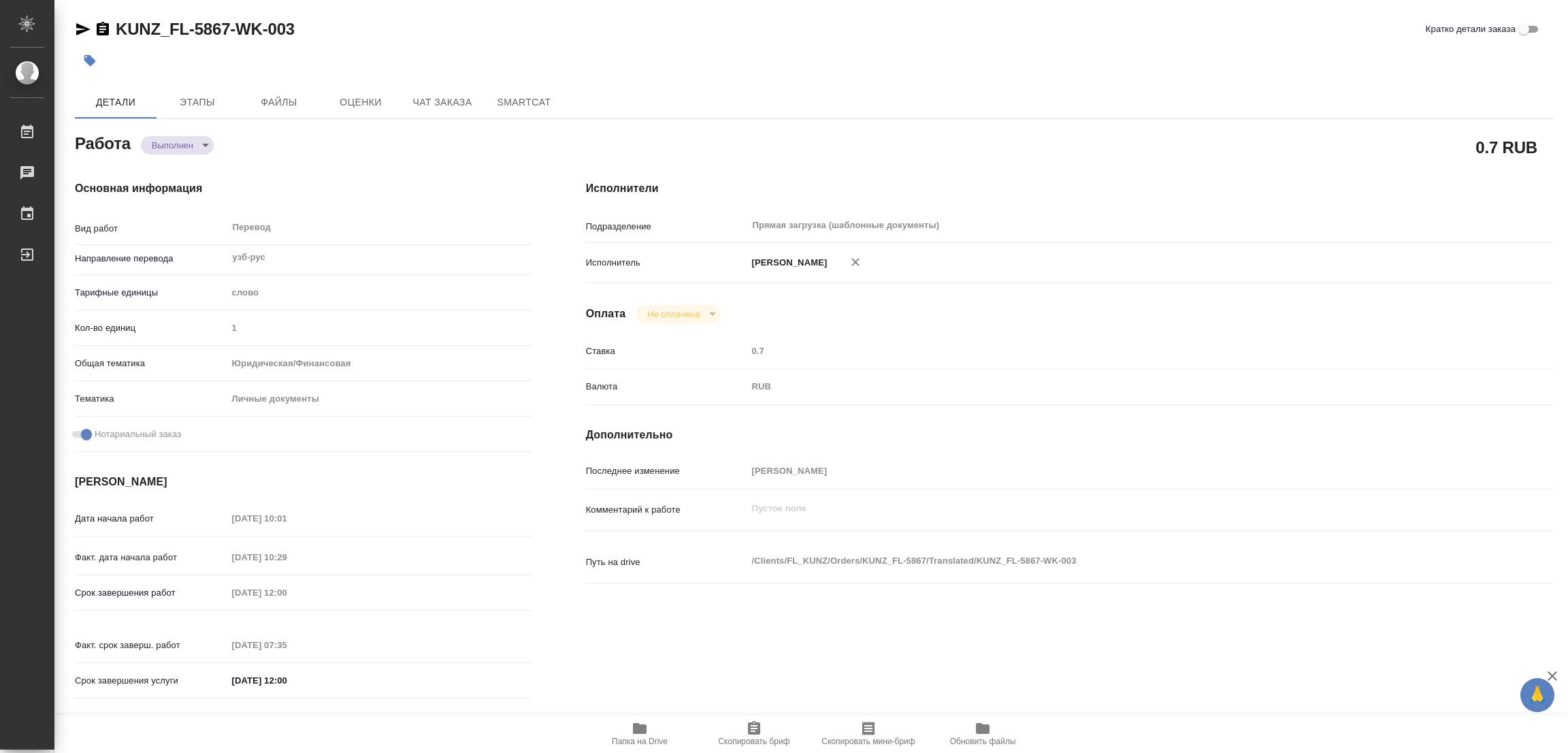
type input "notPayed"
type input "0.7"
type input "RUB"
type input "[PERSON_NAME]"
type textarea "x"
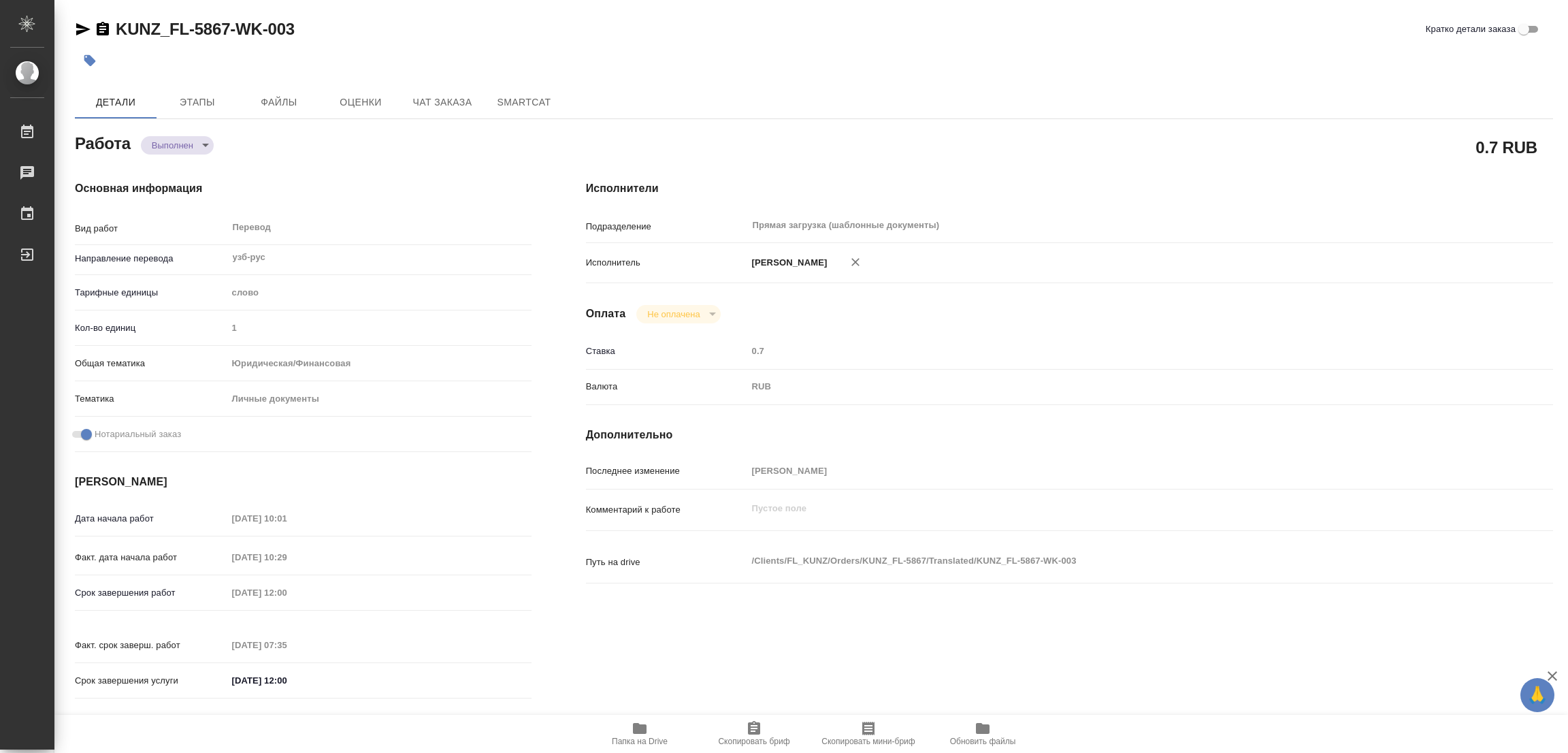
type textarea "/Clients/FL_KUNZ/Orders/KUNZ_FL-5867/Translated/KUNZ_FL-5867-WK-003"
type textarea "x"
type input "KUNZ_FL-5867"
type input "Перевод станд. несрочный"
type input "Перевод, Приёмка по качеству, Корректура, Редактура, Постредактура машинного пе…"
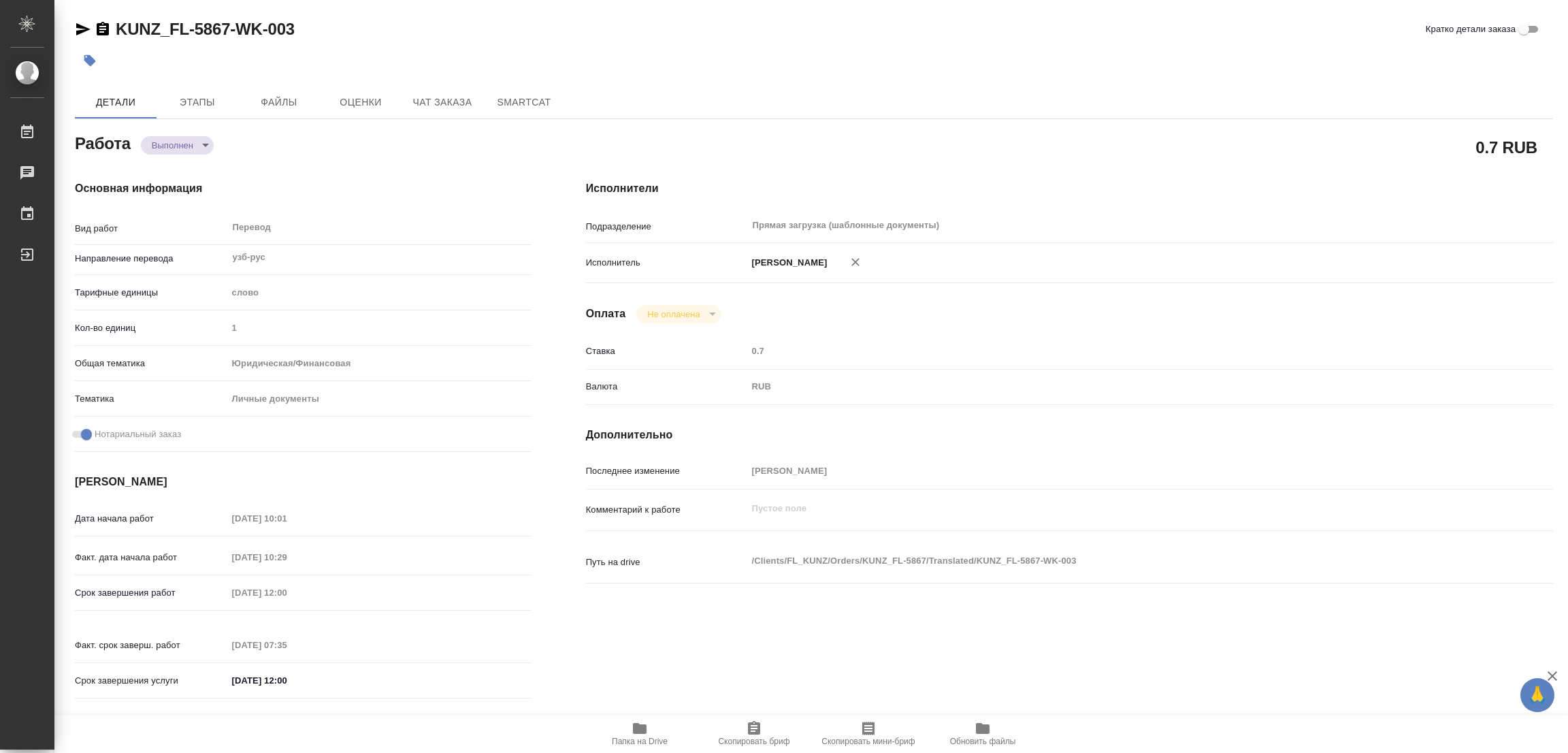
type input "[PERSON_NAME]"
type input "/Clients/FL_KUNZ/Orders/KUNZ_FL-5867"
type textarea "x"
type textarea "пасп. узб.-рус, под нот, ддя мфц"
type textarea "x"
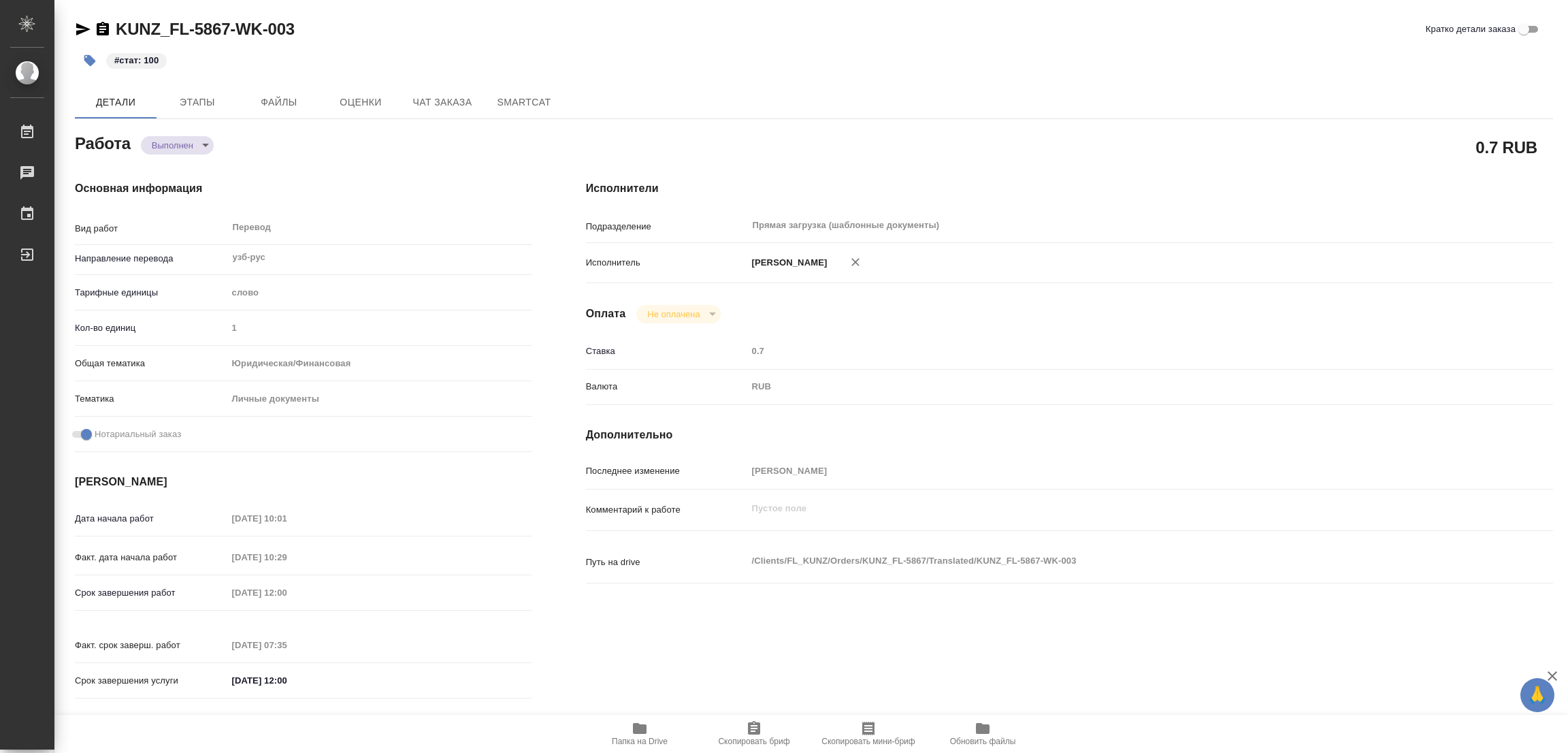
type textarea "x"
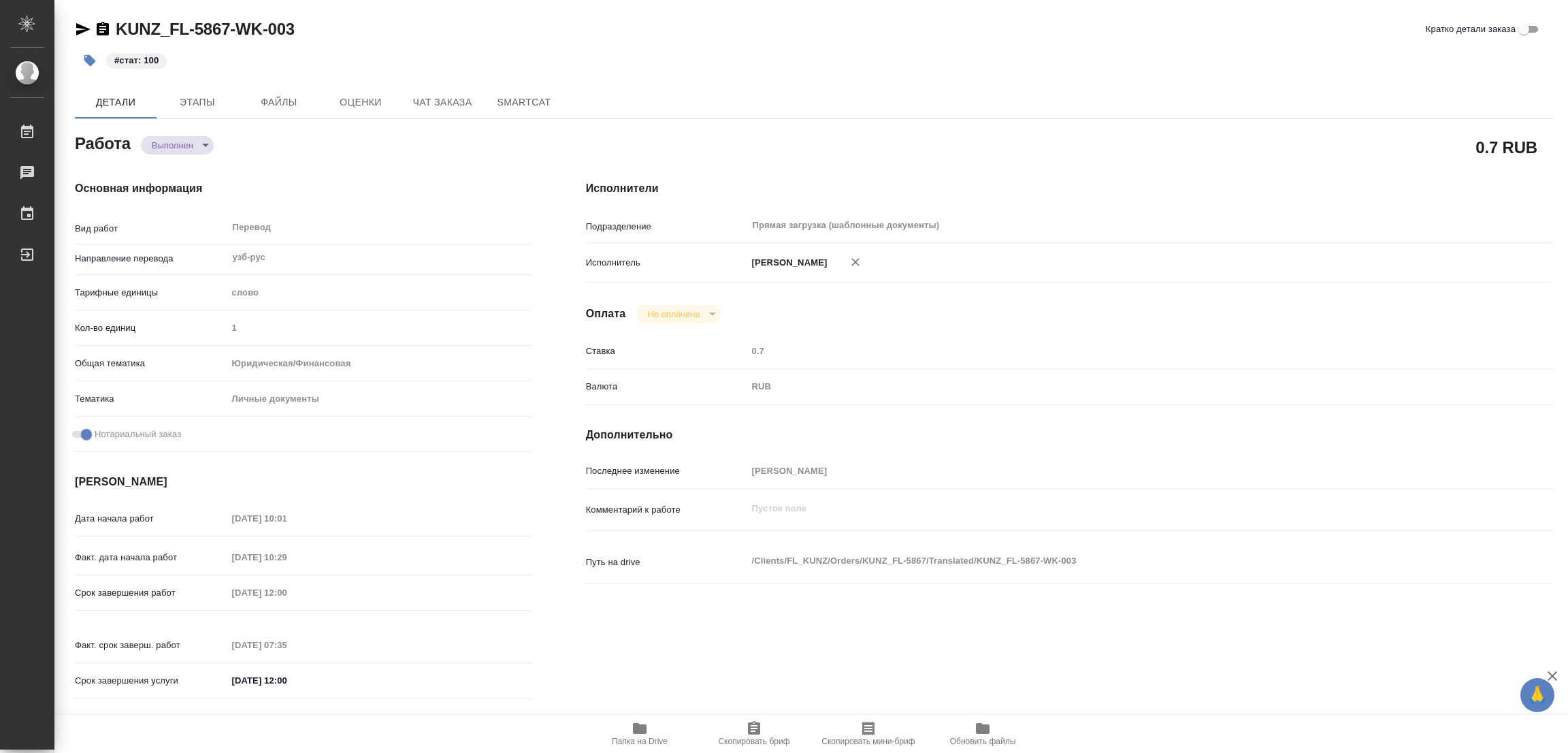
type textarea "x"
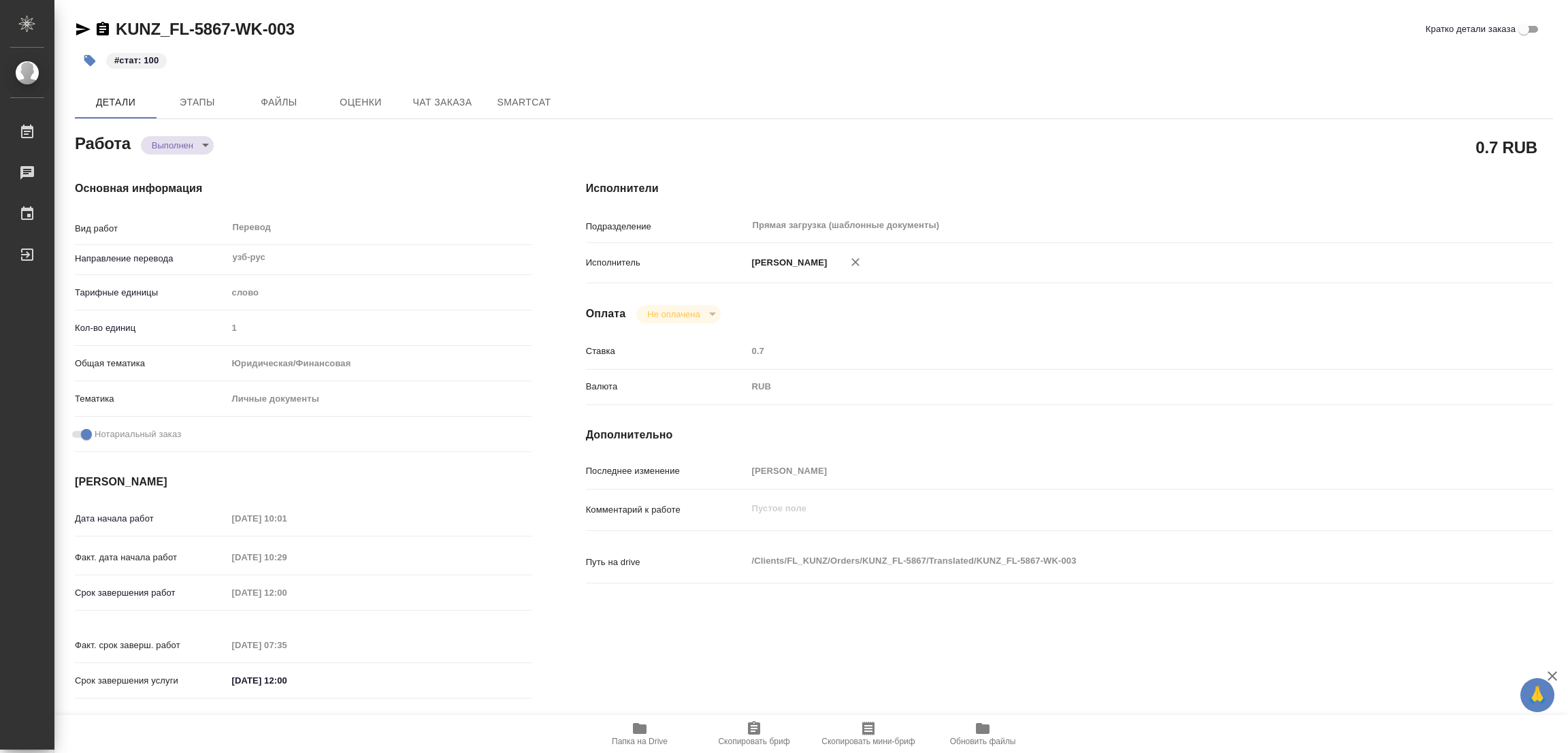
click at [260, 145] on div "Работа Выполнен completed" at bounding box center [303, 142] width 457 height 24
type textarea "x"
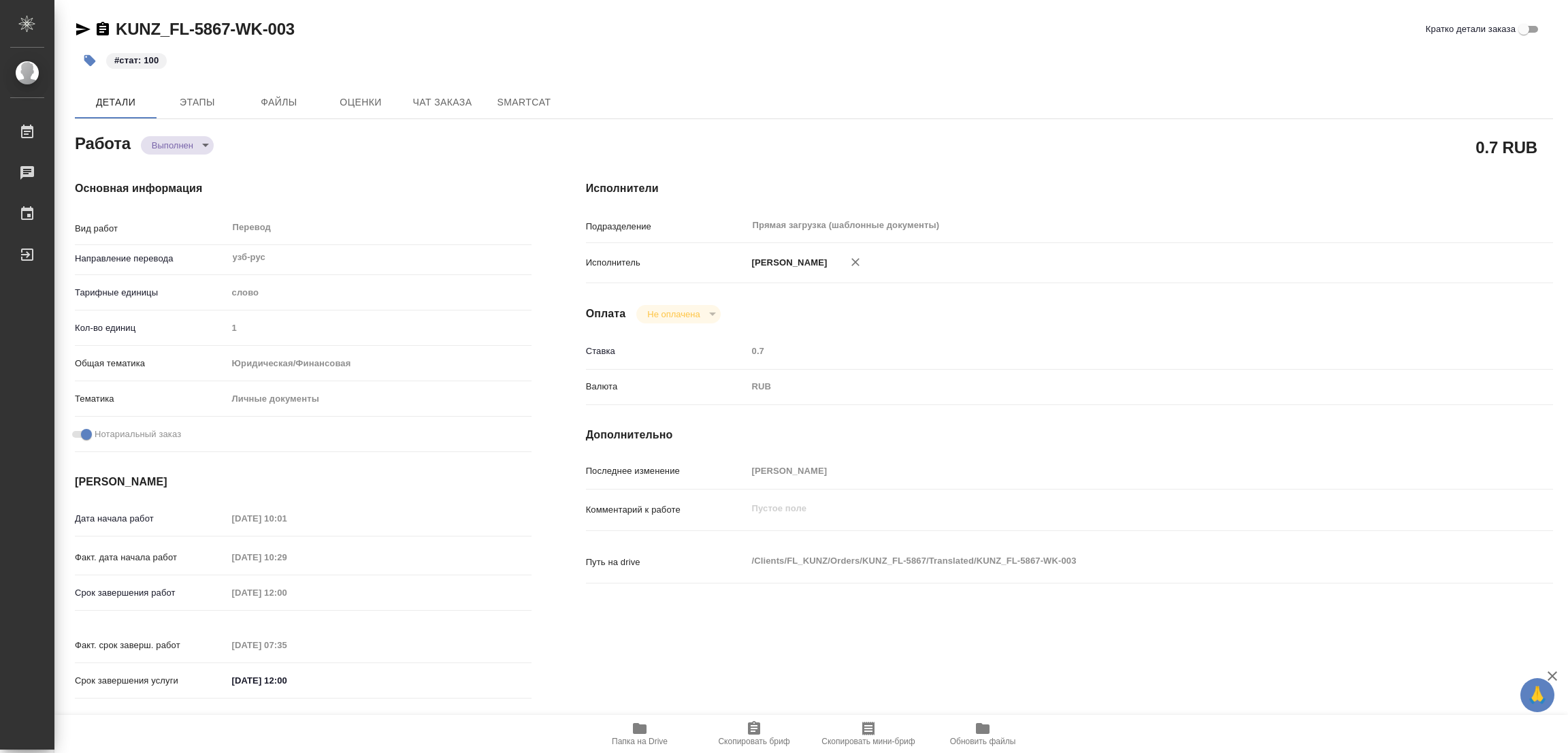
type textarea "x"
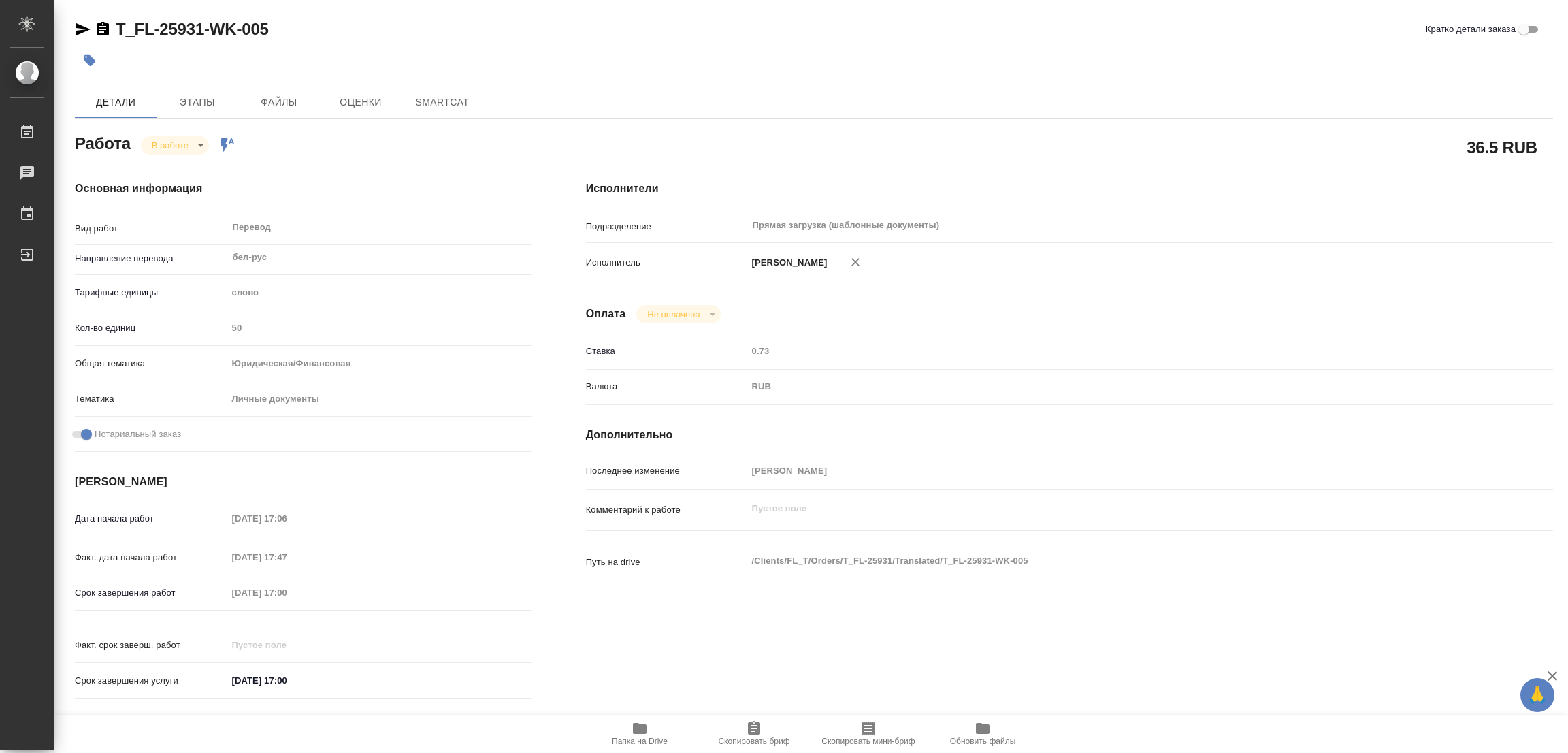
type textarea "x"
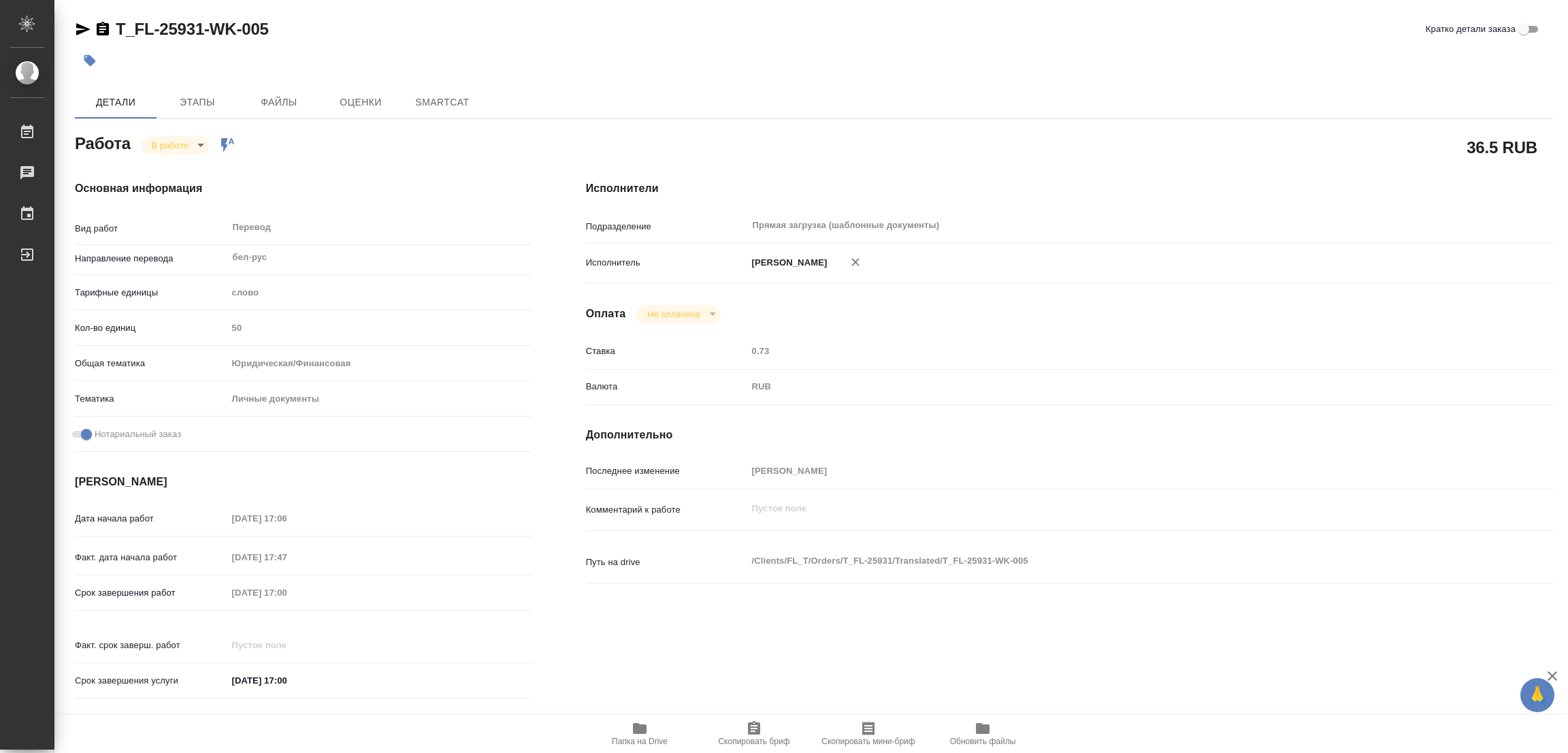
type textarea "x"
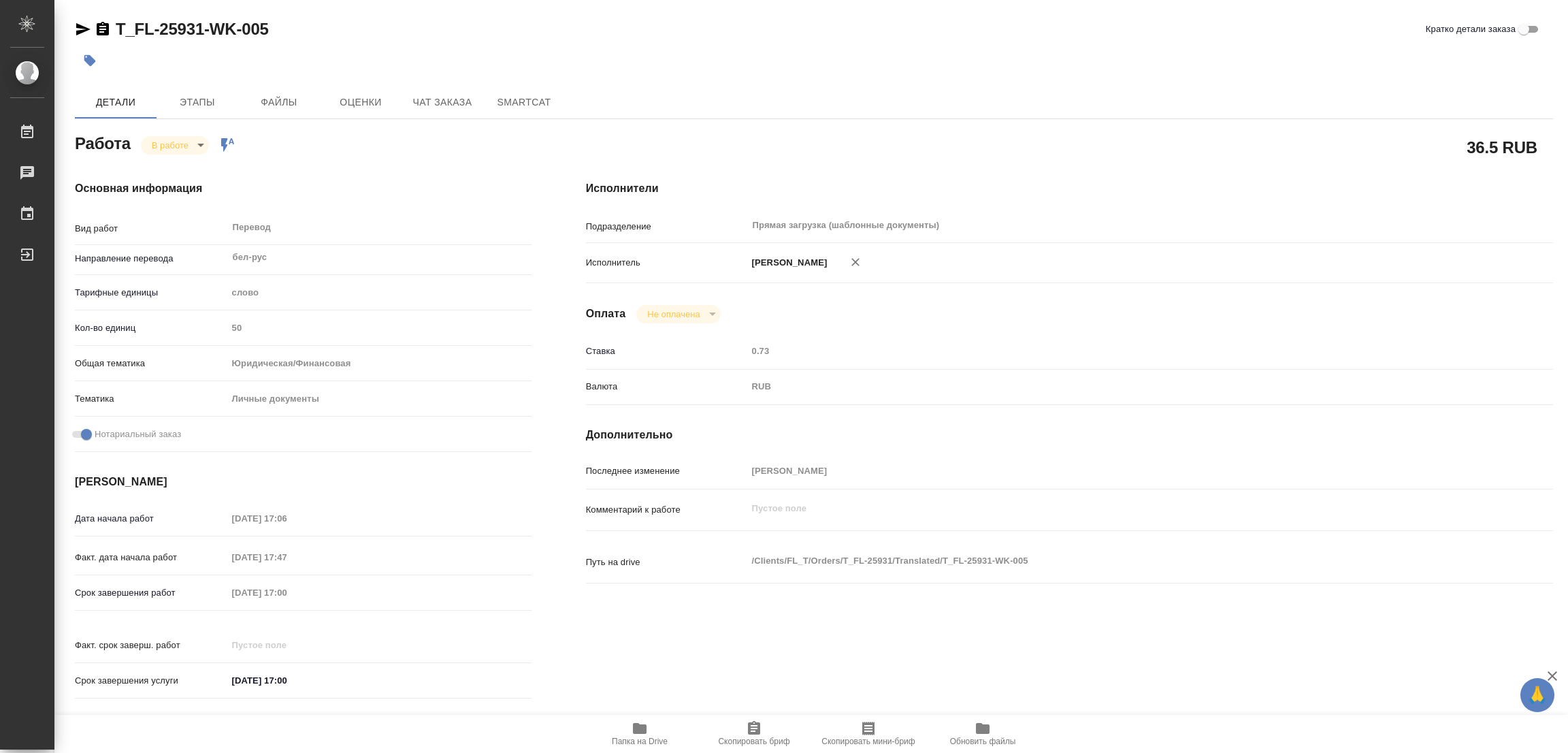
type textarea "x"
click at [620, 723] on span "Папка на Drive" at bounding box center [640, 732] width 98 height 26
type textarea "x"
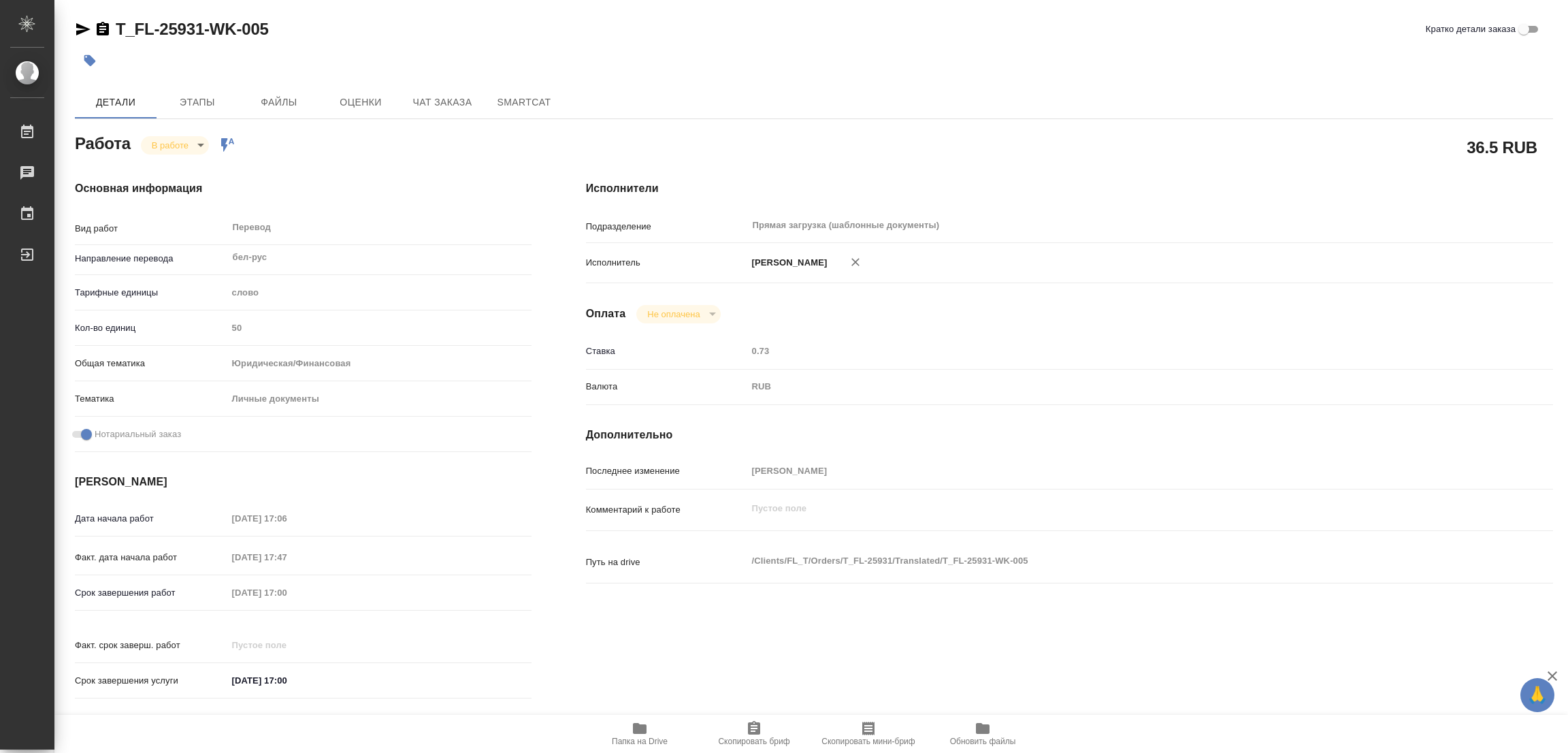
type textarea "x"
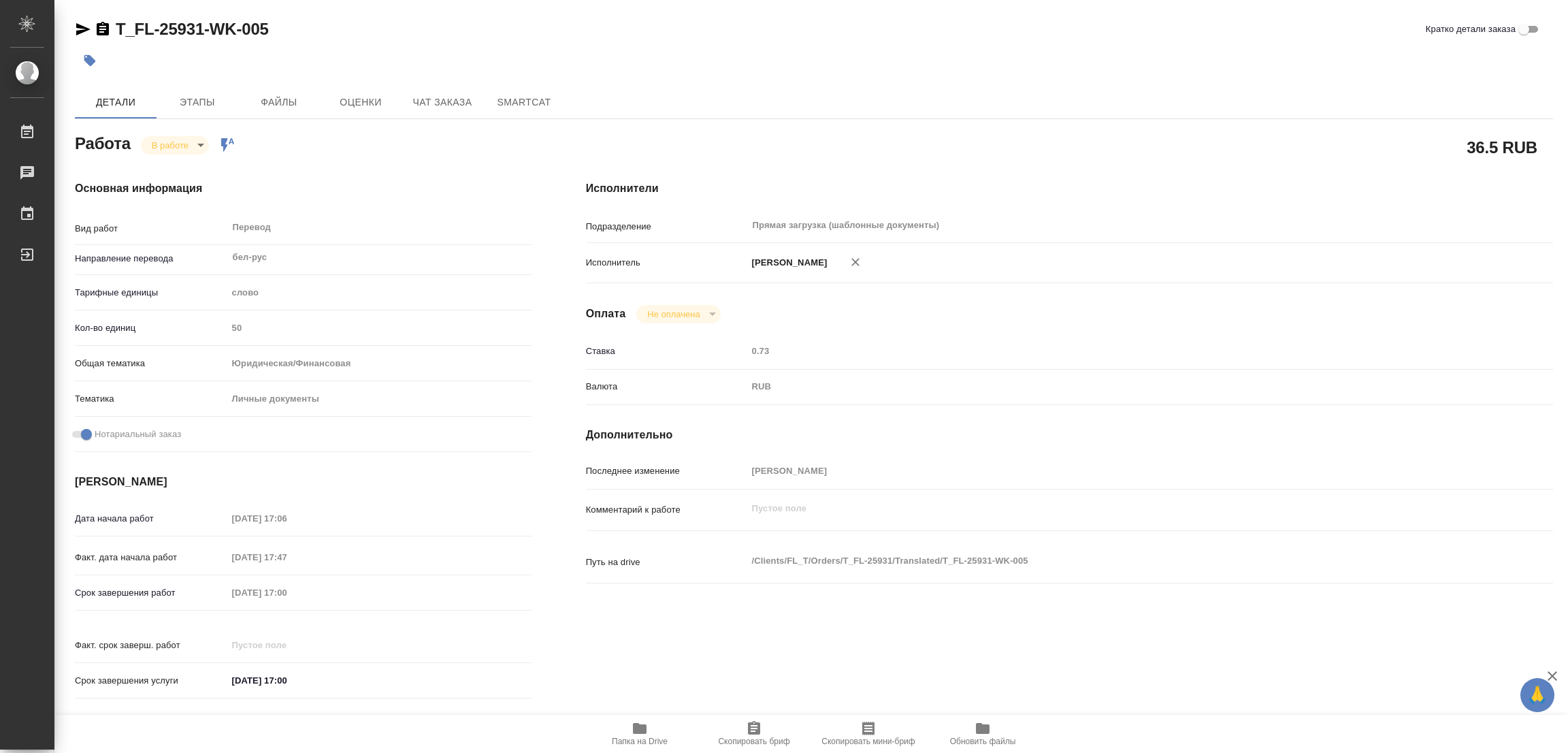
type textarea "x"
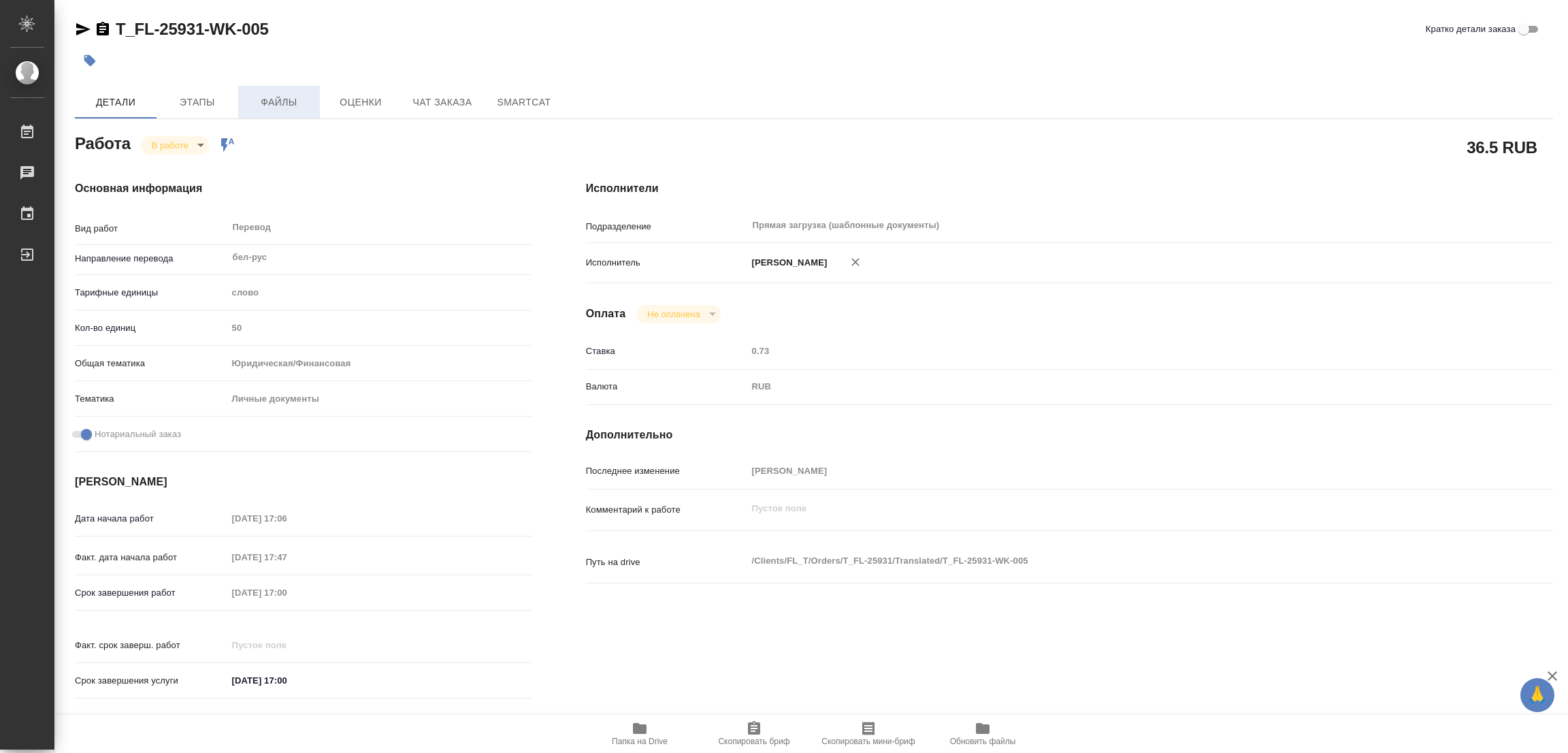
type textarea "x"
click at [198, 104] on span "Этапы" at bounding box center [197, 102] width 66 height 17
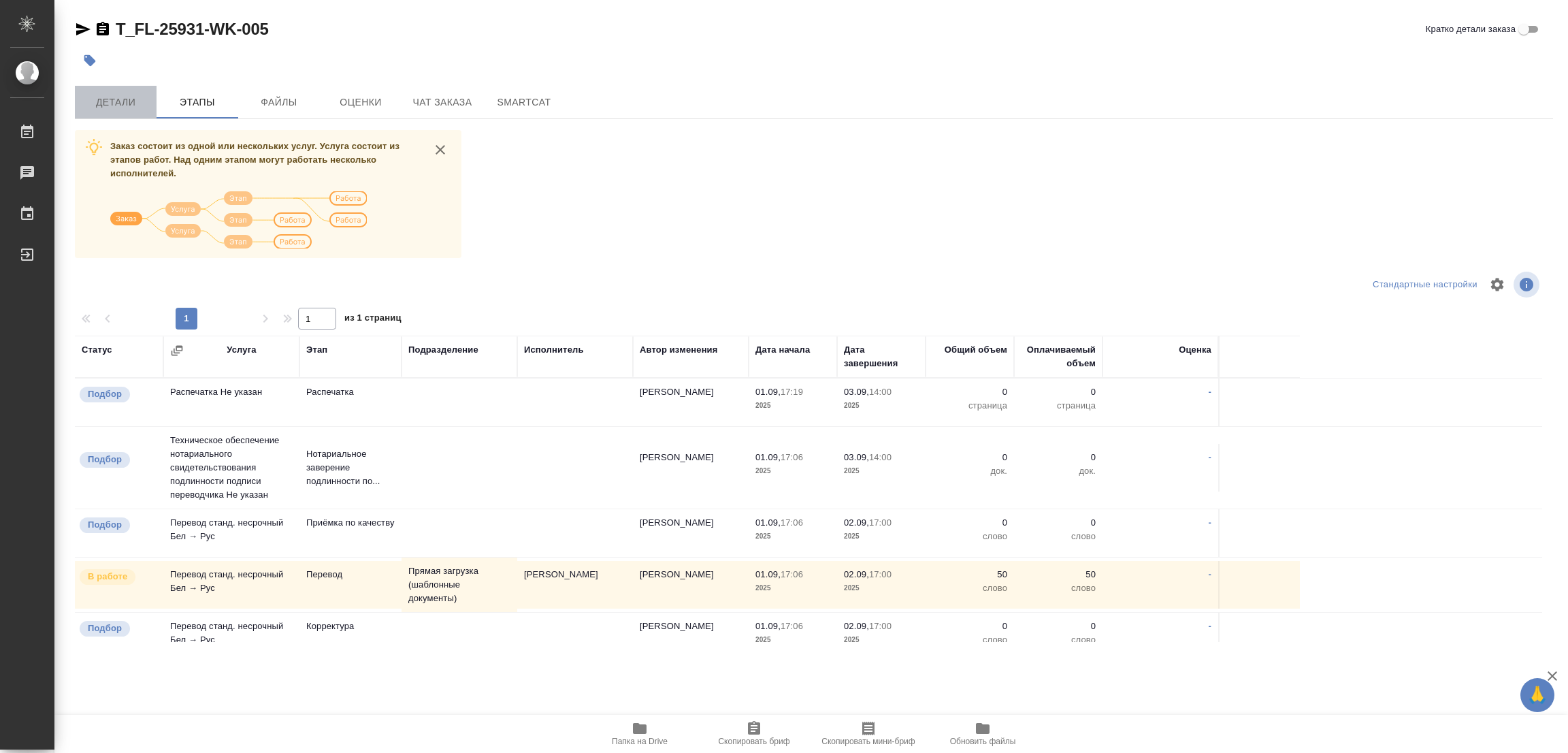
click at [126, 95] on span "Детали" at bounding box center [115, 102] width 66 height 17
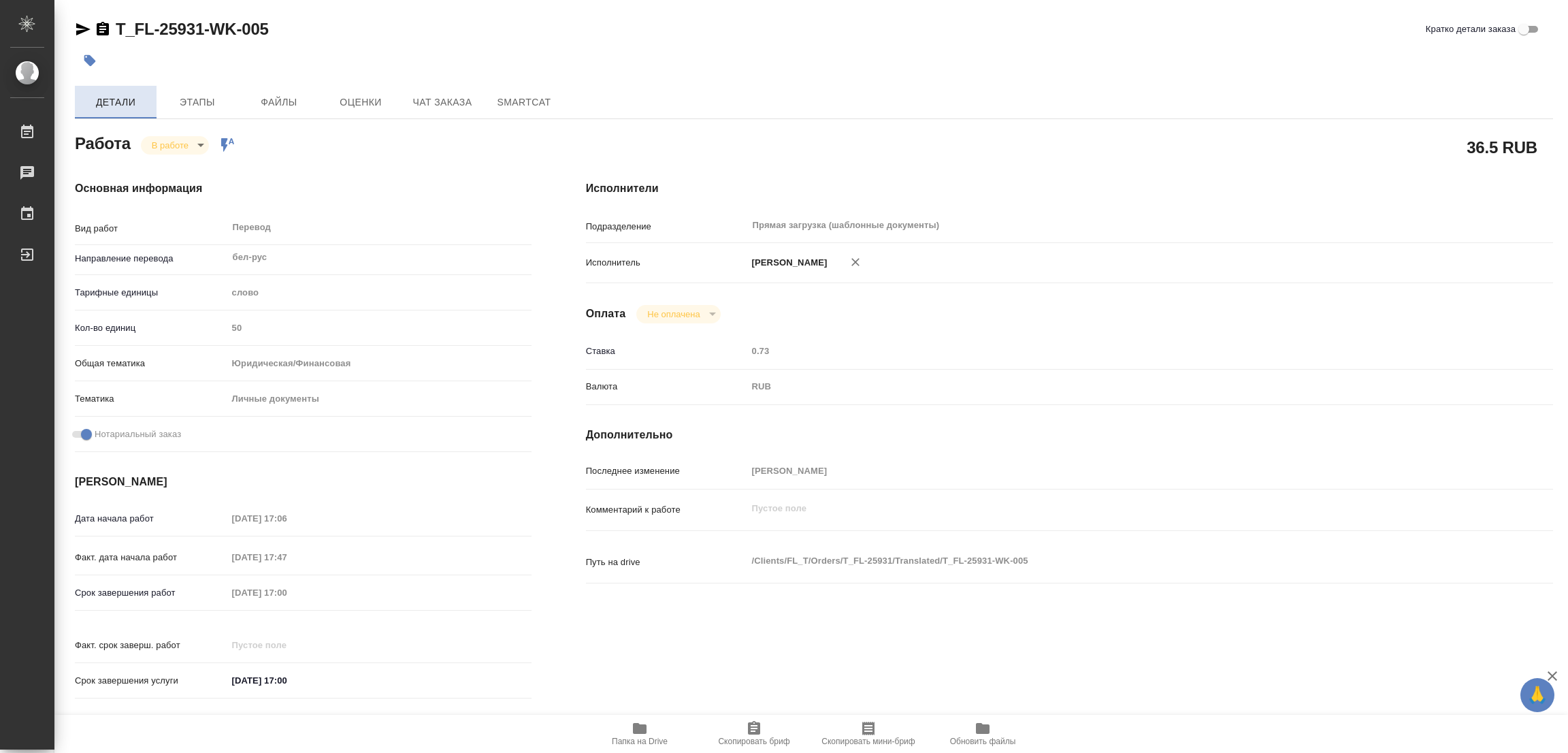
type textarea "x"
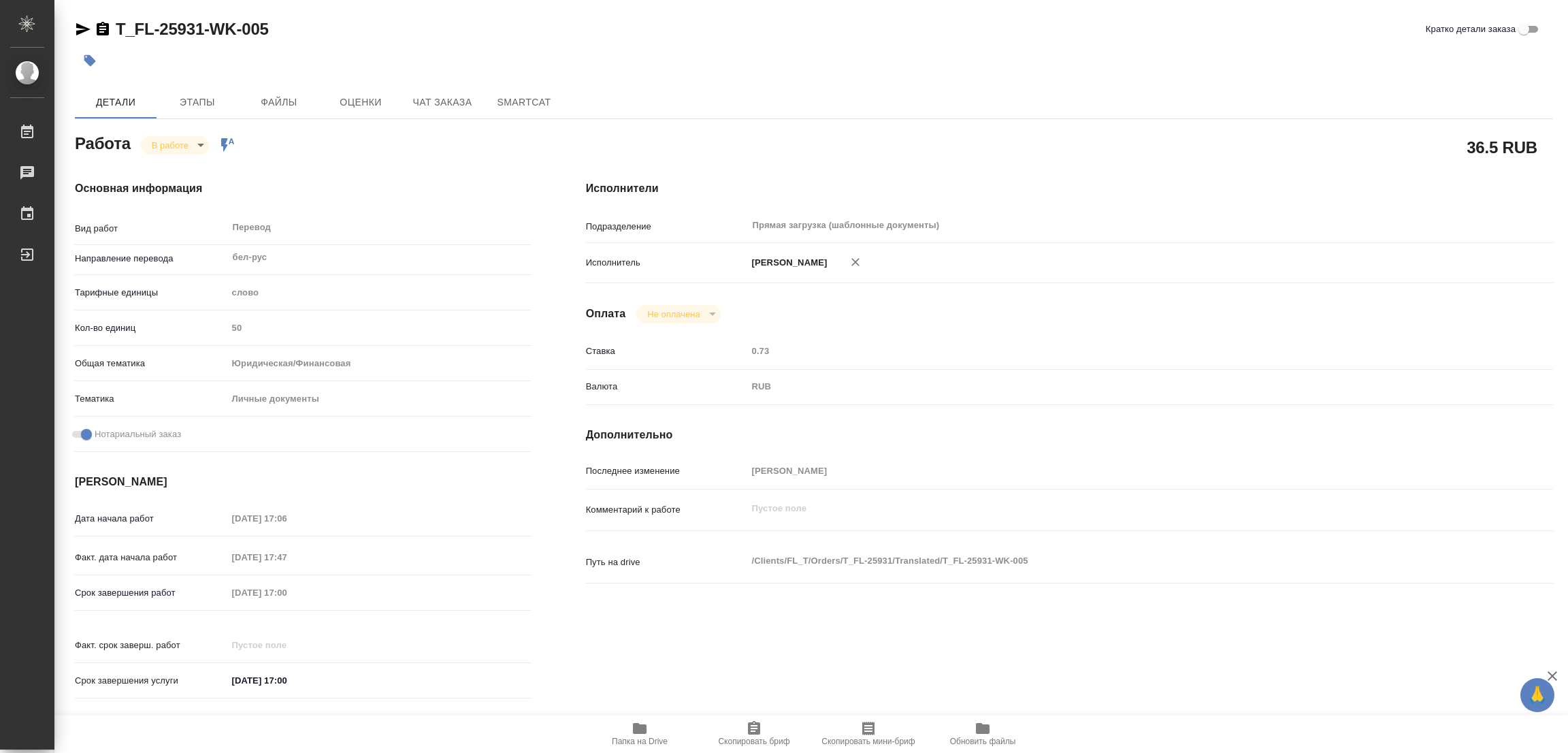
type textarea "x"
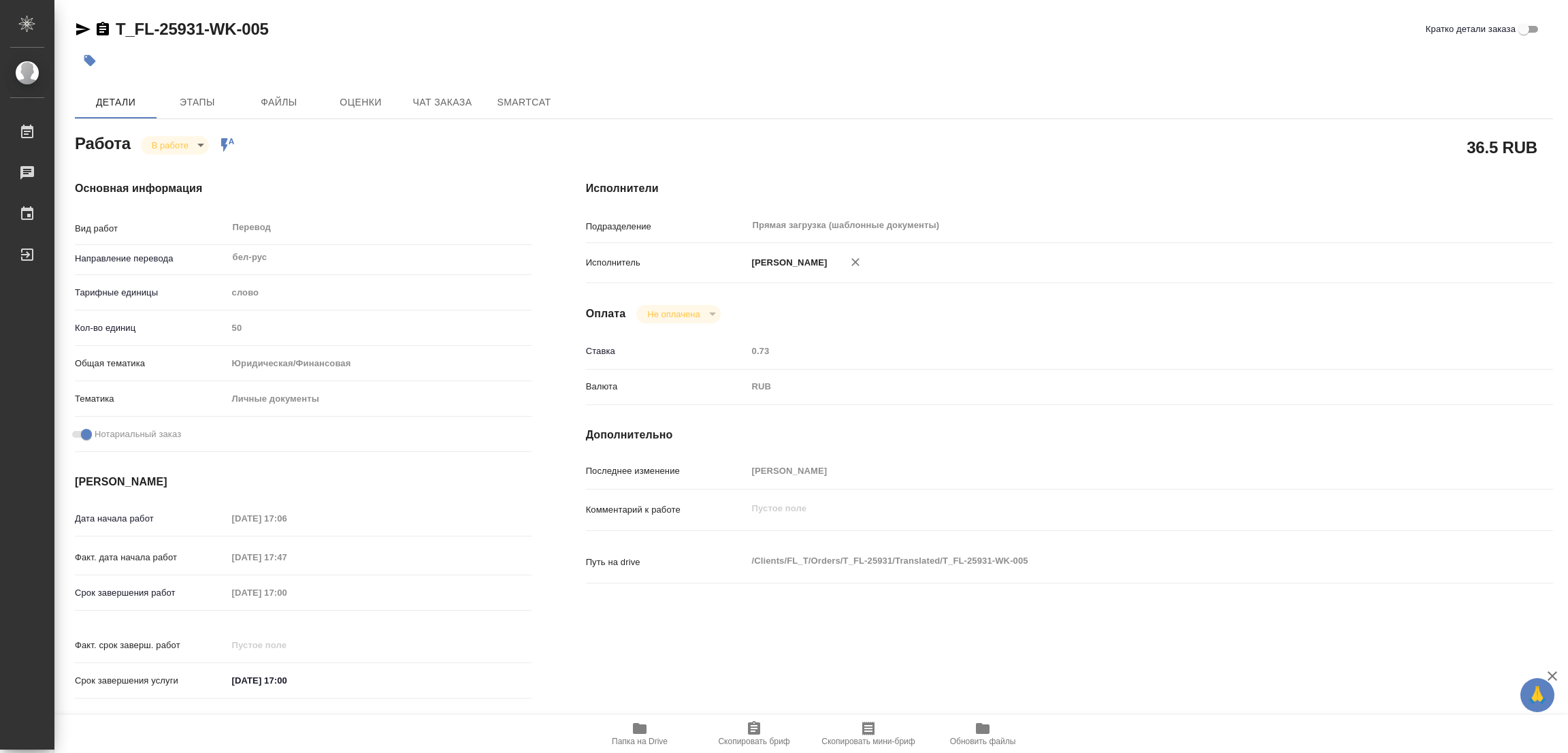
type textarea "x"
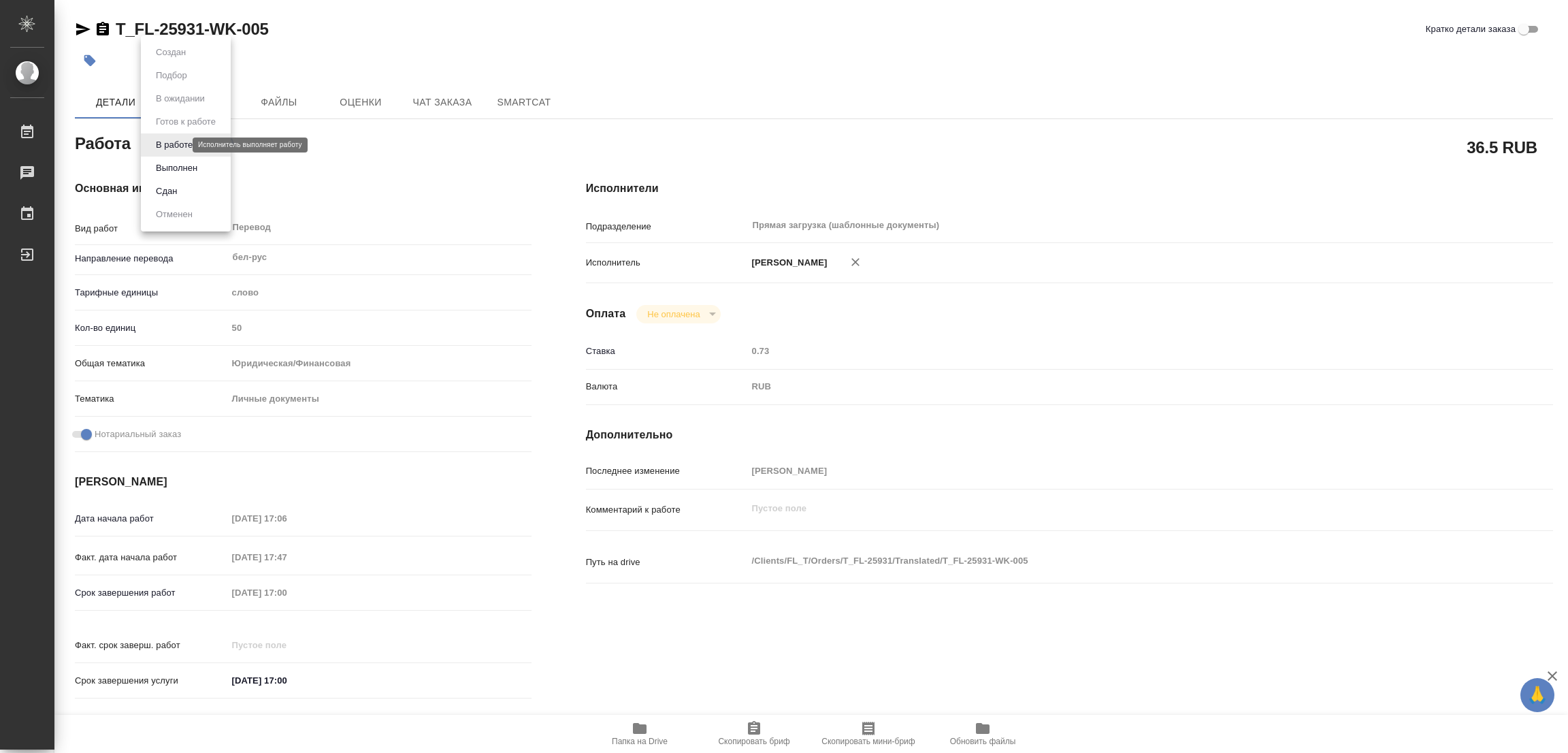
click at [169, 144] on body "🙏 .cls-1 fill:#fff; AWATERA [PERSON_NAME] Работы 0 Чаты График Выйти T_FL-25931…" at bounding box center [784, 376] width 1568 height 753
click at [171, 164] on button "Выполнен" at bounding box center [177, 169] width 50 height 15
click at [84, 59] on icon "button" at bounding box center [90, 61] width 14 height 14
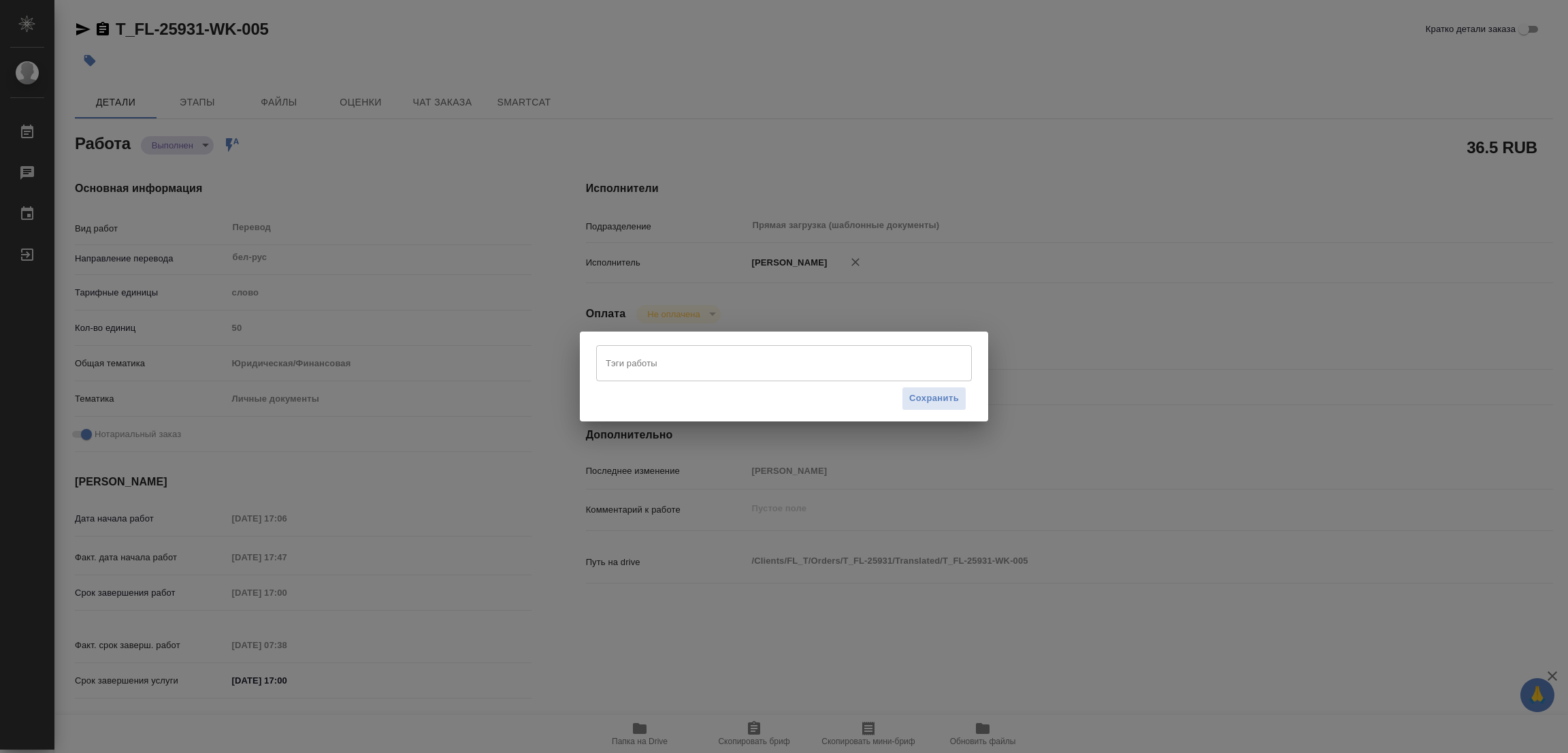
click at [618, 363] on input "Тэги работы" at bounding box center [771, 362] width 338 height 23
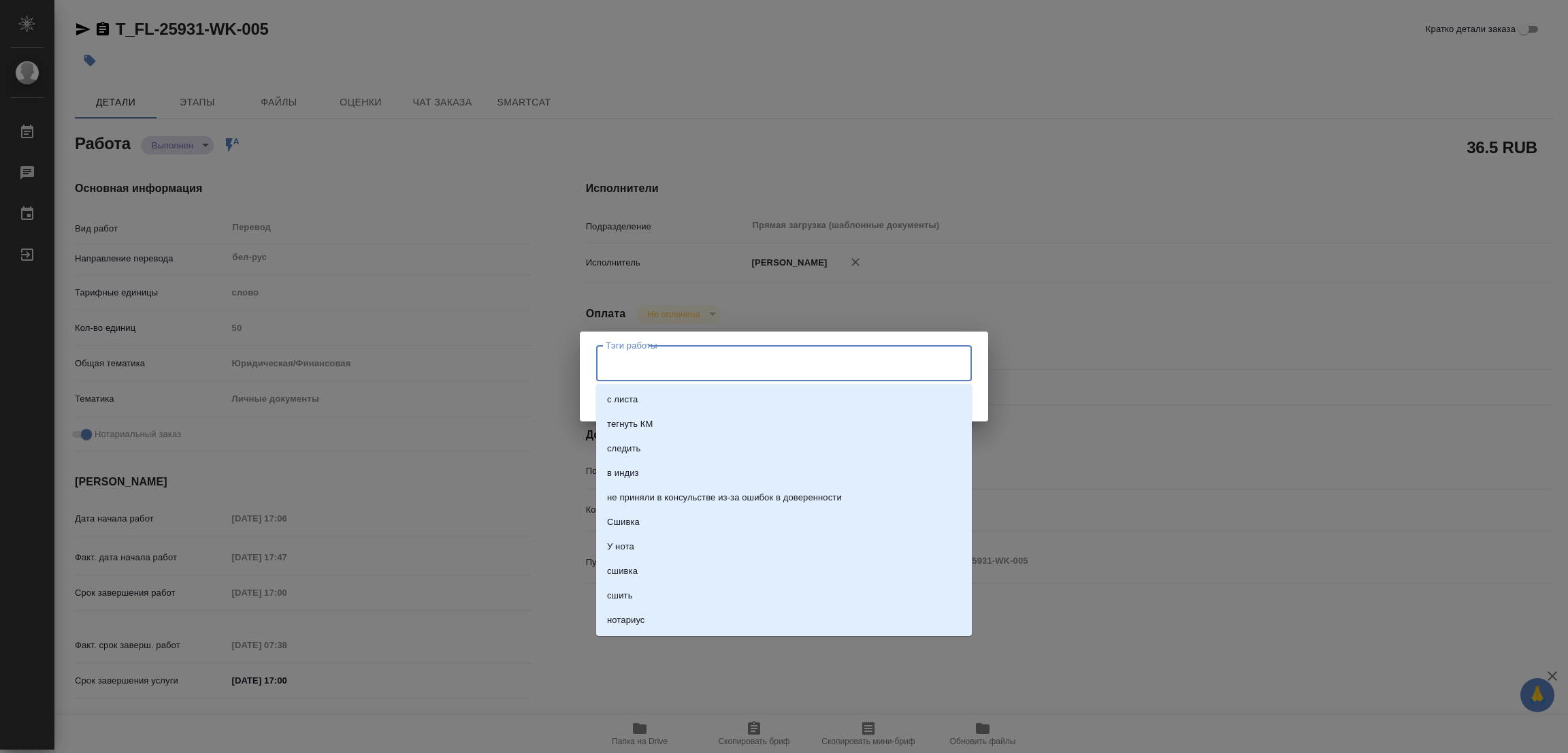
type textarea "x"
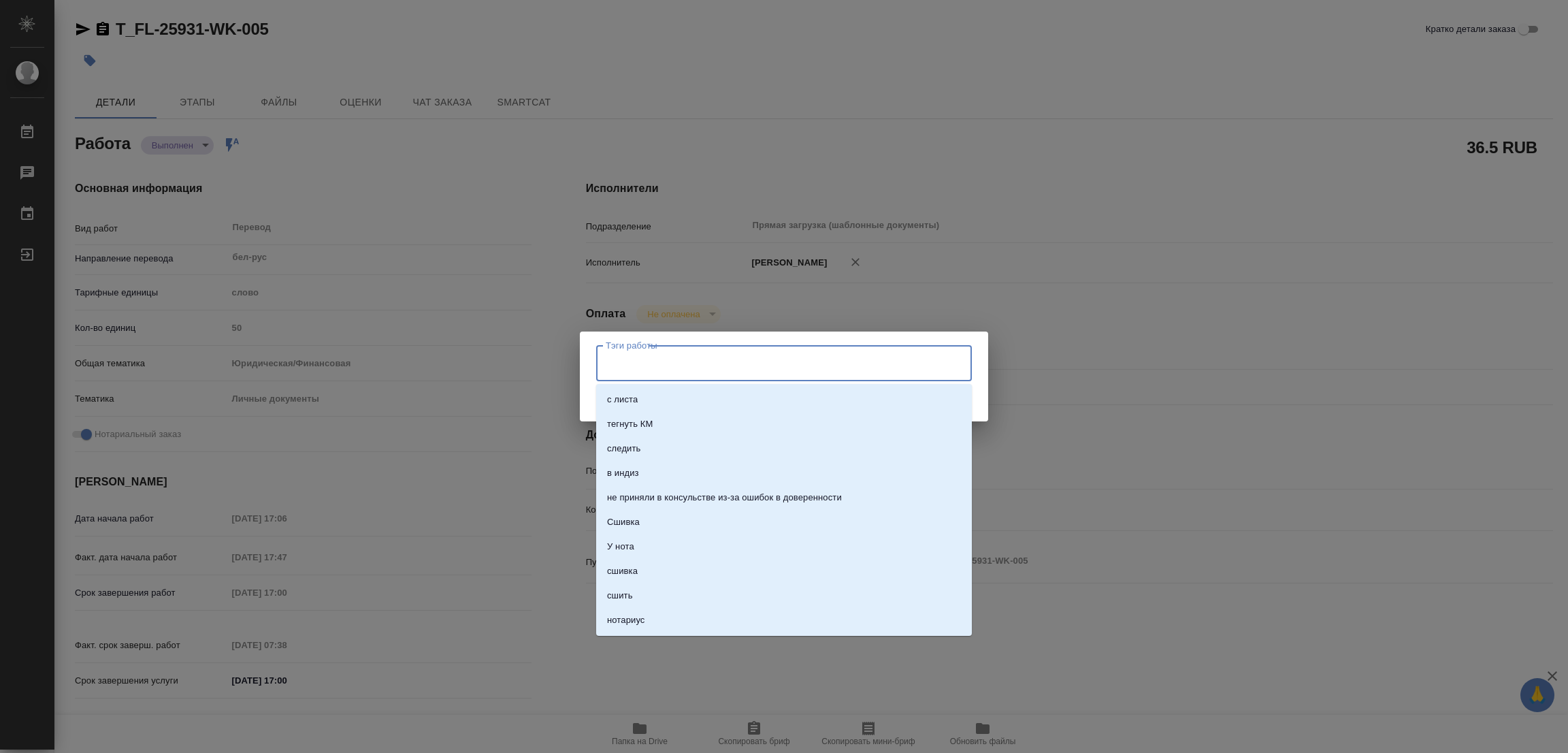
type input "с"
type textarea "x"
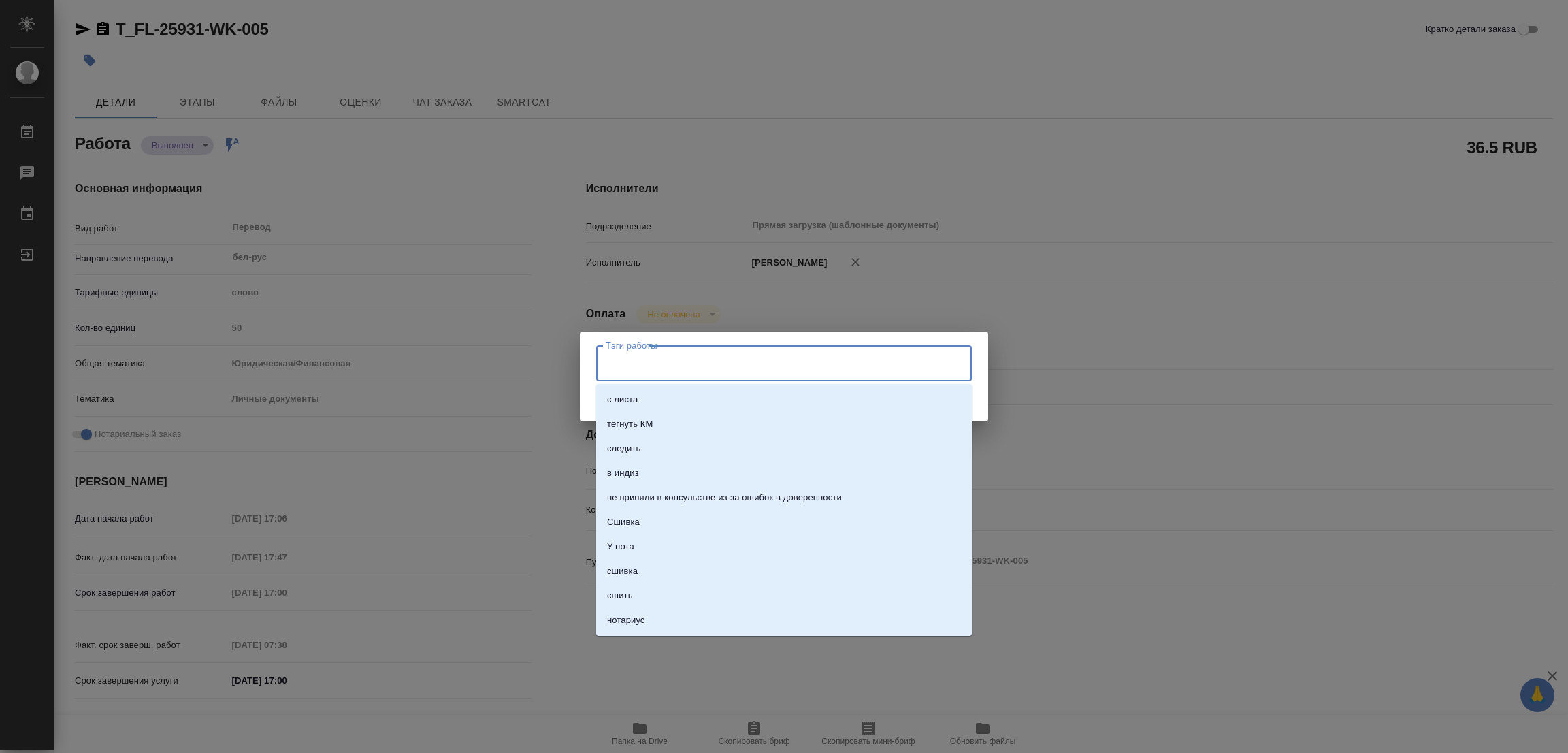
type textarea "x"
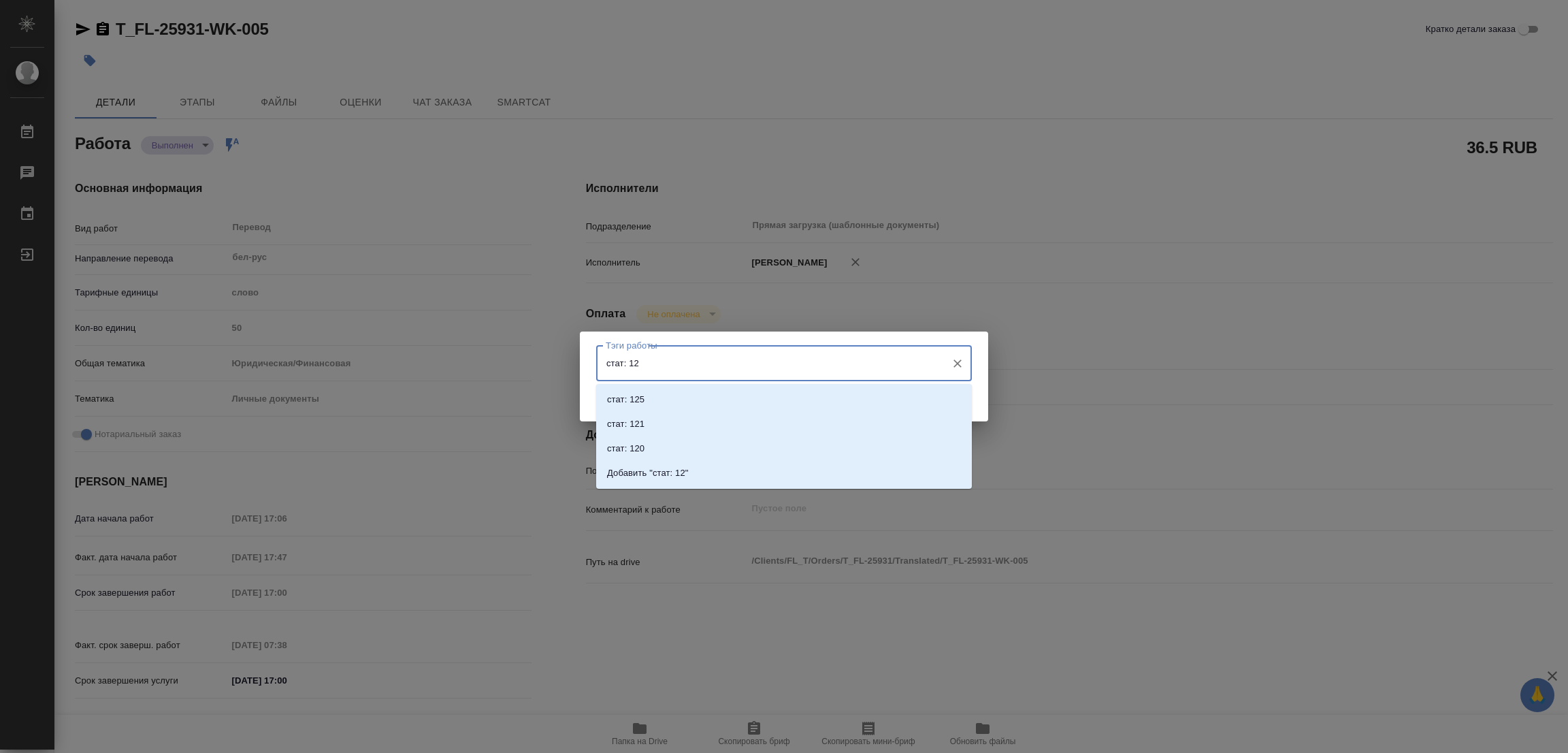
type input "стат: 125"
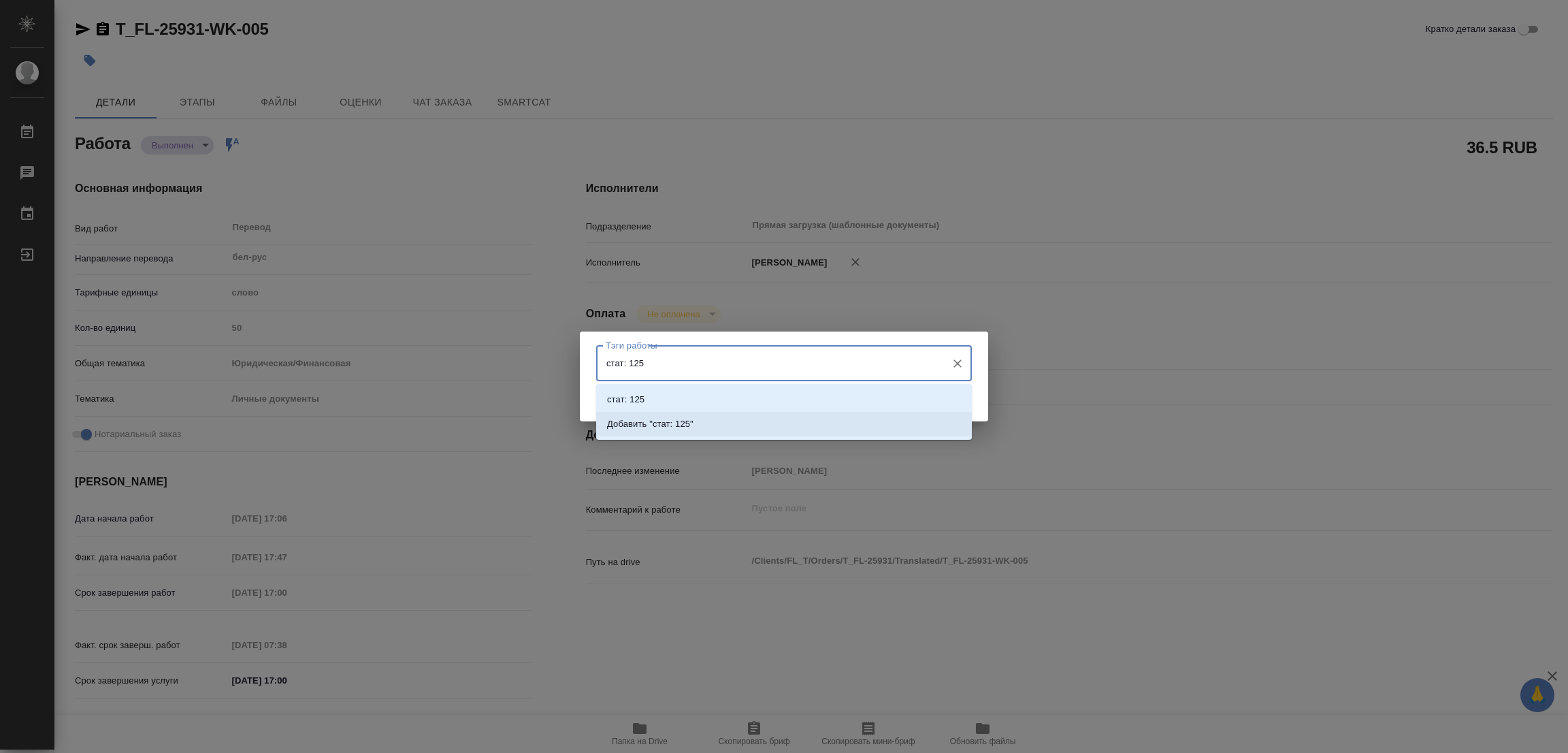
click at [659, 426] on p "Добавить "стат: 125"" at bounding box center [650, 424] width 86 height 14
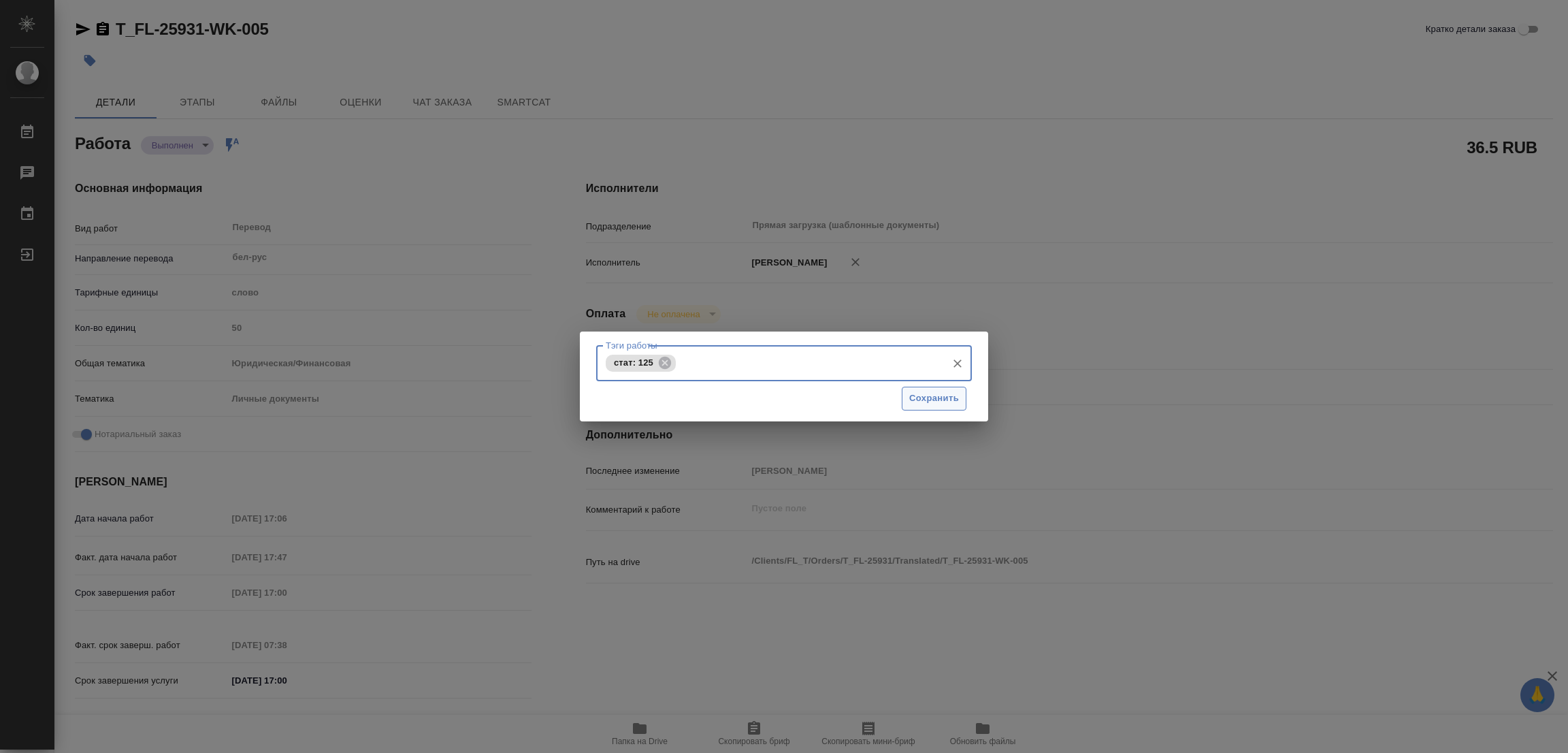
click at [910, 400] on span "Сохранить" at bounding box center [934, 398] width 50 height 16
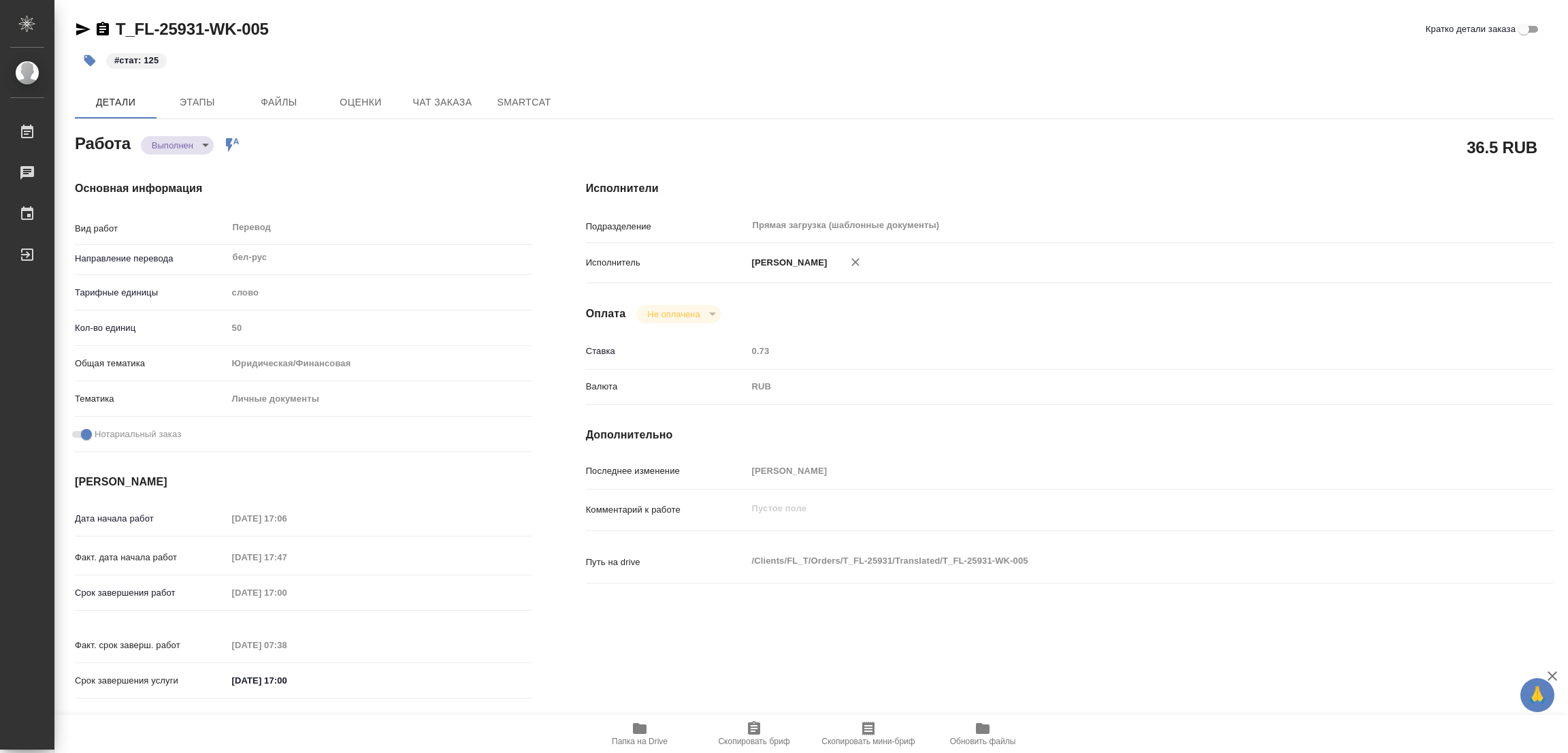
type input "completed"
type textarea "Перевод"
type textarea "x"
type input "бел-рус"
type input "5a8b1489cc6b4906c91bfd90"
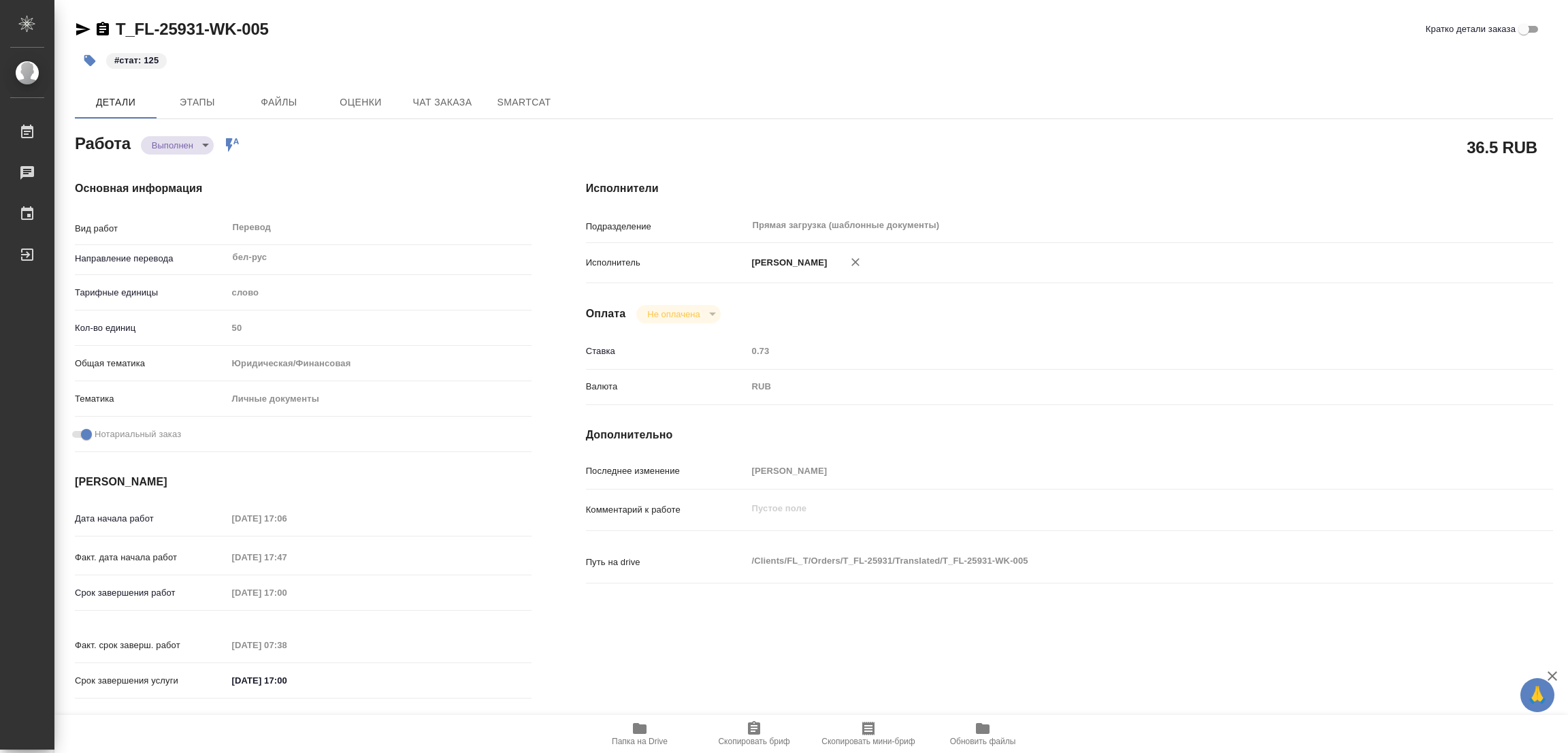
type input "50"
type input "yr-fn"
type input "5a8b8b956a9677013d343cfe"
checkbox input "true"
type input "[DATE] 17:06"
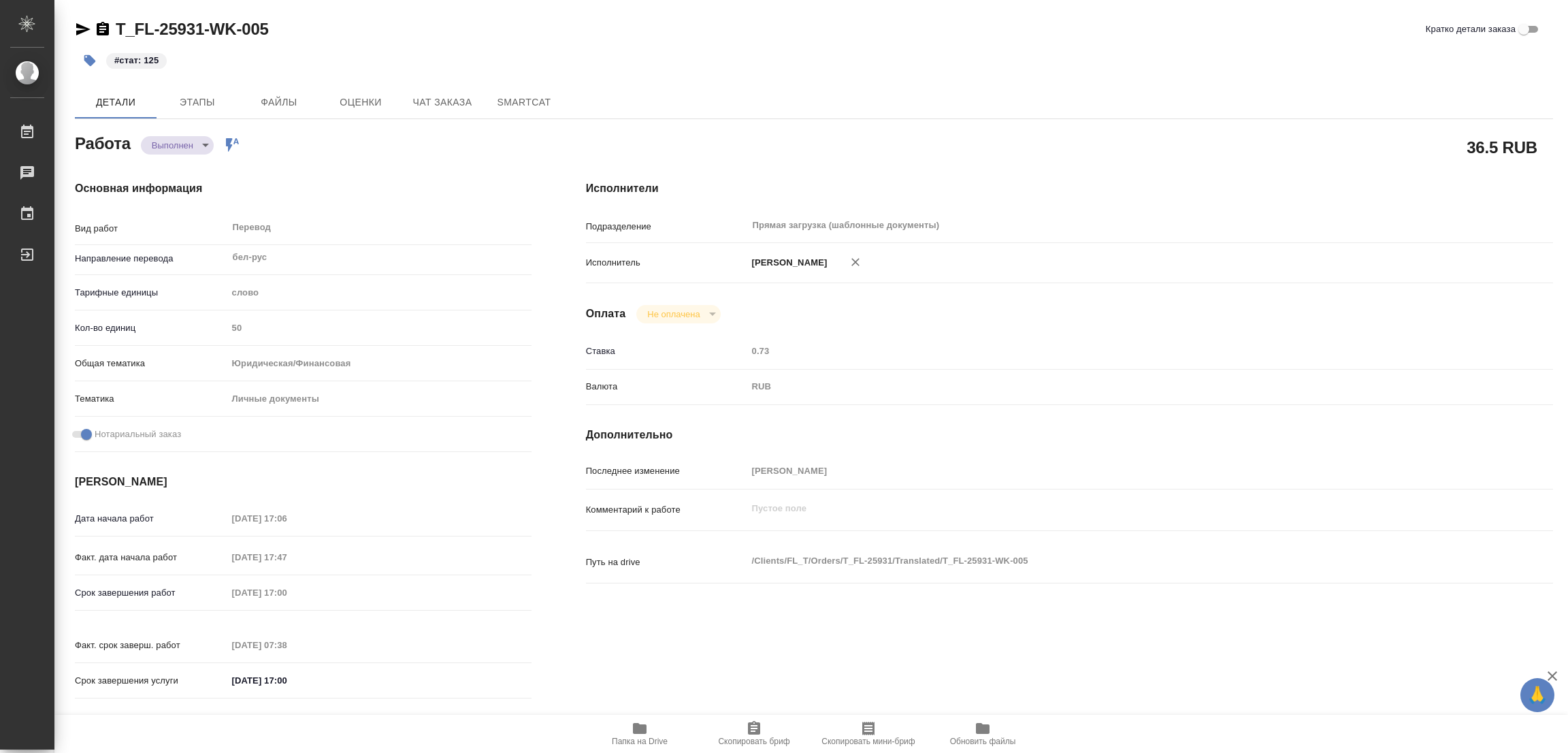
type input "[DATE] 17:47"
type input "[DATE] 17:00"
type input "[DATE] 07:38"
type input "[DATE] 17:00"
type input "Прямая загрузка (шаблонные документы)"
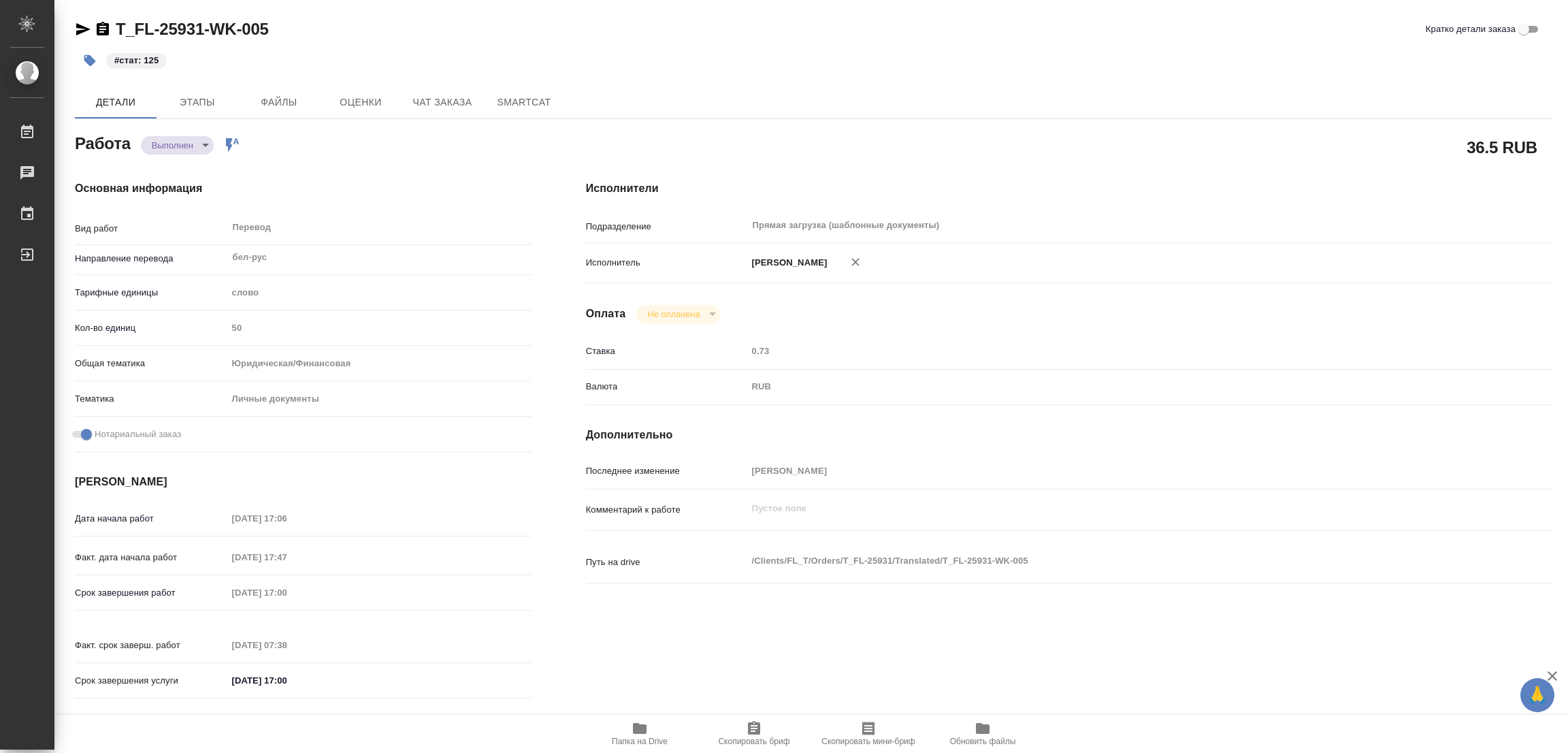
type input "notPayed"
type input "0.73"
type input "RUB"
type input "[PERSON_NAME]"
type textarea "x"
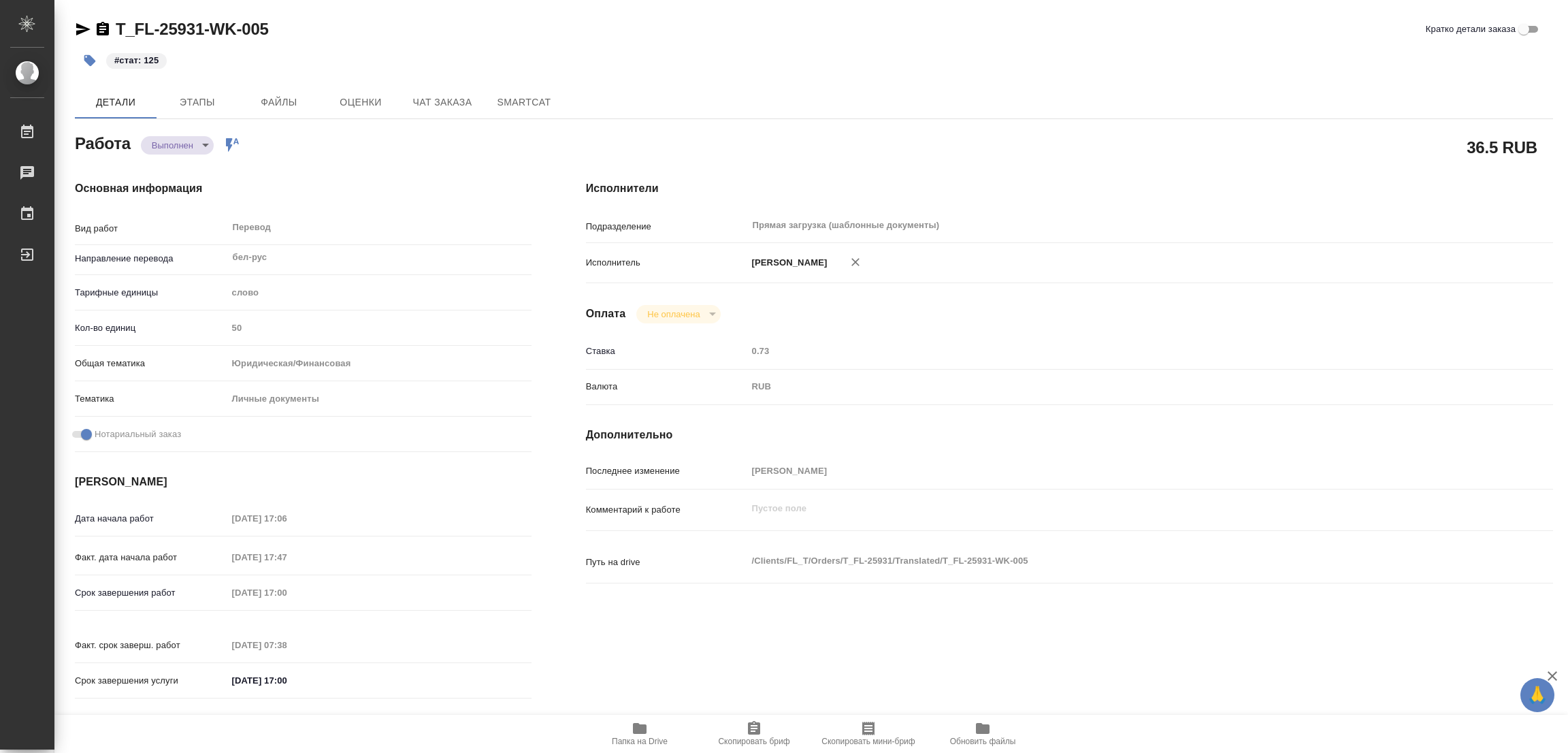
type textarea "/Clients/FL_T/Orders/T_FL-25931/Translated/T_FL-25931-WK-005"
type textarea "x"
type input "T_FL-25931"
type input "Перевод станд. несрочный"
type input "Редактура, Перевод, Постредактура машинного перевода, Корректура, Приёмка по ка…"
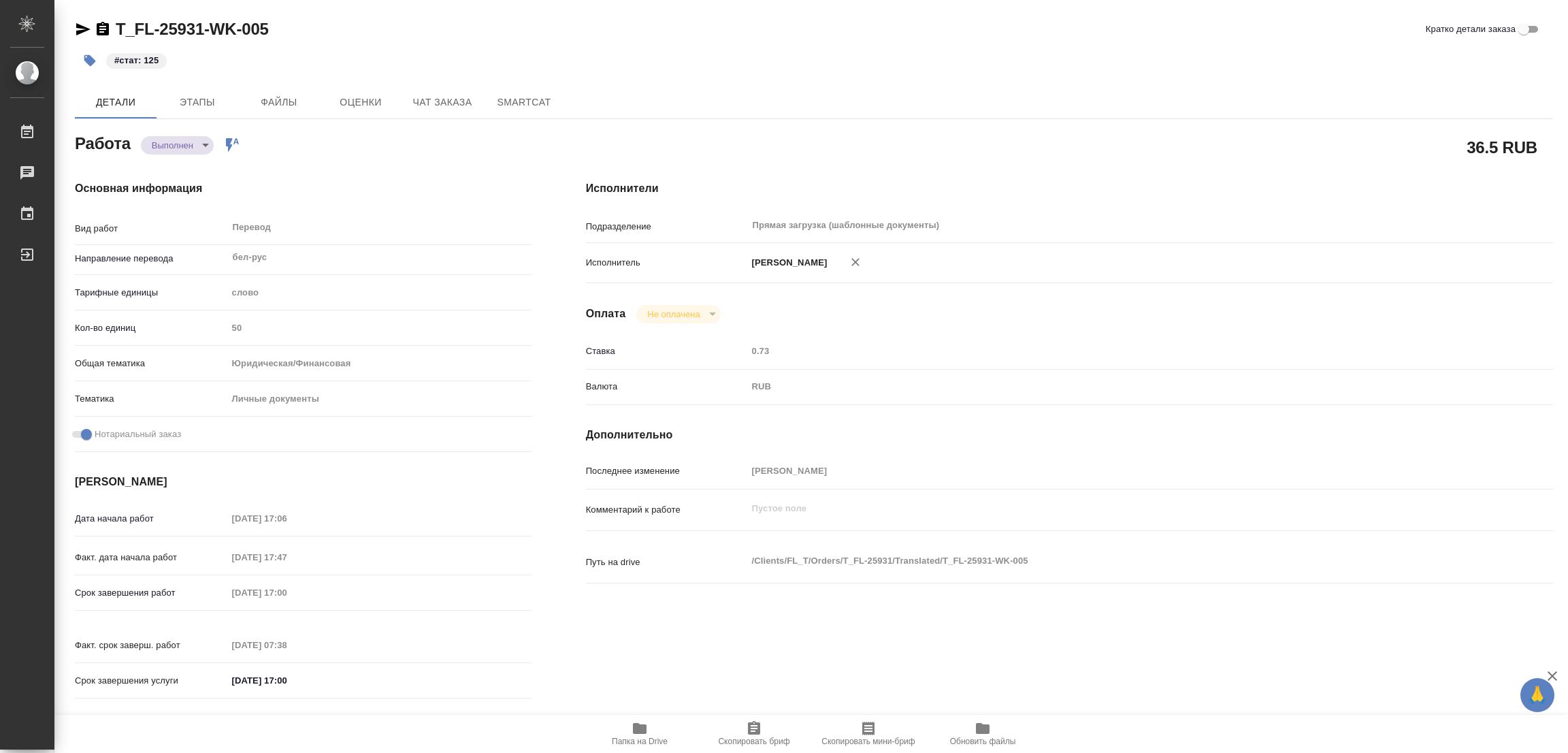
type input "[PERSON_NAME]"
type input "/Clients/FL_T/Orders/T_FL-25931"
type textarea "x"
type textarea "бел-рус под нот паспорт"
type textarea "x"
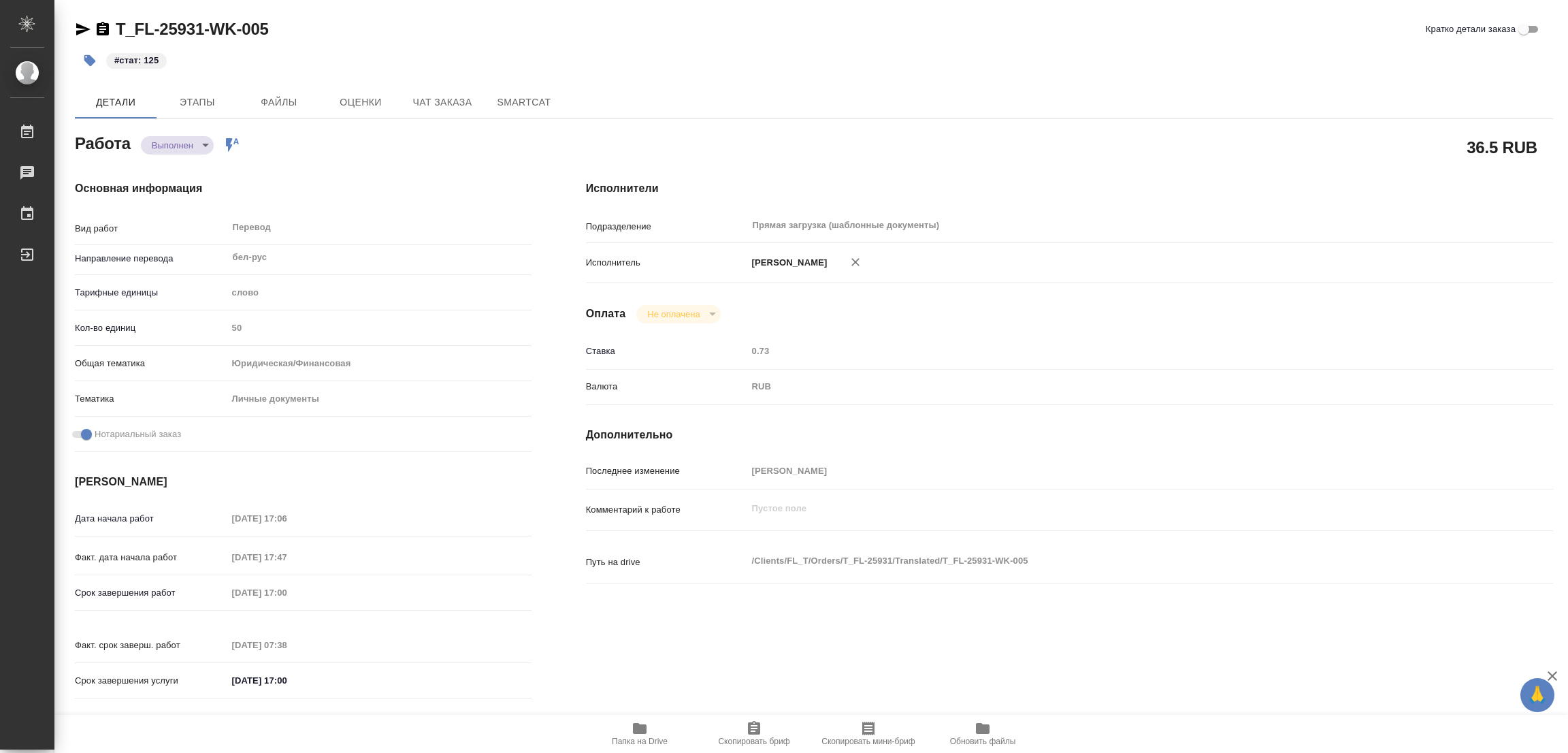
type textarea "x"
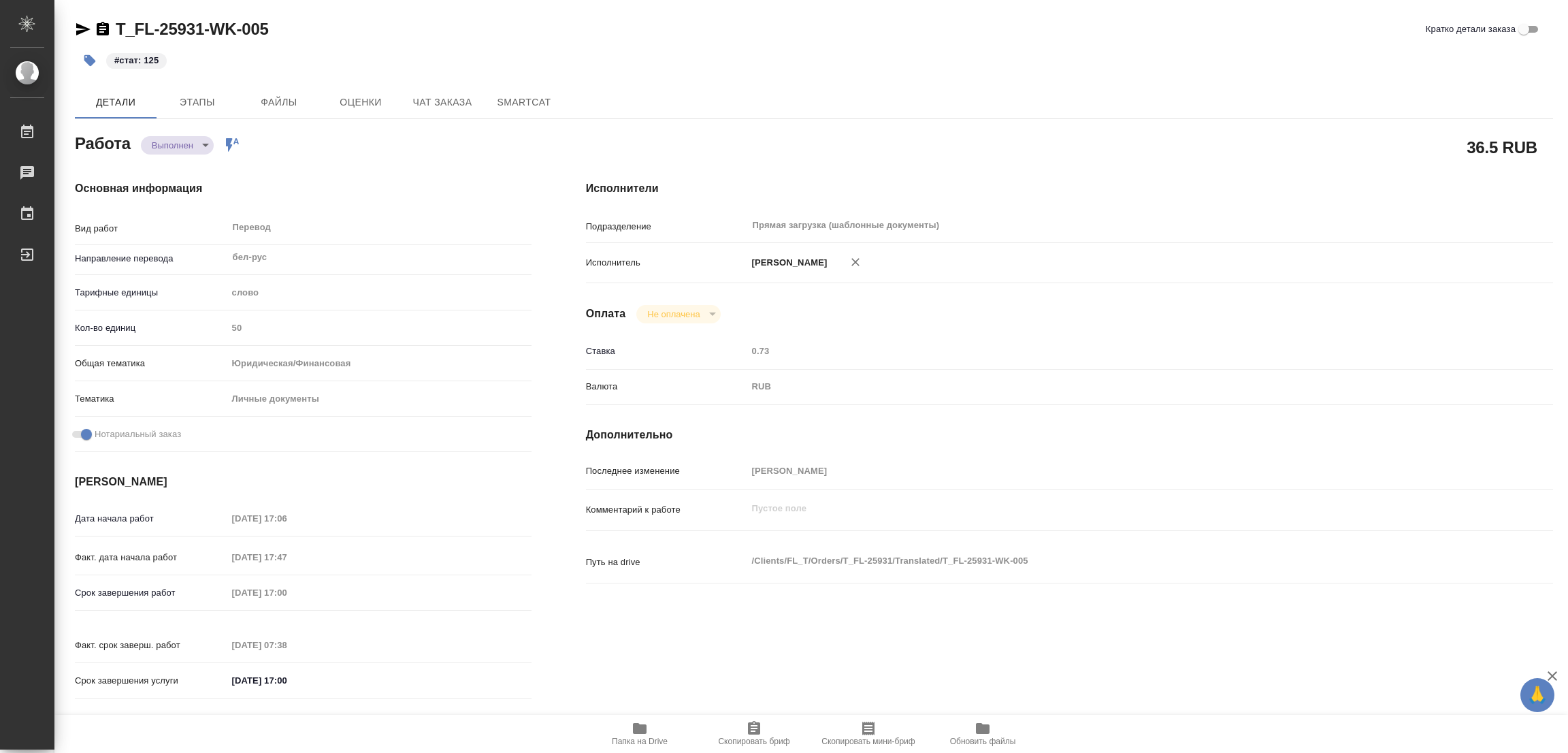
type textarea "x"
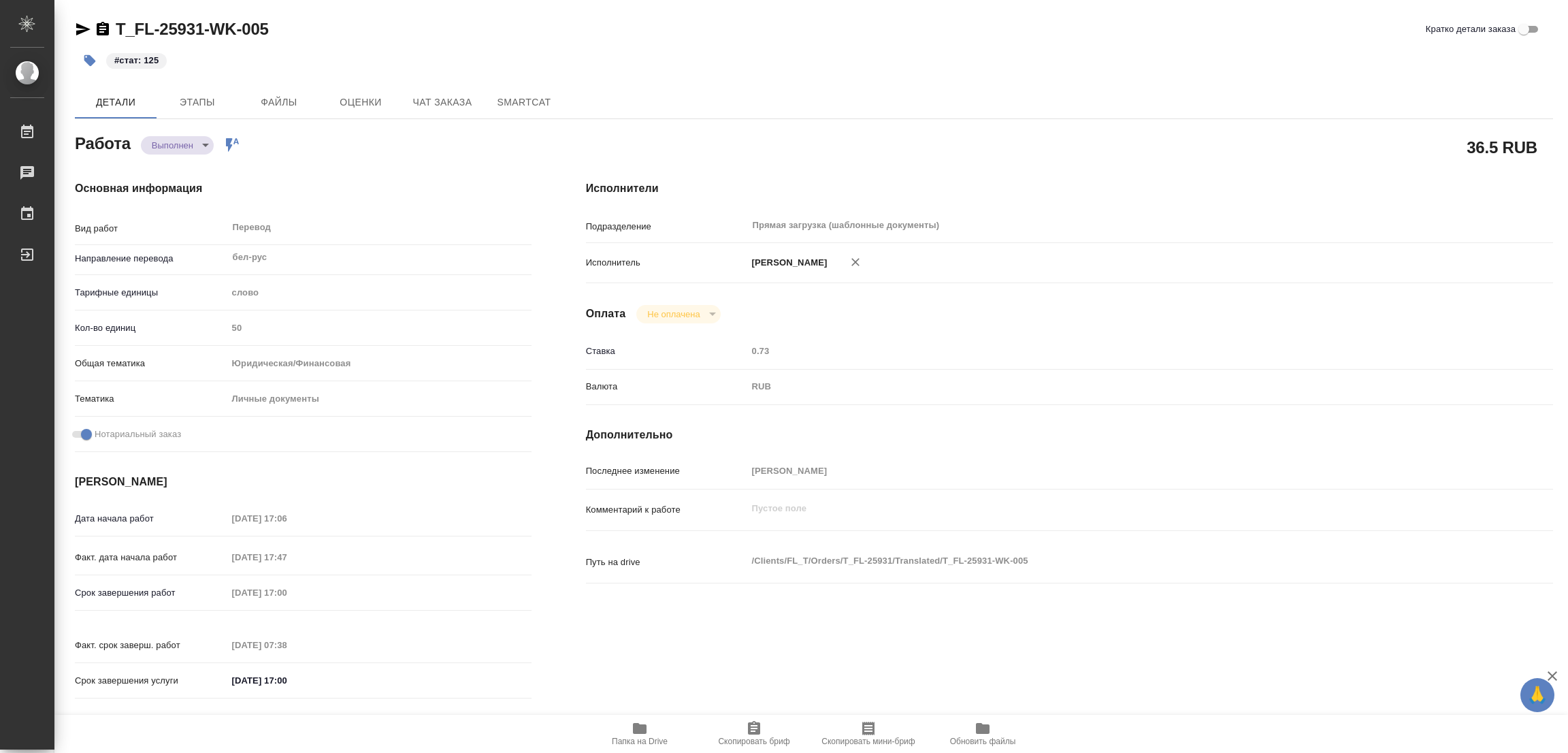
type textarea "x"
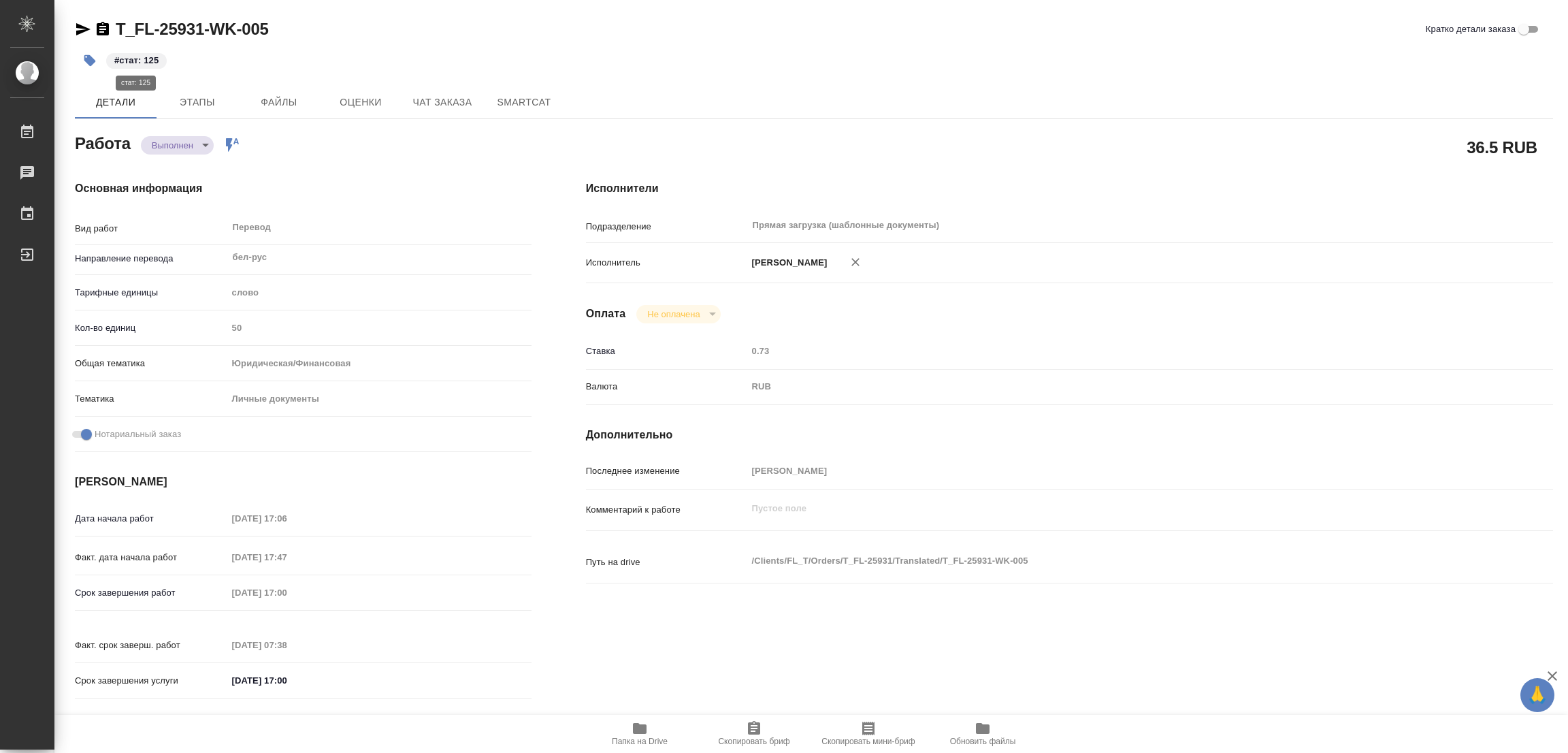
type textarea "x"
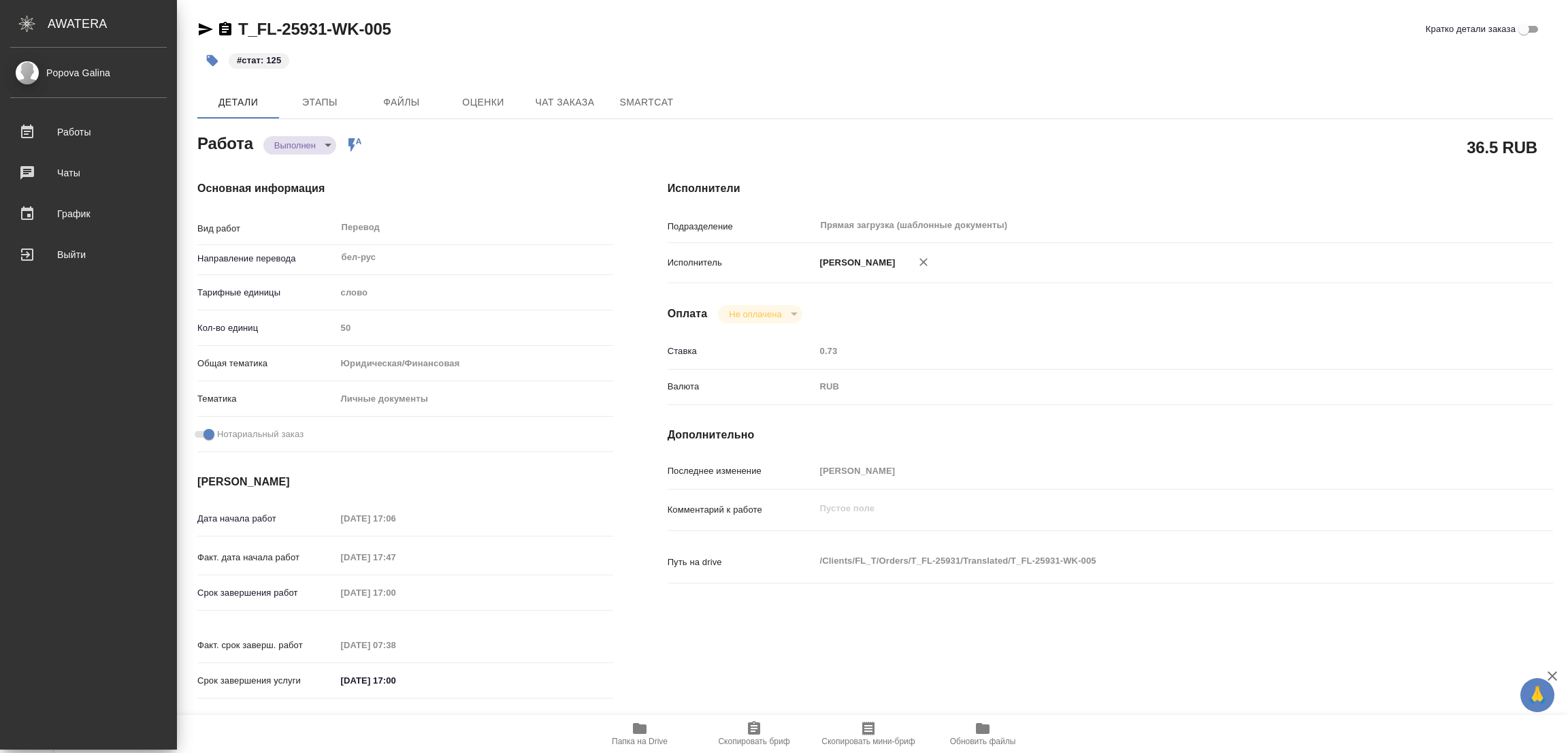
type textarea "x"
